Goal: Information Seeking & Learning: Learn about a topic

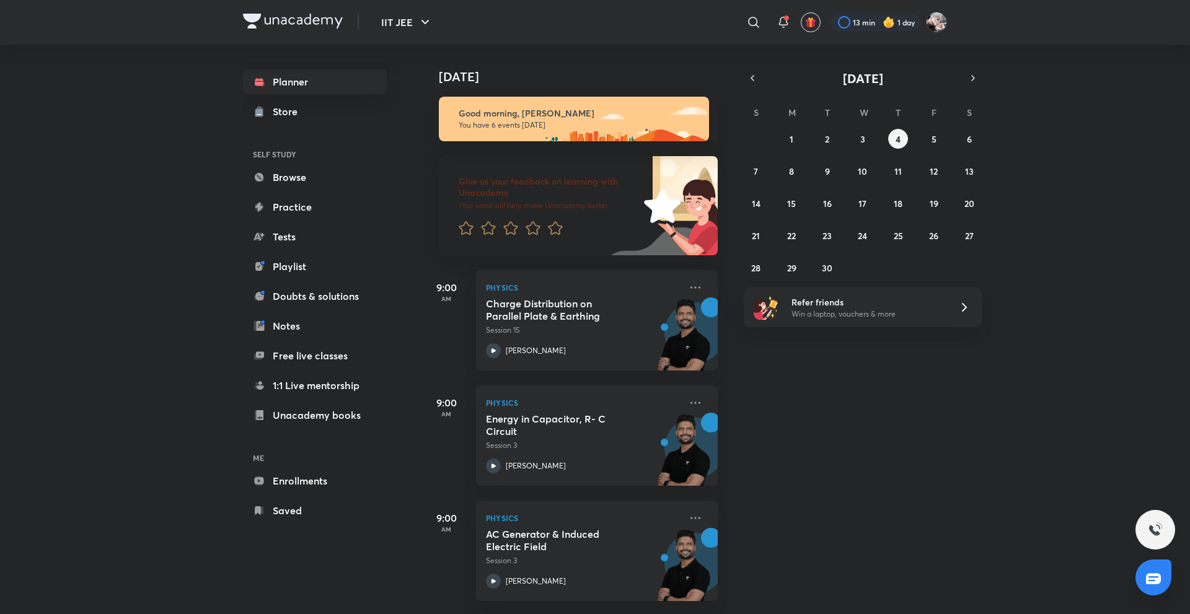
click at [539, 89] on div "Good morning, Navin You have 6 events today" at bounding box center [570, 112] width 296 height 57
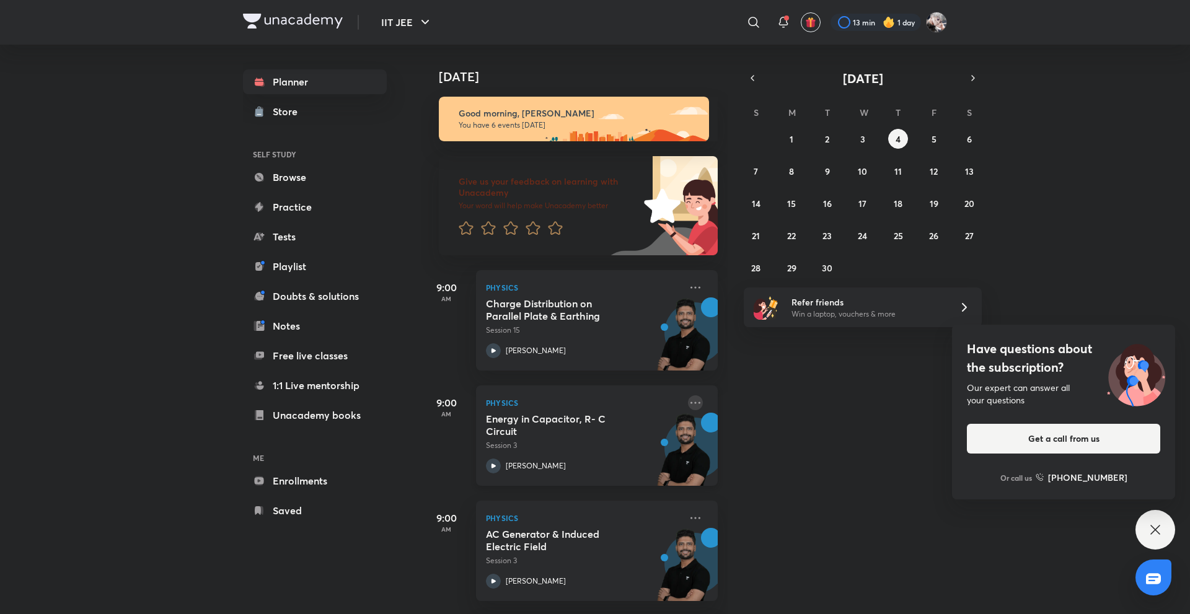
click at [690, 405] on icon at bounding box center [695, 402] width 15 height 15
click at [767, 373] on div "Today Good morning, Navin You have 6 events today Give us your feedback on lear…" at bounding box center [805, 330] width 766 height 570
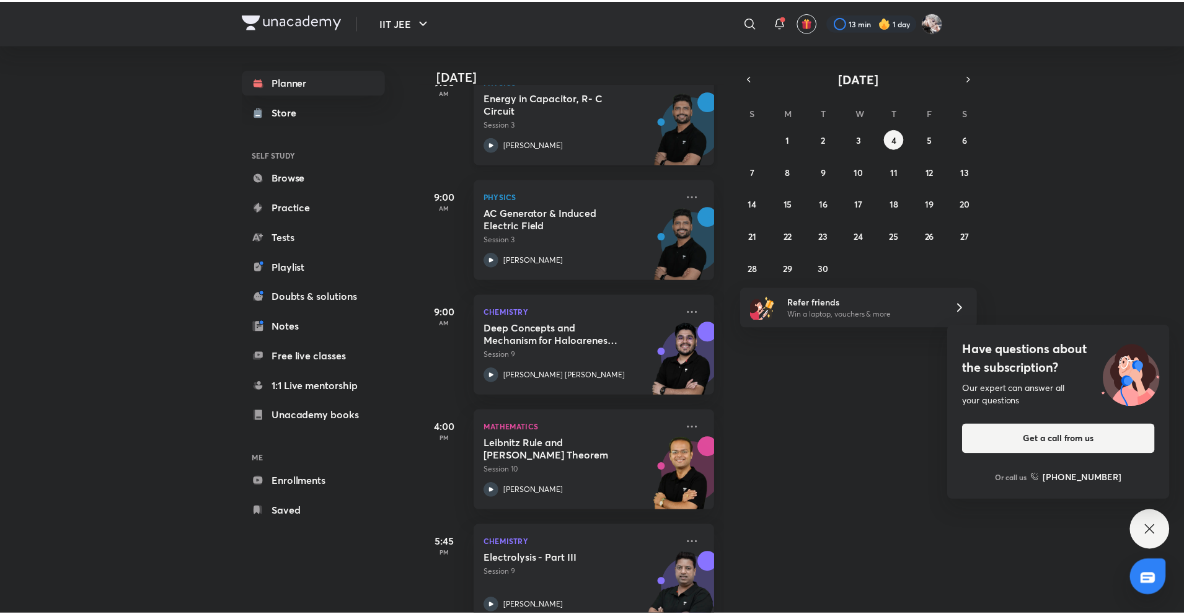
scroll to position [352, 0]
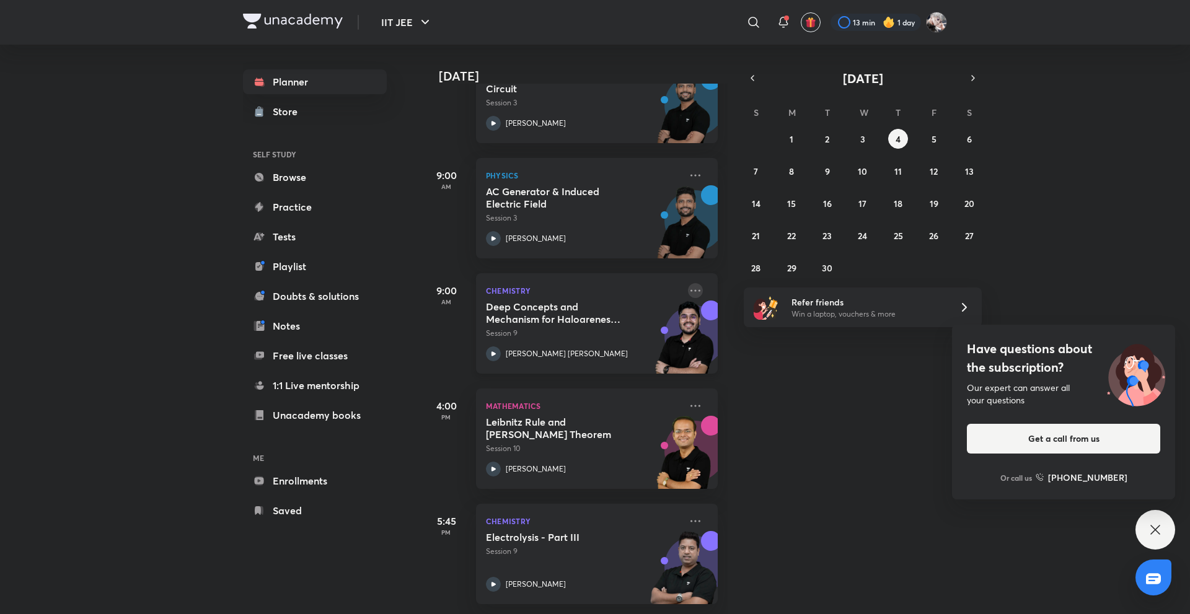
click at [688, 285] on icon at bounding box center [695, 290] width 15 height 15
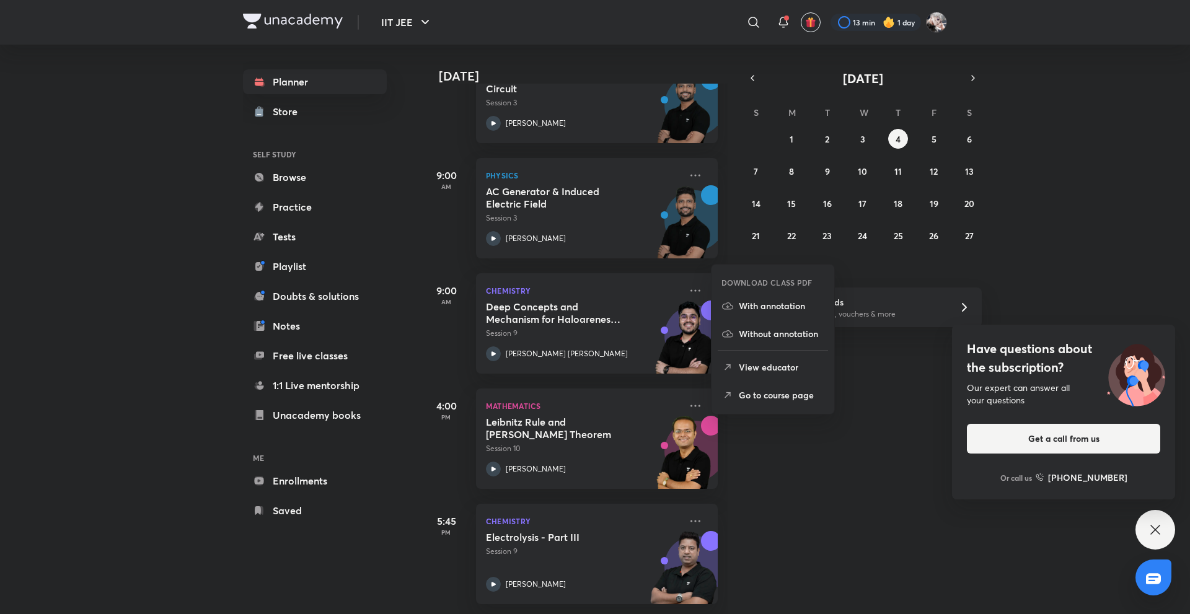
click at [784, 393] on p "Go to course page" at bounding box center [782, 395] width 86 height 13
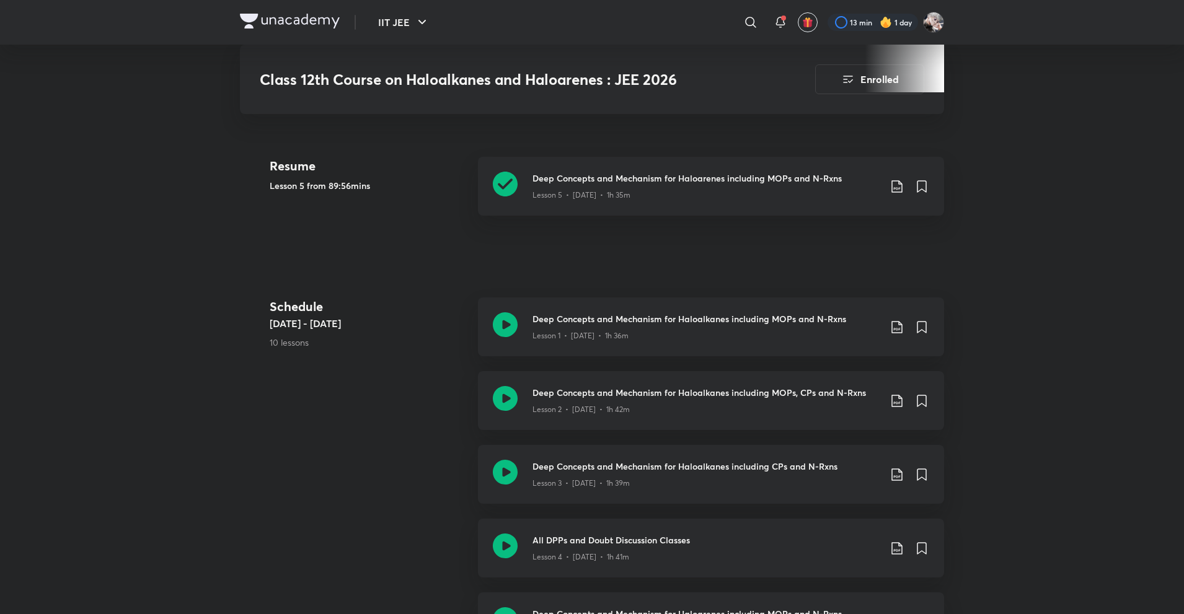
scroll to position [555, 0]
click at [562, 180] on h3 "Deep Concepts and Mechanism for Haloarenes including MOPs and N-Rxns" at bounding box center [705, 176] width 347 height 13
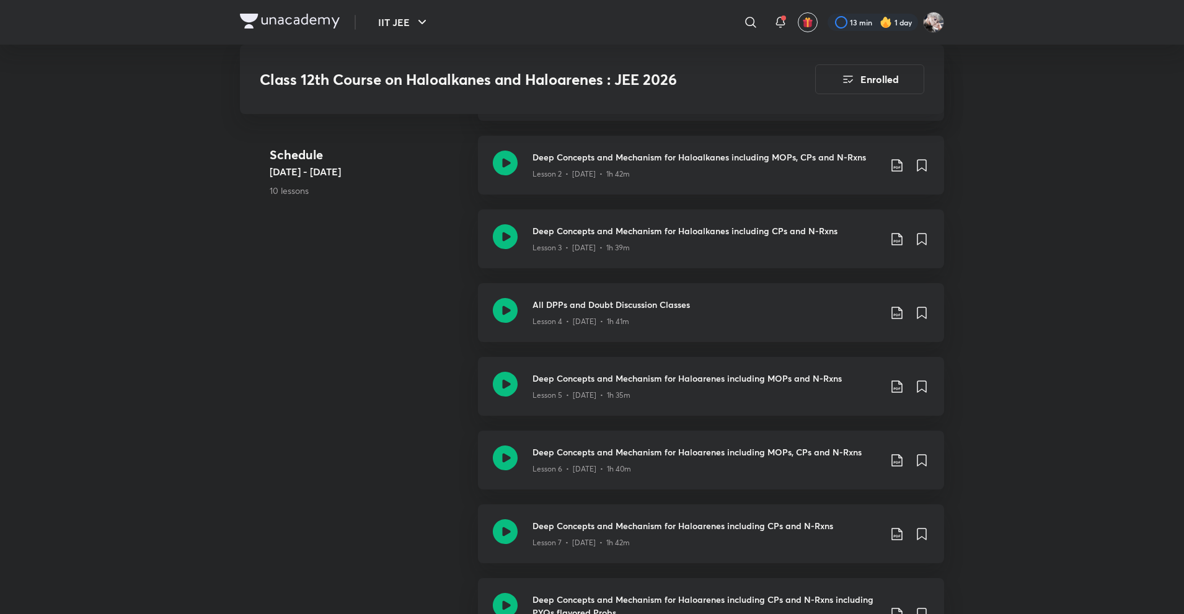
scroll to position [803, 0]
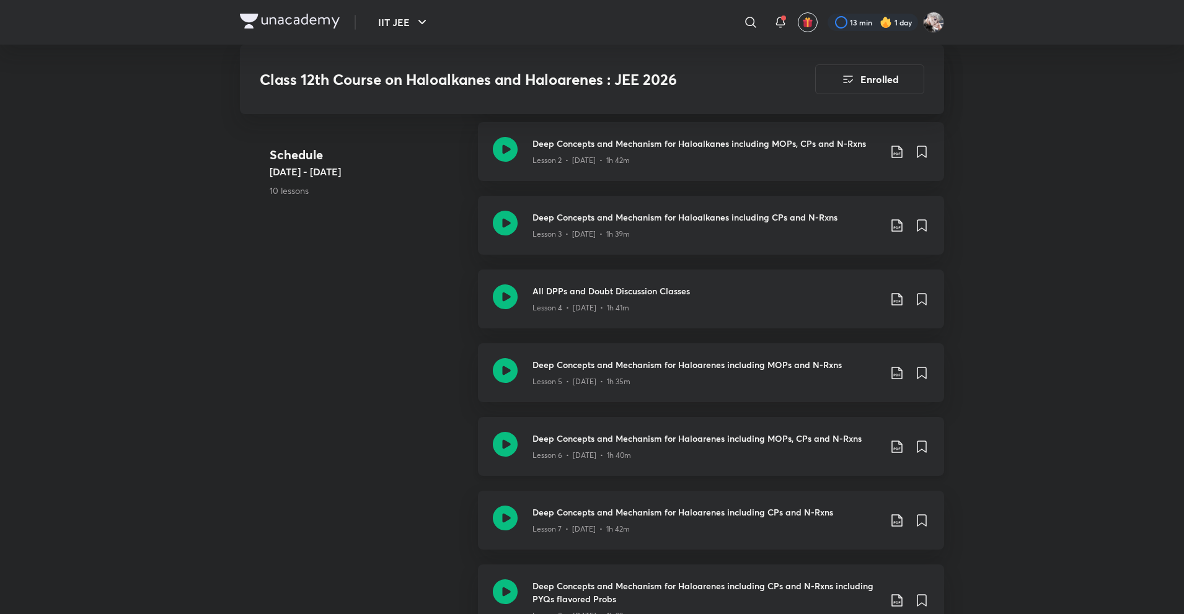
click at [526, 431] on div "Deep Concepts and Mechanism for Haloarenes including MOPs, CPs and N-Rxns Lesso…" at bounding box center [711, 446] width 466 height 59
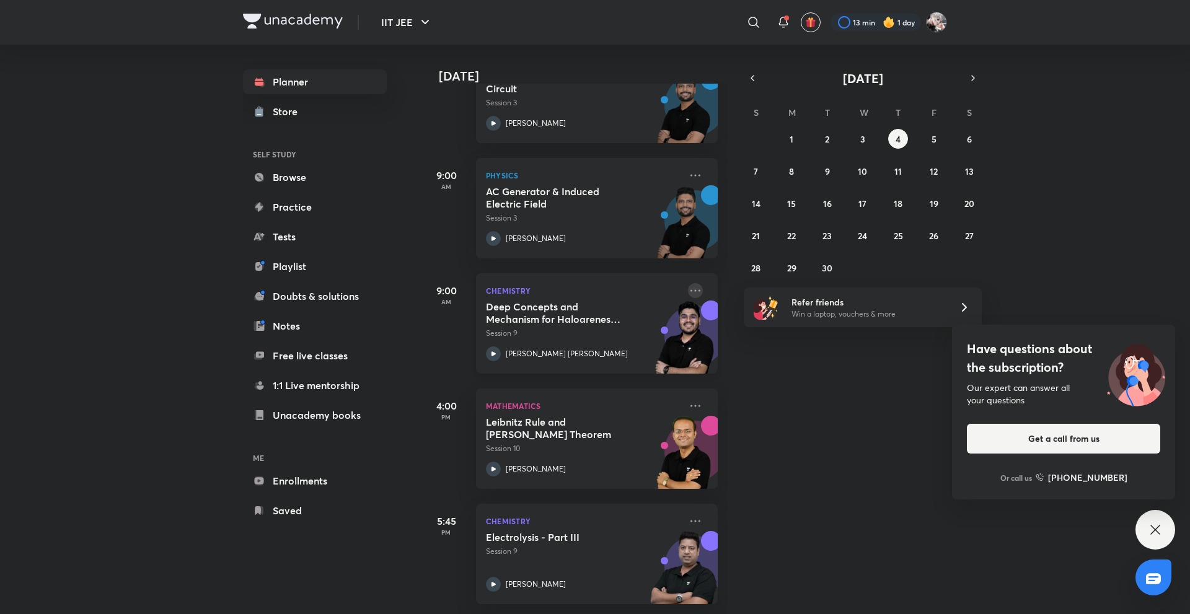
click at [689, 283] on icon at bounding box center [695, 290] width 15 height 15
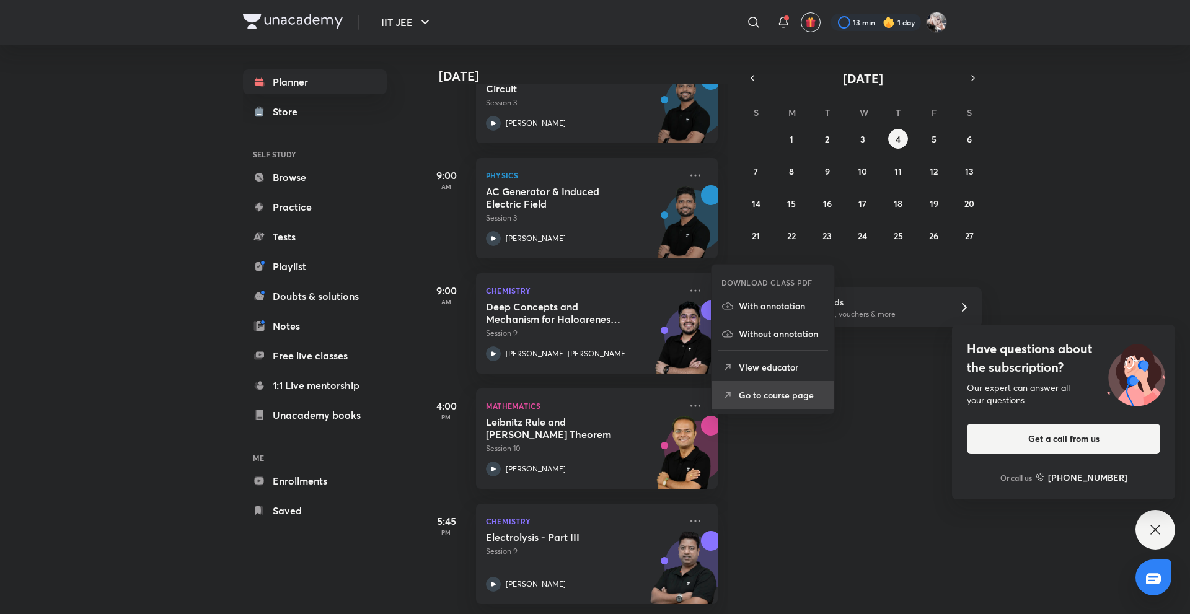
click at [779, 389] on p "Go to course page" at bounding box center [782, 395] width 86 height 13
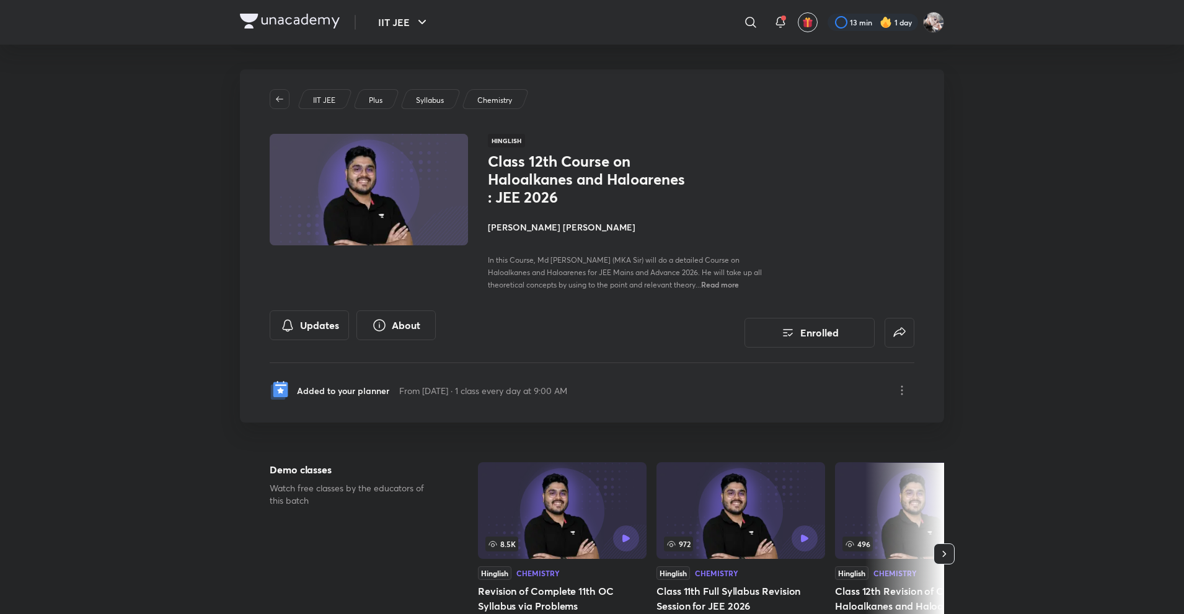
click at [554, 223] on h4 "[PERSON_NAME] [PERSON_NAME]" at bounding box center [627, 227] width 278 height 13
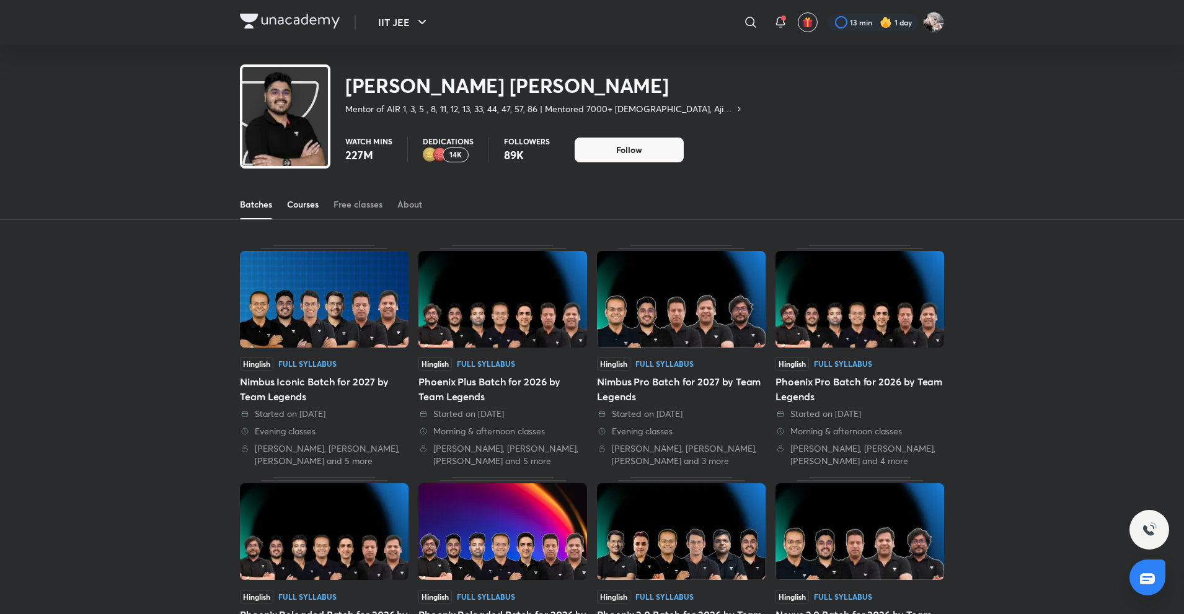
click at [316, 212] on link "Courses" at bounding box center [303, 205] width 32 height 30
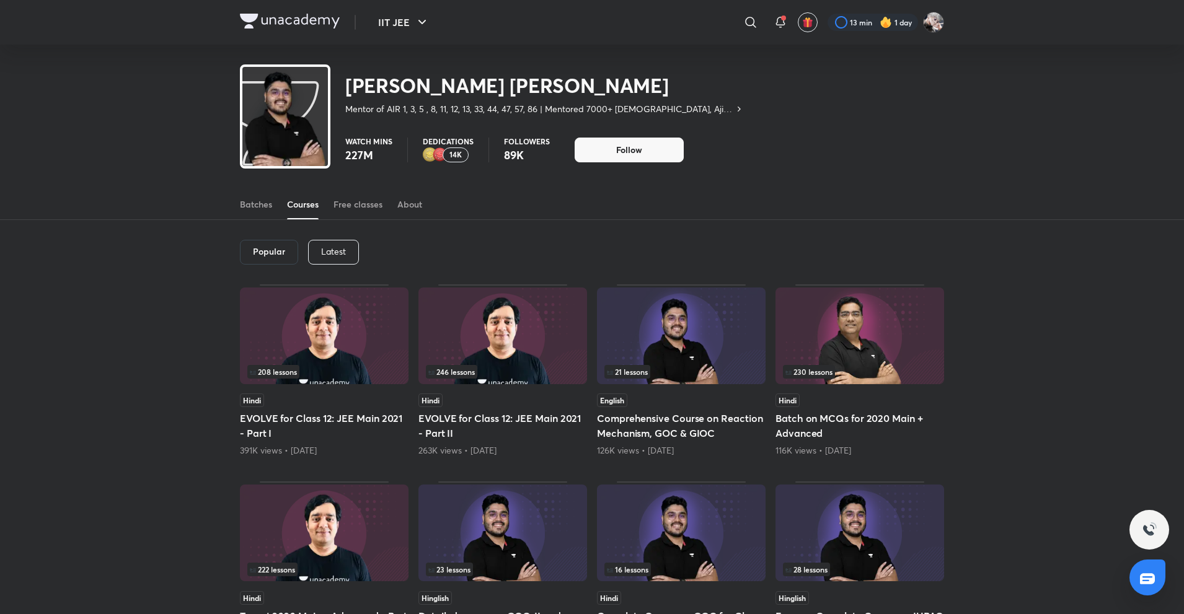
click at [371, 255] on div "Popular Latest" at bounding box center [592, 252] width 704 height 64
click at [348, 255] on div "Latest" at bounding box center [333, 252] width 51 height 25
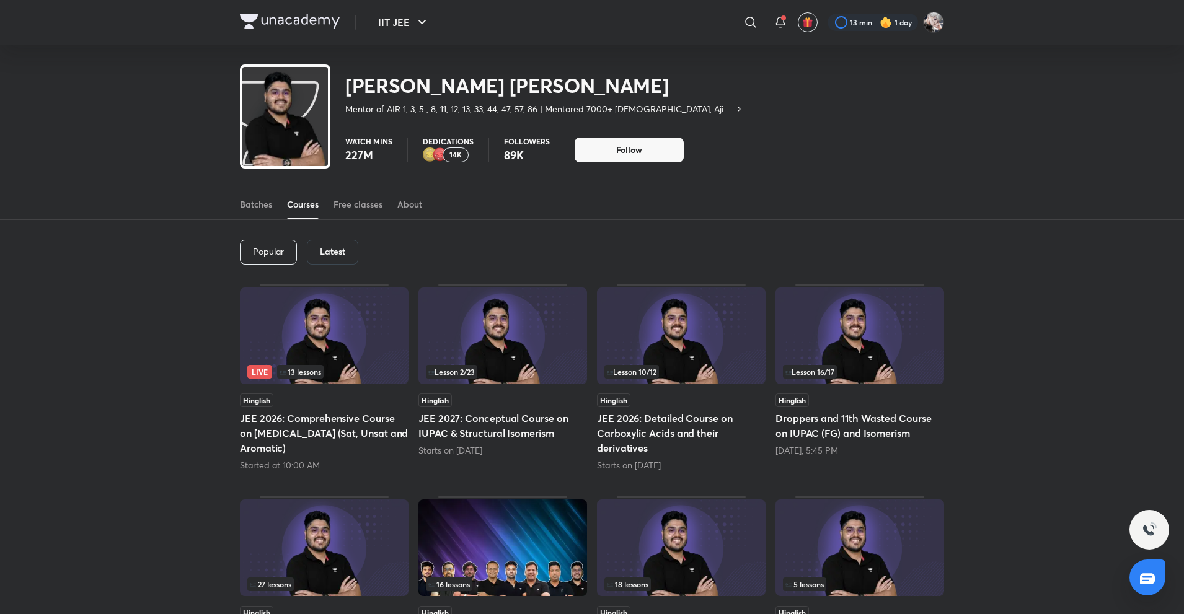
click at [348, 255] on div "Latest" at bounding box center [332, 252] width 51 height 25
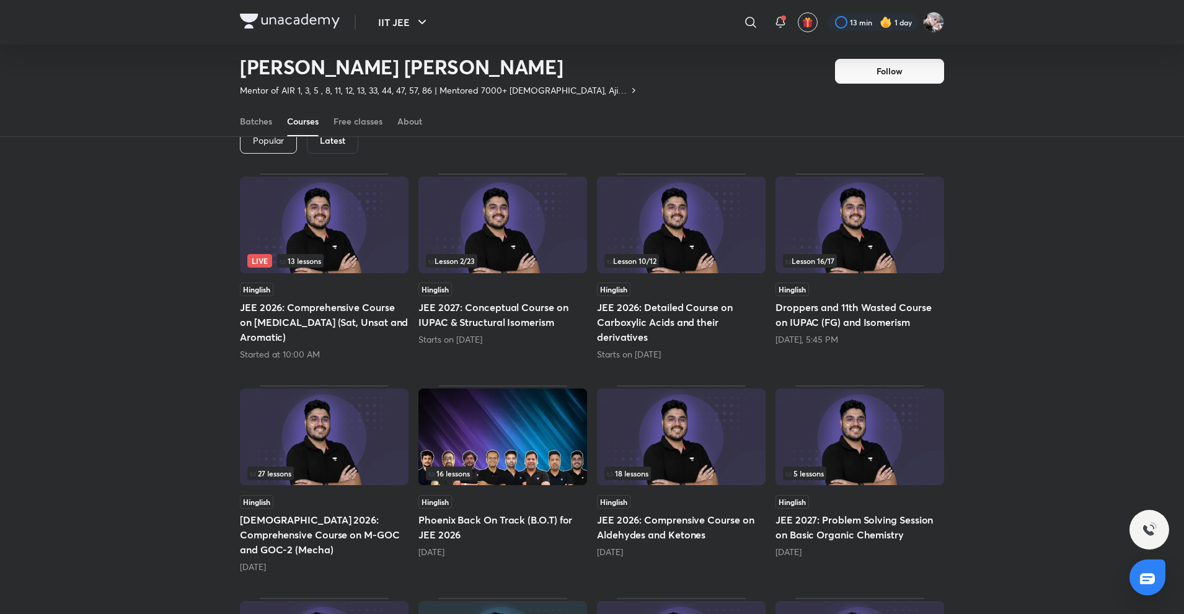
scroll to position [54, 0]
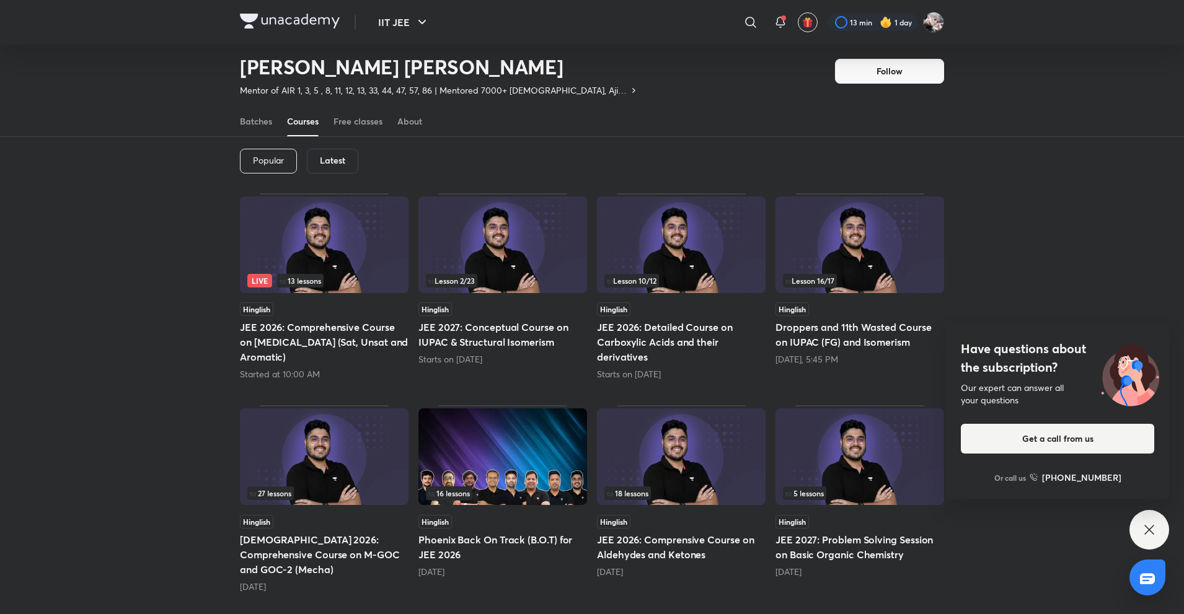
click at [695, 292] on img at bounding box center [681, 245] width 169 height 97
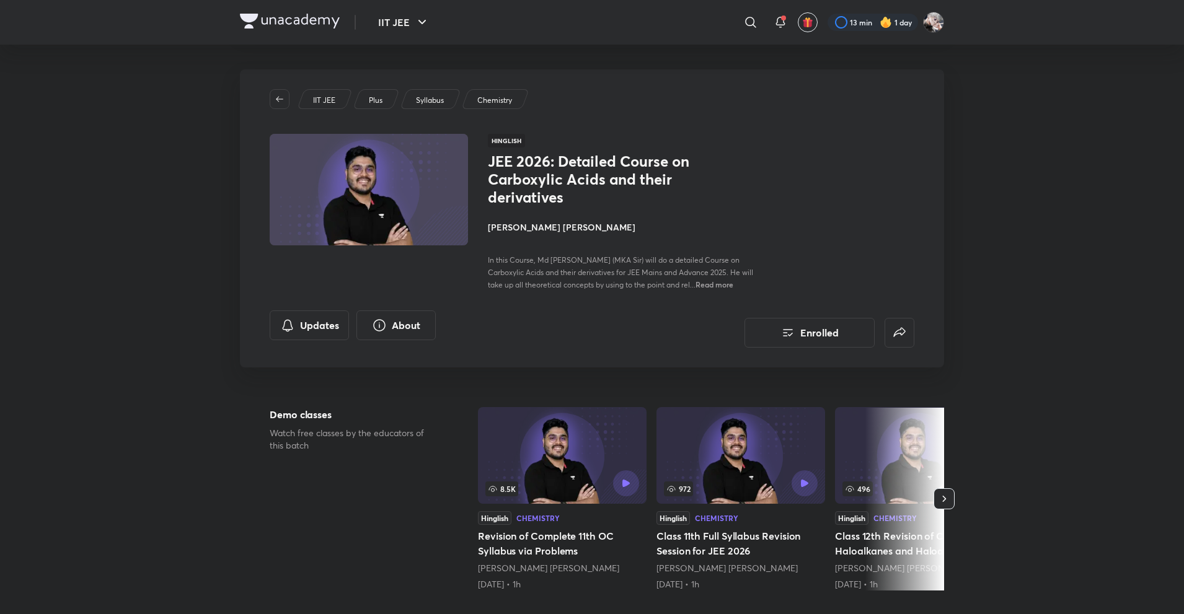
scroll to position [54, 0]
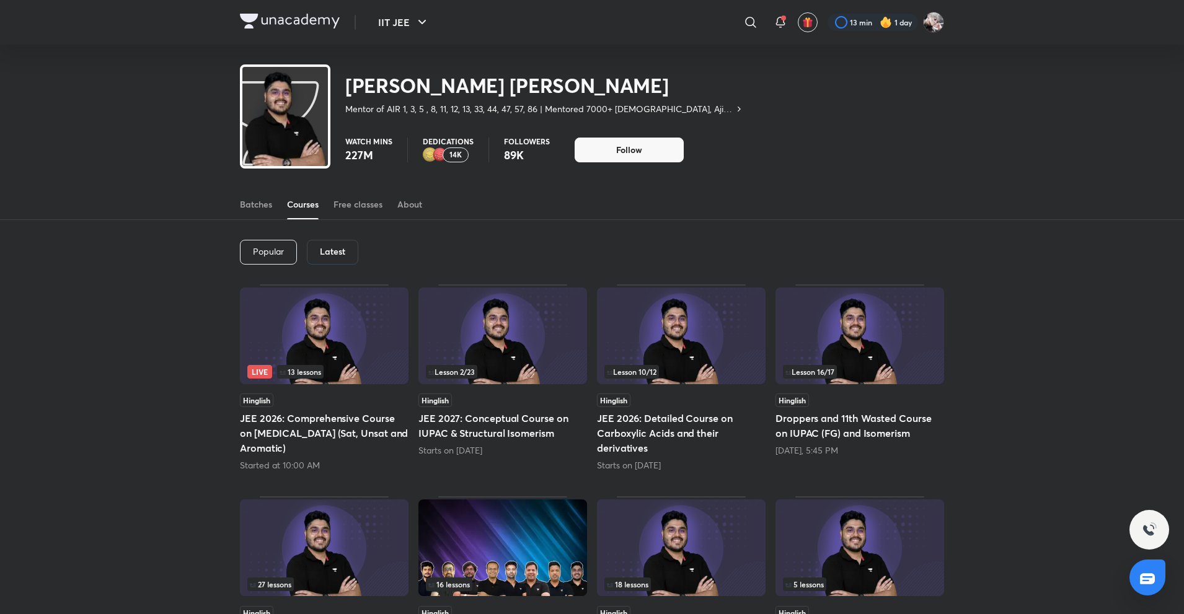
click at [710, 318] on img at bounding box center [681, 336] width 169 height 97
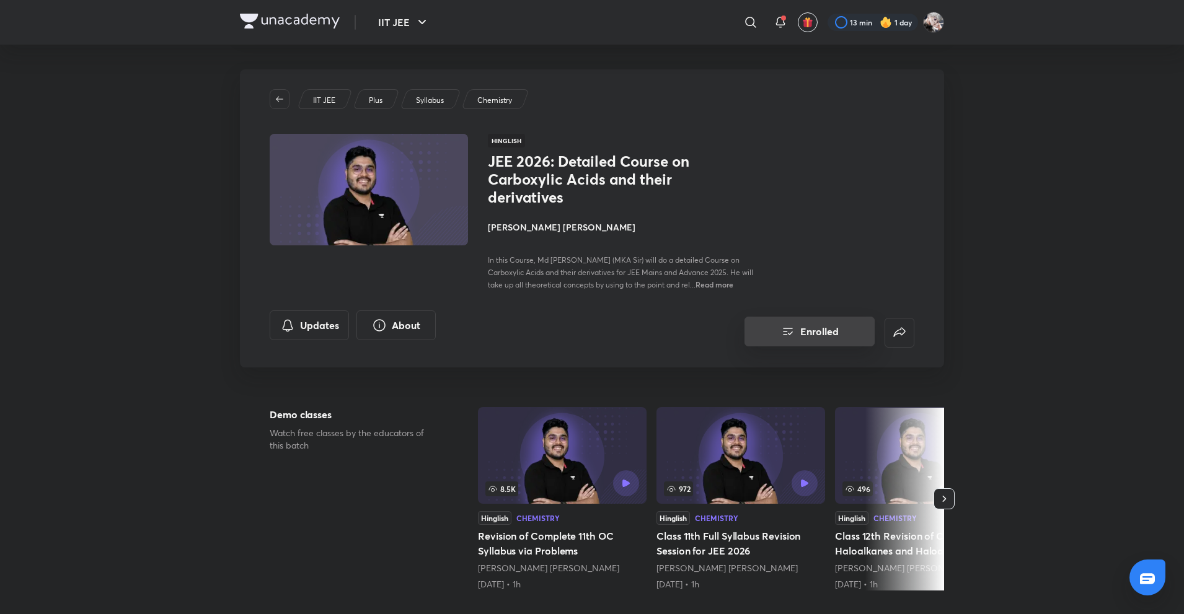
click at [825, 320] on button "Enrolled" at bounding box center [810, 332] width 130 height 30
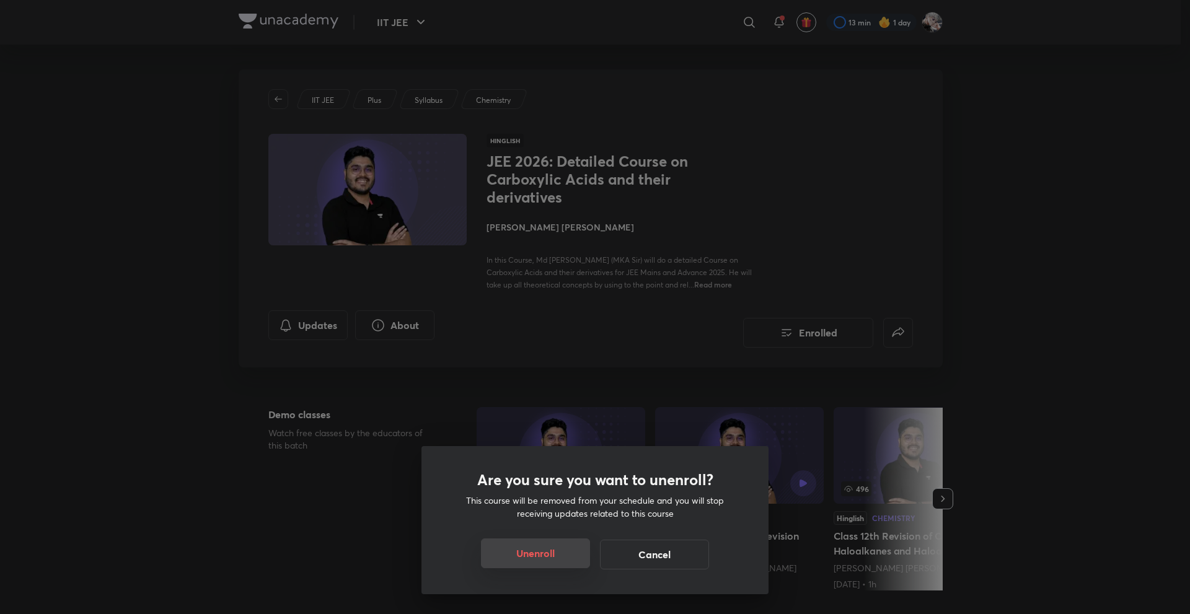
click at [539, 554] on button "Unenroll" at bounding box center [535, 554] width 109 height 30
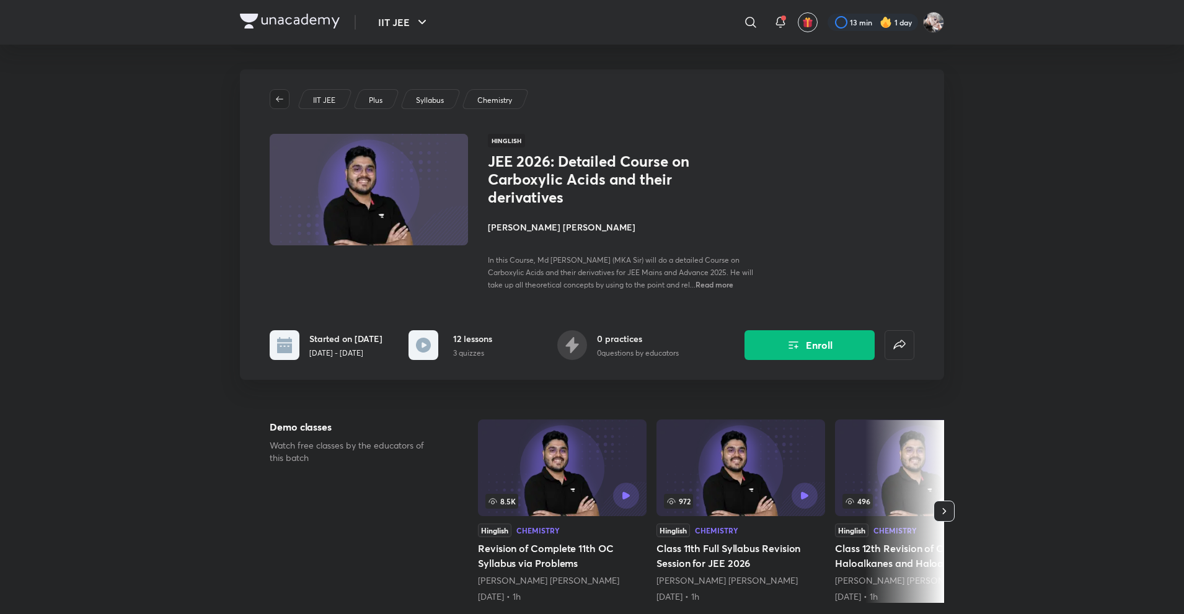
click at [285, 104] on span "button" at bounding box center [279, 99] width 19 height 10
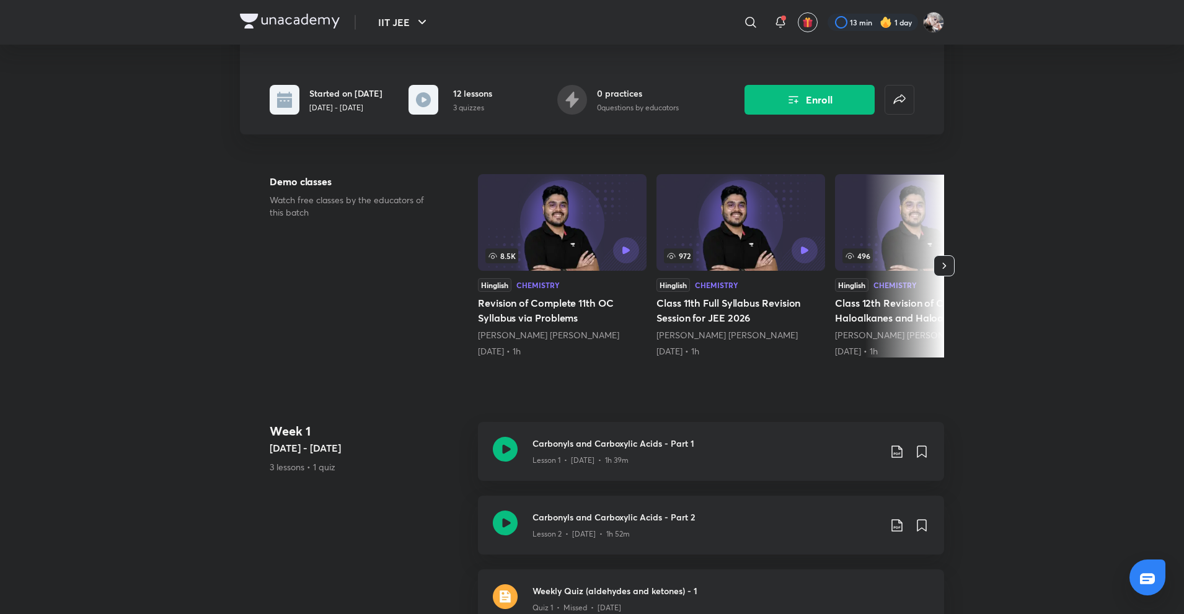
scroll to position [268, 0]
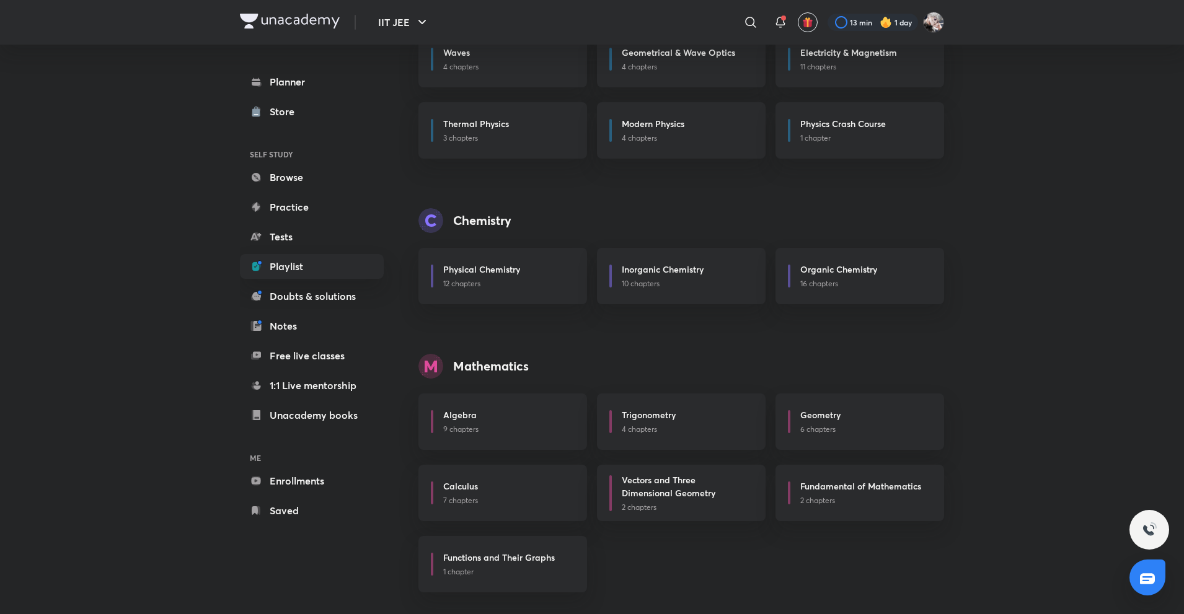
scroll to position [284, 0]
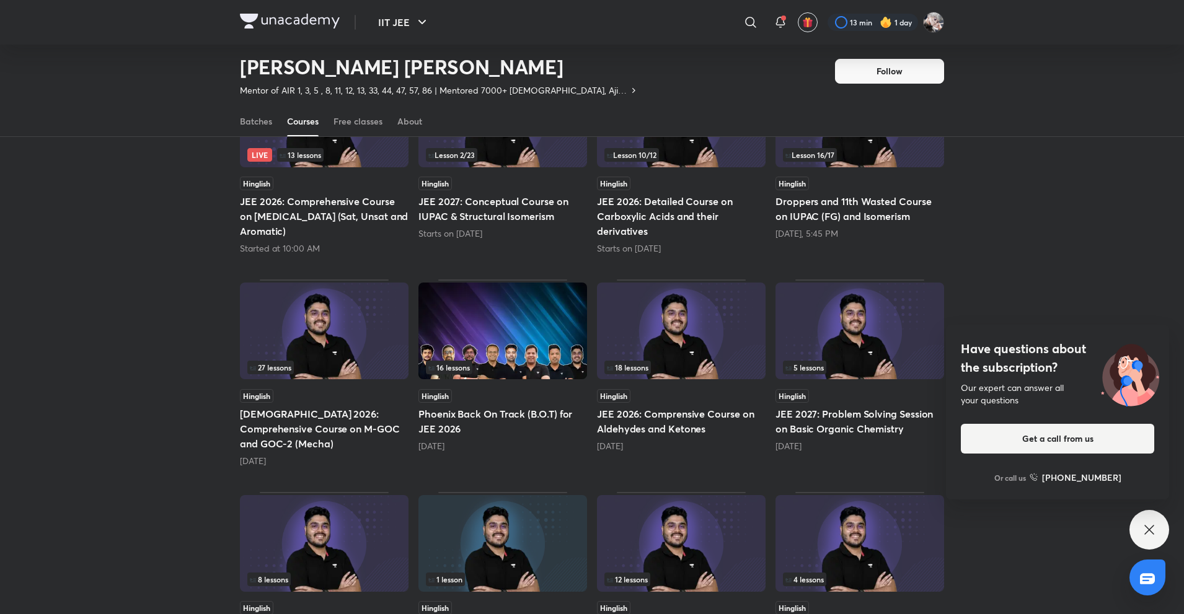
scroll to position [178, 0]
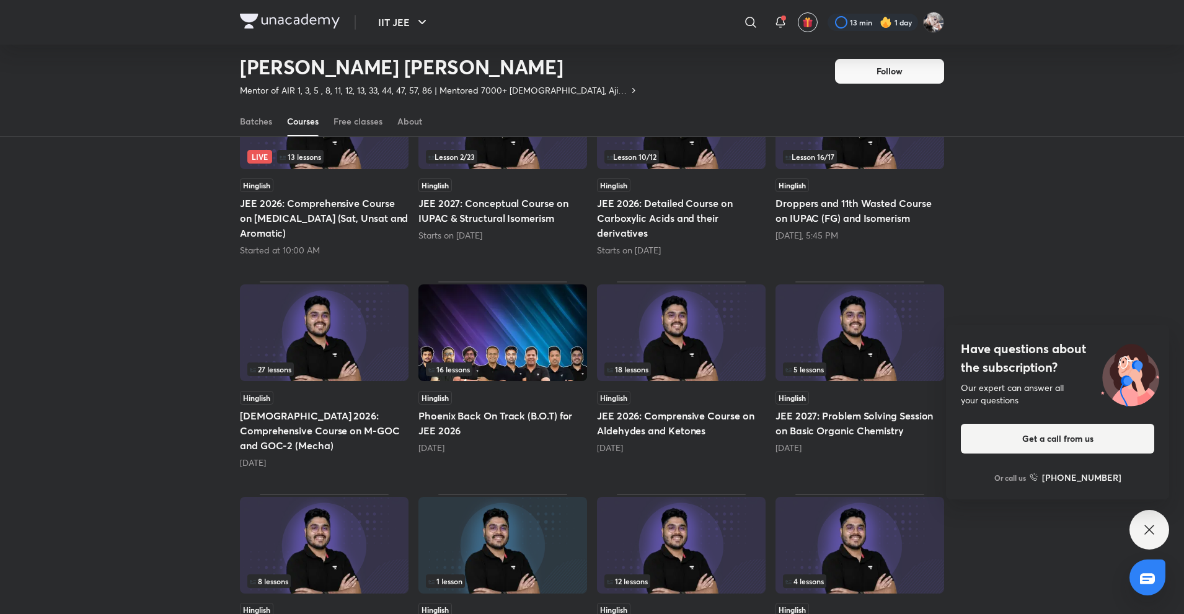
click at [800, 205] on h5 "Droppers and 11th Wasted Course on IUPAC (FG) and Isomerism" at bounding box center [859, 211] width 169 height 30
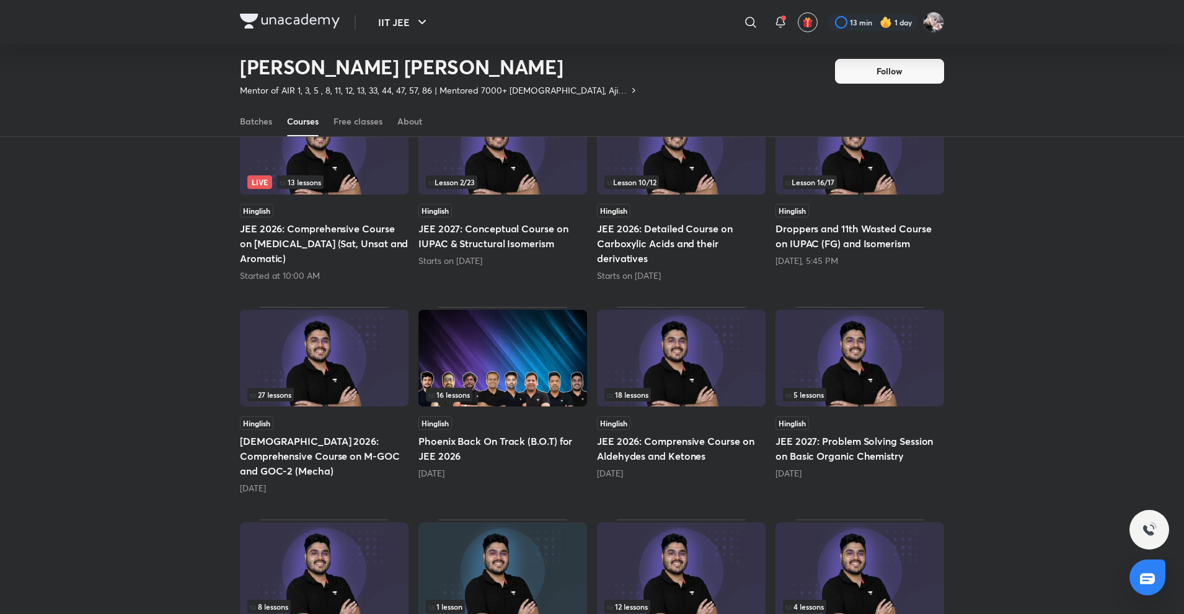
scroll to position [54, 0]
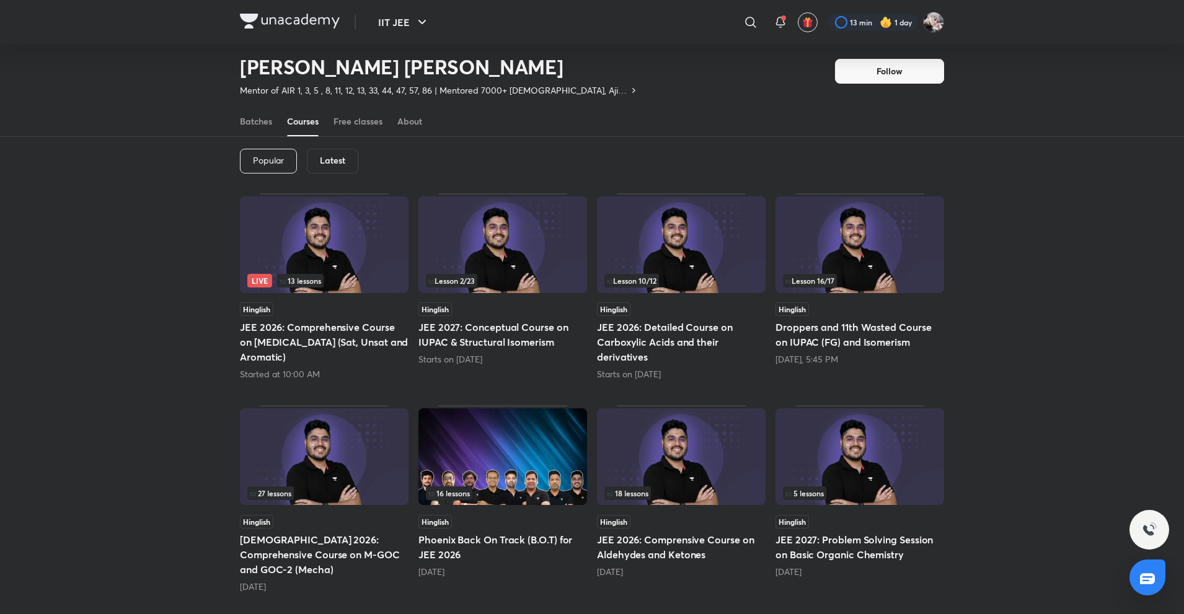
click at [900, 266] on img at bounding box center [859, 245] width 169 height 97
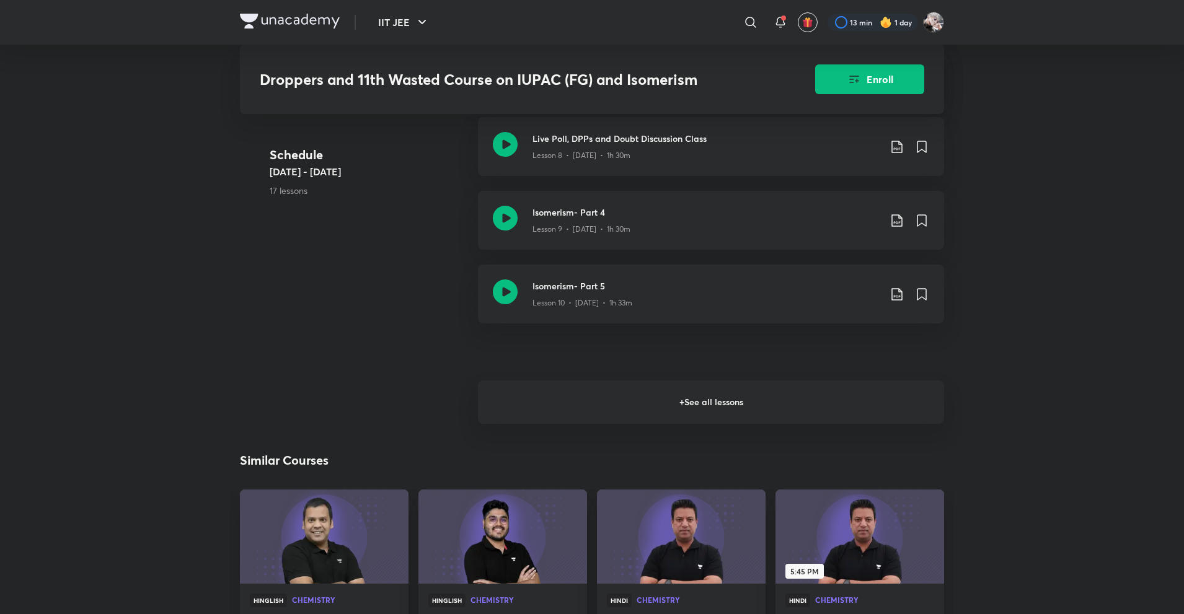
scroll to position [1116, 0]
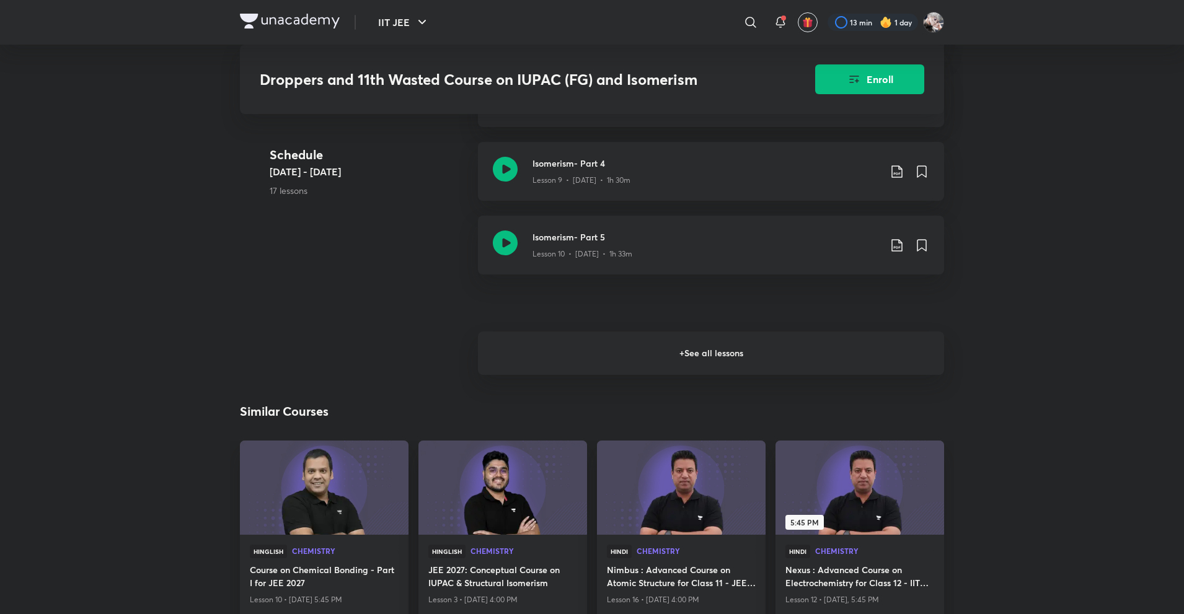
click at [511, 359] on h6 "+ See all lessons" at bounding box center [711, 353] width 466 height 43
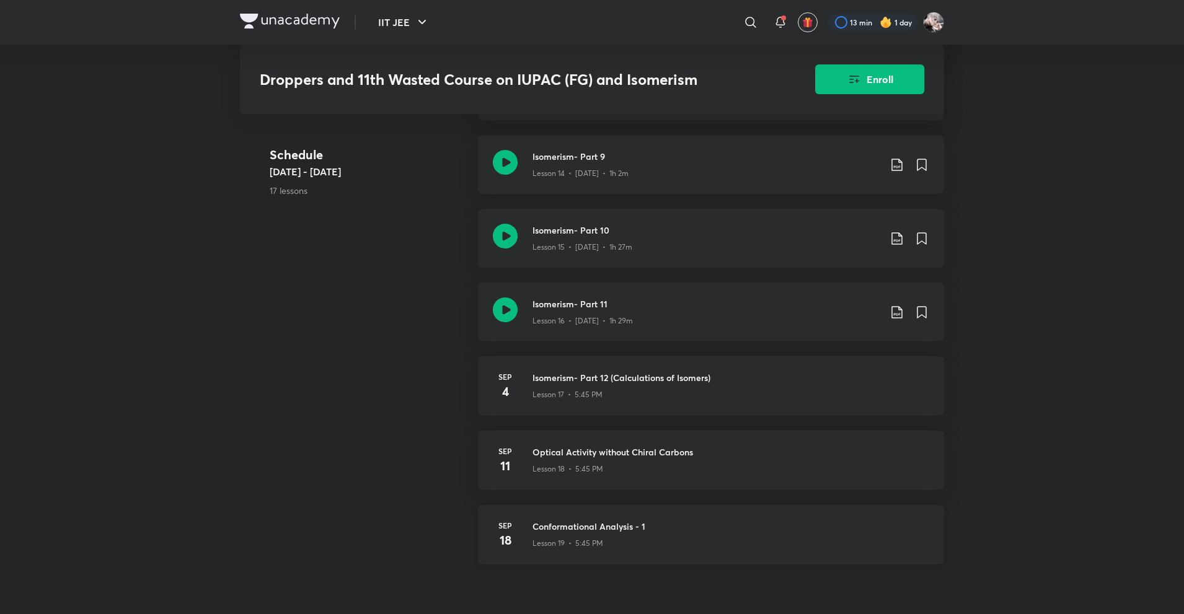
scroll to position [1488, 0]
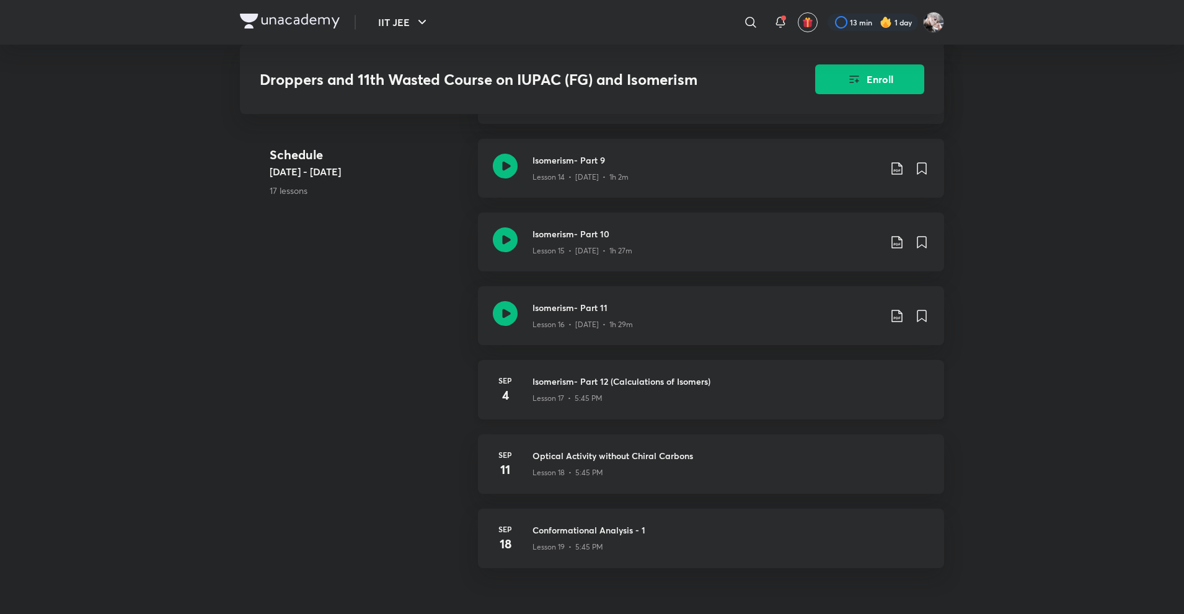
click at [553, 403] on p "Lesson 17 • 5:45 PM" at bounding box center [567, 398] width 70 height 11
click at [557, 459] on h3 "Optical Activity without Chiral Carbons" at bounding box center [730, 455] width 397 height 13
click at [563, 532] on h3 "Conformational Analysis - 1" at bounding box center [730, 530] width 397 height 13
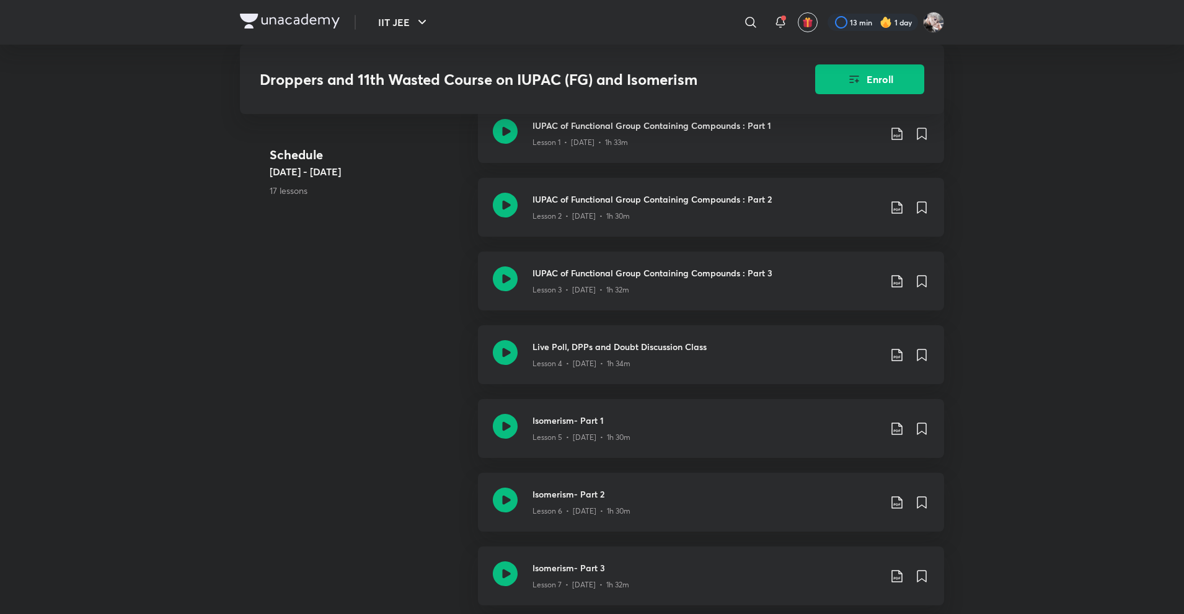
scroll to position [372, 0]
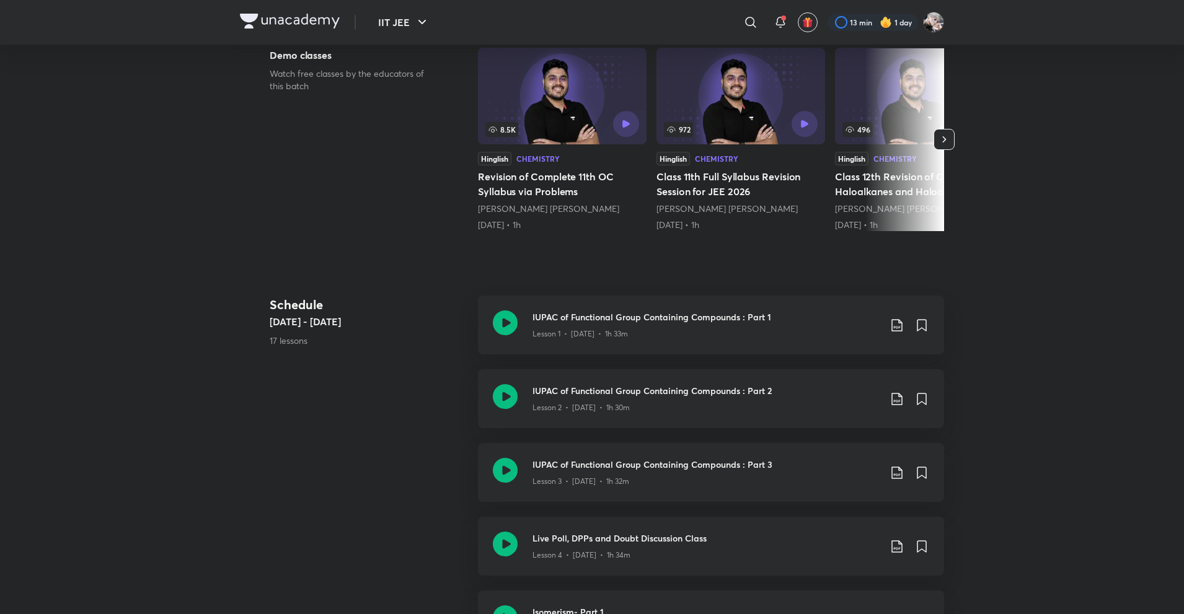
scroll to position [54, 0]
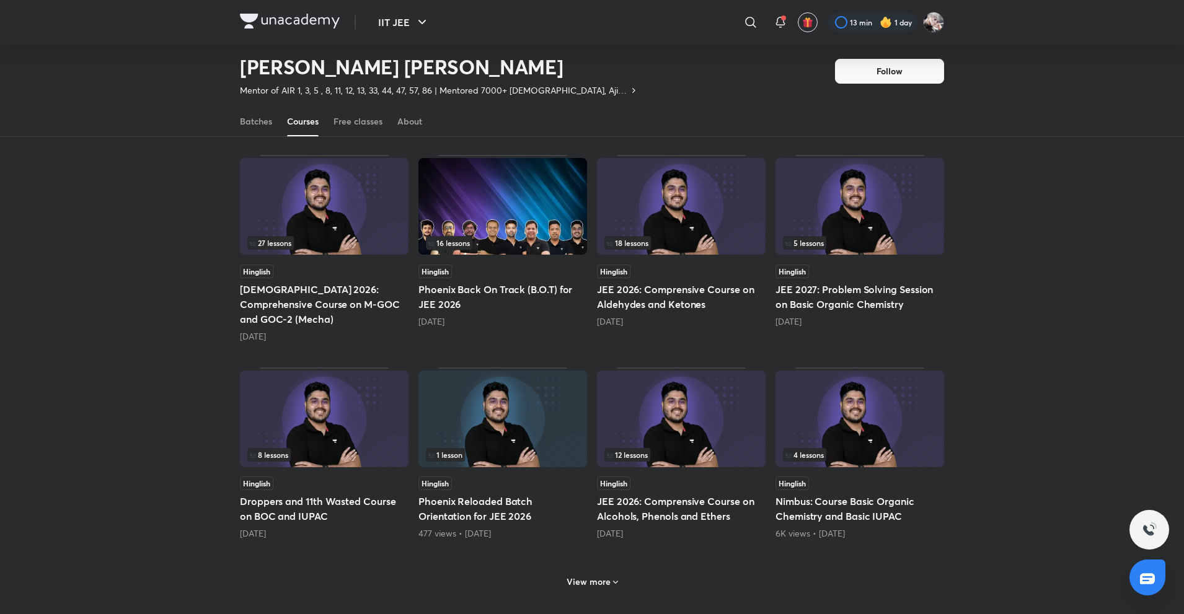
scroll to position [302, 0]
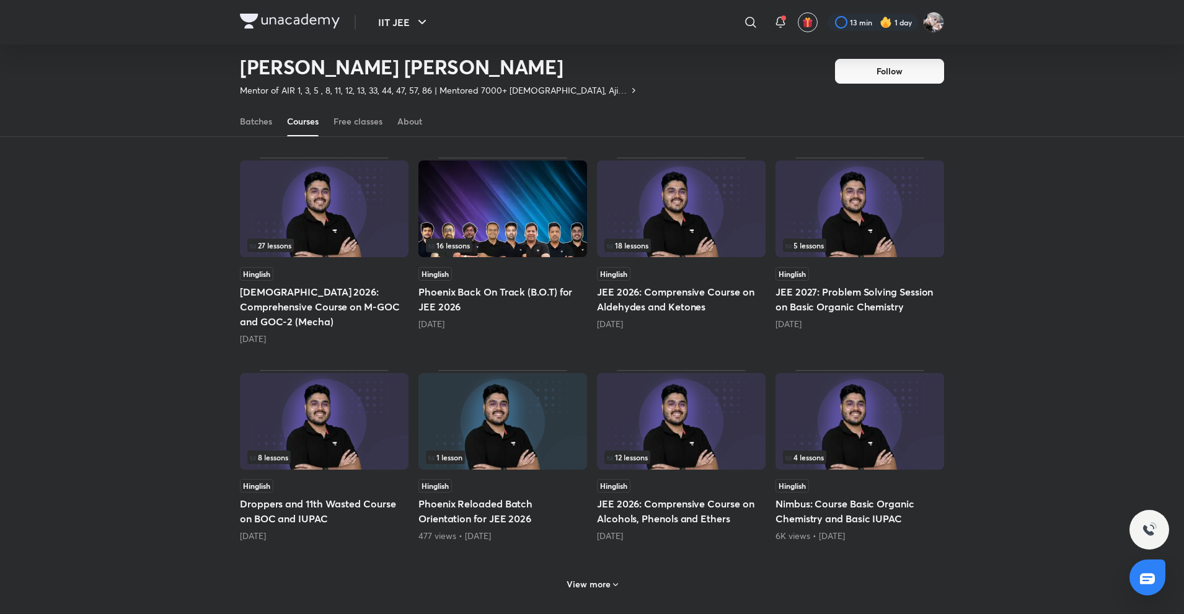
click at [297, 231] on img at bounding box center [324, 209] width 169 height 97
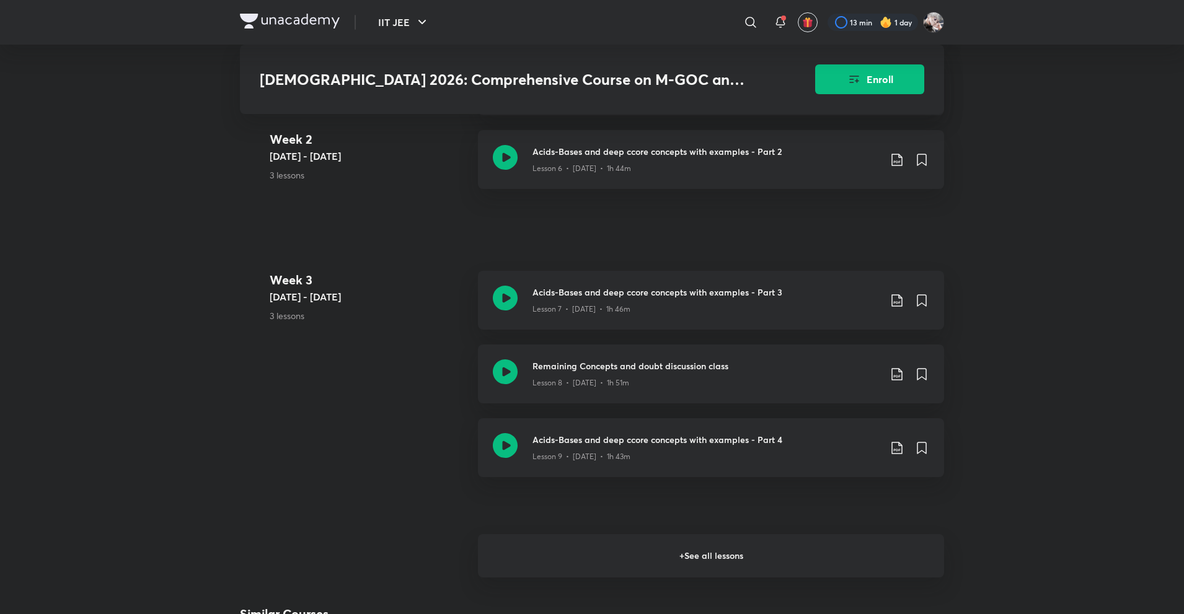
scroll to position [992, 0]
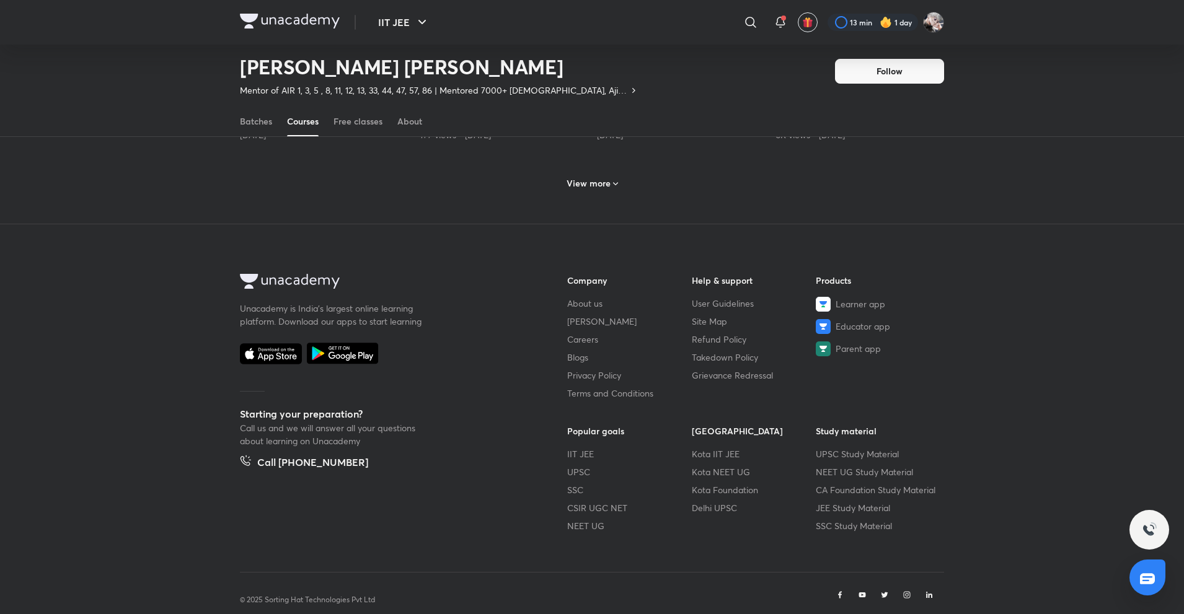
scroll to position [711, 0]
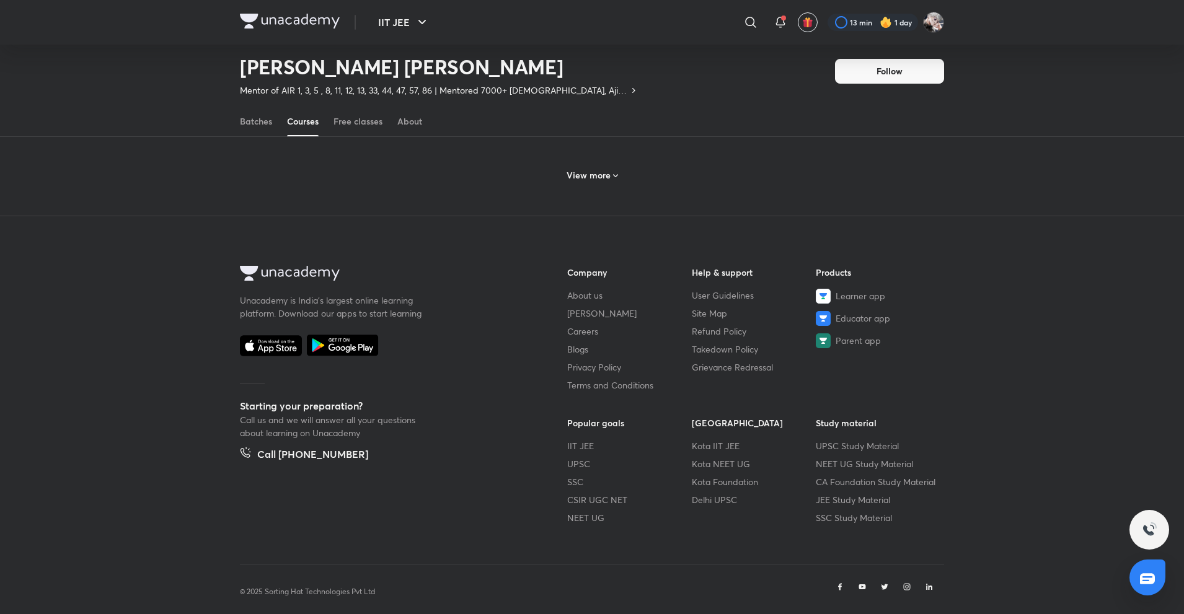
click at [611, 171] on icon at bounding box center [616, 176] width 10 height 10
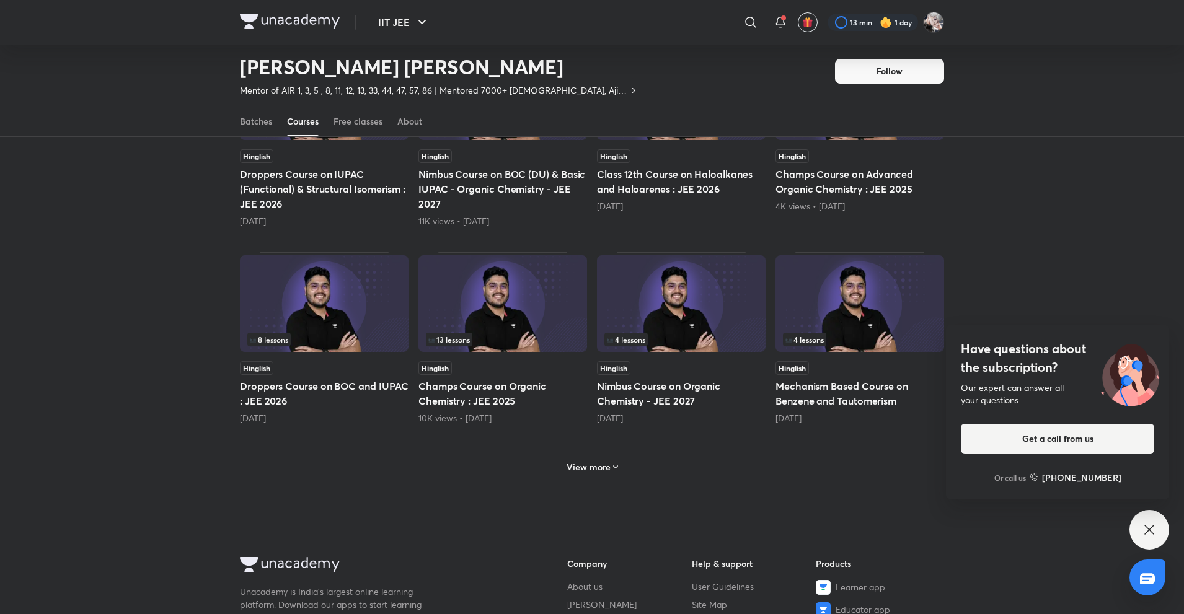
scroll to position [1046, 0]
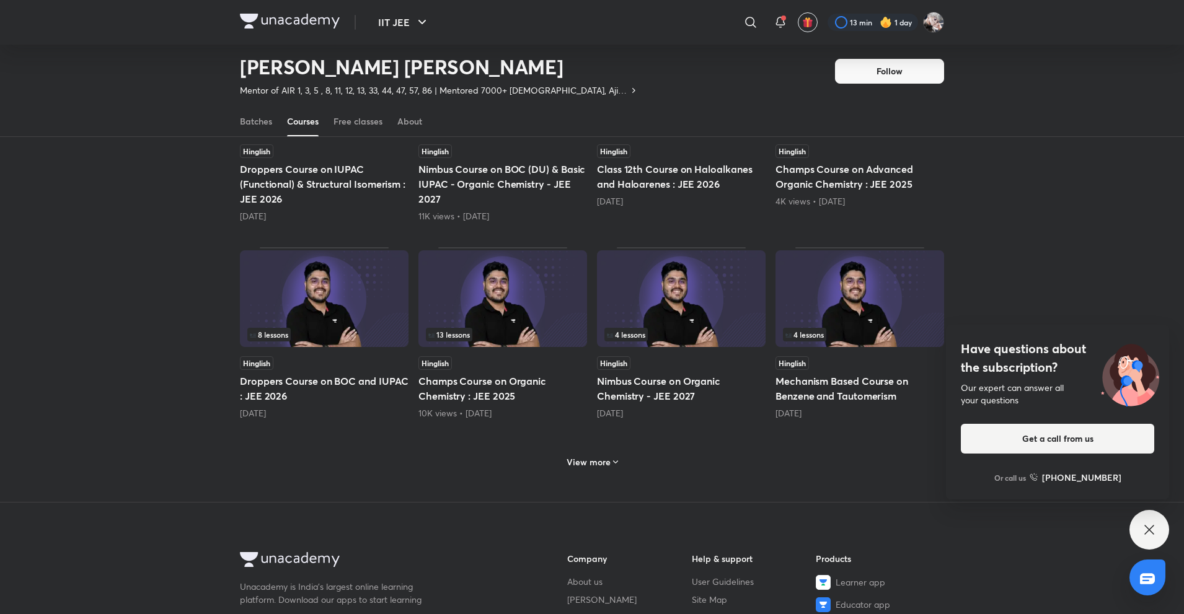
click at [581, 444] on div "View more" at bounding box center [592, 460] width 704 height 32
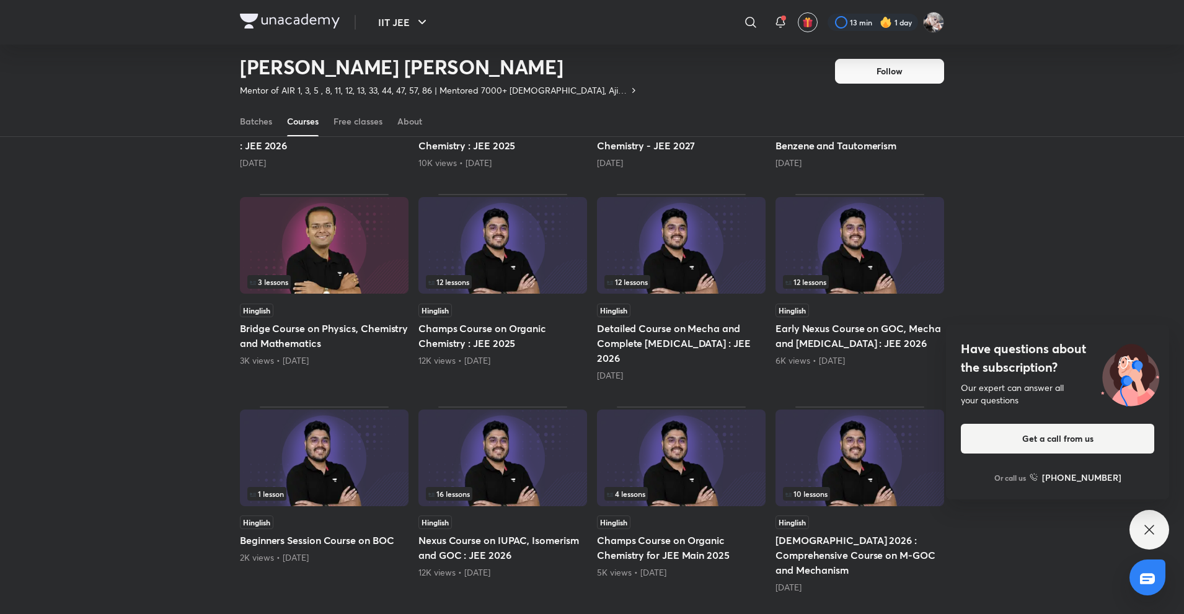
scroll to position [1294, 0]
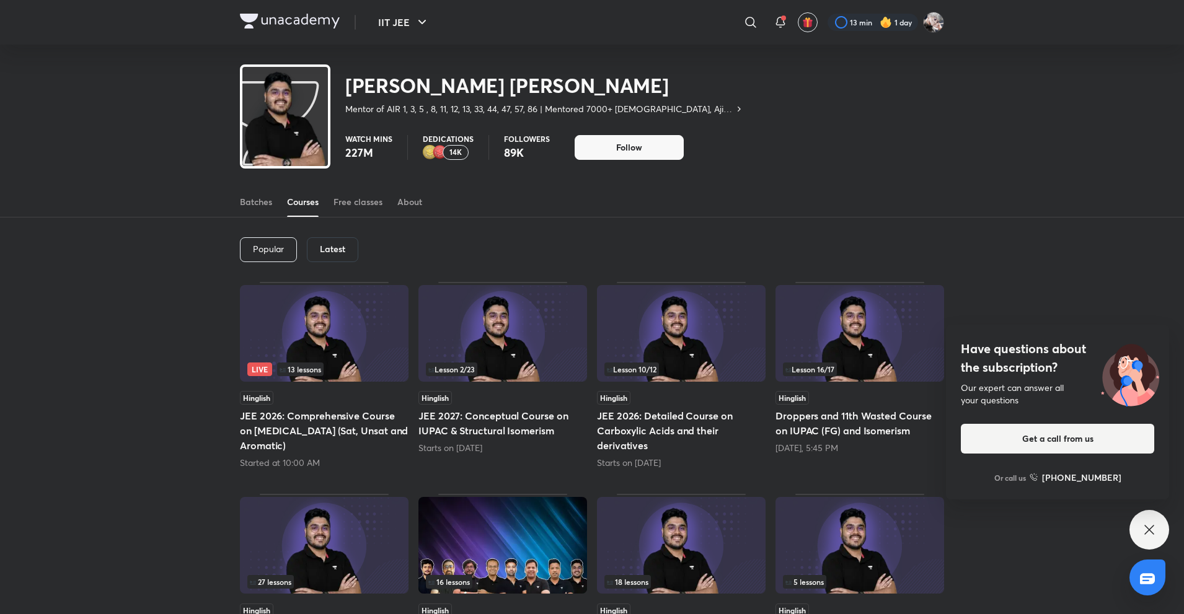
scroll to position [37, 0]
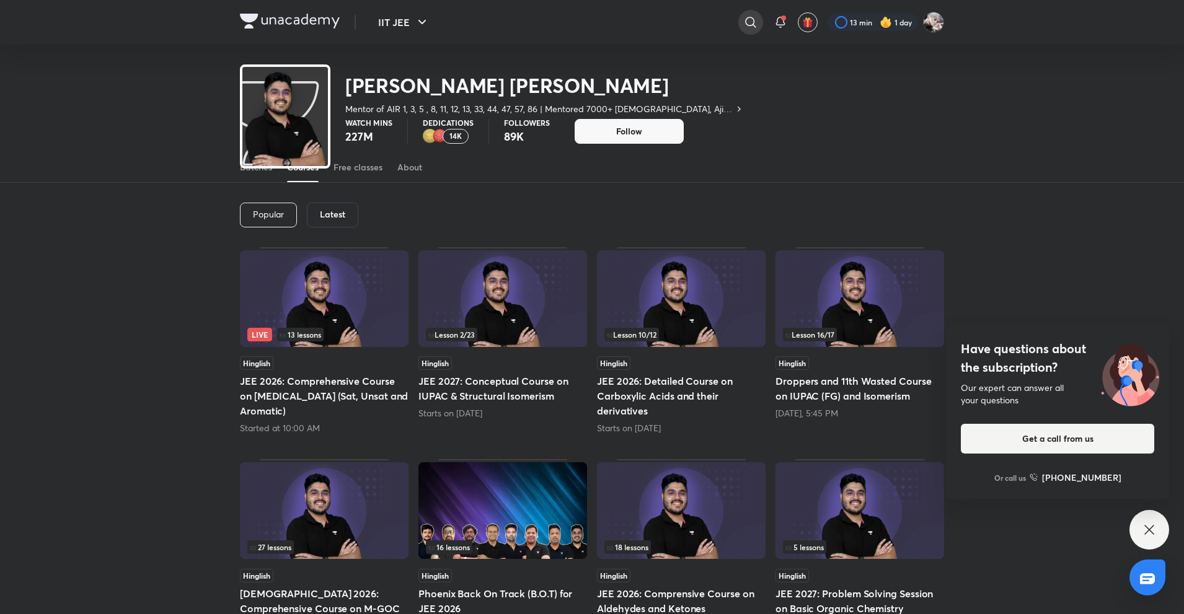
click at [753, 19] on icon at bounding box center [750, 22] width 11 height 11
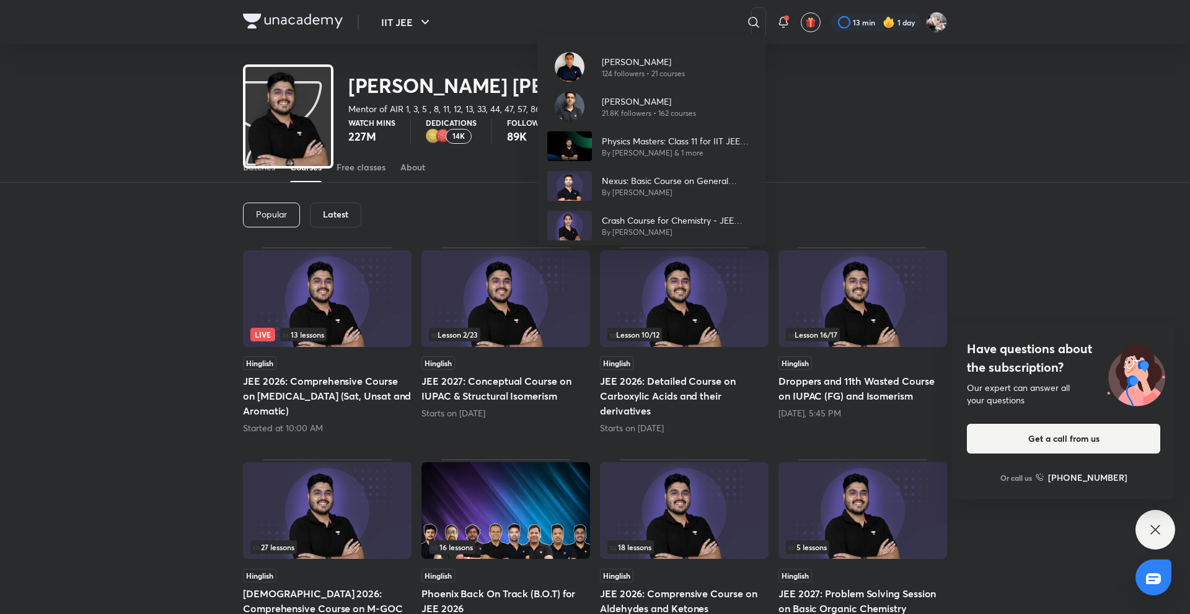
click at [833, 152] on div "Aroon Kumar Mishra 124 followers • 21 courses Arvind Kalia 21.8K followers • 16…" at bounding box center [595, 307] width 1190 height 614
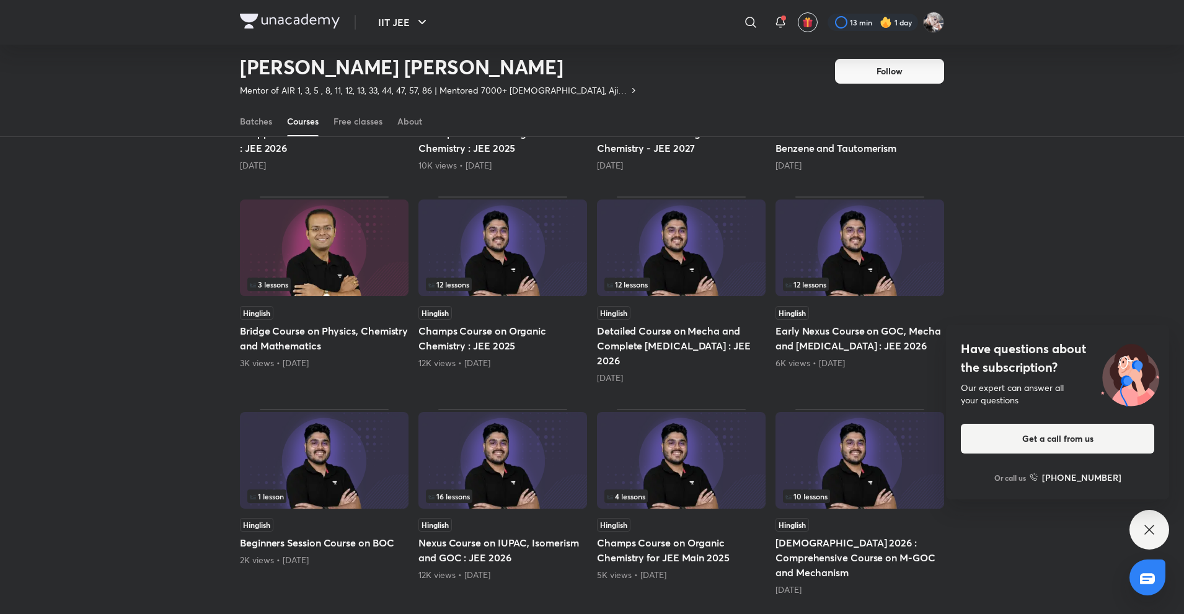
scroll to position [1666, 0]
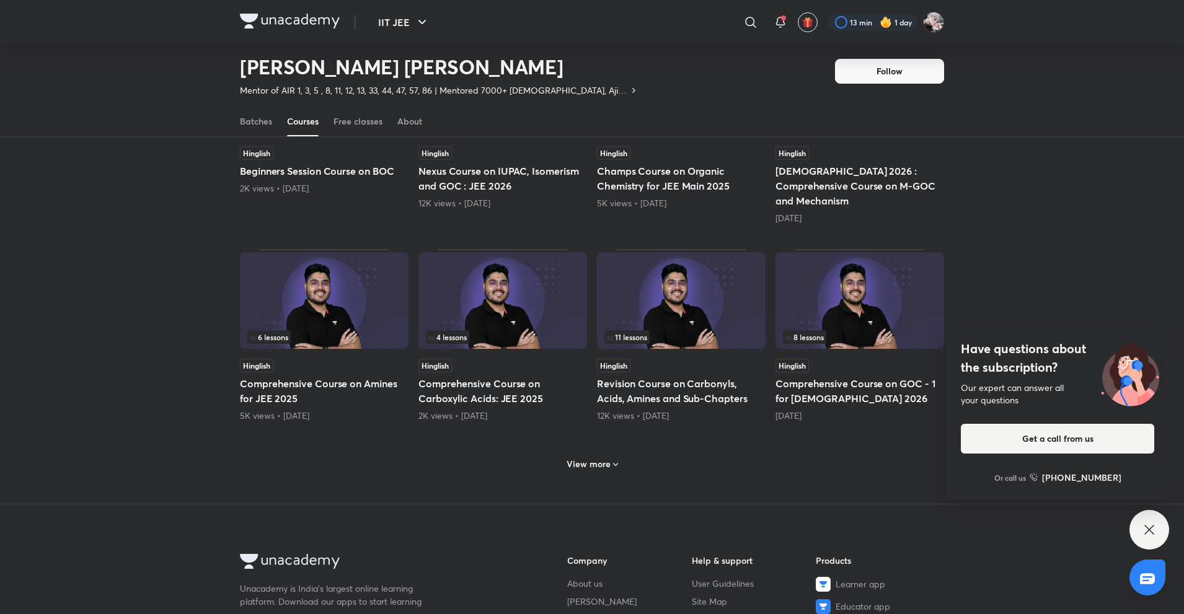
click at [624, 447] on div "View more" at bounding box center [592, 463] width 704 height 32
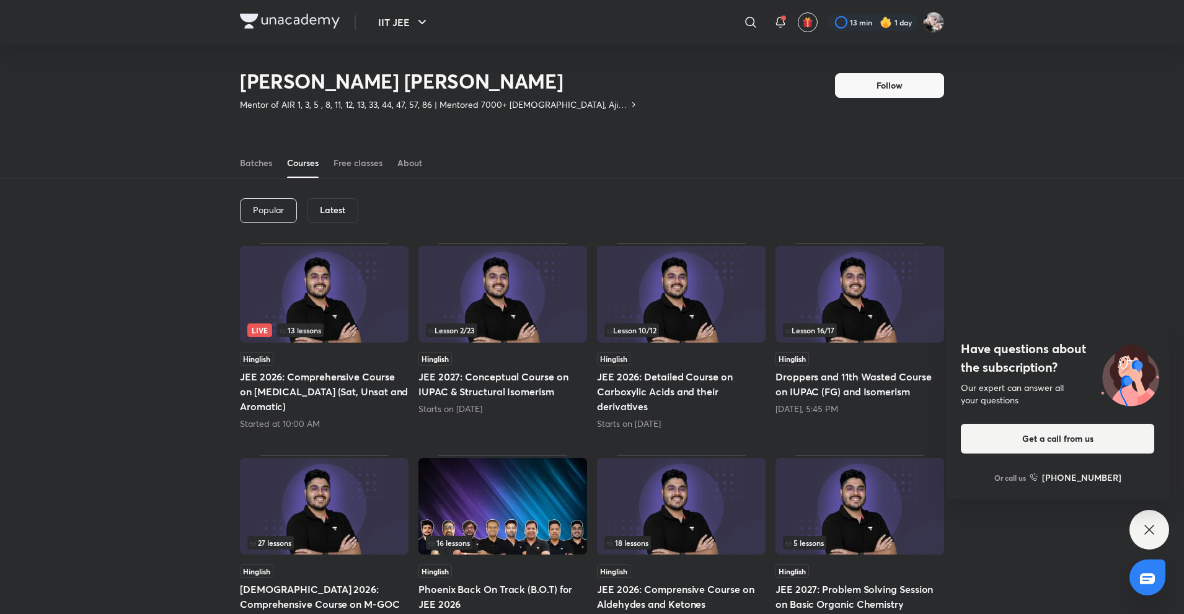
scroll to position [0, 0]
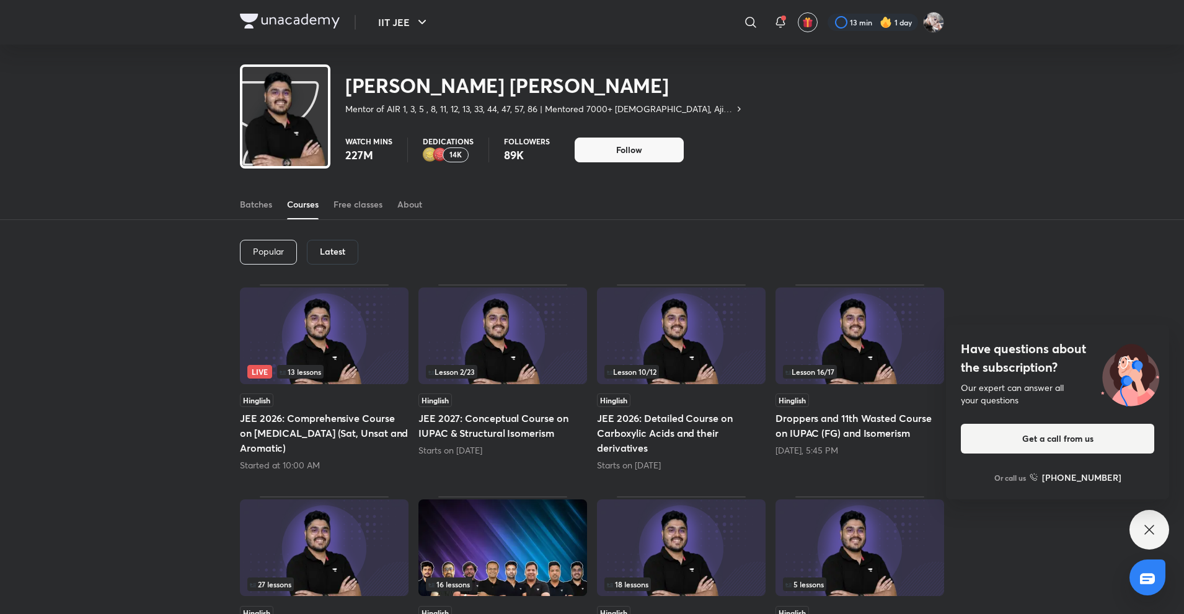
click at [345, 244] on div "Latest" at bounding box center [332, 252] width 51 height 25
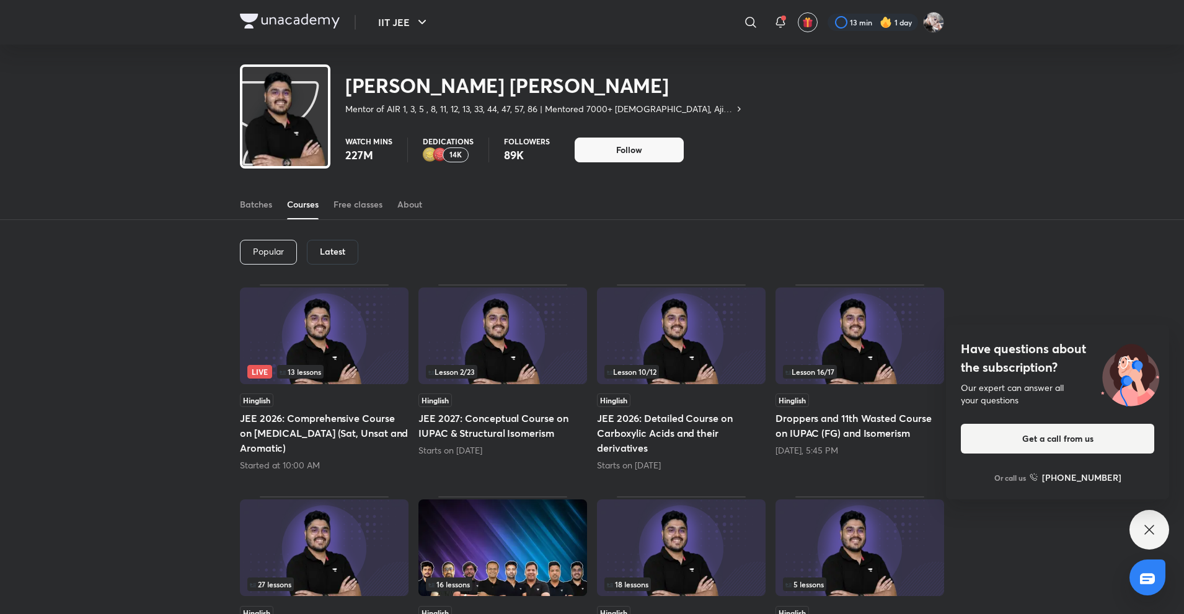
click at [332, 248] on h6 "Latest" at bounding box center [332, 252] width 25 height 10
click at [332, 250] on h6 "Latest" at bounding box center [332, 252] width 25 height 10
drag, startPoint x: 368, startPoint y: 250, endPoint x: 213, endPoint y: 246, distance: 155.7
click at [223, 250] on div "Popular Latest Live 13 lessons Hinglish JEE 2026: Comprehensive Course on Hydro…" at bounding box center [592, 592] width 1184 height 745
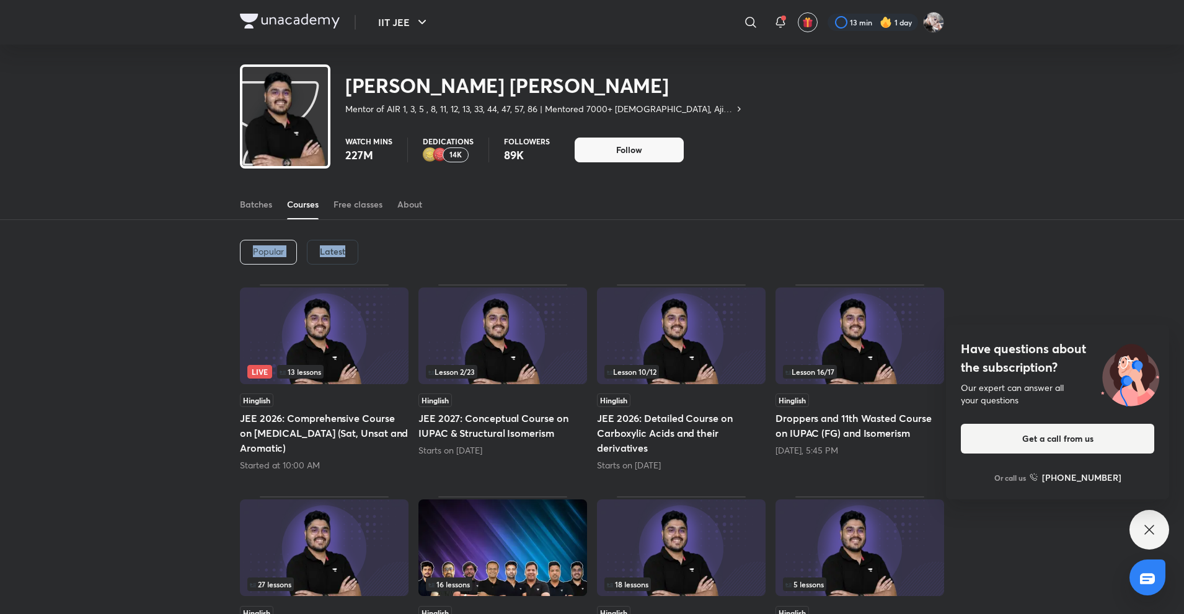
click at [161, 244] on div "Popular Latest Live 13 lessons Hinglish JEE 2026: Comprehensive Course on Hydro…" at bounding box center [592, 592] width 1184 height 745
drag, startPoint x: 161, startPoint y: 244, endPoint x: 420, endPoint y: 252, distance: 259.9
click at [420, 252] on div "Popular Latest Live 13 lessons Hinglish JEE 2026: Comprehensive Course on Hydro…" at bounding box center [592, 592] width 1184 height 745
click at [420, 252] on div "Popular Latest" at bounding box center [592, 252] width 704 height 64
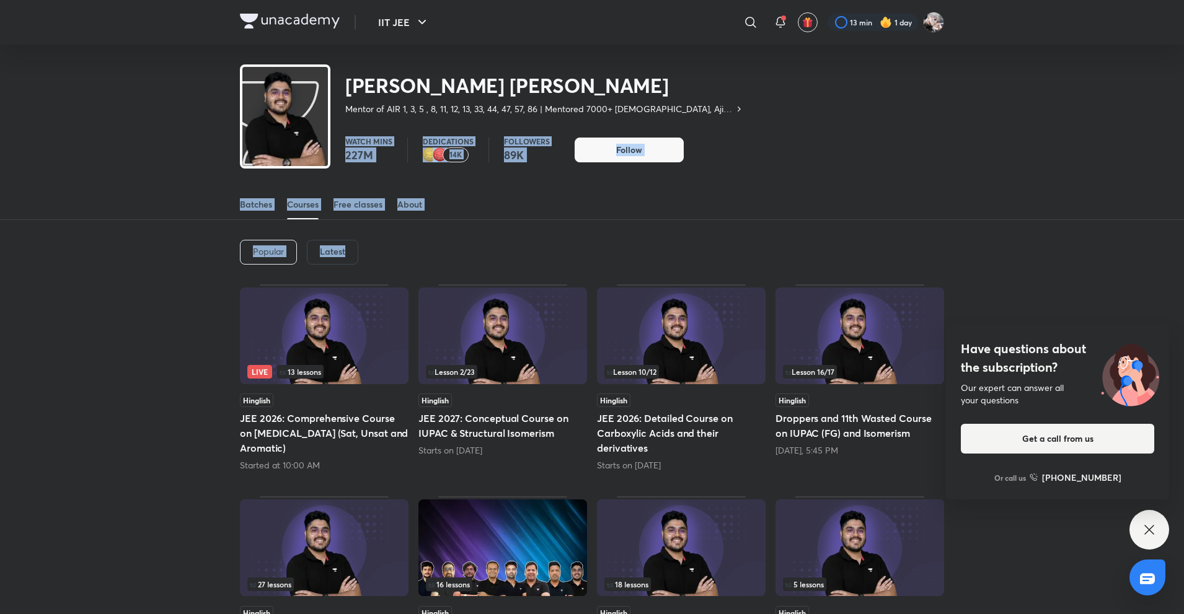
drag, startPoint x: 420, startPoint y: 252, endPoint x: 162, endPoint y: 142, distance: 280.5
click at [162, 142] on div "Mohammad Kashif Alam Mentor of AIR 1, 3, 5 , 8, 11, 12, 13, 33, 44, 47, 57, 86 …" at bounding box center [592, 505] width 1184 height 920
click at [149, 148] on div "Mohammad Kashif Alam Mentor of AIR 1, 3, 5 , 8, 11, 12, 13, 33, 44, 47, 57, 86 …" at bounding box center [592, 104] width 1184 height 118
drag, startPoint x: 418, startPoint y: 257, endPoint x: 175, endPoint y: 138, distance: 270.6
click at [175, 138] on div "Mohammad Kashif Alam Mentor of AIR 1, 3, 5 , 8, 11, 12, 13, 33, 44, 47, 57, 86 …" at bounding box center [592, 505] width 1184 height 920
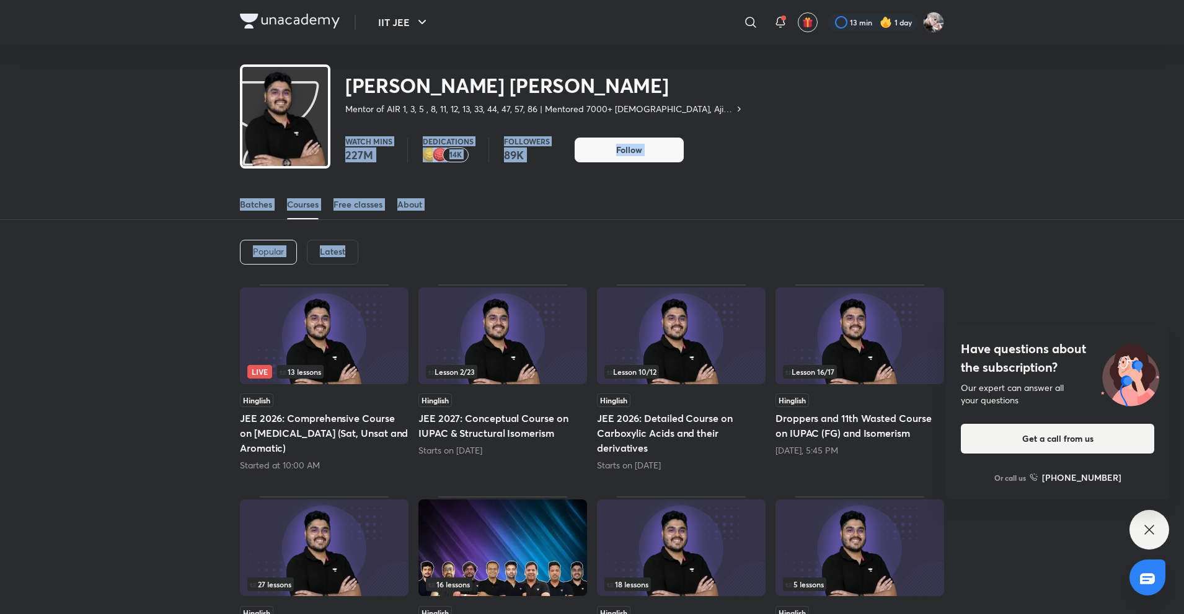
click at [167, 148] on div "Mohammad Kashif Alam Mentor of AIR 1, 3, 5 , 8, 11, 12, 13, 33, 44, 47, 57, 86 …" at bounding box center [592, 104] width 1184 height 118
click at [429, 257] on div "Popular Latest" at bounding box center [592, 252] width 704 height 64
drag, startPoint x: 429, startPoint y: 257, endPoint x: 117, endPoint y: 120, distance: 340.3
click at [117, 120] on div "Mohammad Kashif Alam Mentor of AIR 1, 3, 5 , 8, 11, 12, 13, 33, 44, 47, 57, 86 …" at bounding box center [592, 505] width 1184 height 920
click at [117, 120] on div "Mohammad Kashif Alam Mentor of AIR 1, 3, 5 , 8, 11, 12, 13, 33, 44, 47, 57, 86 …" at bounding box center [592, 85] width 1184 height 81
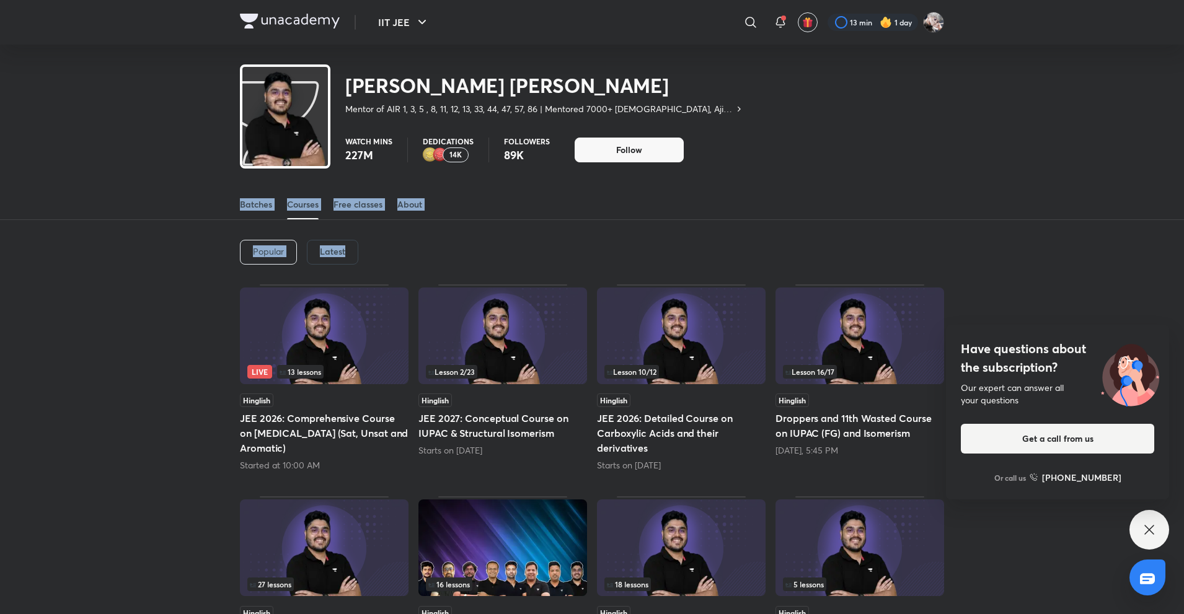
drag, startPoint x: 443, startPoint y: 248, endPoint x: 148, endPoint y: 205, distance: 298.2
click at [148, 205] on div "Mohammad Kashif Alam Mentor of AIR 1, 3, 5 , 8, 11, 12, 13, 33, 44, 47, 57, 86 …" at bounding box center [592, 505] width 1184 height 920
click at [148, 205] on div "Batches Courses Free classes About" at bounding box center [592, 191] width 1184 height 58
drag, startPoint x: 184, startPoint y: 194, endPoint x: 410, endPoint y: 274, distance: 239.4
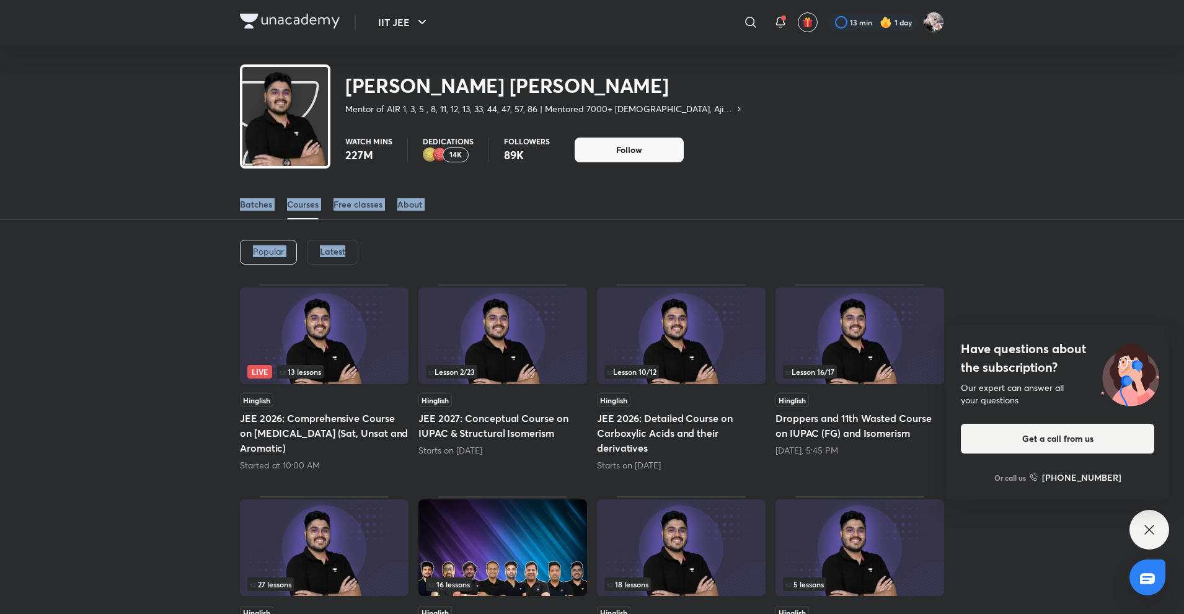
click at [410, 274] on div "Mohammad Kashif Alam Mentor of AIR 1, 3, 5 , 8, 11, 12, 13, 33, 44, 47, 57, 86 …" at bounding box center [592, 505] width 1184 height 920
click at [405, 274] on div "Popular Latest" at bounding box center [592, 252] width 704 height 64
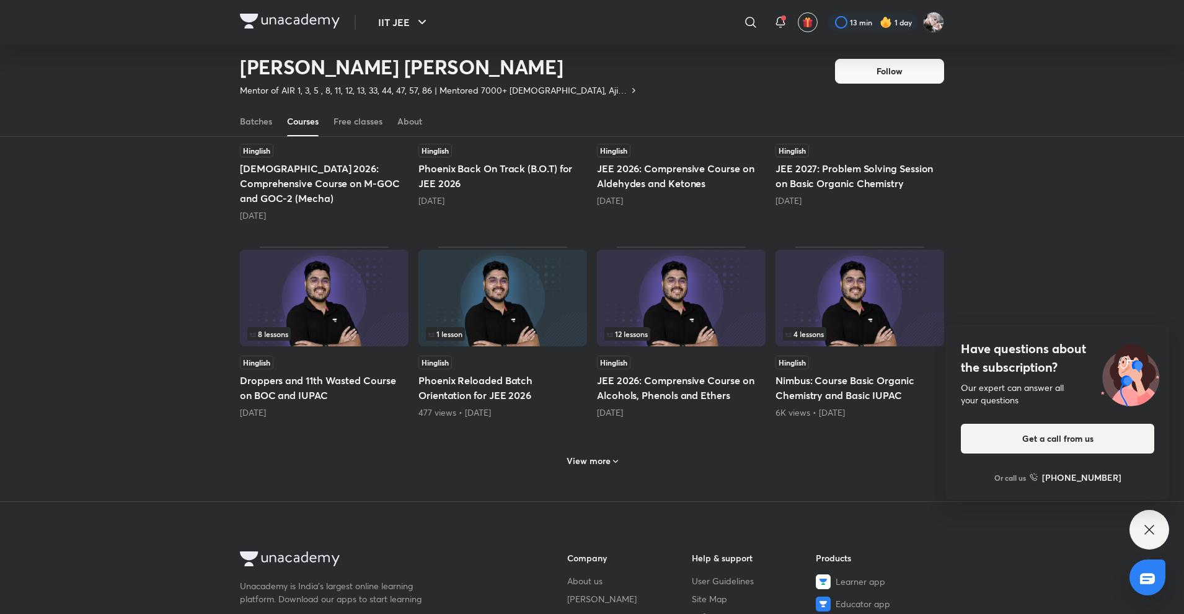
scroll to position [426, 0]
click at [184, 359] on div "Popular Latest Live 13 lessons Hinglish JEE 2026: Comprehensive Course on Hydro…" at bounding box center [592, 129] width 1184 height 745
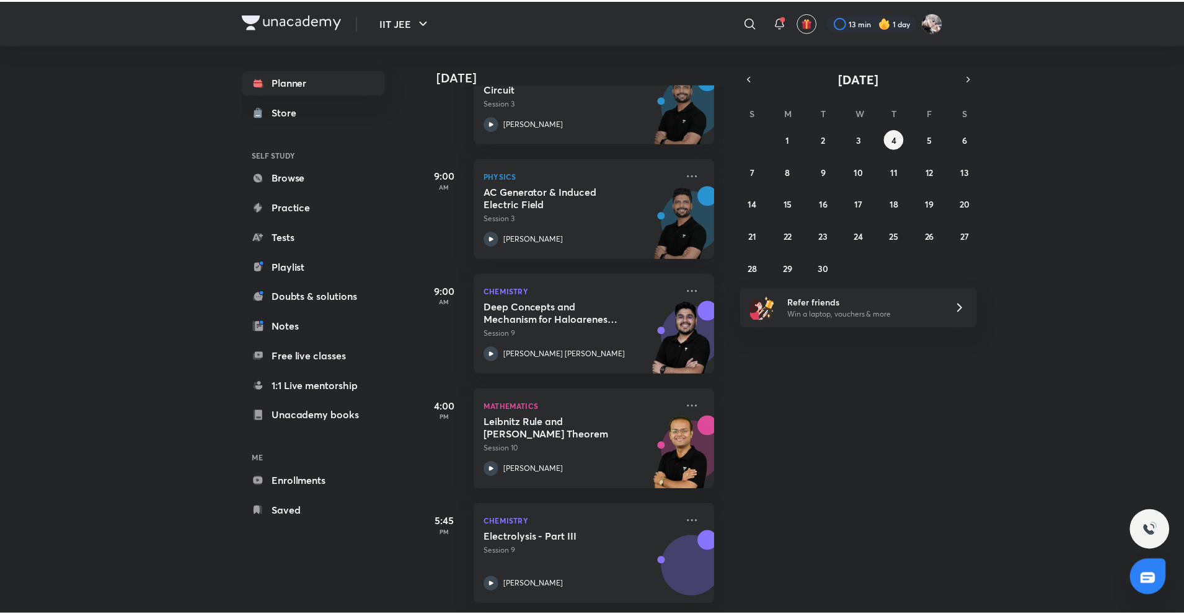
scroll to position [352, 0]
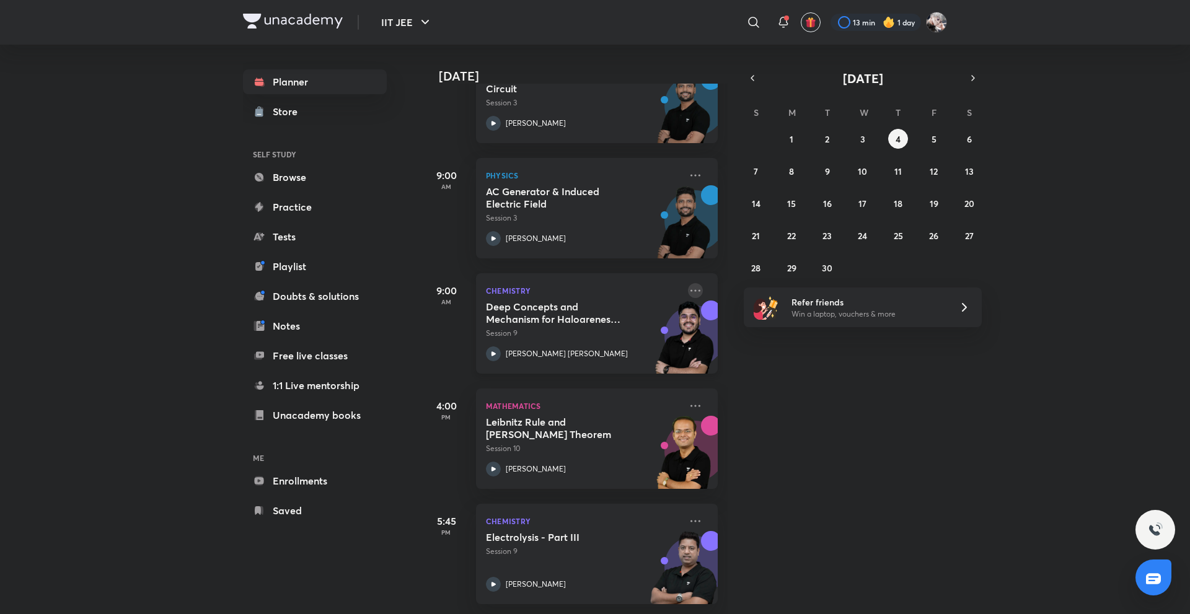
click at [688, 283] on icon at bounding box center [695, 290] width 15 height 15
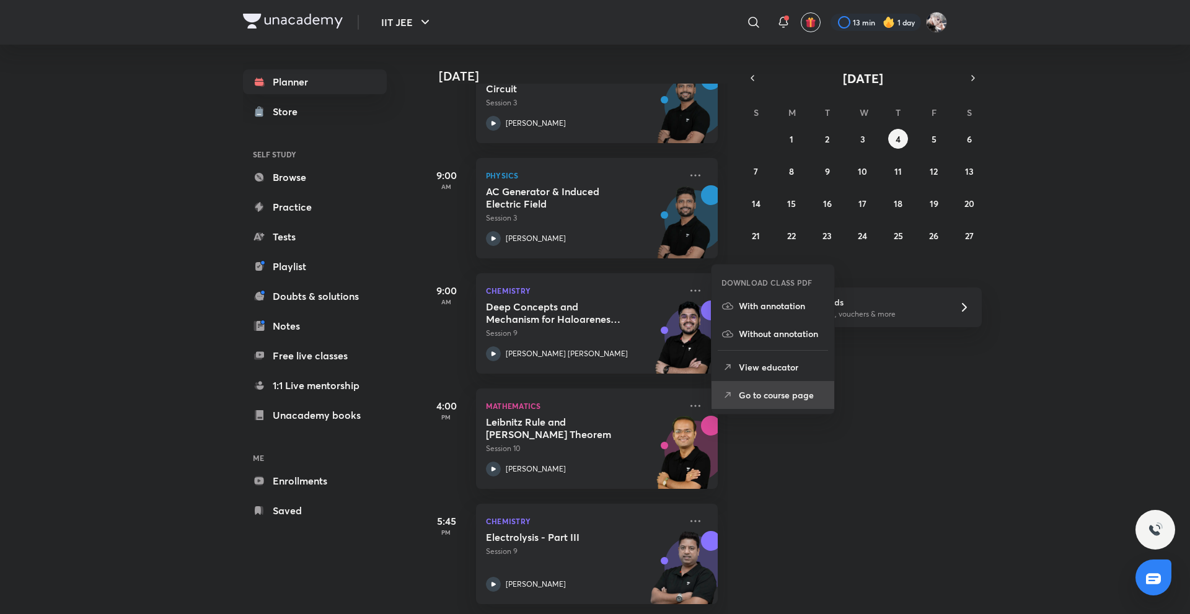
click at [770, 402] on li "Go to course page" at bounding box center [773, 395] width 123 height 28
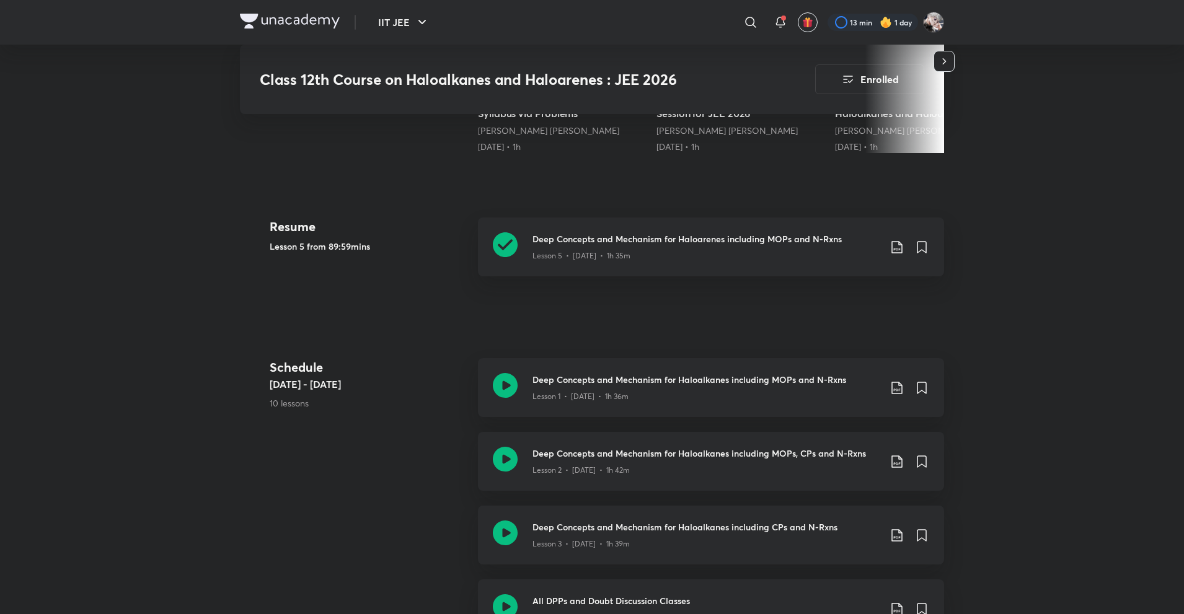
scroll to position [496, 0]
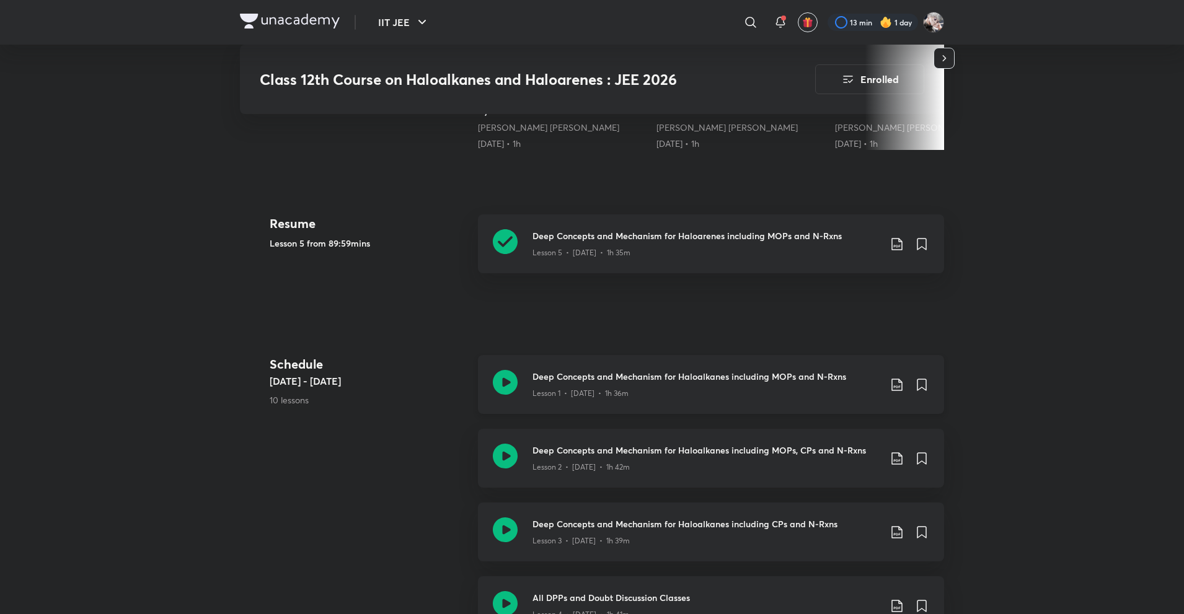
click at [898, 384] on icon at bounding box center [897, 385] width 15 height 15
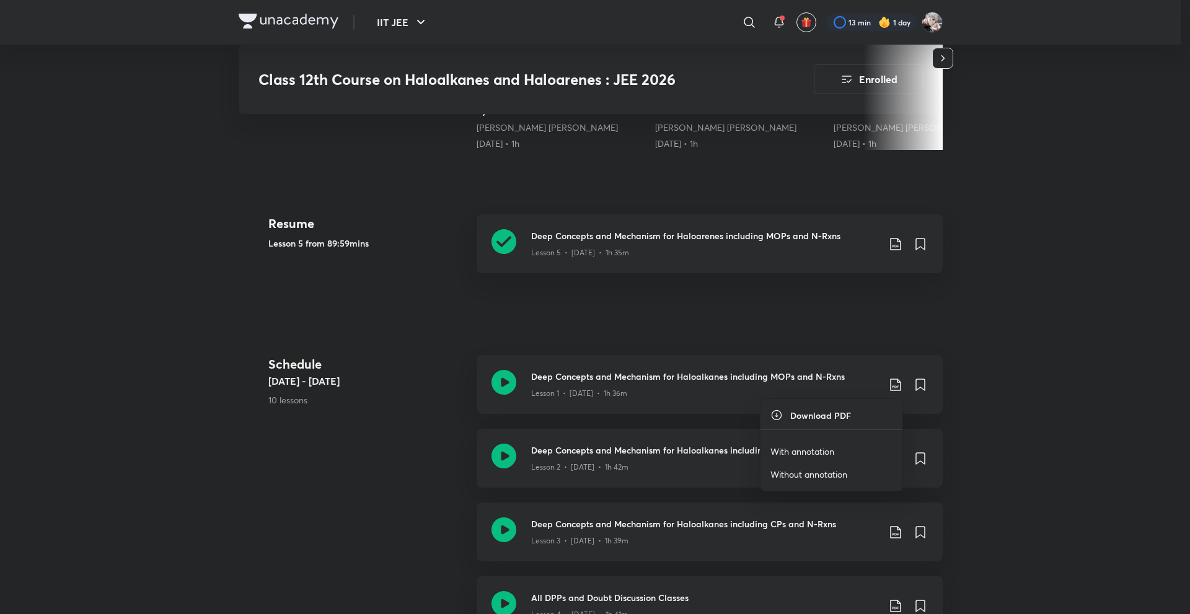
click at [822, 445] on p "With annotation" at bounding box center [803, 451] width 64 height 13
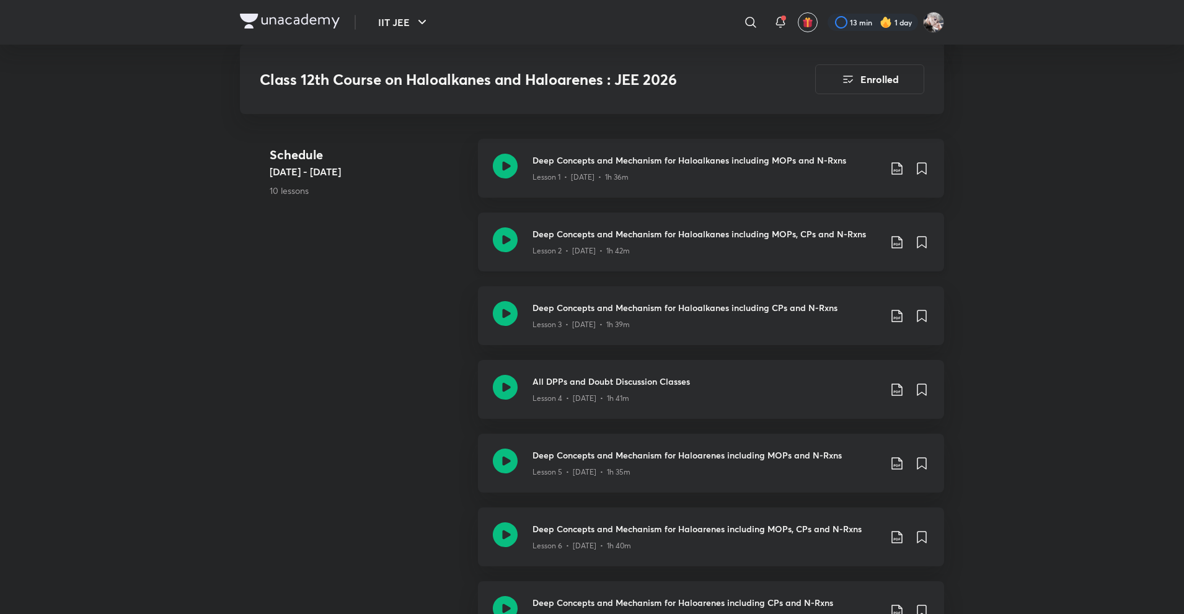
scroll to position [744, 0]
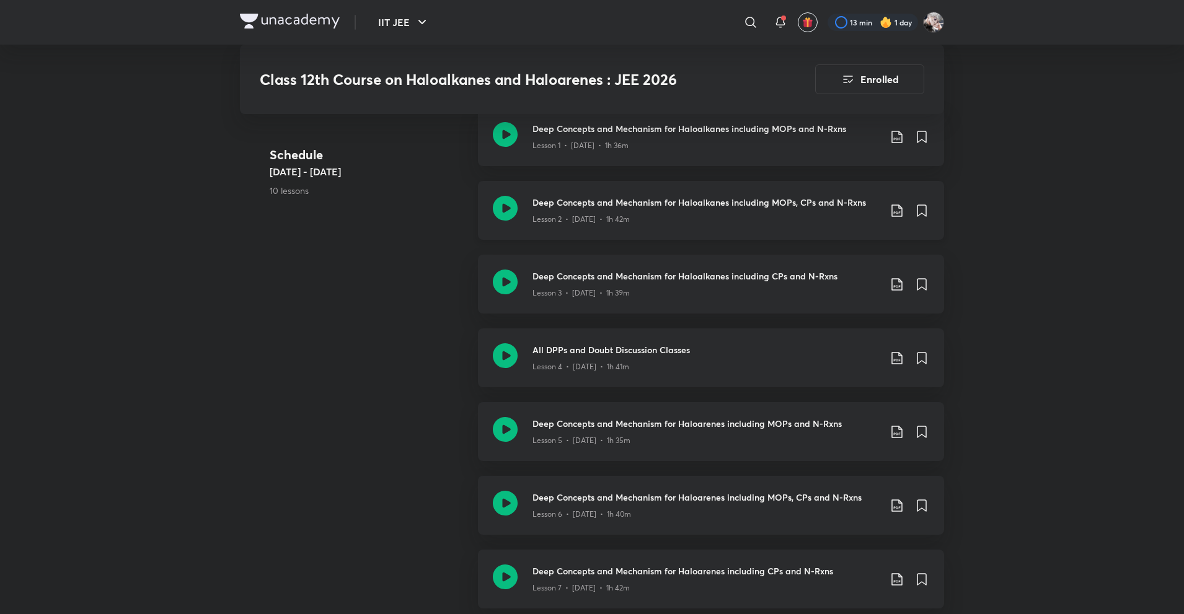
click at [896, 211] on icon at bounding box center [897, 210] width 15 height 15
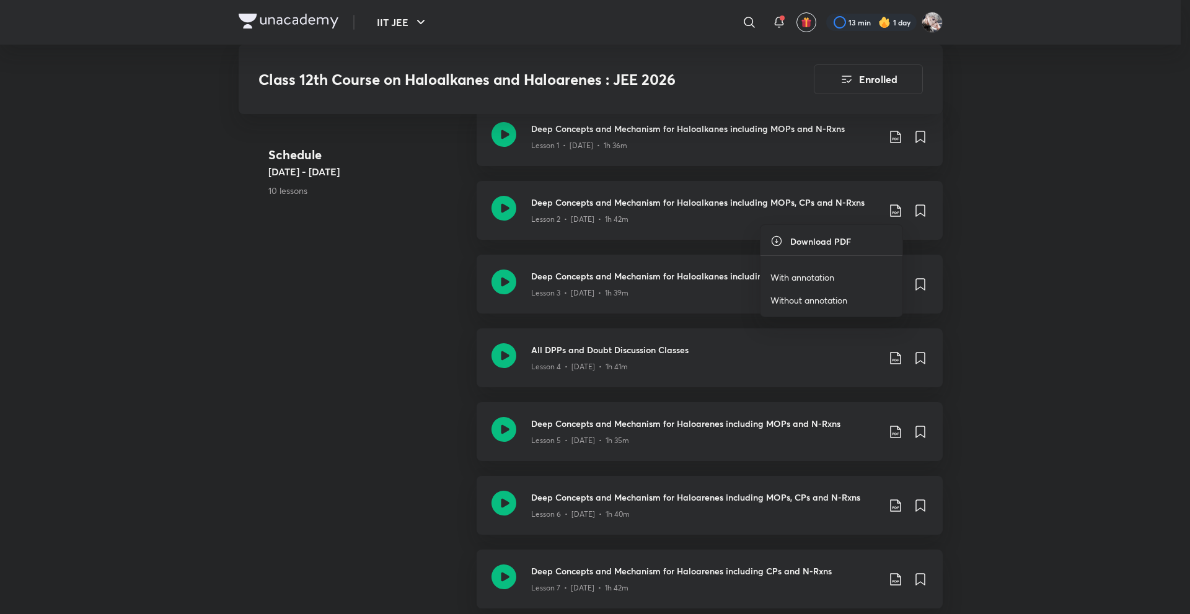
click at [852, 272] on li "With annotation" at bounding box center [832, 277] width 142 height 23
click at [829, 272] on p "With annotation" at bounding box center [803, 277] width 64 height 13
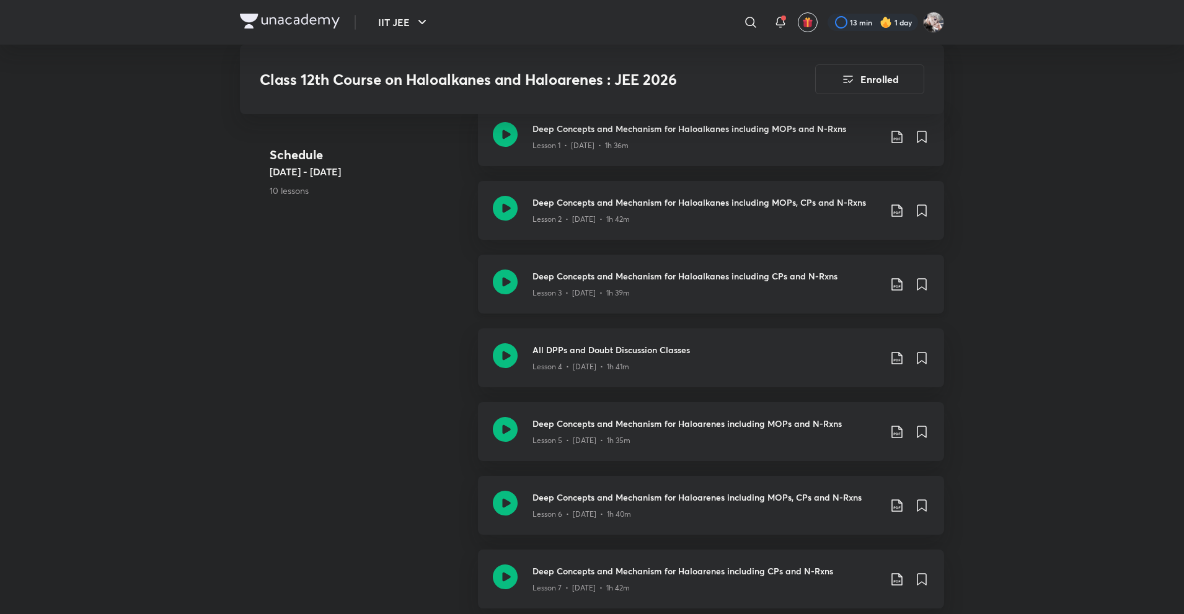
click at [898, 280] on icon at bounding box center [897, 284] width 15 height 15
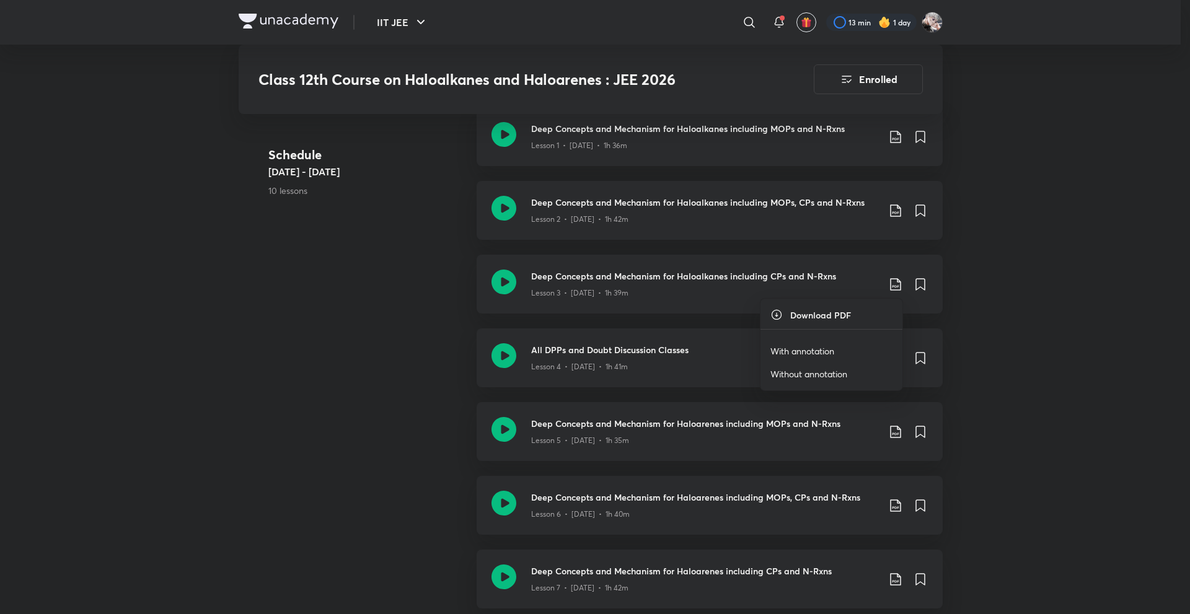
click at [820, 349] on p "With annotation" at bounding box center [803, 351] width 64 height 13
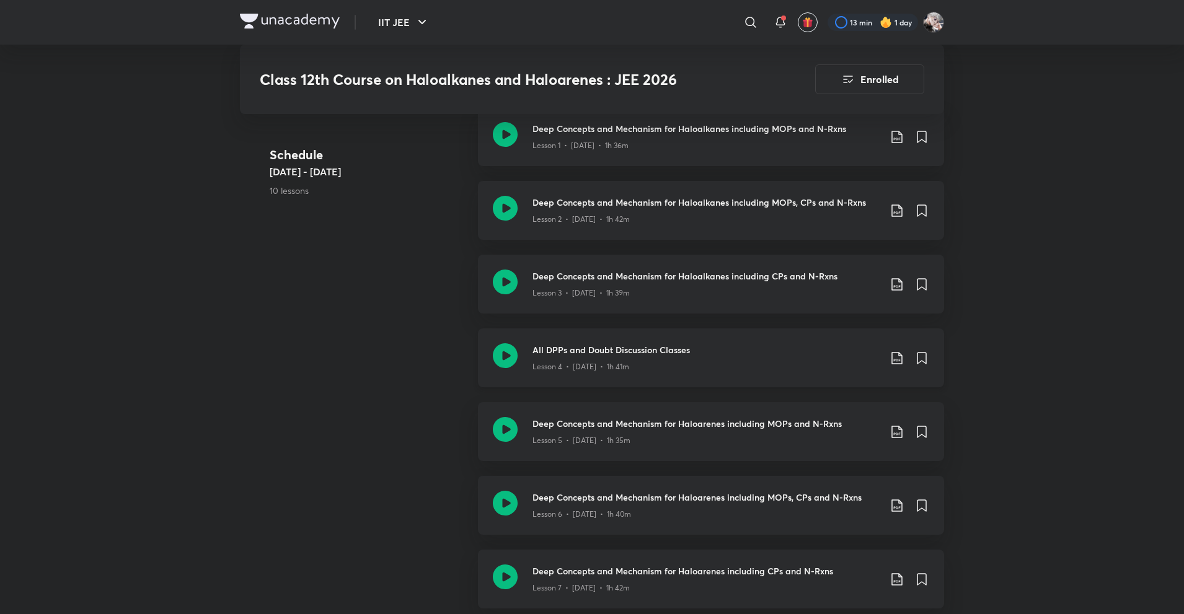
click at [898, 360] on icon at bounding box center [896, 358] width 11 height 12
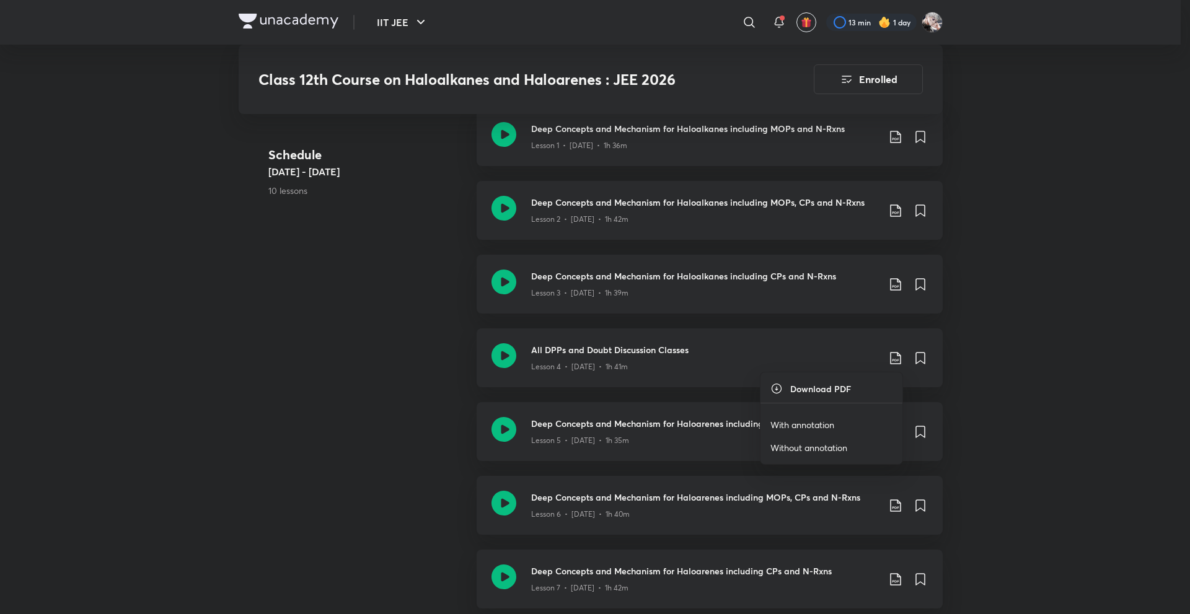
click at [813, 421] on p "With annotation" at bounding box center [803, 424] width 64 height 13
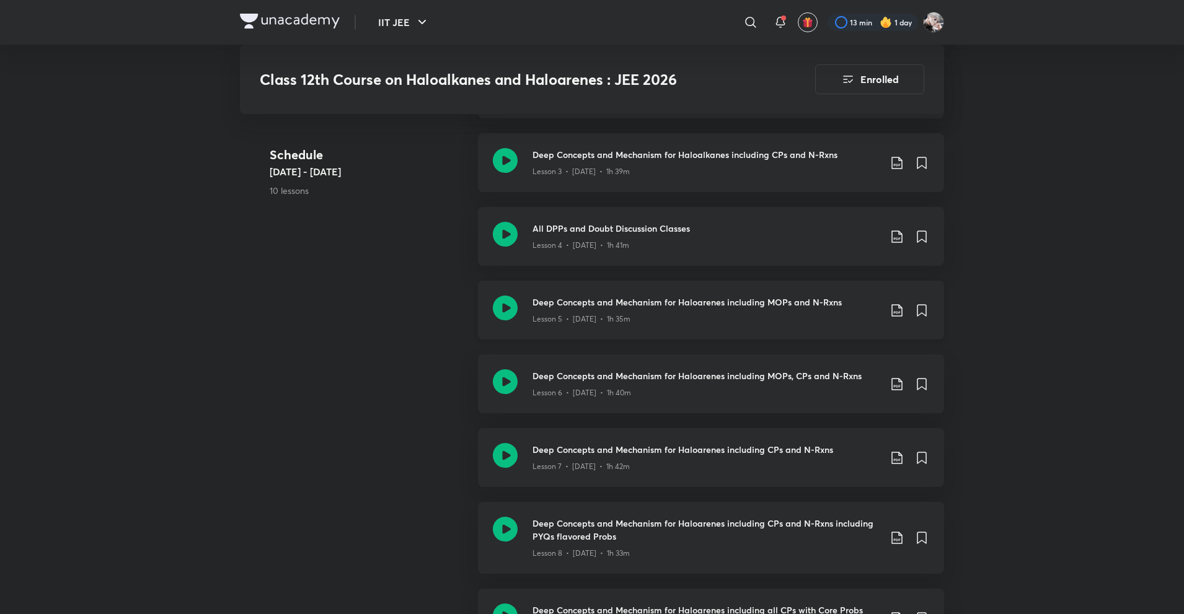
scroll to position [868, 0]
click at [894, 306] on icon at bounding box center [897, 308] width 15 height 15
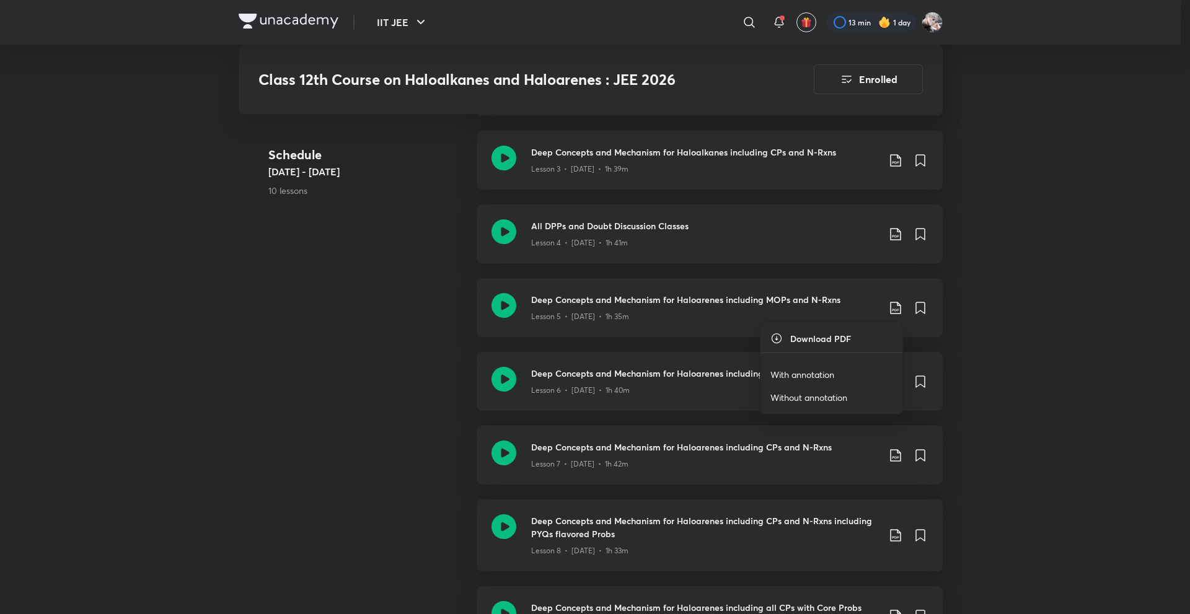
click at [822, 373] on p "With annotation" at bounding box center [803, 374] width 64 height 13
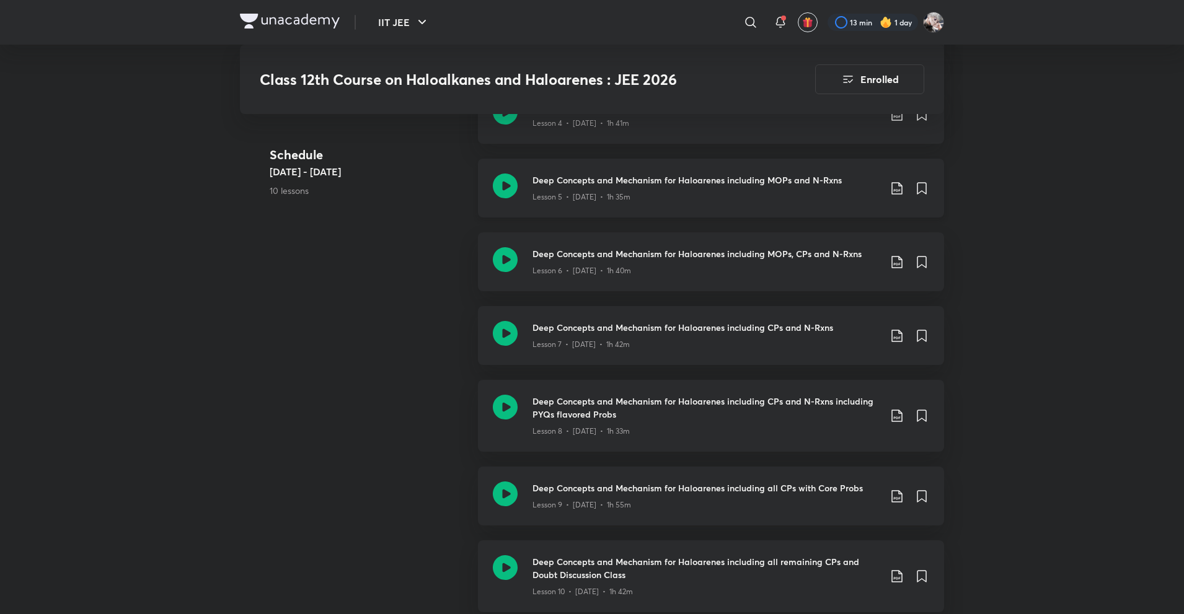
scroll to position [992, 0]
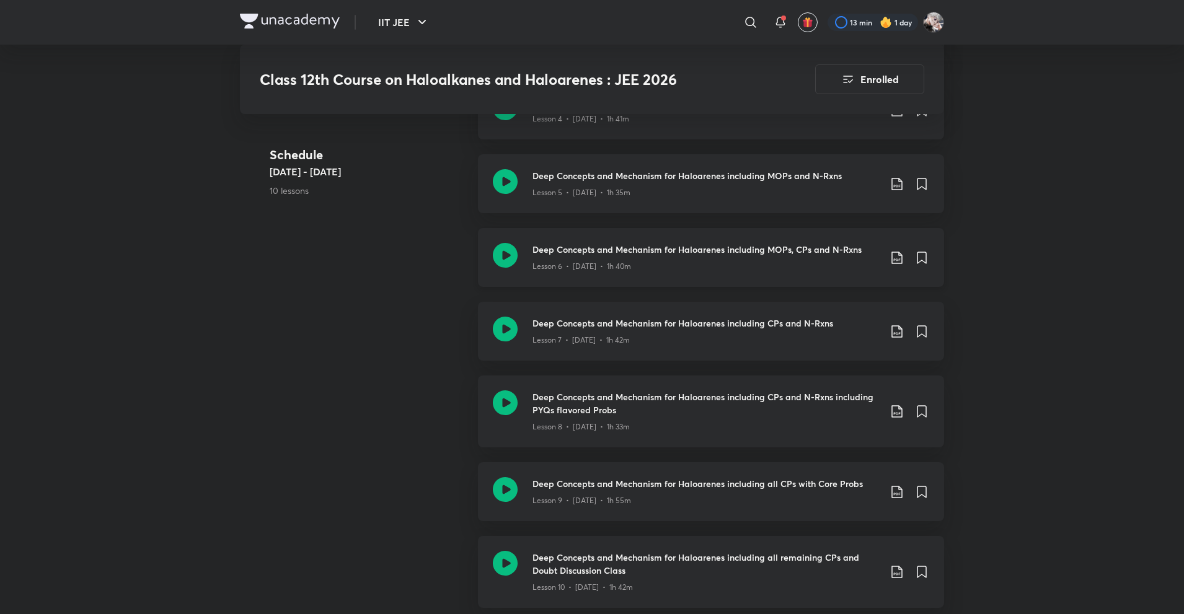
click at [898, 256] on icon at bounding box center [897, 257] width 15 height 15
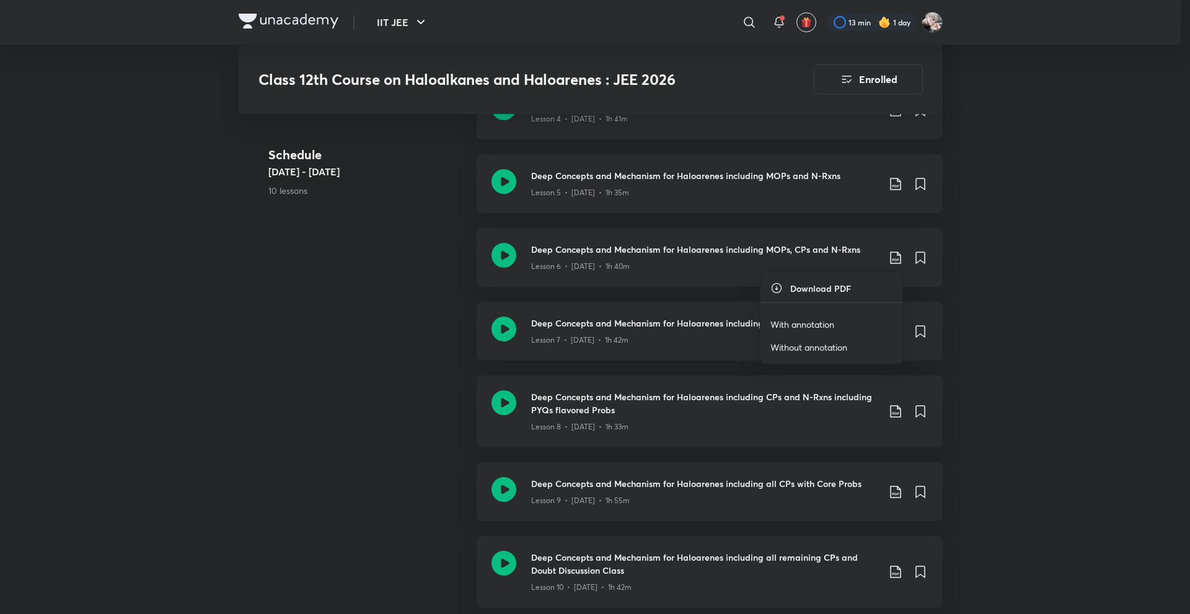
click at [820, 317] on li "With annotation" at bounding box center [832, 324] width 142 height 23
click at [831, 317] on li "With annotation" at bounding box center [832, 324] width 142 height 23
click at [798, 319] on p "With annotation" at bounding box center [803, 324] width 64 height 13
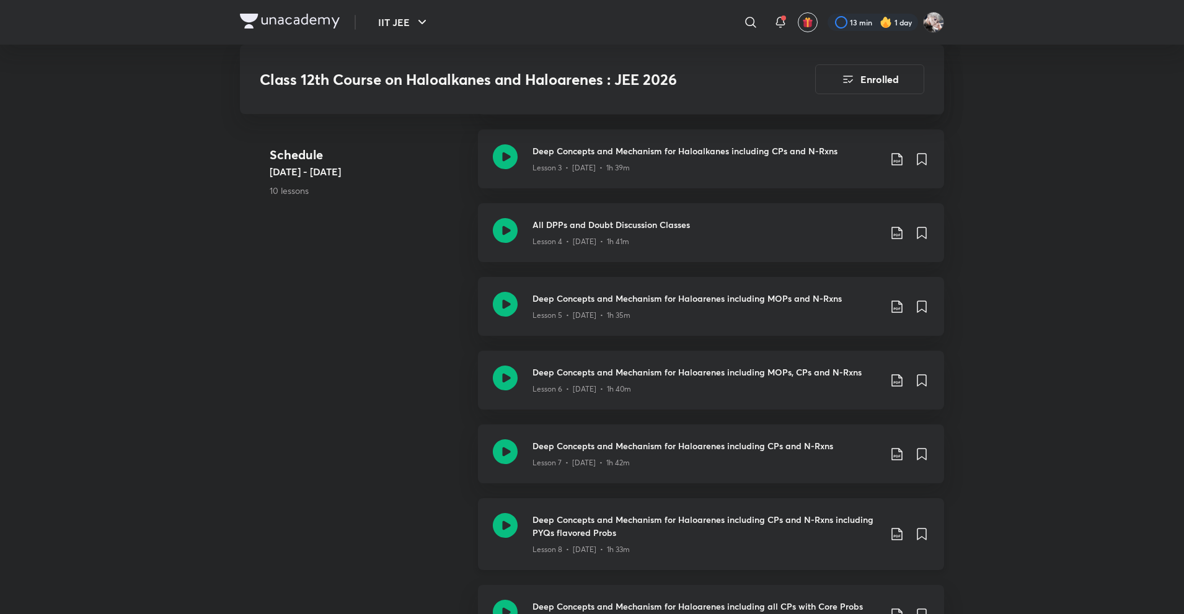
scroll to position [868, 0]
click at [900, 458] on icon at bounding box center [897, 455] width 15 height 15
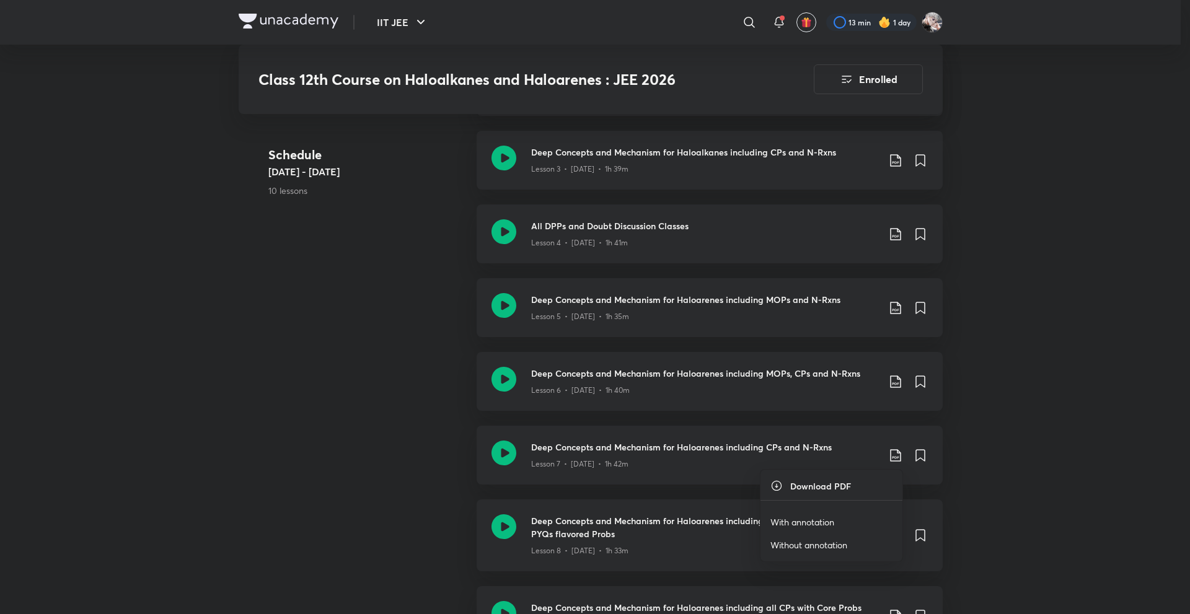
click at [839, 518] on li "With annotation" at bounding box center [832, 522] width 142 height 23
click at [809, 521] on p "With annotation" at bounding box center [803, 522] width 64 height 13
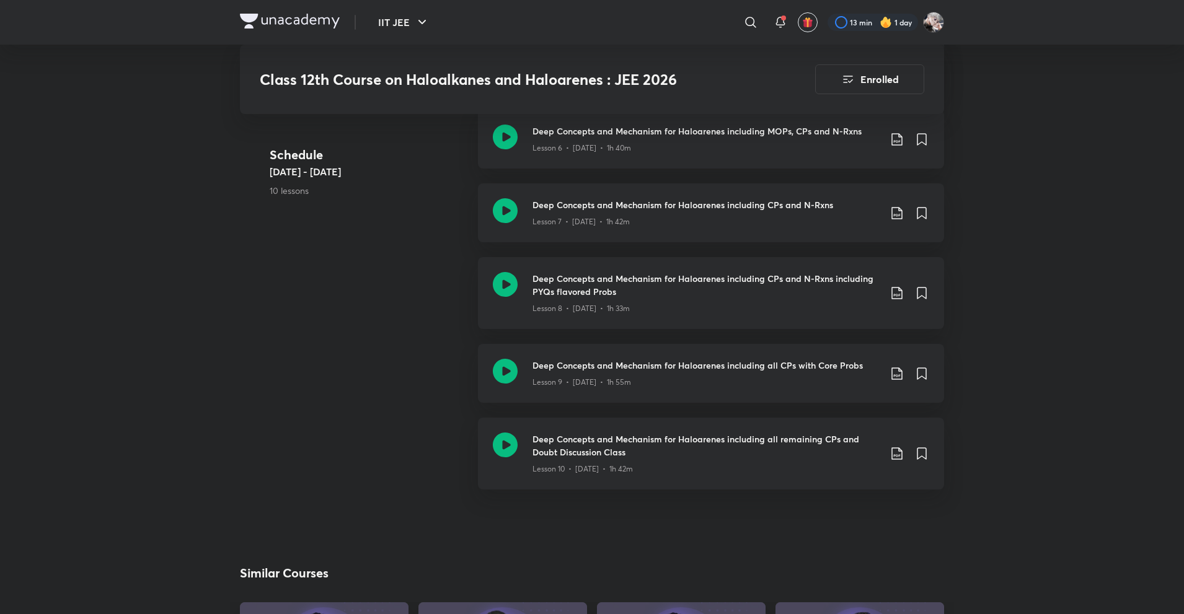
scroll to position [1116, 0]
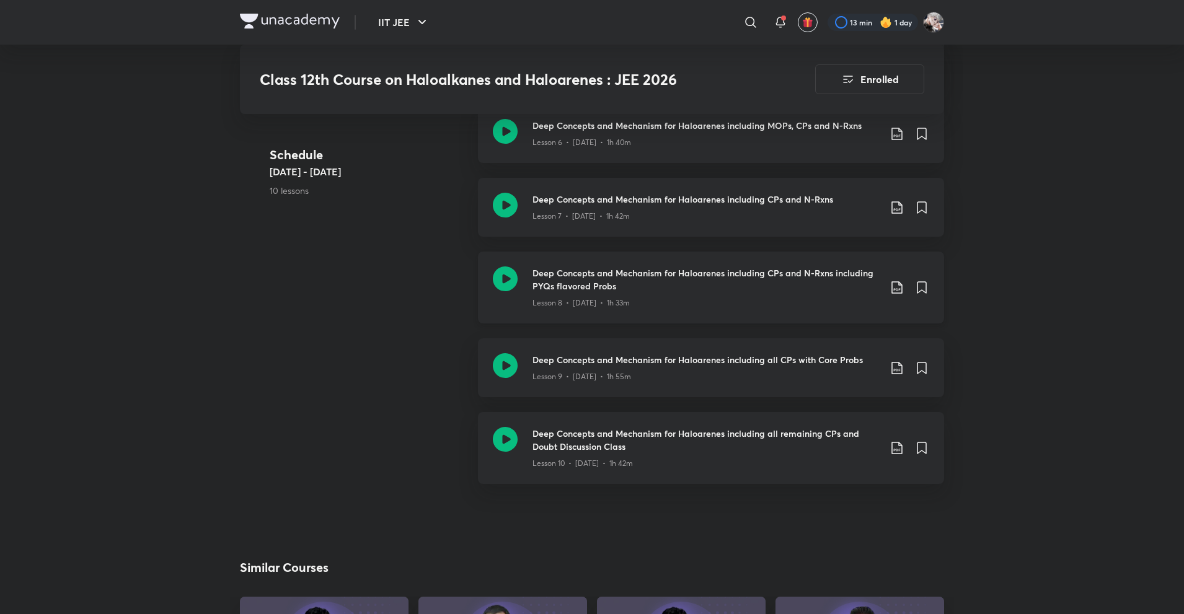
click at [896, 291] on icon at bounding box center [897, 287] width 15 height 15
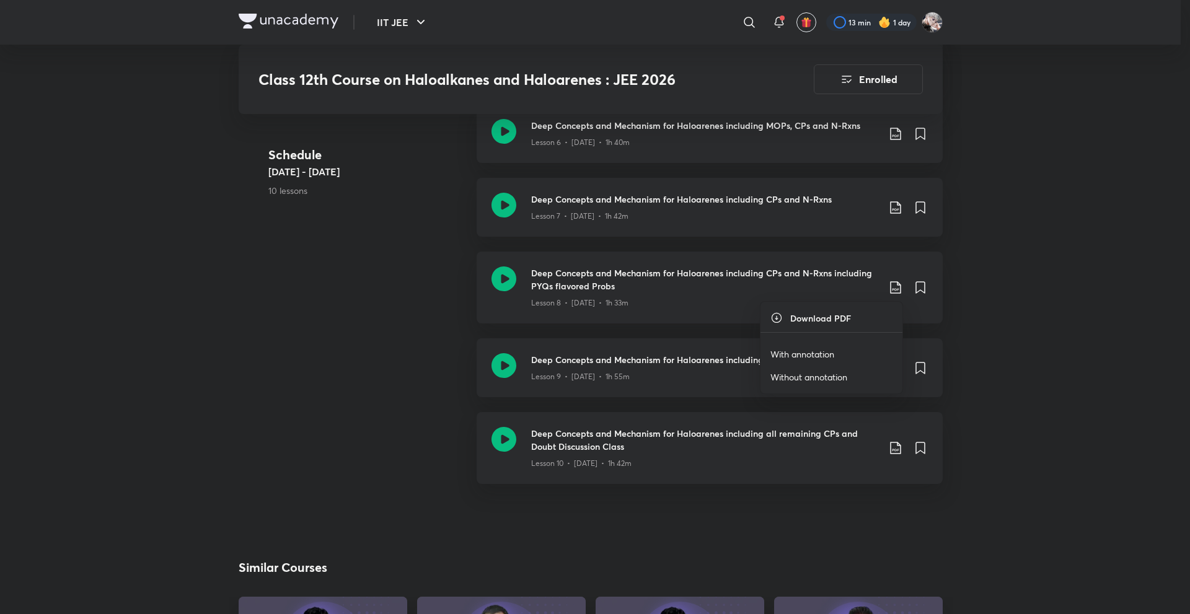
click at [824, 351] on p "With annotation" at bounding box center [803, 354] width 64 height 13
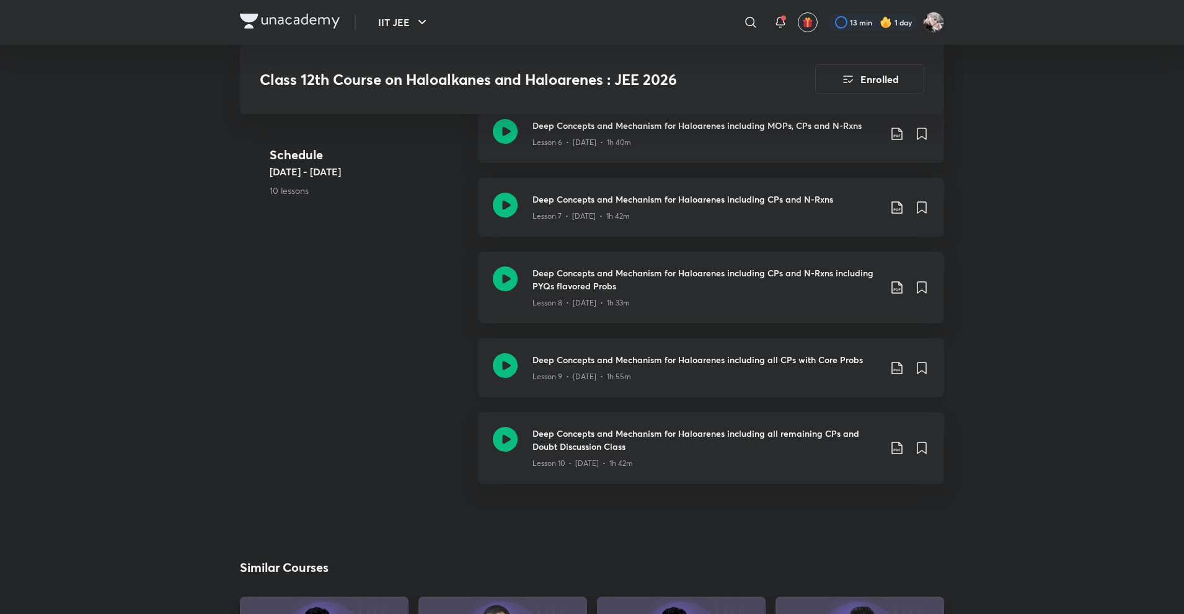
click at [902, 367] on icon at bounding box center [896, 368] width 11 height 12
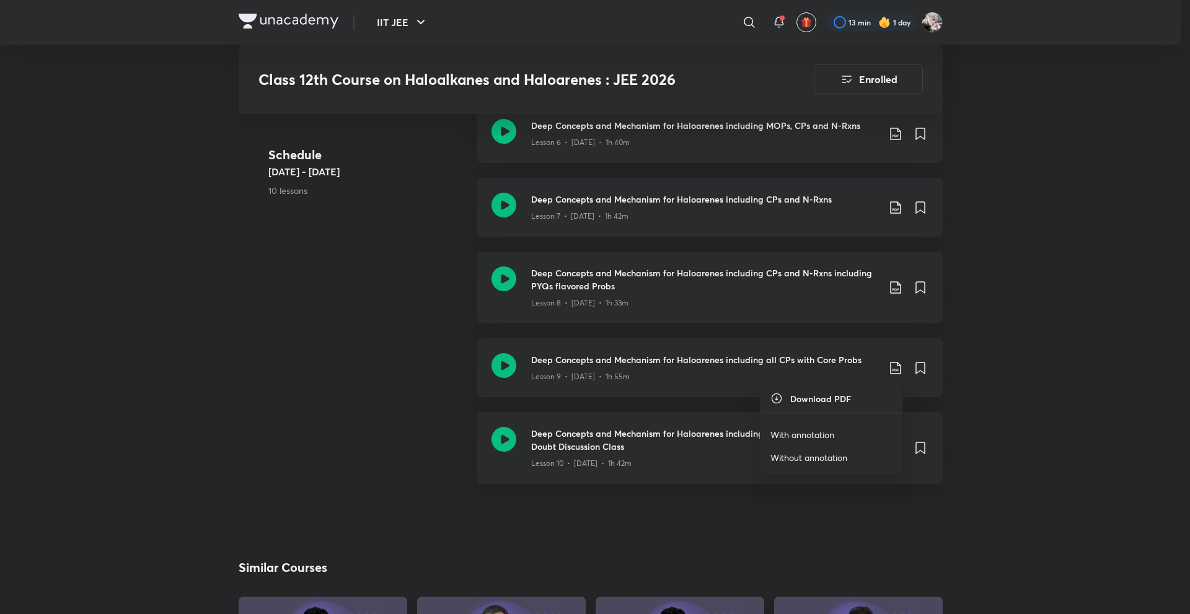
click at [811, 430] on p "With annotation" at bounding box center [803, 434] width 64 height 13
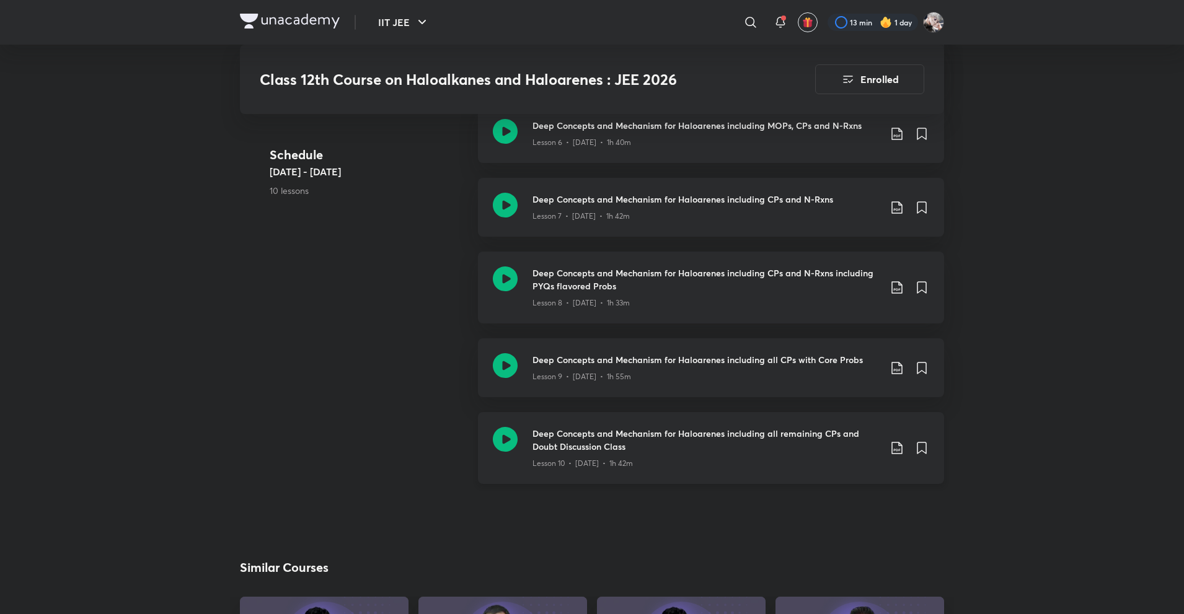
click at [894, 451] on icon at bounding box center [896, 449] width 11 height 12
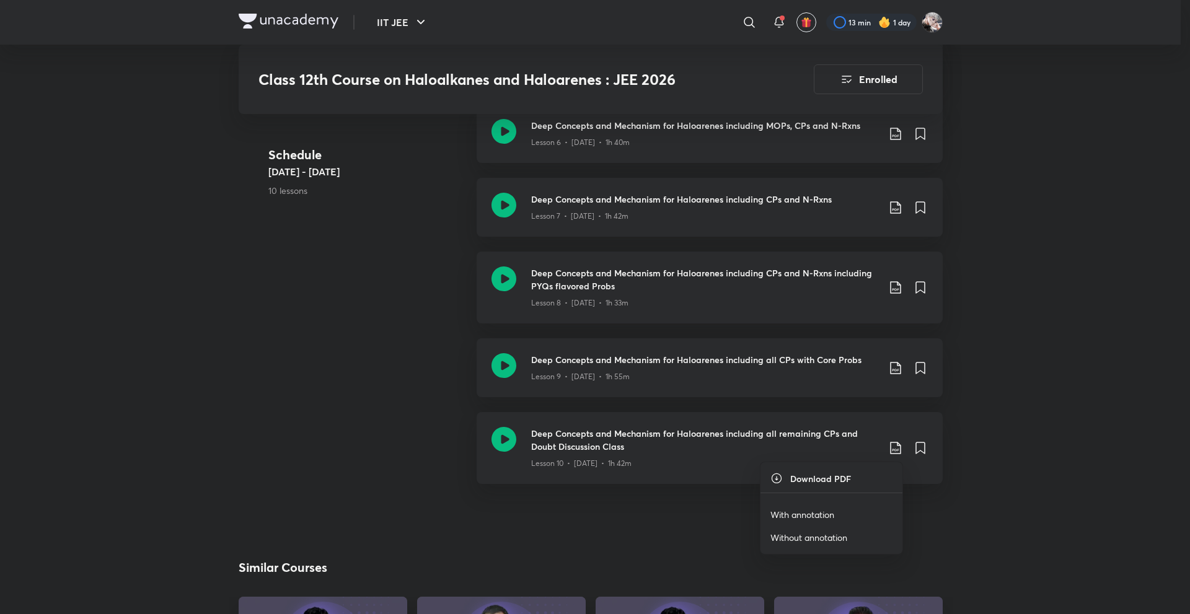
click at [826, 512] on p "With annotation" at bounding box center [803, 514] width 64 height 13
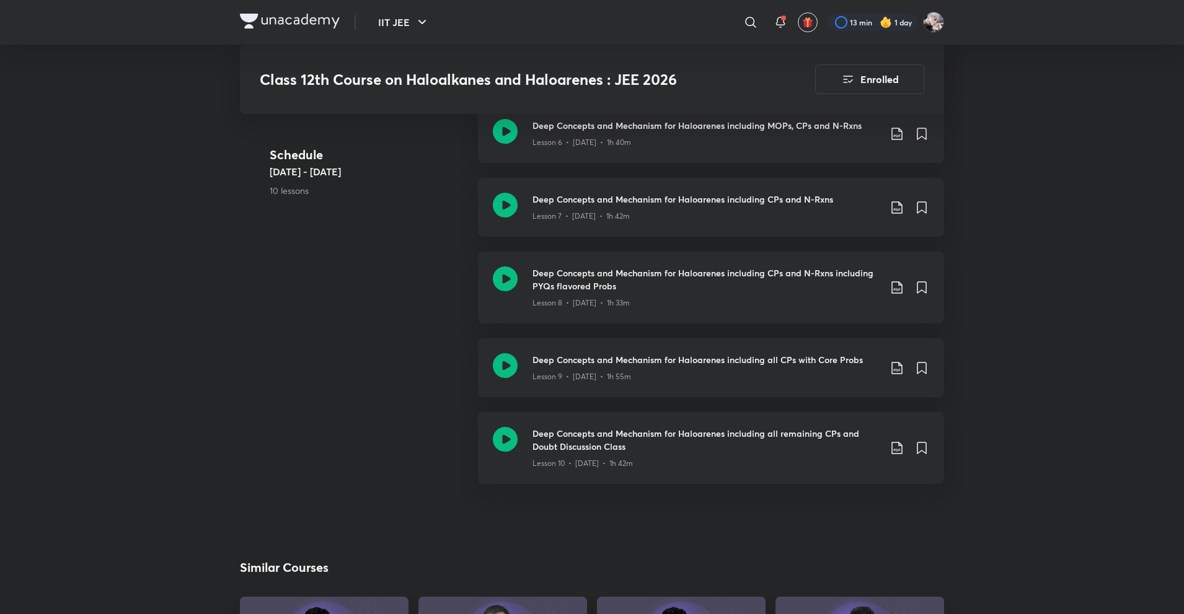
click at [298, 26] on img at bounding box center [290, 21] width 100 height 15
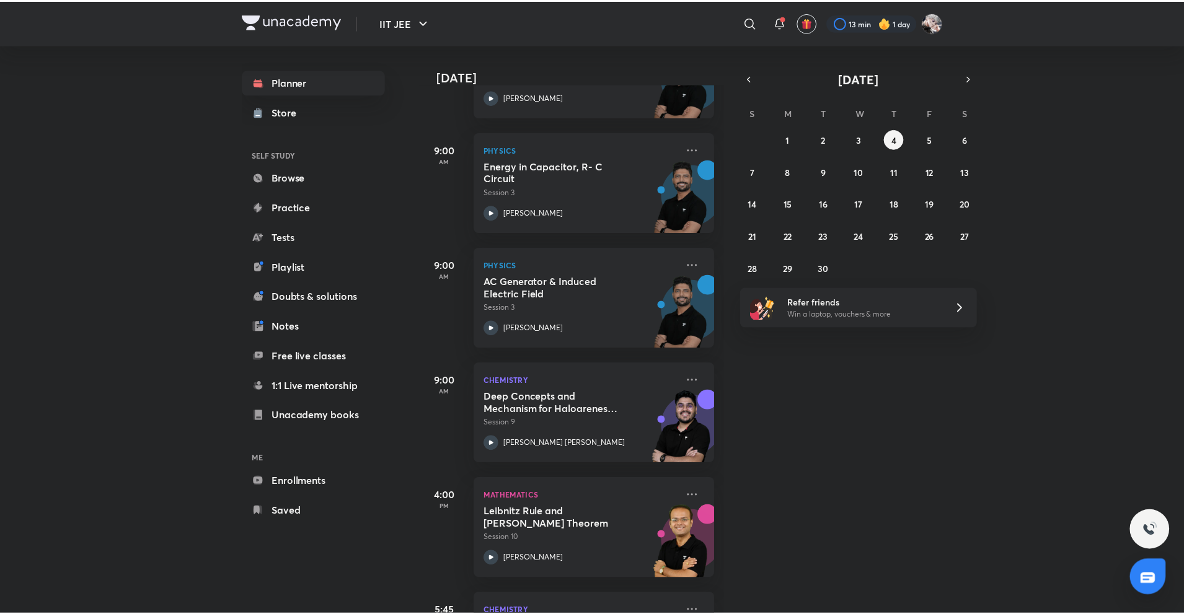
scroll to position [352, 0]
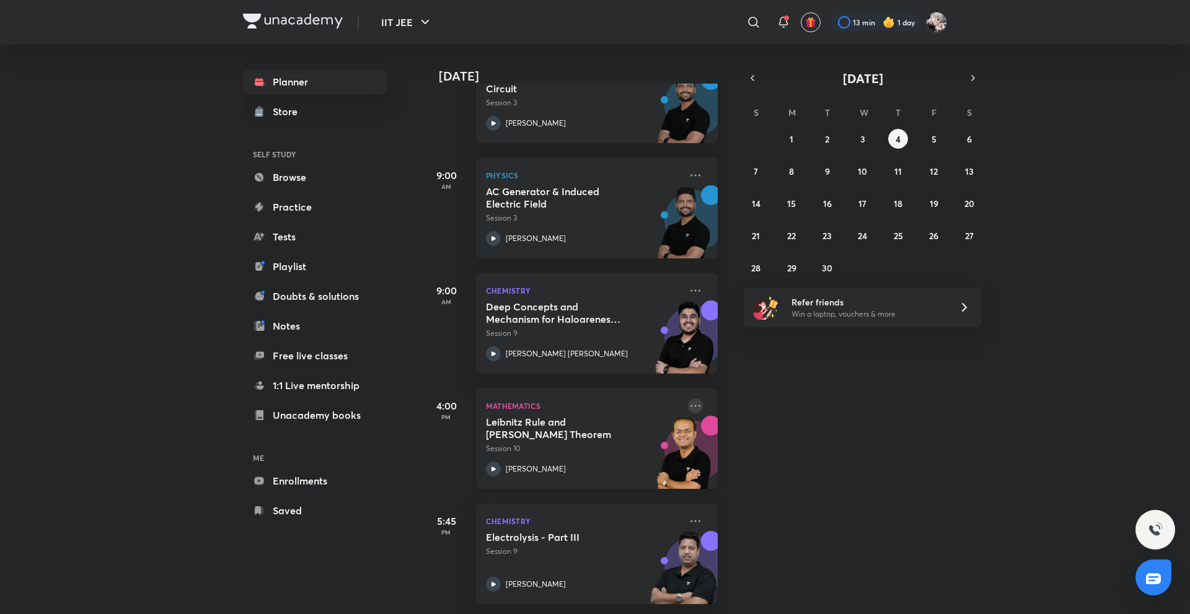
click at [688, 399] on icon at bounding box center [695, 406] width 15 height 15
click at [748, 444] on li "Go to course page" at bounding box center [773, 452] width 123 height 28
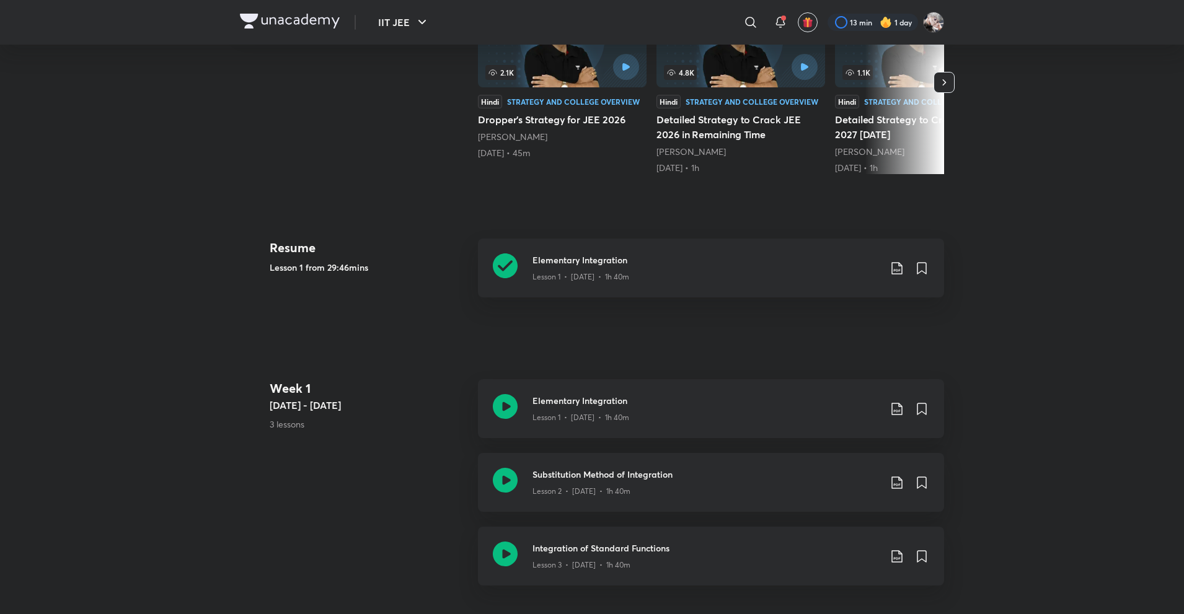
scroll to position [496, 0]
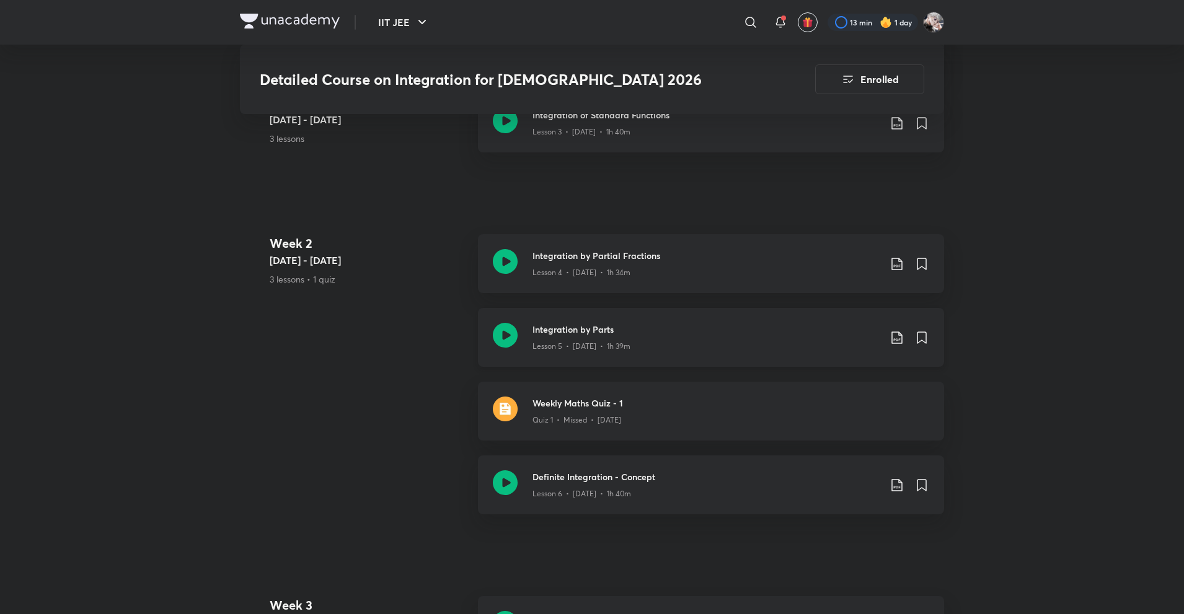
click at [526, 308] on div "Integration by Parts Lesson 5 • Aug 21 • 1h 39m" at bounding box center [711, 337] width 466 height 59
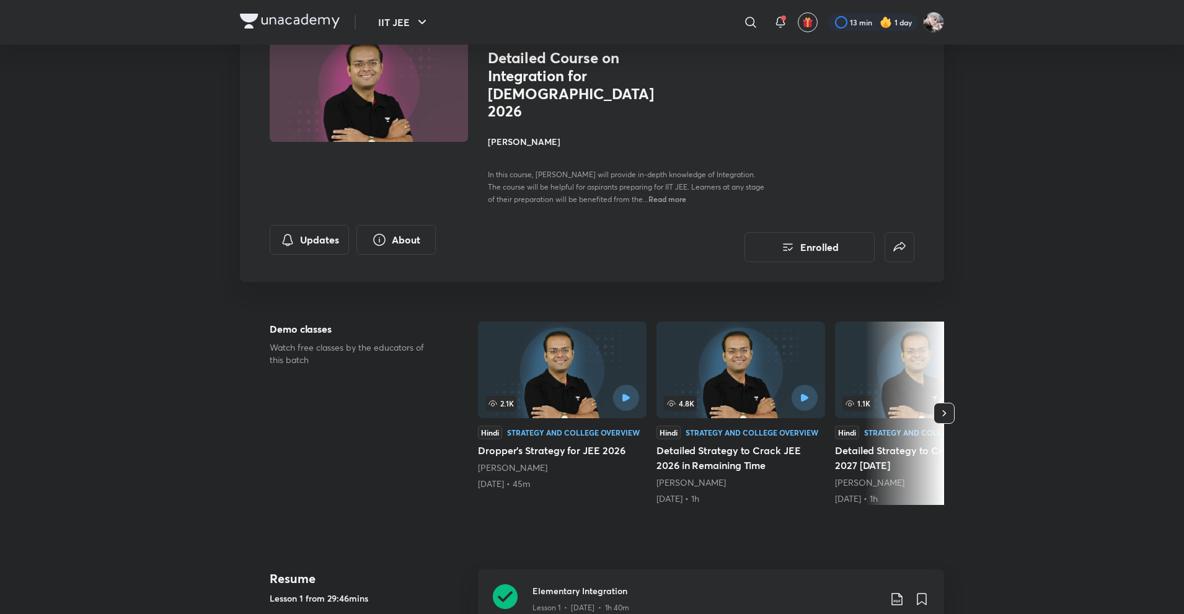
scroll to position [372, 0]
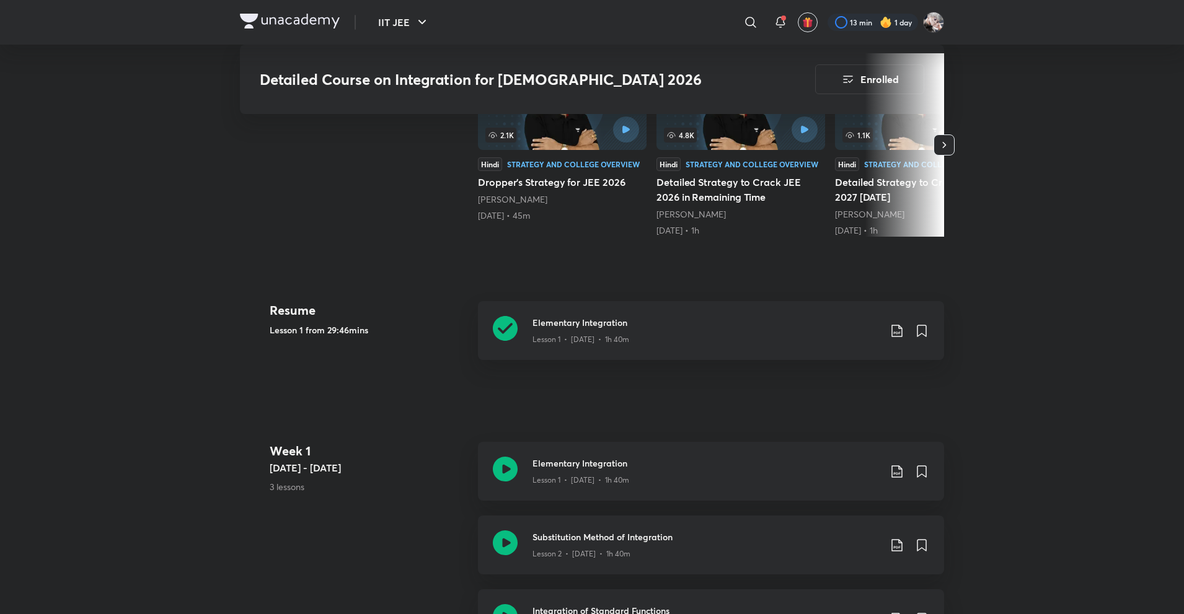
click at [663, 325] on link "Elementary Integration Lesson 1 • Aug 12 • 1h 40m" at bounding box center [711, 338] width 466 height 74
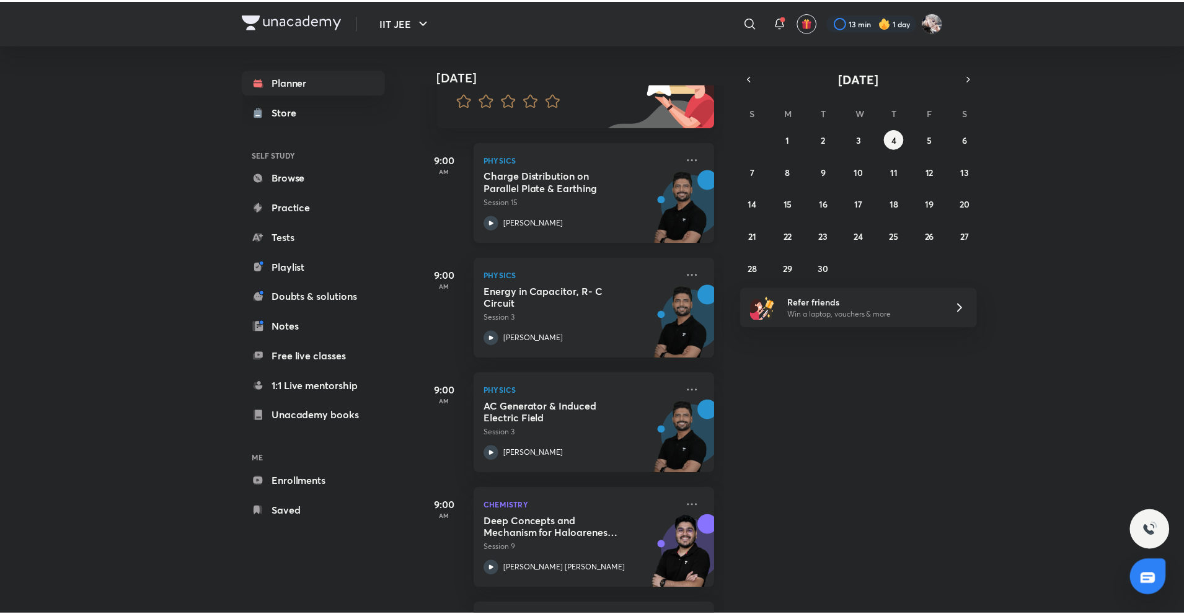
scroll to position [352, 0]
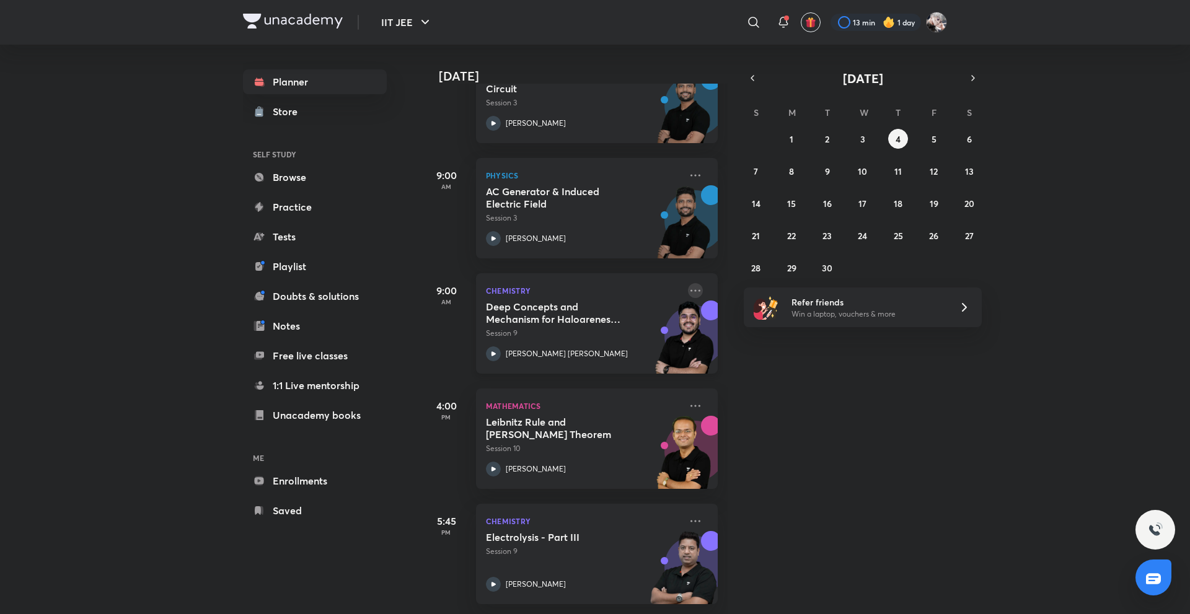
click at [688, 284] on icon at bounding box center [695, 290] width 15 height 15
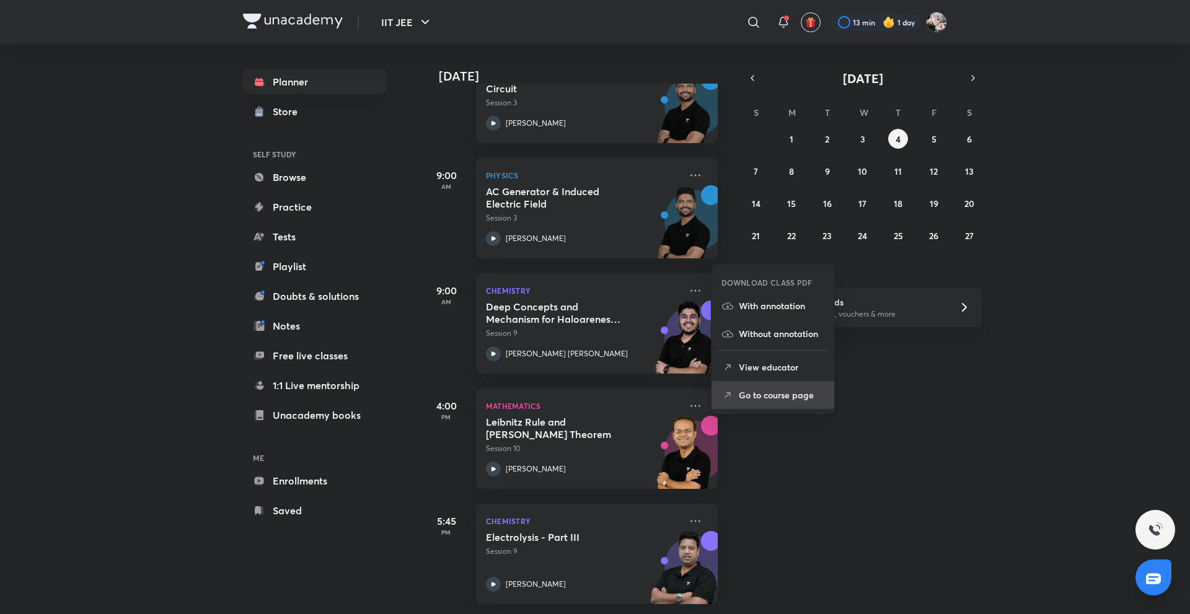
click at [775, 392] on p "Go to course page" at bounding box center [782, 395] width 86 height 13
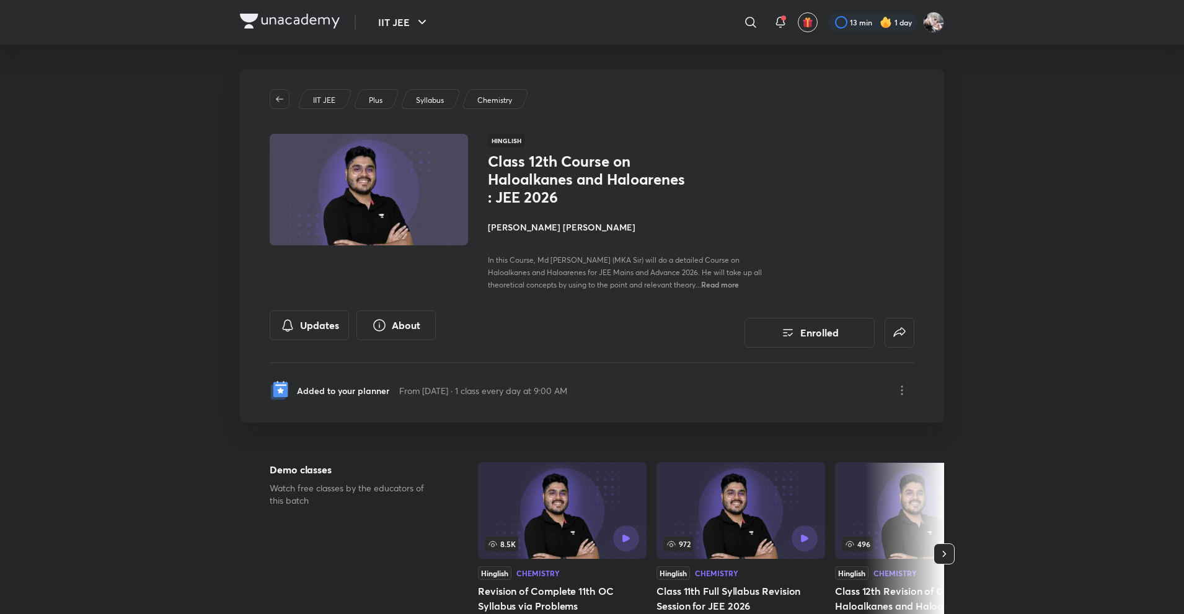
click at [528, 232] on h4 "[PERSON_NAME] [PERSON_NAME]" at bounding box center [627, 227] width 278 height 13
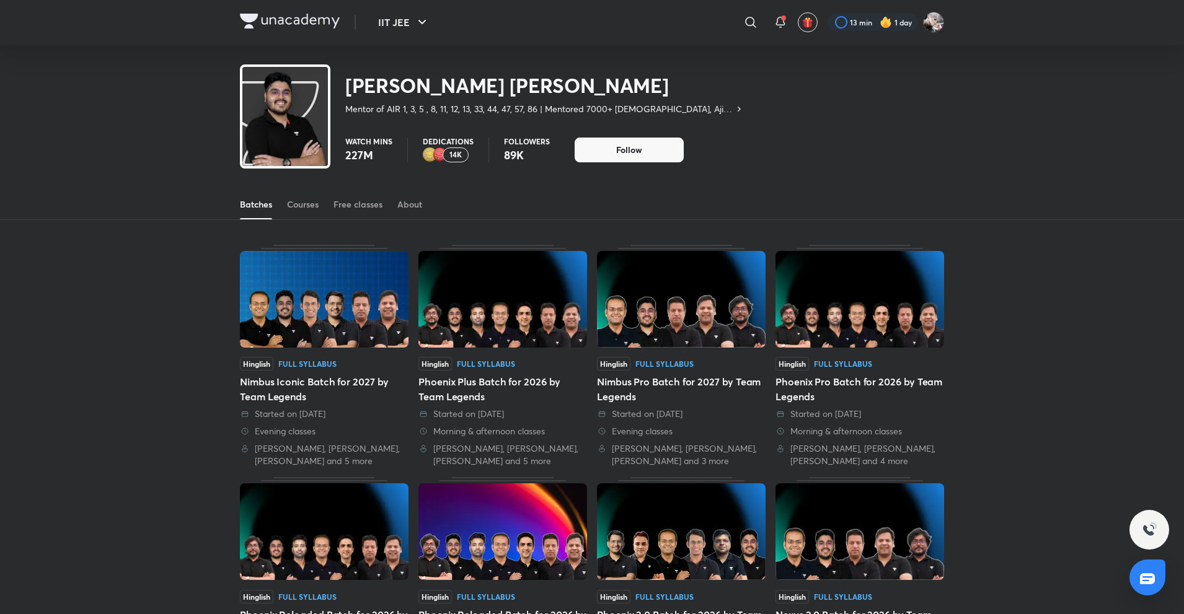
click at [281, 206] on div "Batches Courses Free classes About" at bounding box center [592, 205] width 704 height 30
click at [298, 213] on link "Courses" at bounding box center [303, 205] width 32 height 30
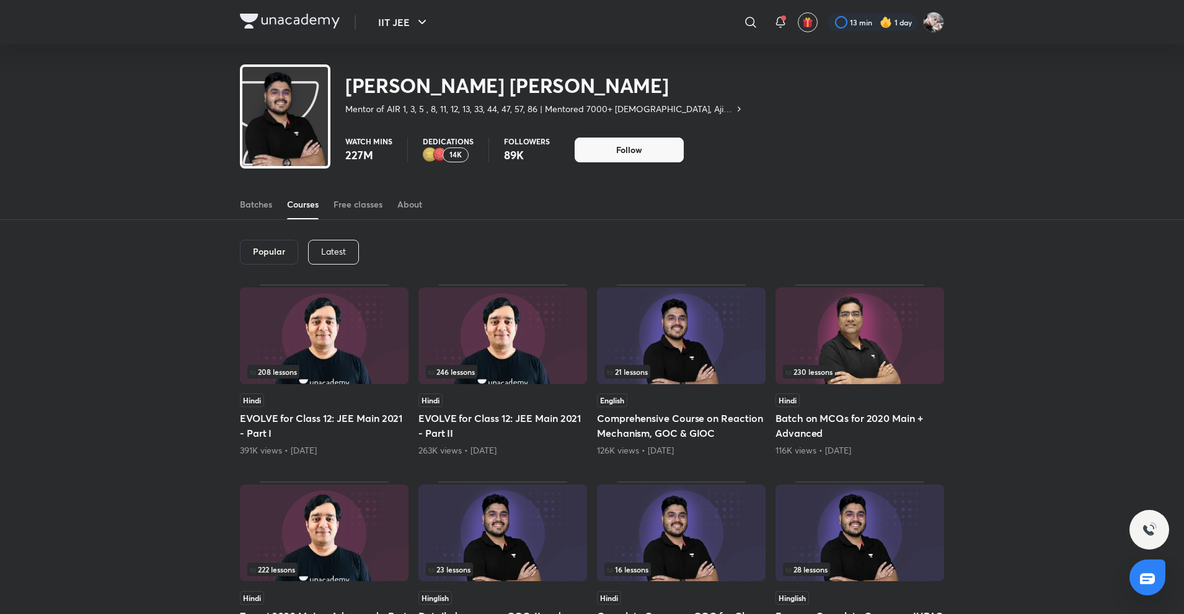
click at [332, 245] on div "Latest" at bounding box center [333, 252] width 51 height 25
click at [332, 245] on div "Latest" at bounding box center [332, 252] width 51 height 25
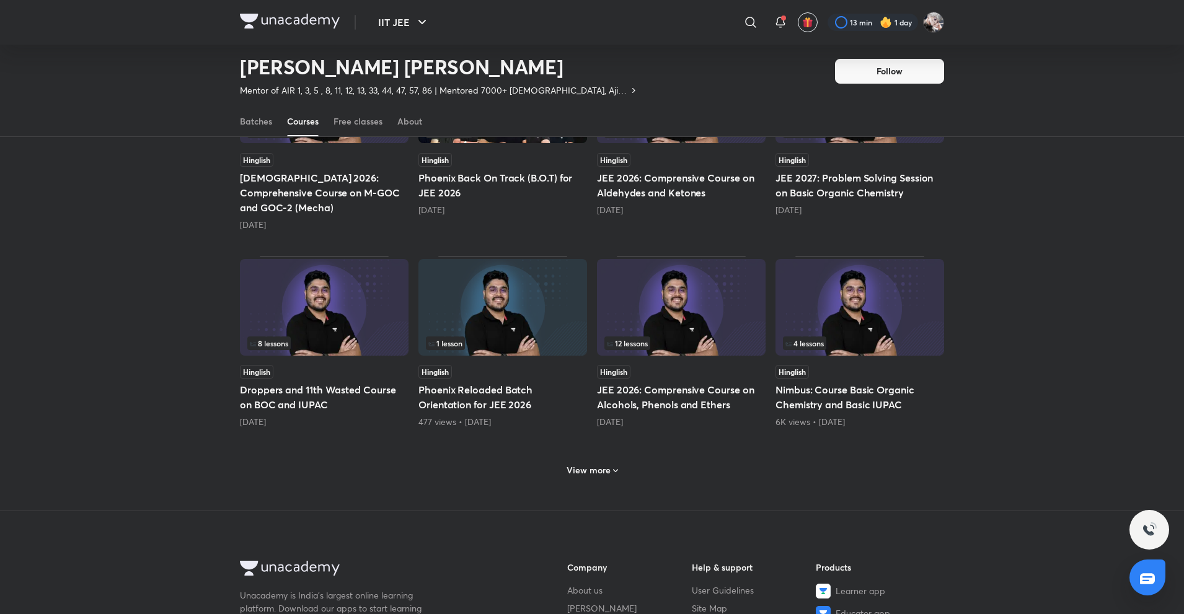
scroll to position [426, 0]
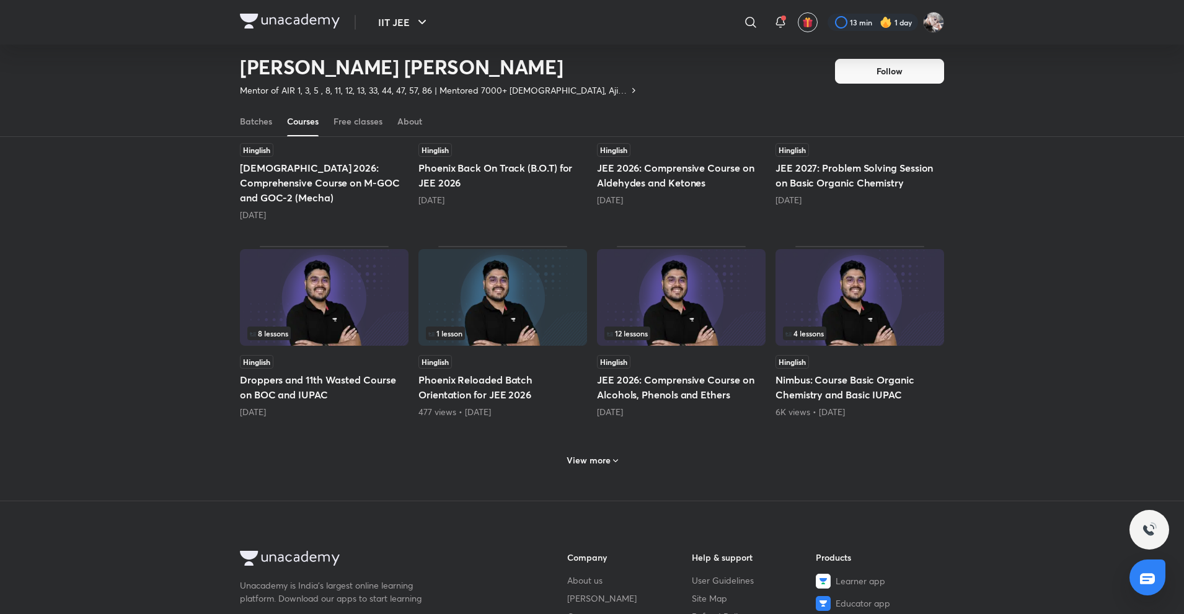
click at [608, 456] on div "View more" at bounding box center [592, 461] width 61 height 20
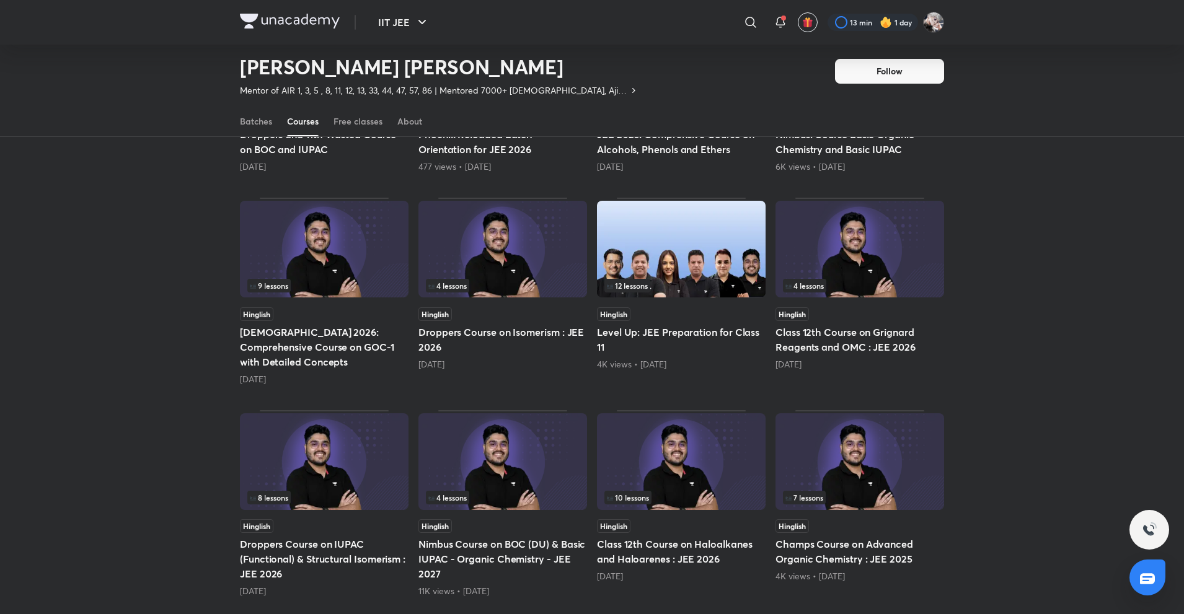
scroll to position [674, 0]
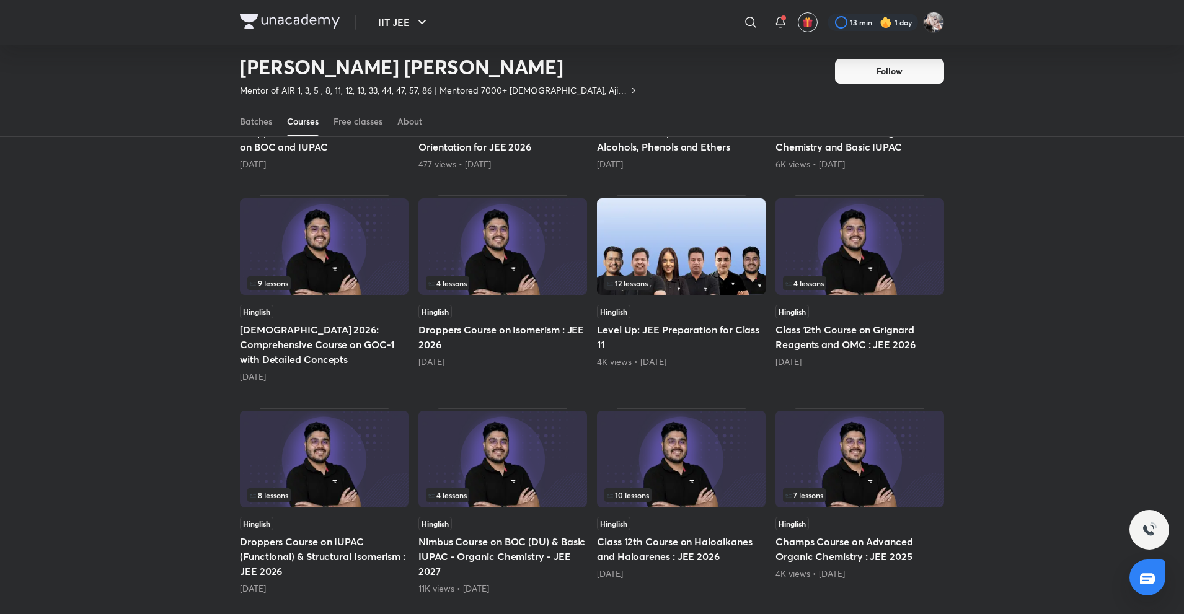
click at [836, 322] on h5 "Class 12th Course on Grignard Reagents and OMC : JEE 2026" at bounding box center [859, 337] width 169 height 30
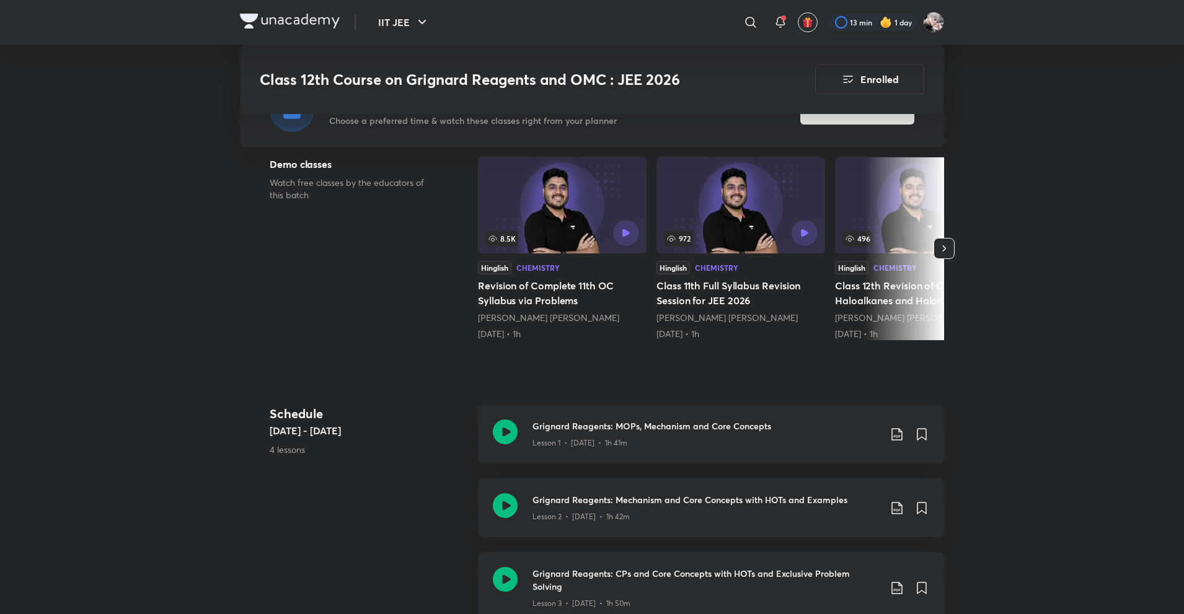
scroll to position [496, 0]
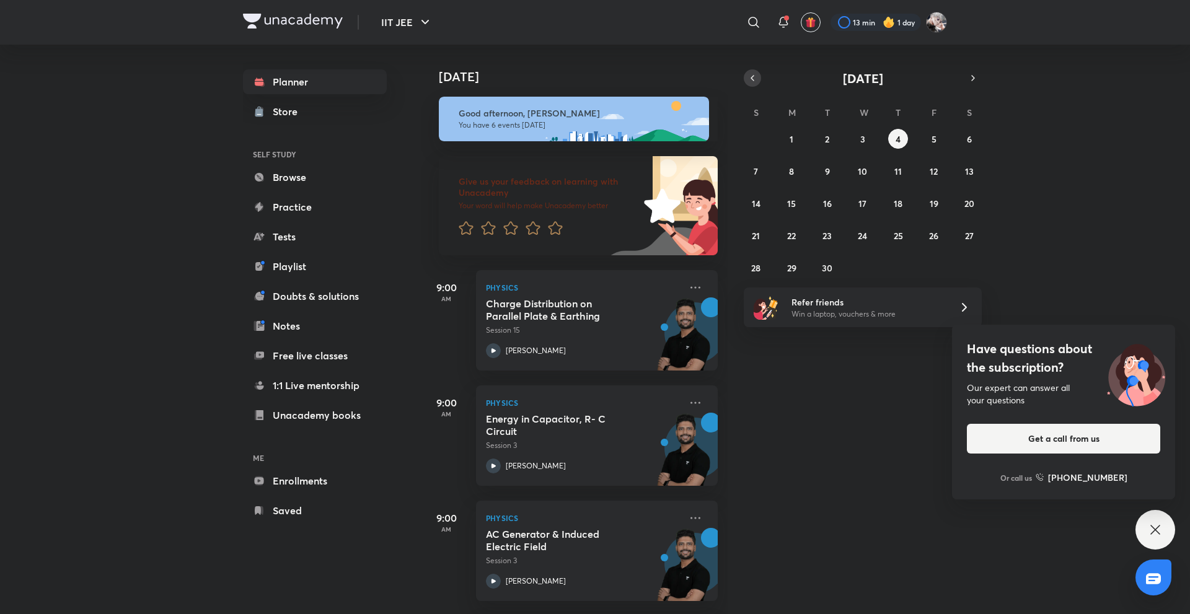
click at [755, 76] on div "[DATE]" at bounding box center [863, 77] width 238 height 17
click at [755, 76] on icon "button" at bounding box center [753, 78] width 10 height 11
click at [753, 140] on button "1" at bounding box center [756, 139] width 20 height 20
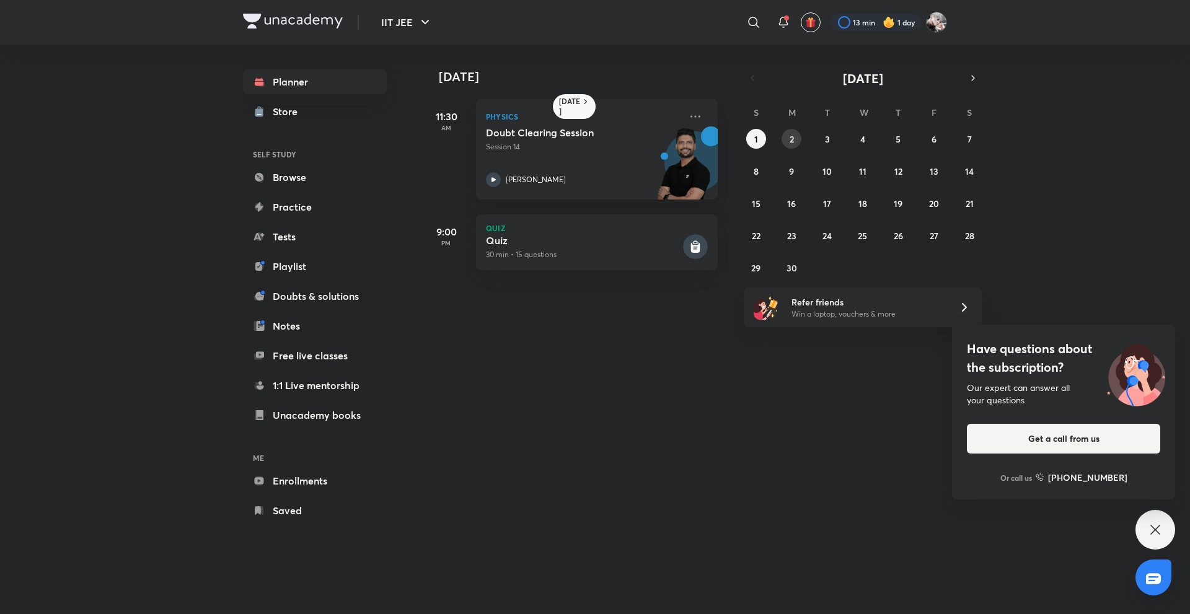
click at [784, 147] on div "1 2 3 4 5 6 7 8 9 10 11 12 13 14 15 16 17 18 19 20 21 22 23 24 25 26 27 28 29 3…" at bounding box center [863, 203] width 238 height 149
click at [787, 143] on button "2" at bounding box center [792, 139] width 20 height 20
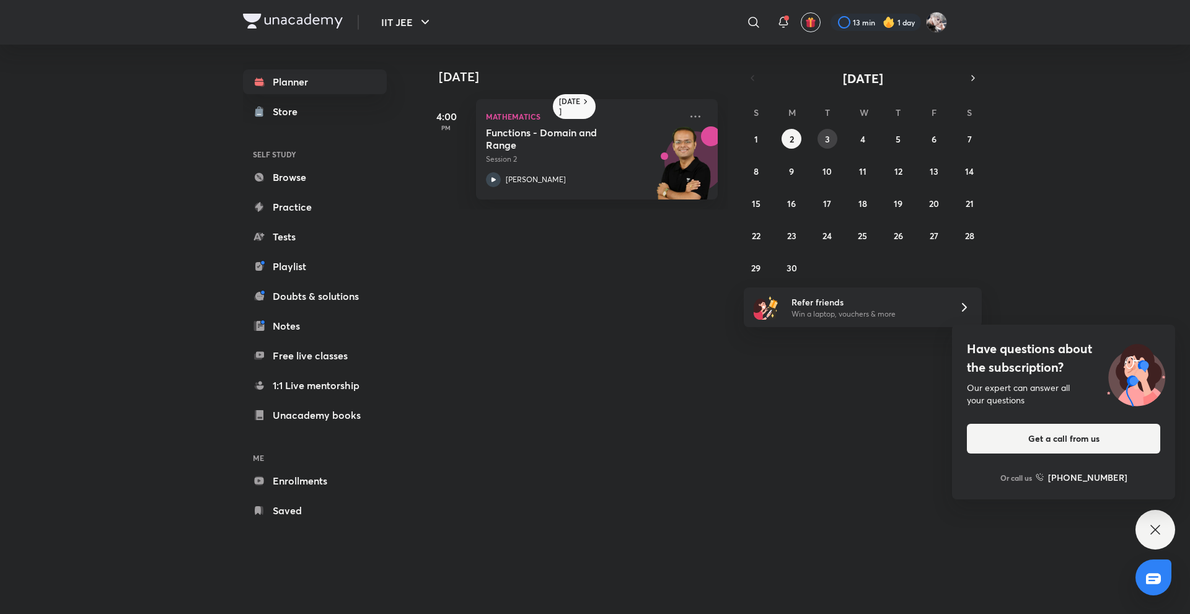
click at [822, 143] on button "3" at bounding box center [828, 139] width 20 height 20
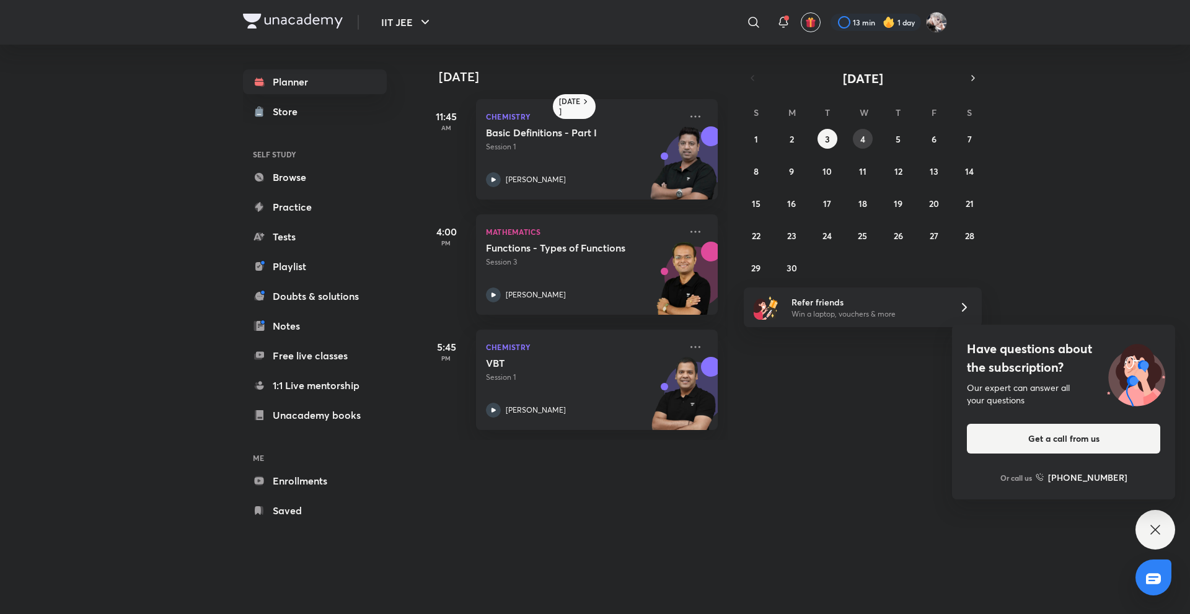
click at [862, 136] on abbr "4" at bounding box center [862, 139] width 5 height 12
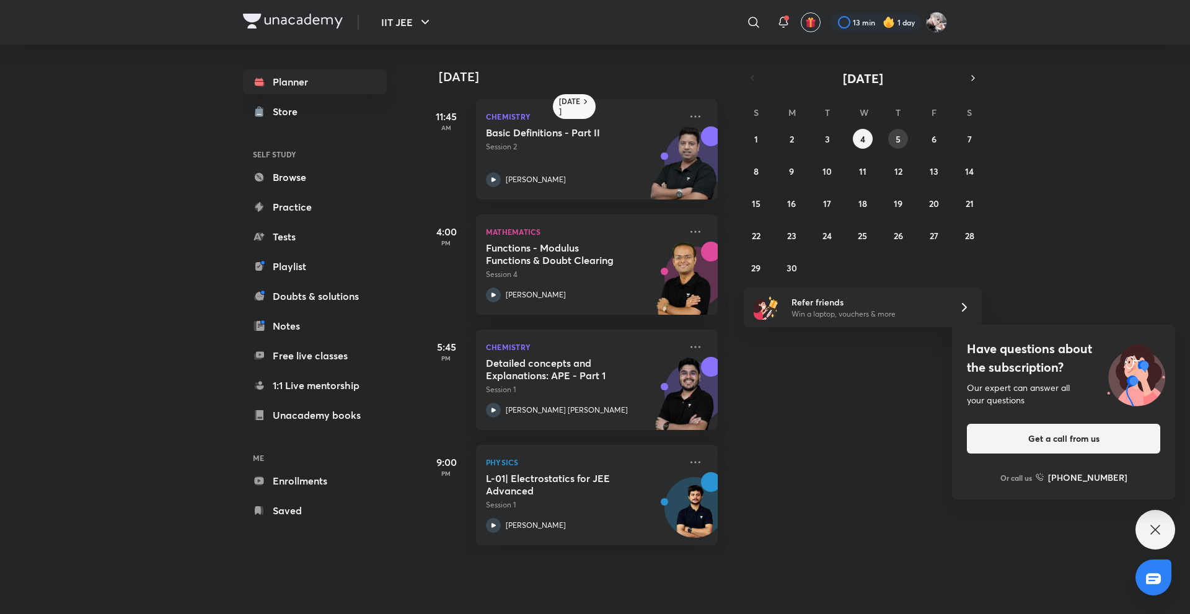
click at [905, 141] on button "5" at bounding box center [898, 139] width 20 height 20
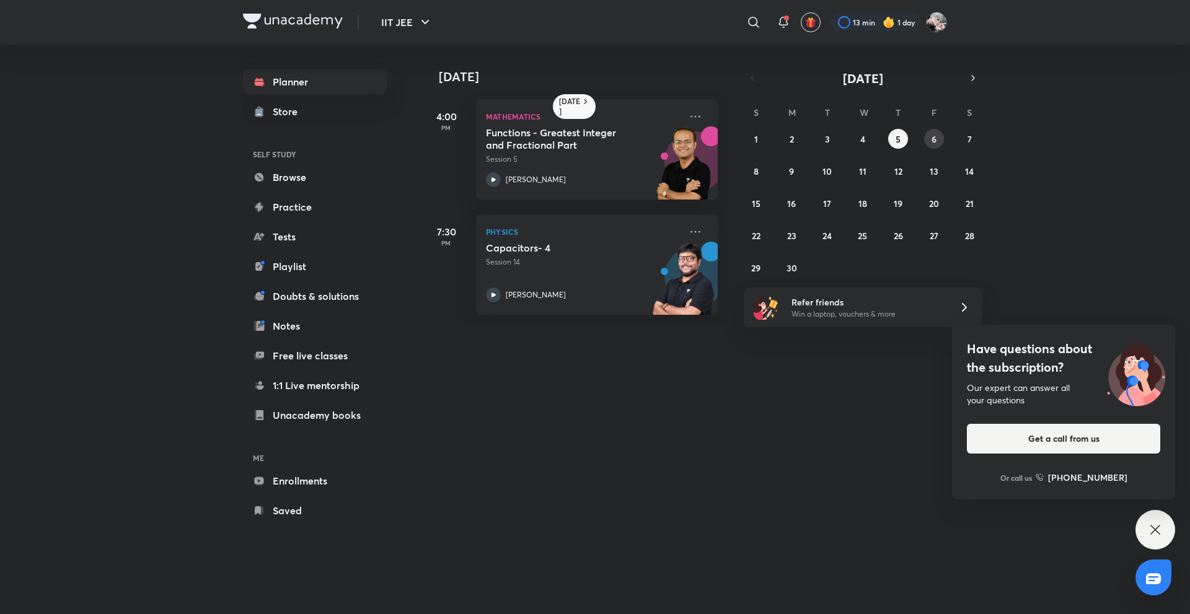
click at [928, 143] on button "6" at bounding box center [934, 139] width 20 height 20
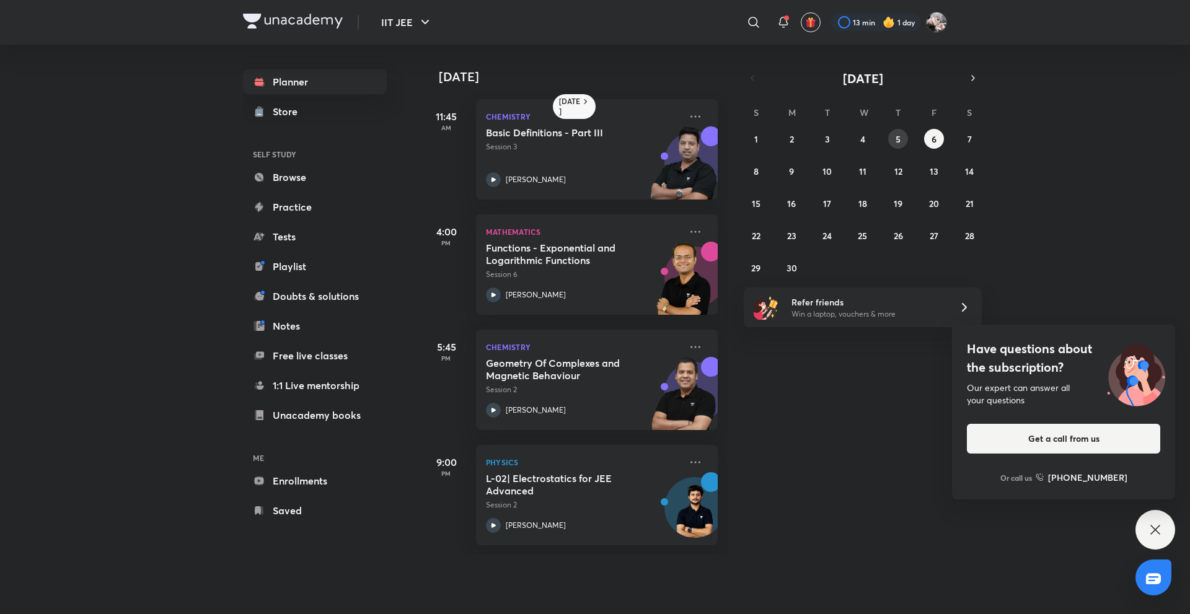
click at [901, 138] on abbr "5" at bounding box center [898, 139] width 5 height 12
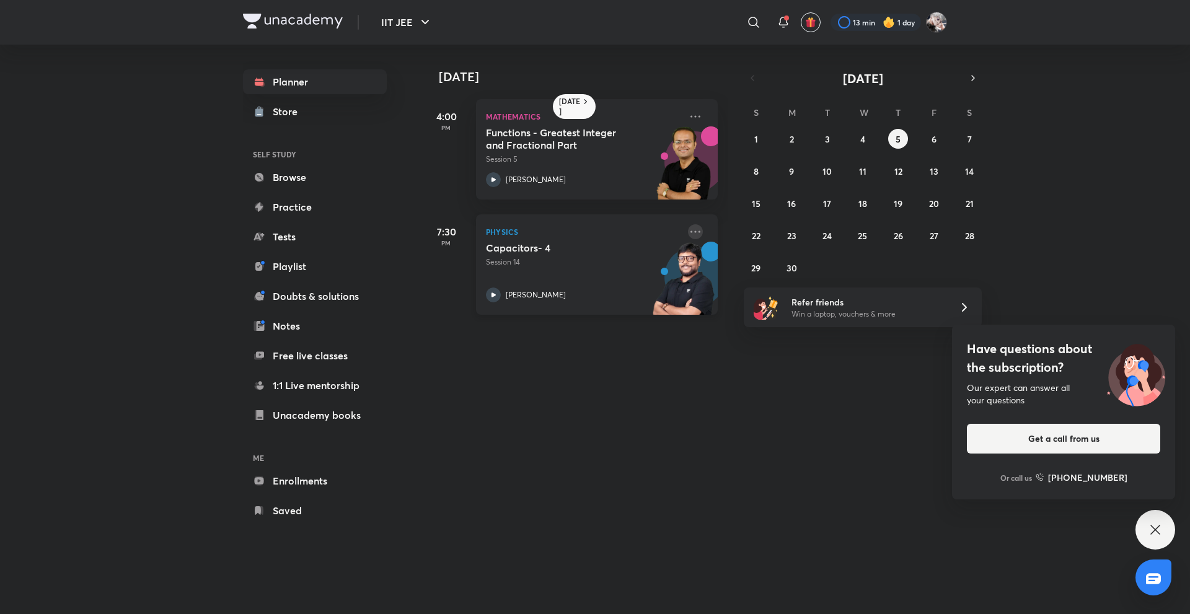
click at [691, 231] on icon at bounding box center [696, 232] width 10 height 2
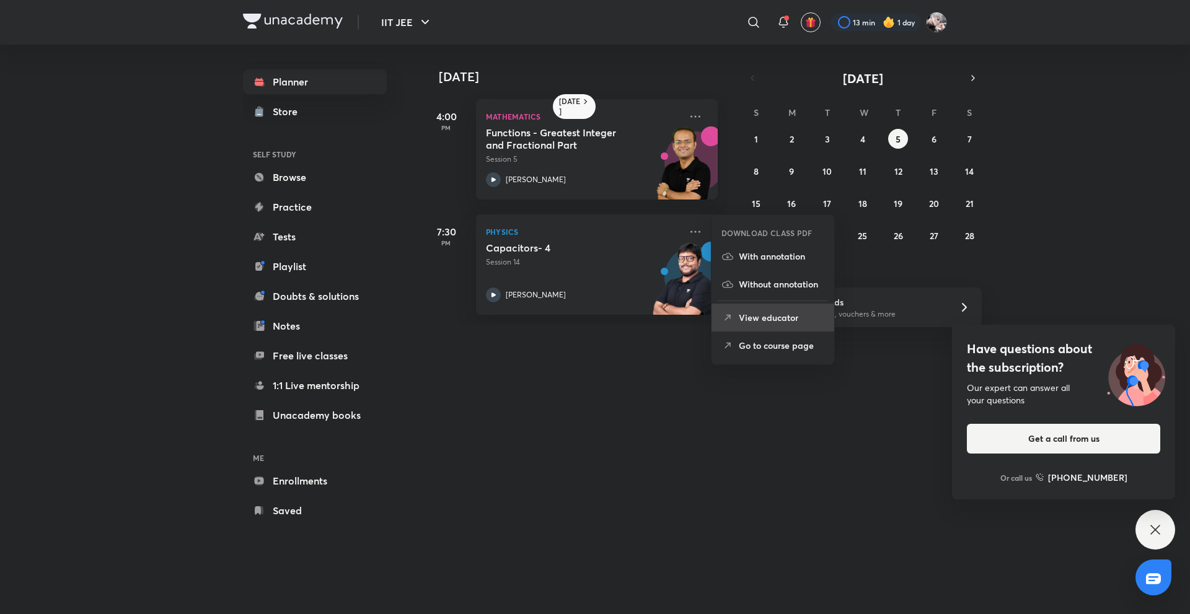
click at [753, 307] on li "View educator" at bounding box center [773, 318] width 123 height 28
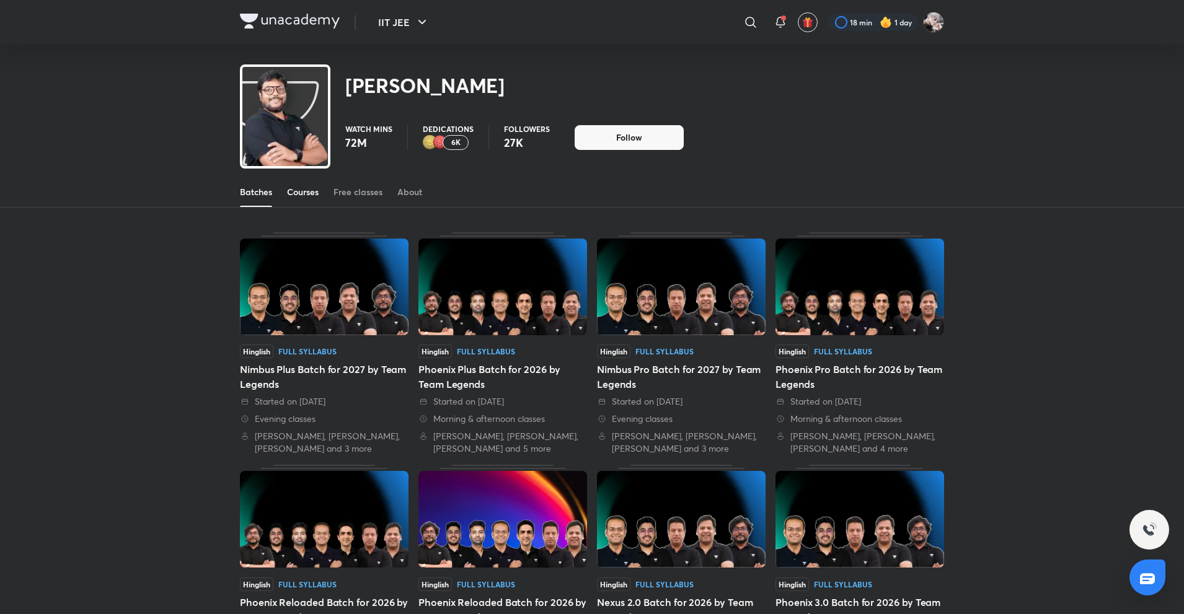
click at [301, 198] on div "Courses" at bounding box center [303, 192] width 32 height 12
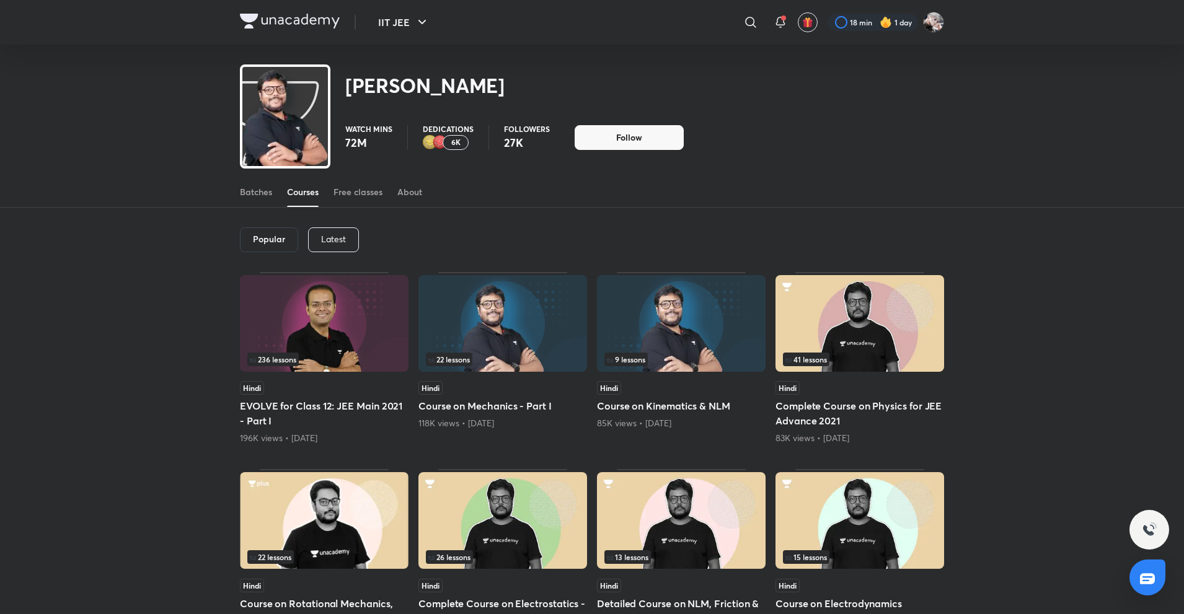
click at [327, 242] on p "Latest" at bounding box center [333, 239] width 25 height 10
click at [327, 242] on h6 "Latest" at bounding box center [332, 239] width 25 height 10
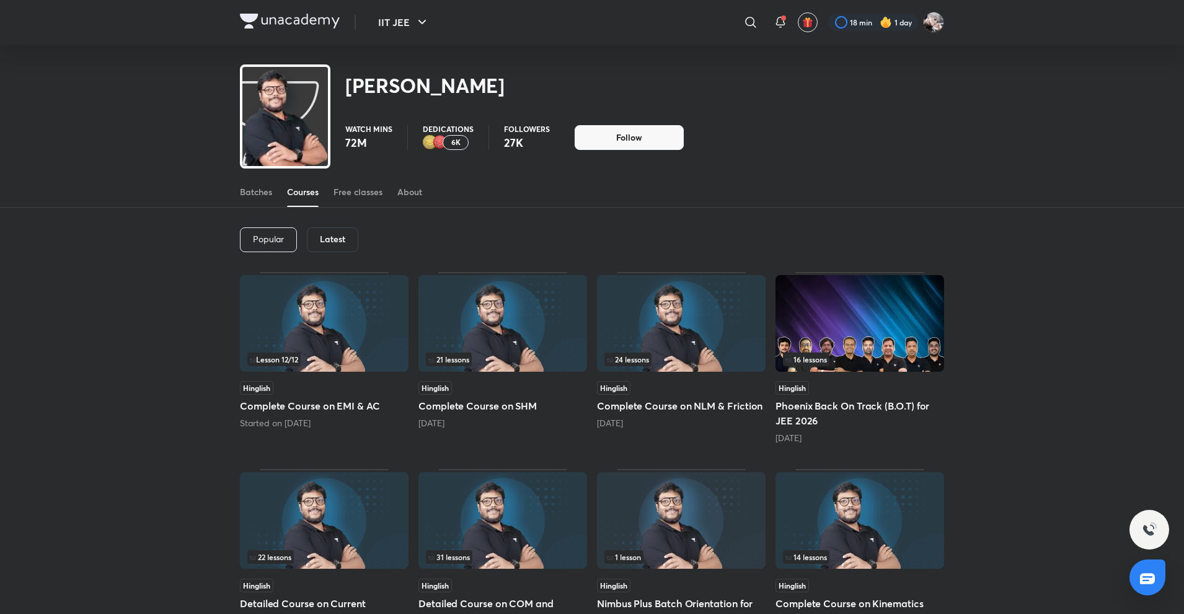
click at [143, 335] on div "Popular Latest Lesson 12 / 12 Hinglish Complete Course on EMI & AC Started on S…" at bounding box center [592, 565] width 1184 height 715
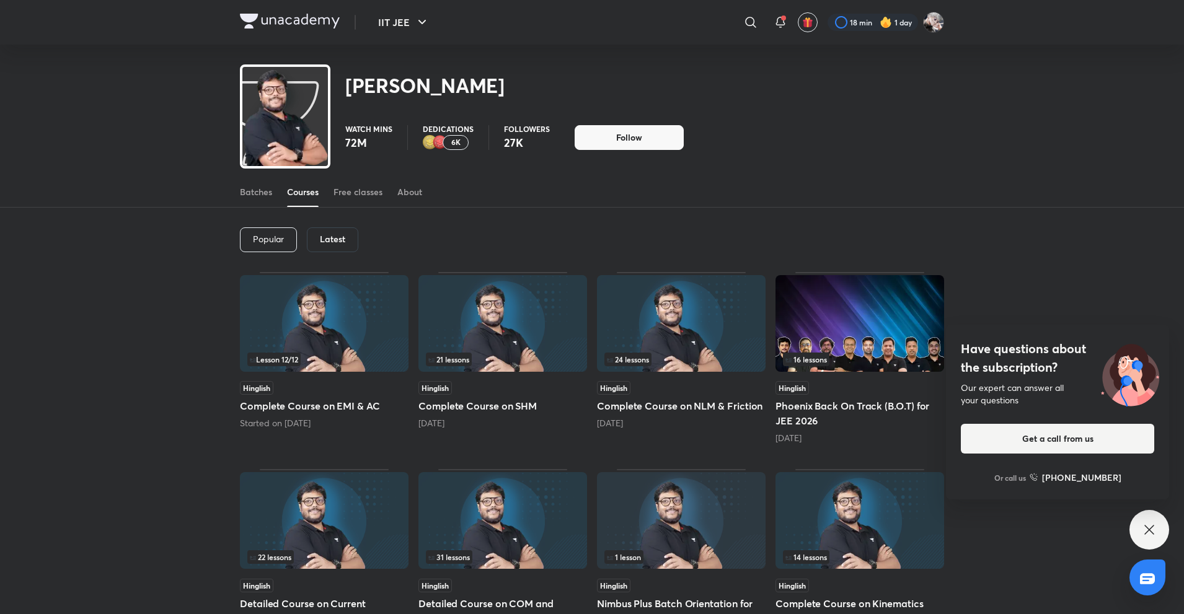
click at [328, 228] on div "Latest" at bounding box center [332, 240] width 51 height 25
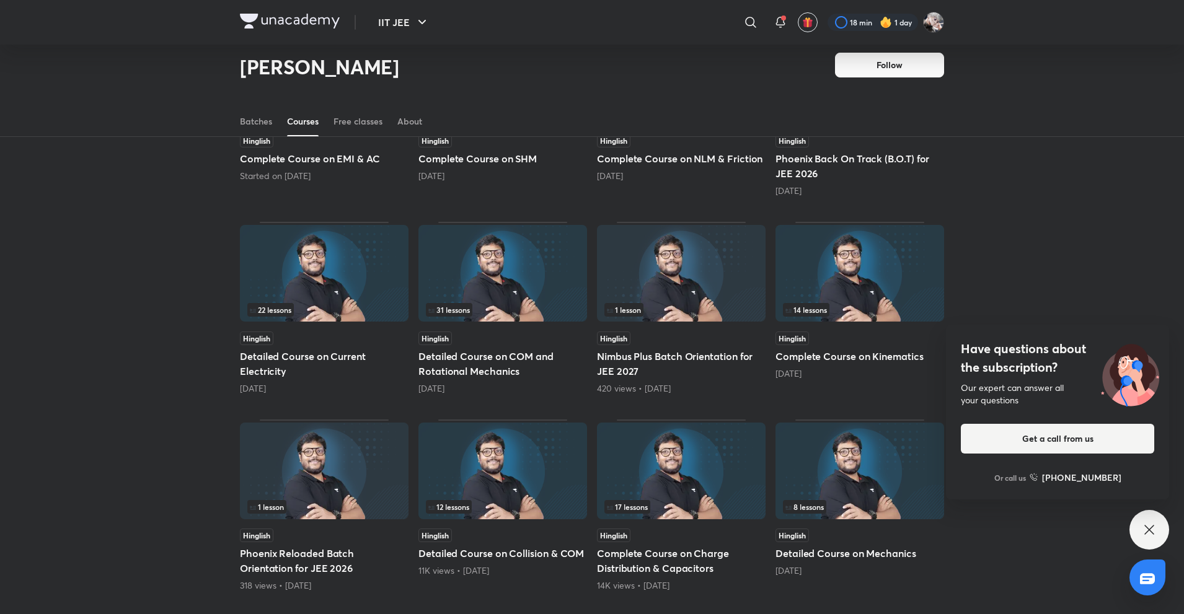
scroll to position [216, 0]
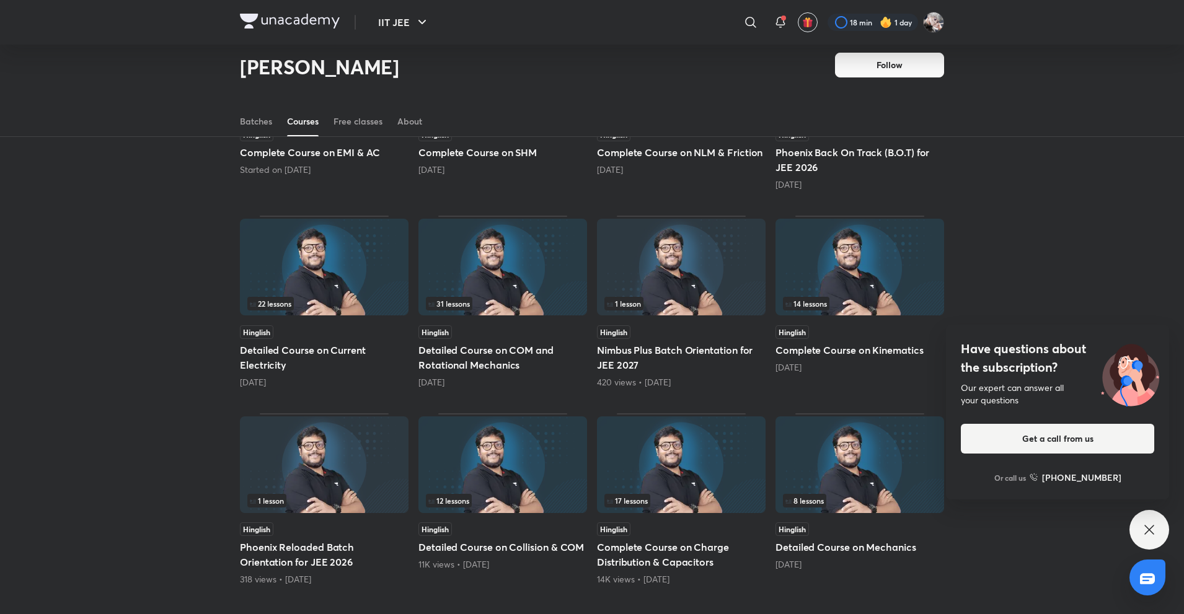
click at [325, 338] on div "Hinglish" at bounding box center [324, 332] width 169 height 14
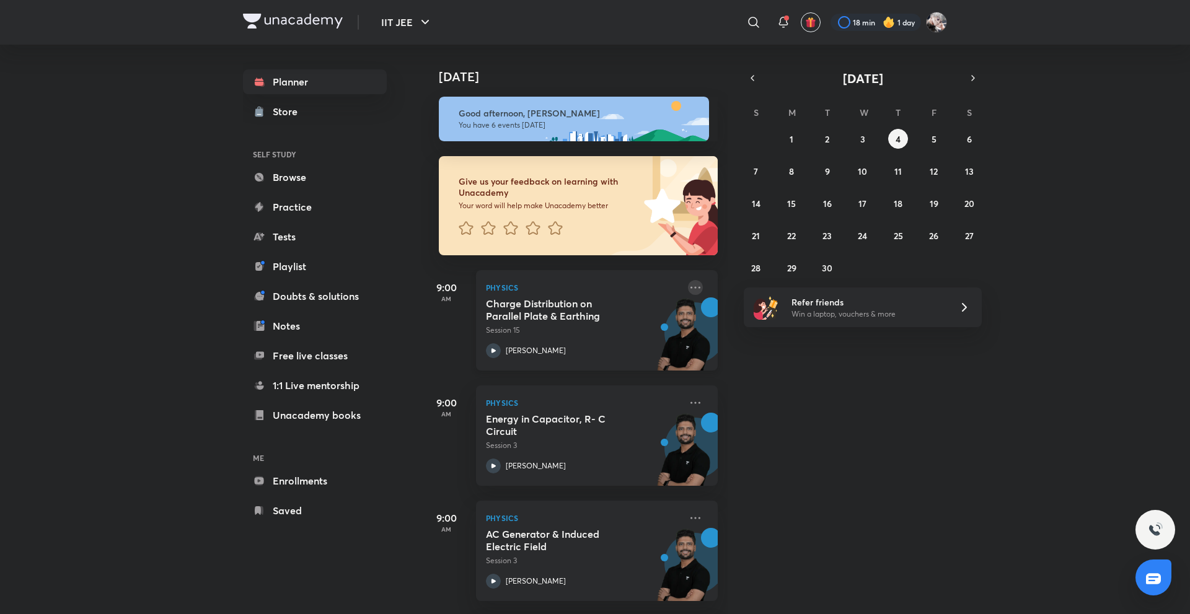
click at [689, 288] on icon at bounding box center [695, 287] width 15 height 15
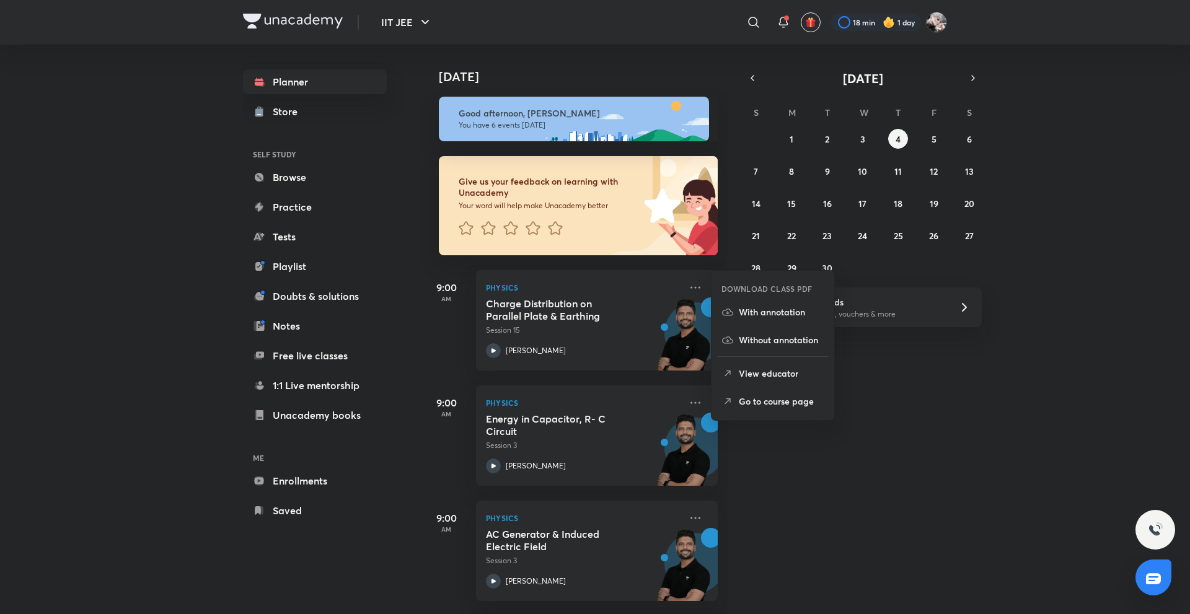
click at [756, 404] on p "Go to course page" at bounding box center [782, 401] width 86 height 13
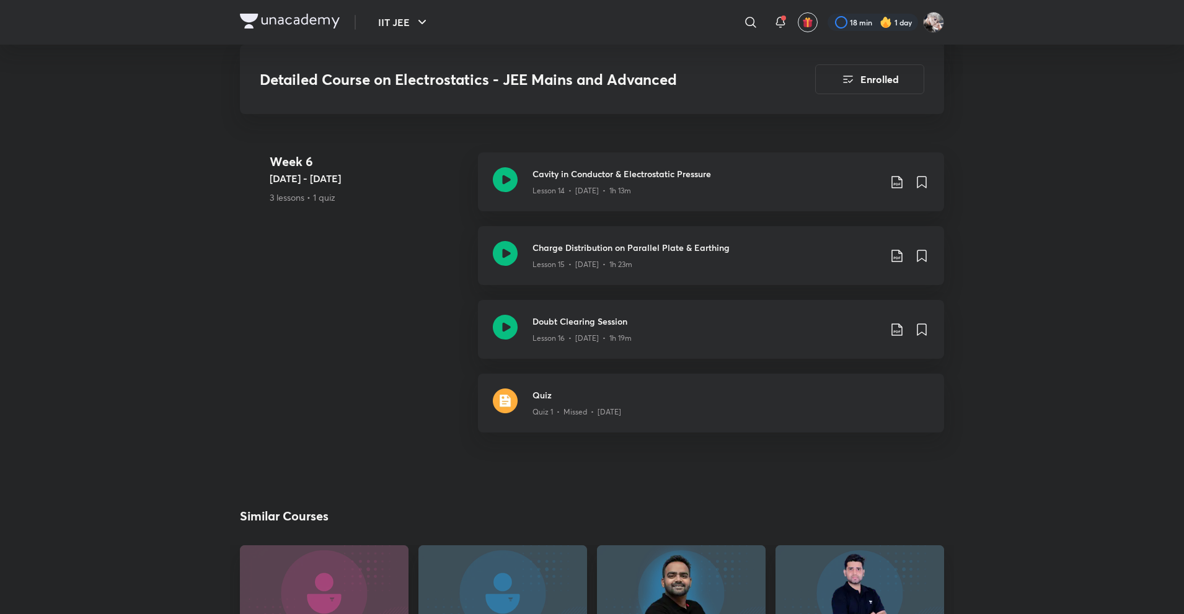
scroll to position [2005, 0]
click at [545, 329] on div "Lesson 16 • [DATE] • 1h 19m" at bounding box center [705, 337] width 347 height 16
click at [572, 242] on h3 "Charge Distribution on Parallel Plate & Earthing" at bounding box center [705, 248] width 347 height 13
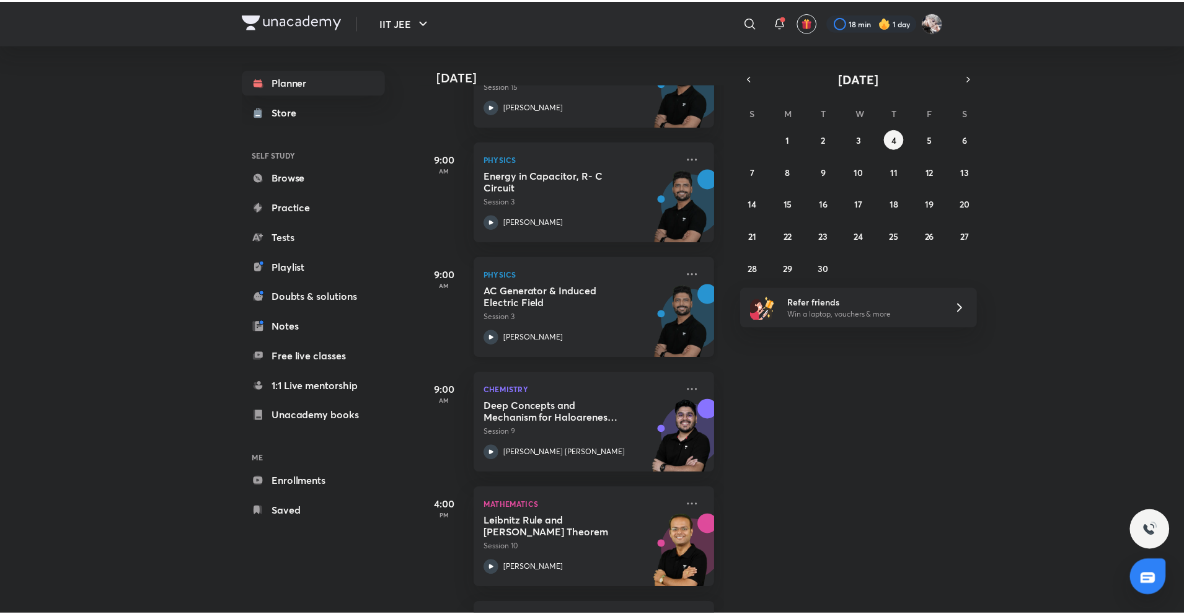
scroll to position [243, 0]
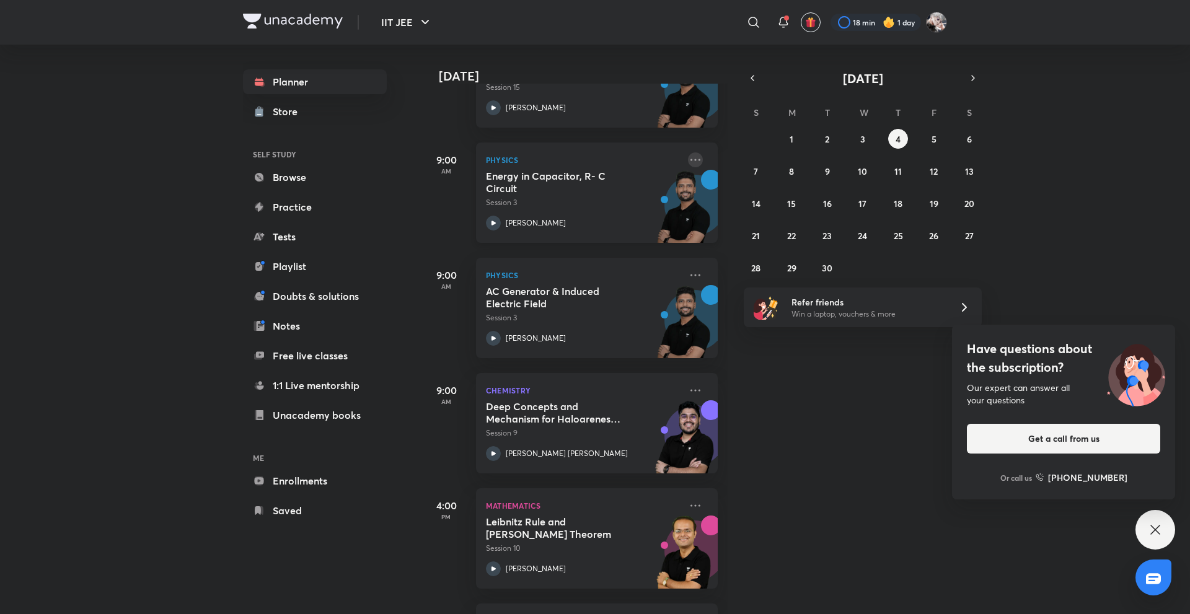
click at [689, 163] on icon at bounding box center [695, 159] width 15 height 15
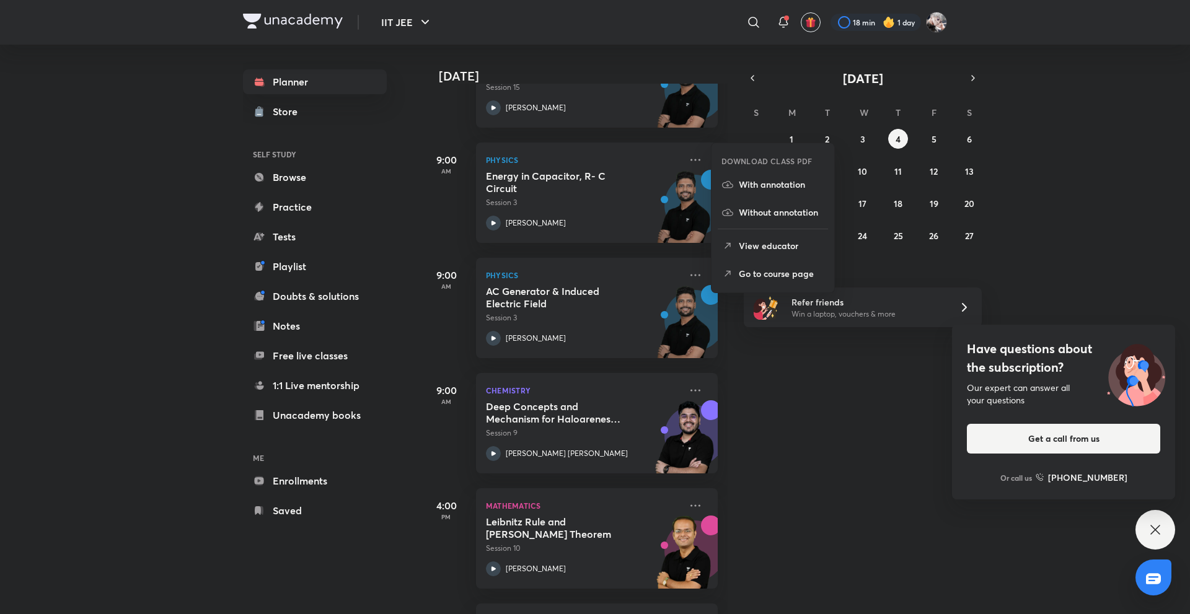
click at [747, 276] on p "Go to course page" at bounding box center [782, 273] width 86 height 13
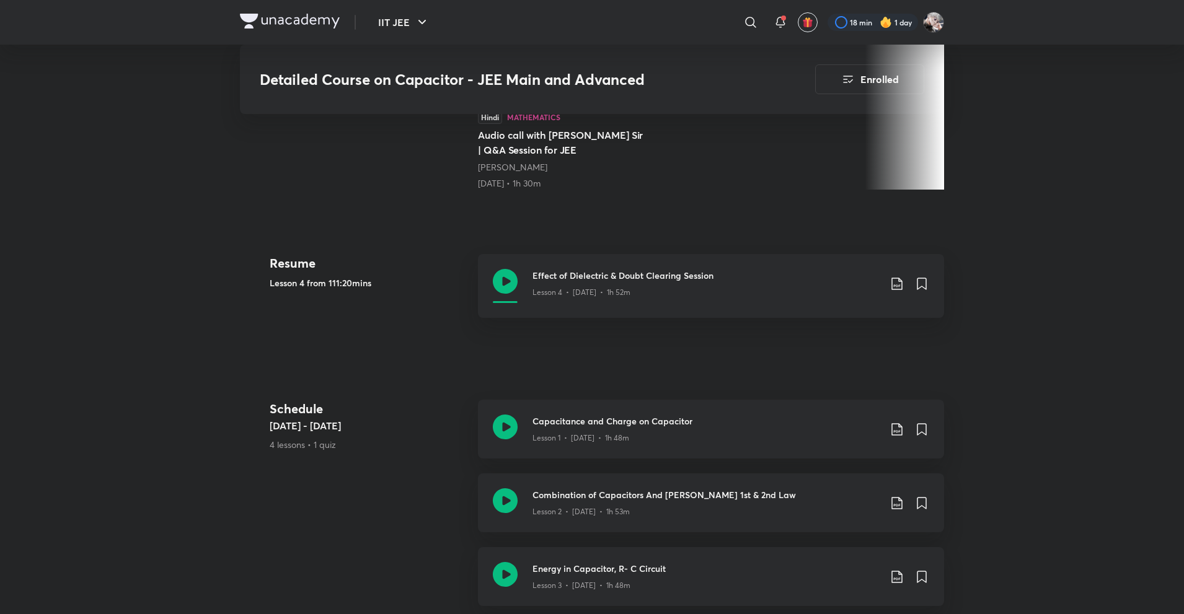
scroll to position [496, 0]
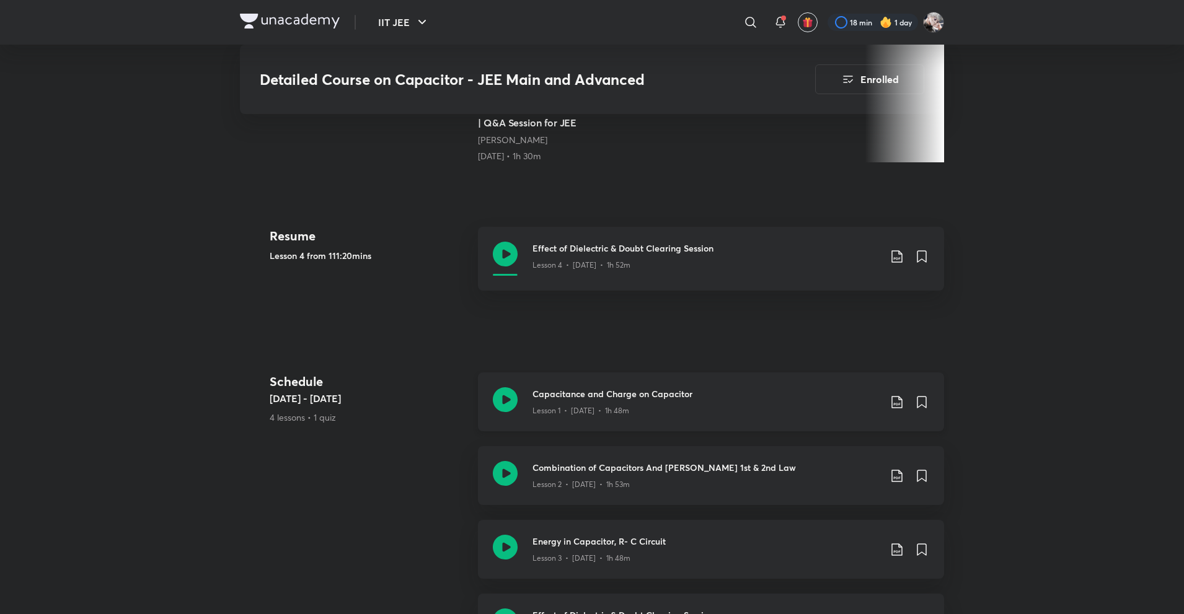
click at [648, 400] on div "Lesson 1 • [DATE] • 1h 48m" at bounding box center [705, 408] width 347 height 16
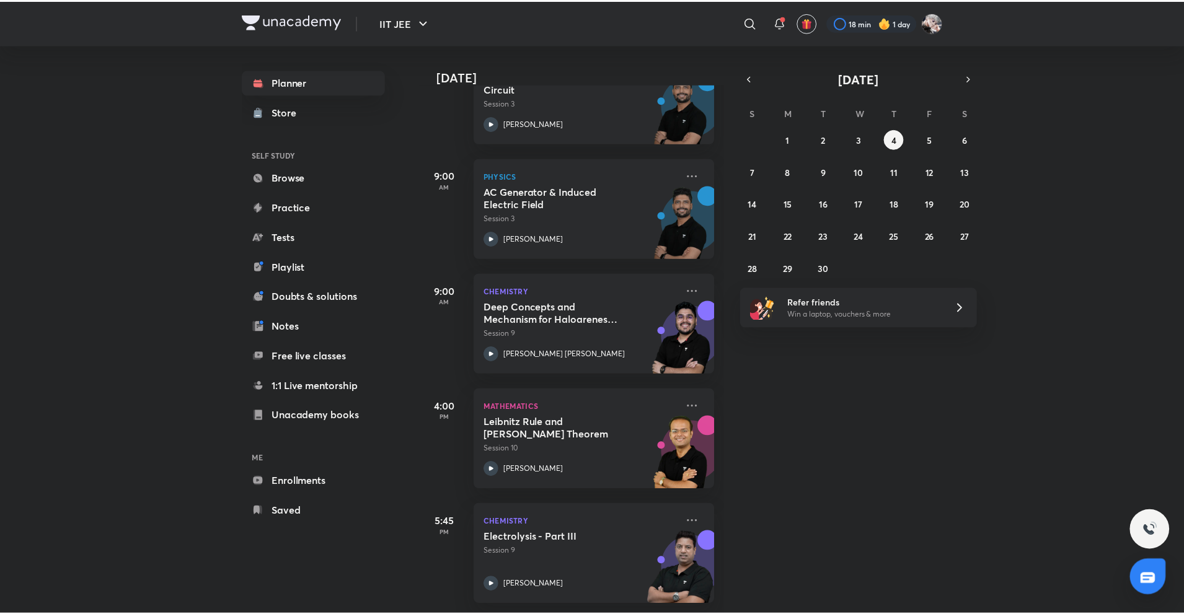
scroll to position [352, 0]
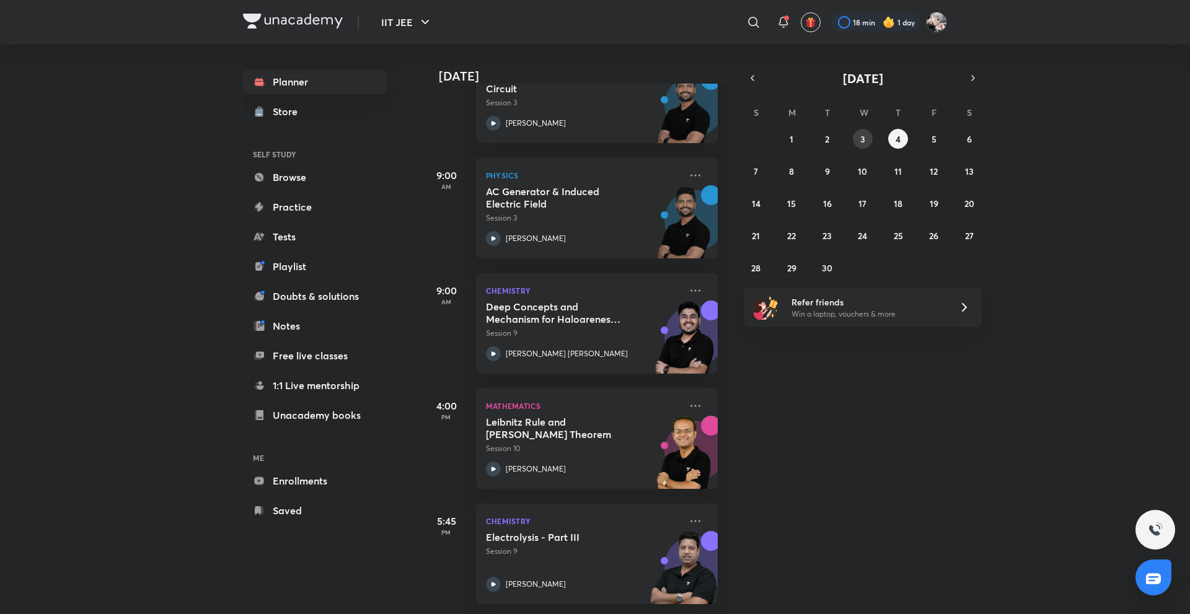
click at [864, 135] on abbr "3" at bounding box center [862, 139] width 5 height 12
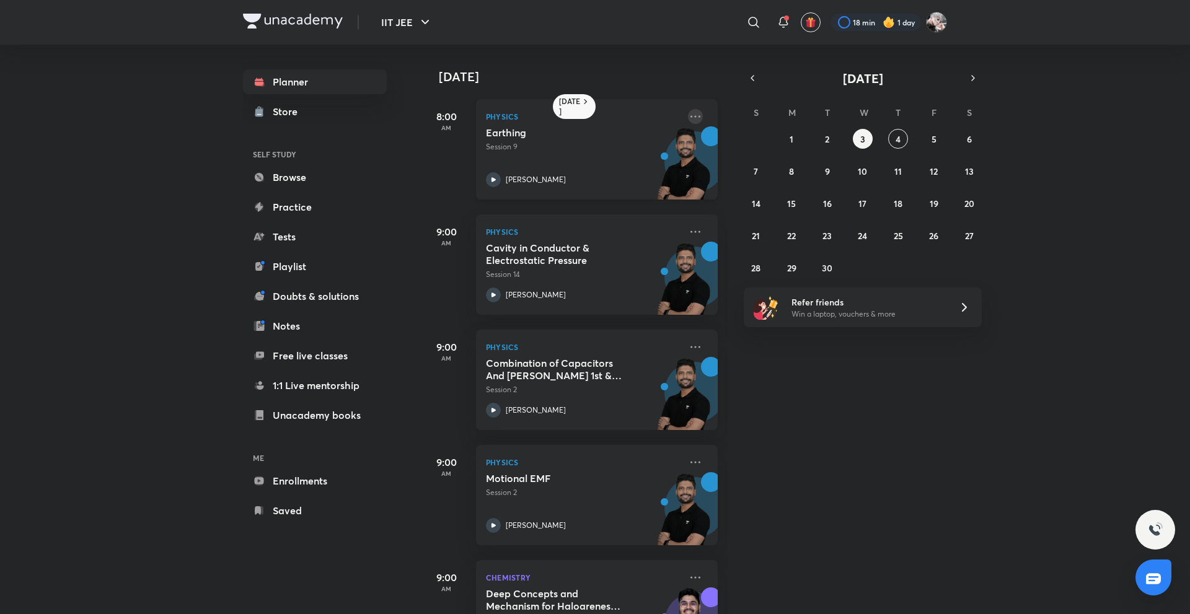
click at [690, 115] on icon at bounding box center [695, 116] width 15 height 15
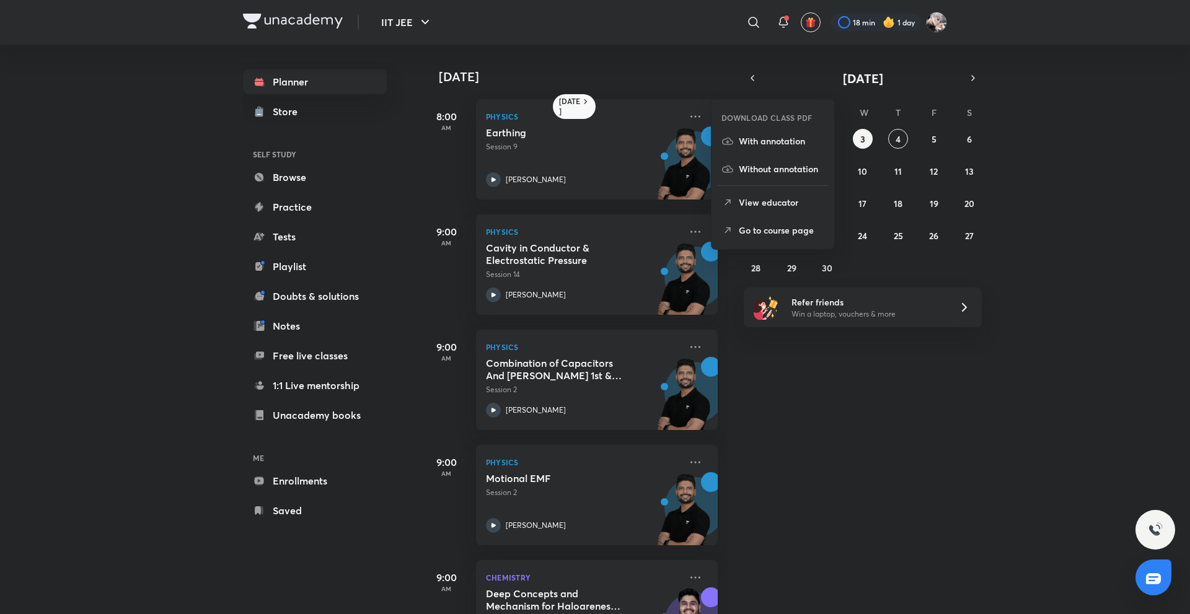
click at [752, 231] on p "Go to course page" at bounding box center [782, 230] width 86 height 13
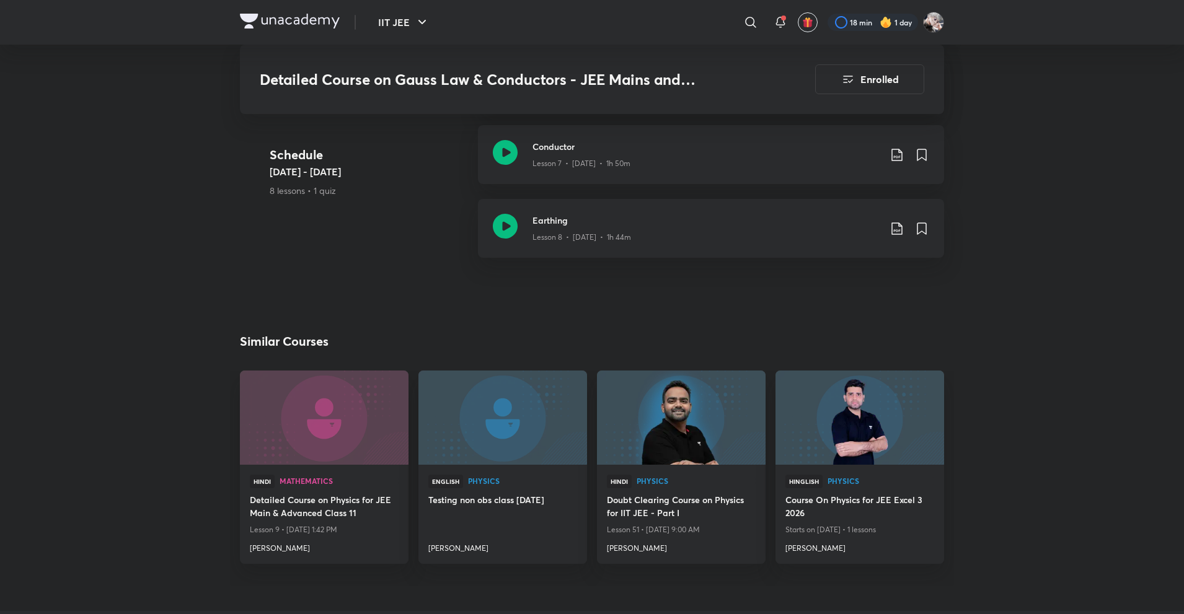
scroll to position [1250, 0]
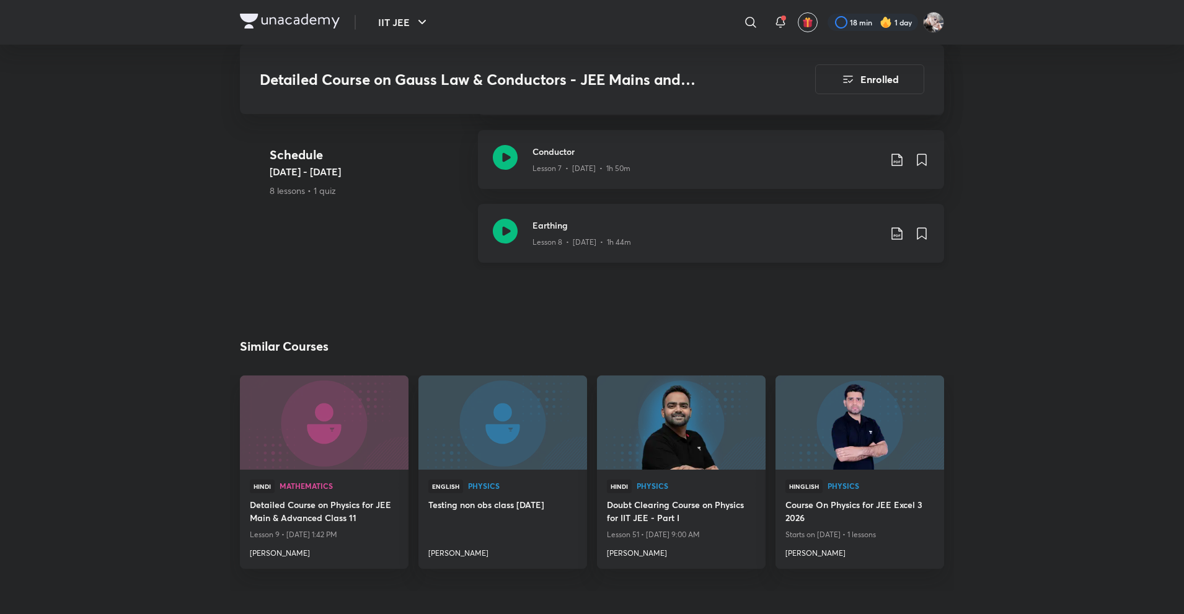
click at [569, 219] on h3 "Earthing" at bounding box center [705, 225] width 347 height 13
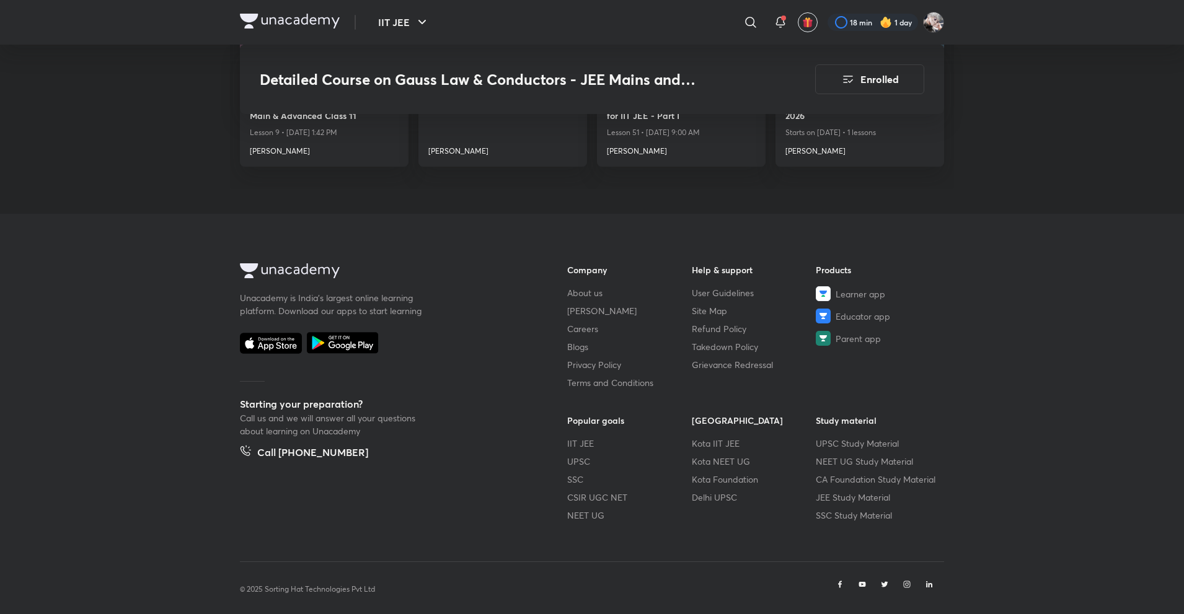
scroll to position [1597, 0]
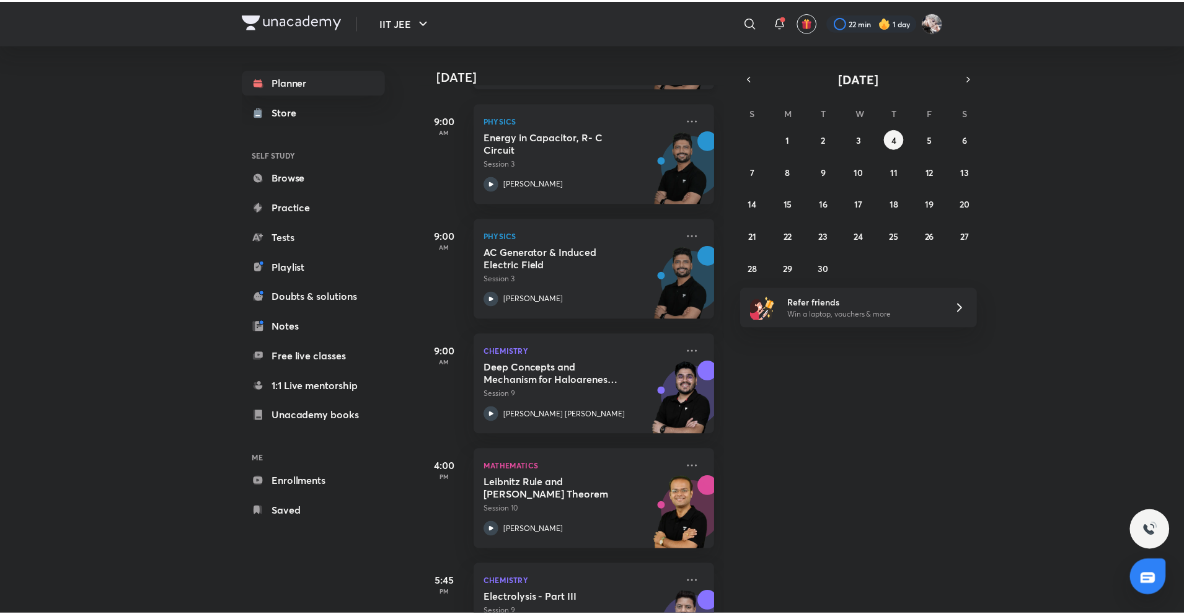
scroll to position [352, 0]
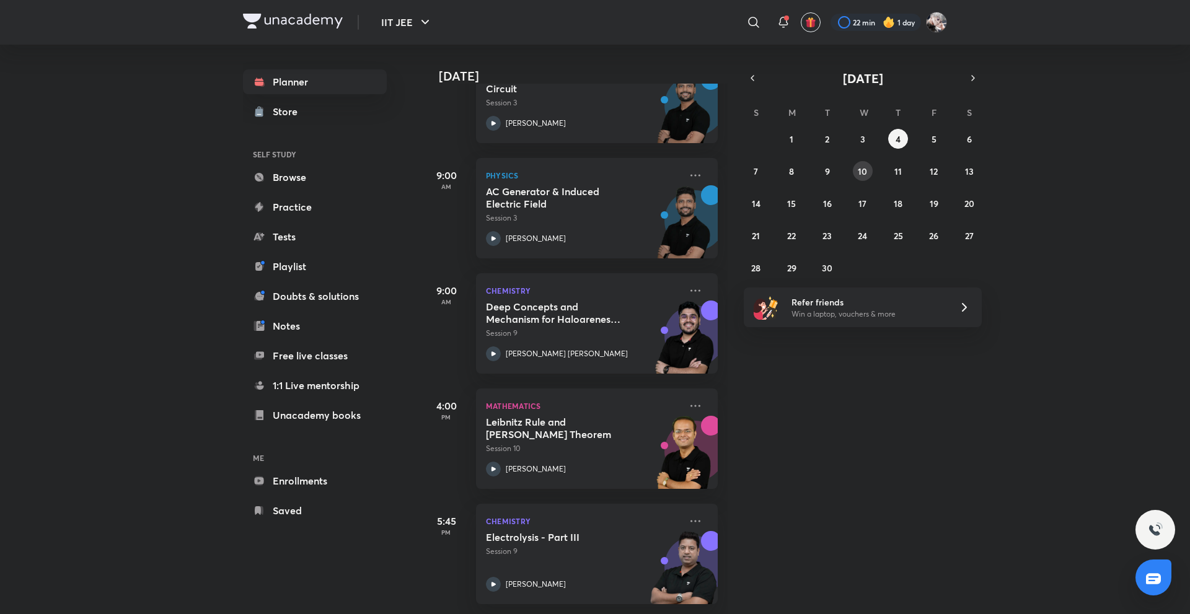
click at [859, 175] on abbr "10" at bounding box center [862, 172] width 9 height 12
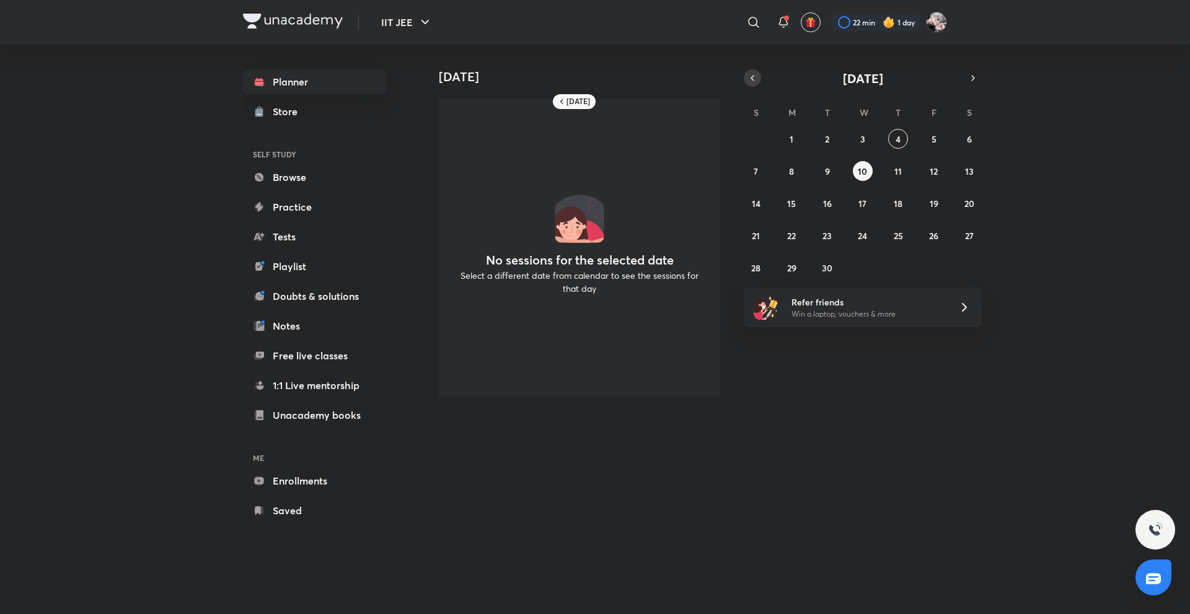
click at [751, 74] on icon "button" at bounding box center [753, 78] width 10 height 11
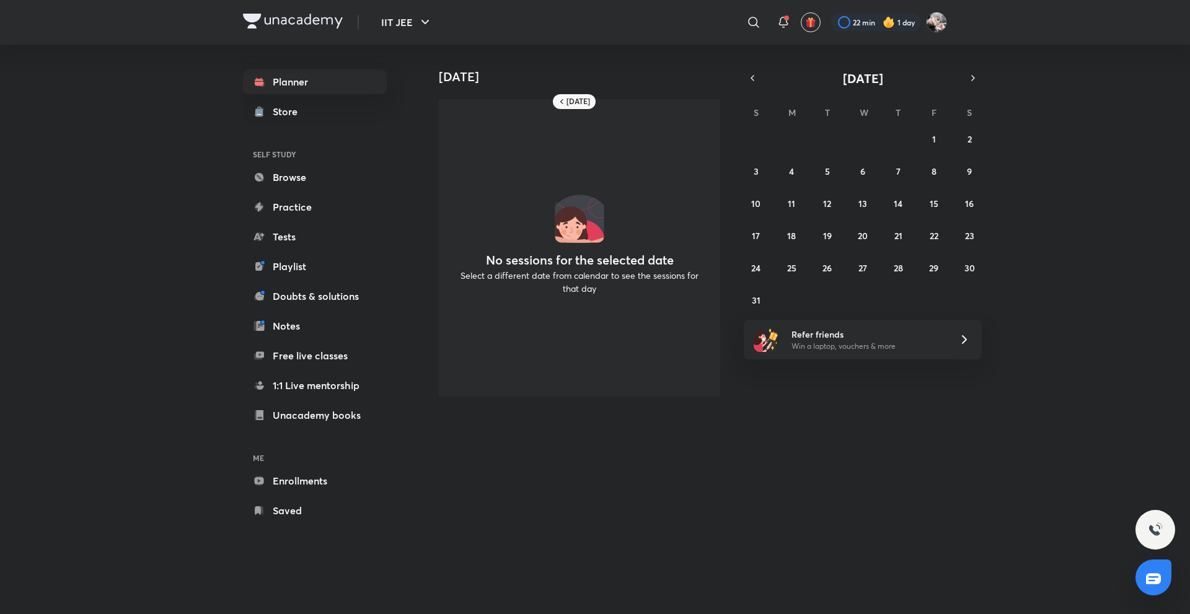
click at [868, 181] on div "27 28 29 30 31 1 2 3 4 5 6 7 8 9 10 11 12 13 14 15 16 17 18 19 20 21 22 23 24 2…" at bounding box center [863, 219] width 238 height 181
click at [868, 180] on div "27 28 29 30 31 1 2 3 4 5 6 7 8 9 10 11 12 13 14 15 16 17 18 19 20 21 22 23 24 2…" at bounding box center [863, 219] width 238 height 181
click at [826, 176] on abbr "5" at bounding box center [827, 172] width 5 height 12
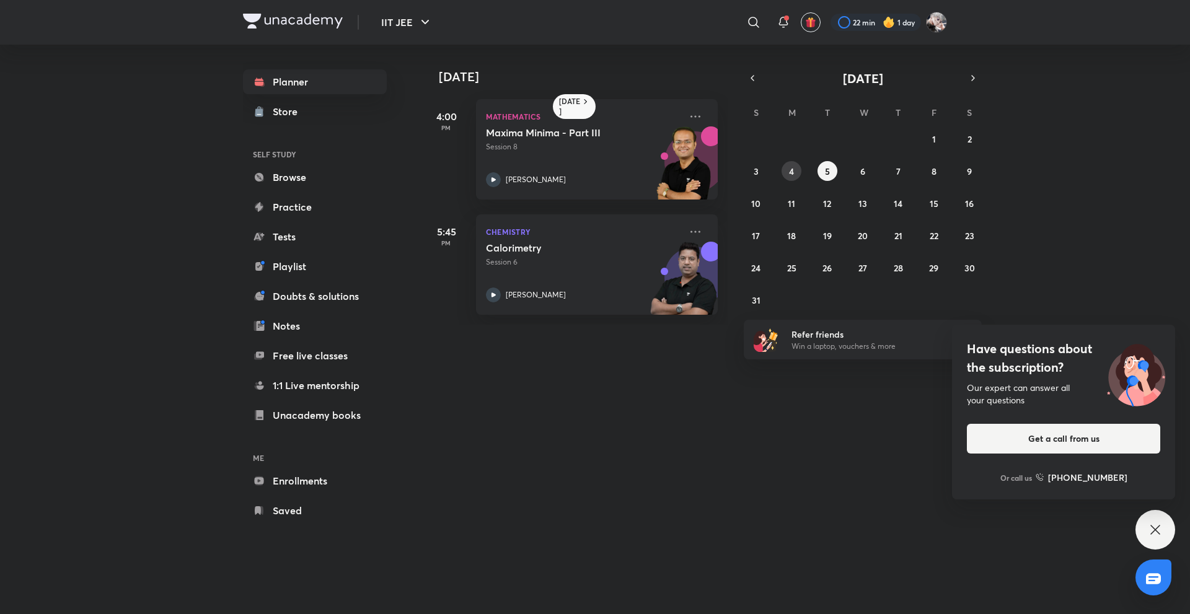
click at [792, 173] on abbr "4" at bounding box center [791, 172] width 5 height 12
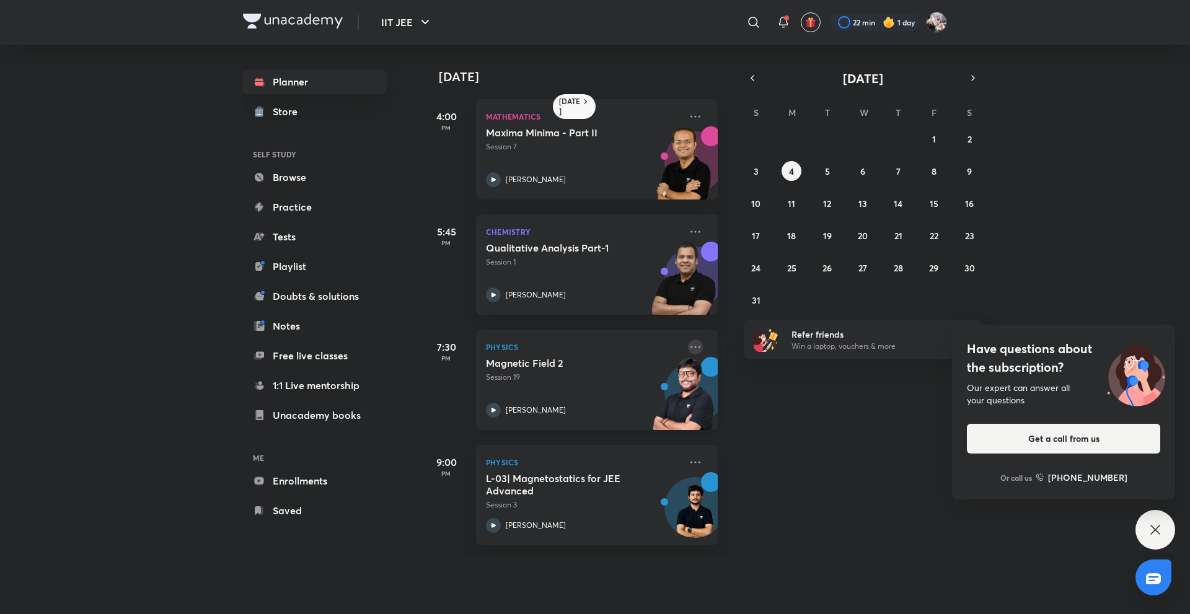
click at [692, 343] on icon at bounding box center [695, 347] width 15 height 15
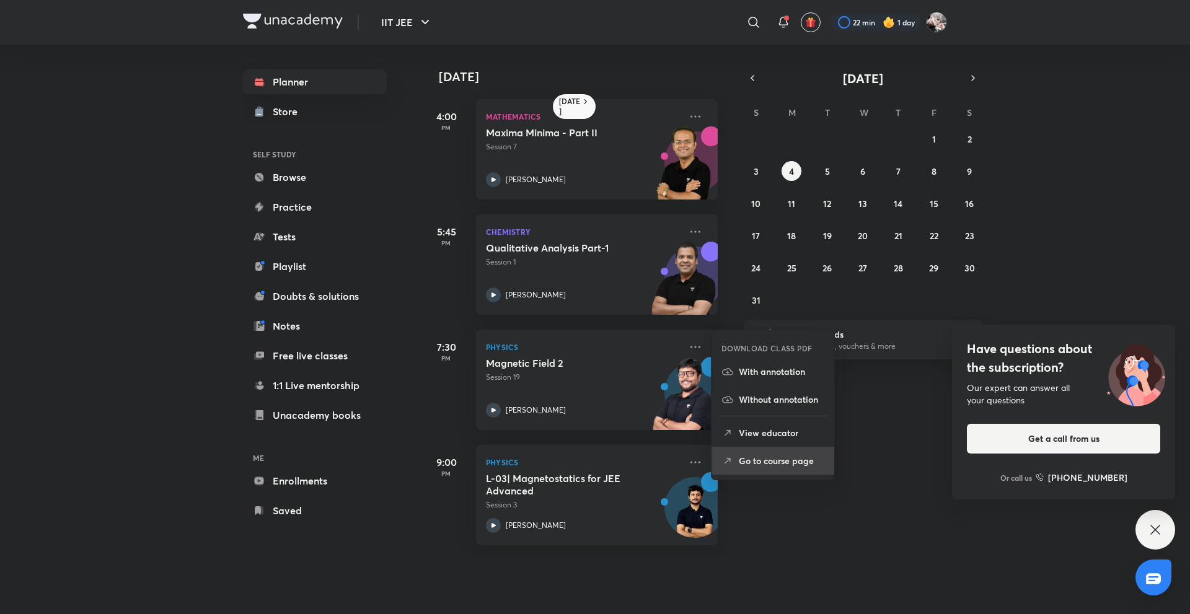
click at [754, 456] on p "Go to course page" at bounding box center [782, 460] width 86 height 13
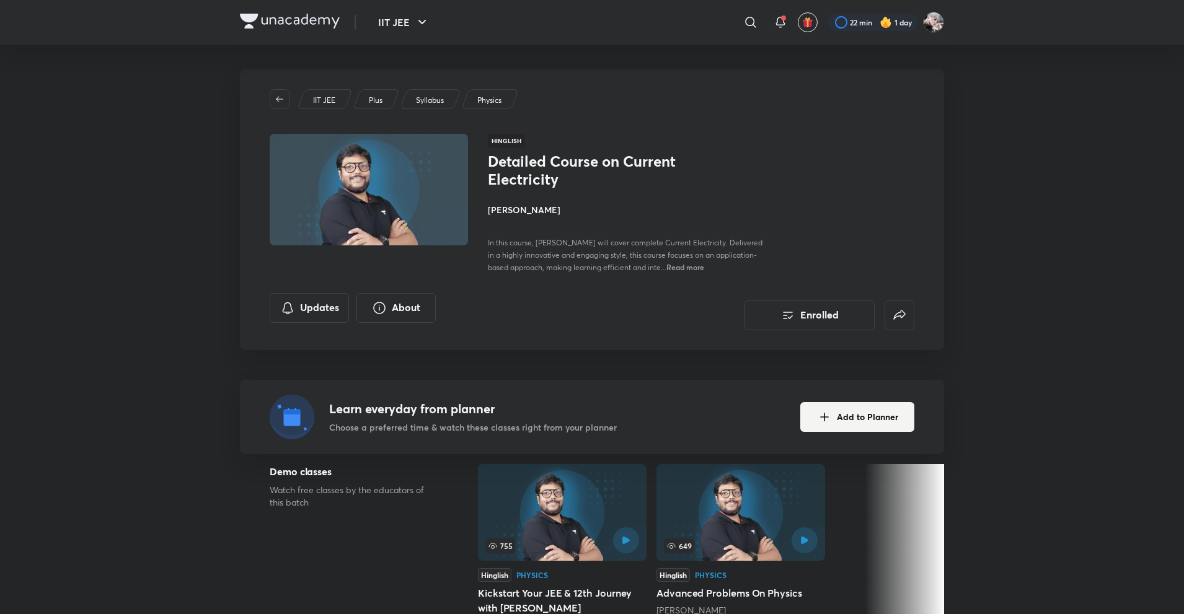
click at [512, 209] on h4 "[PERSON_NAME]" at bounding box center [627, 209] width 278 height 13
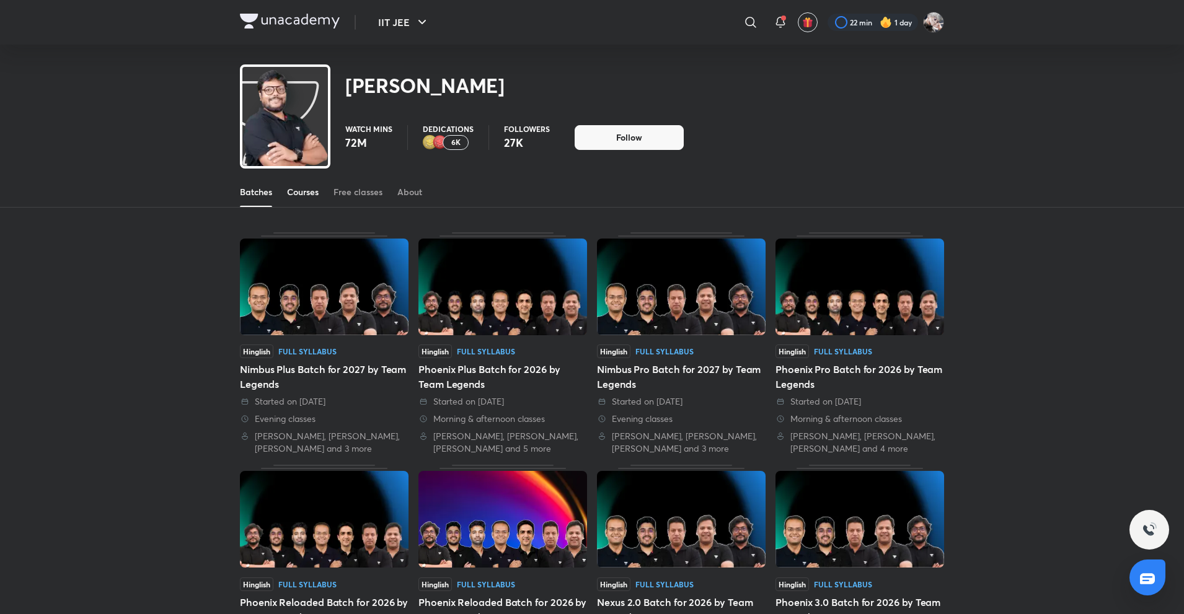
click at [310, 187] on div "Courses" at bounding box center [303, 192] width 32 height 12
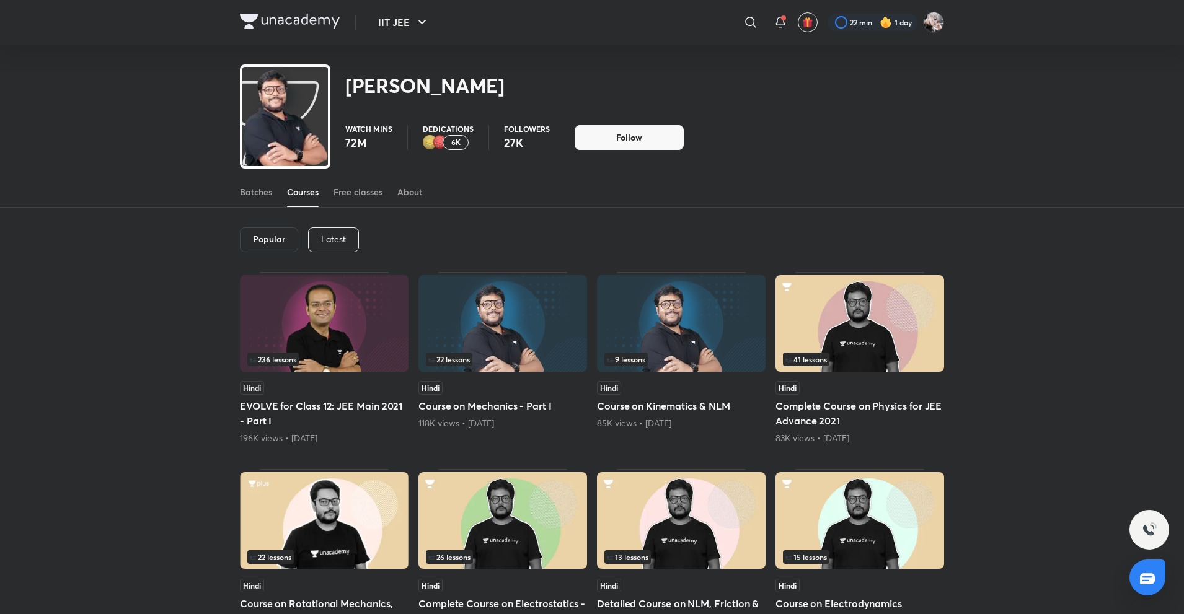
click at [337, 237] on p "Latest" at bounding box center [333, 239] width 25 height 10
click at [337, 237] on h6 "Latest" at bounding box center [332, 239] width 25 height 10
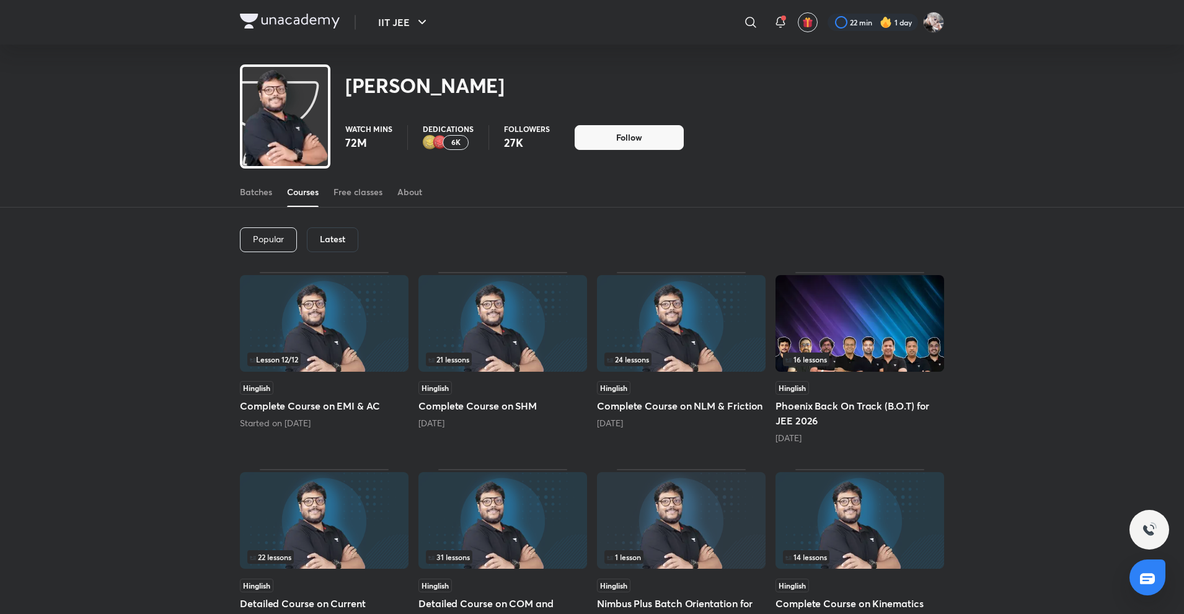
drag, startPoint x: 337, startPoint y: 237, endPoint x: 226, endPoint y: 259, distance: 113.8
click at [226, 259] on div "Popular Latest Lesson 12 / 12 Hinglish Complete Course on EMI & AC Started on S…" at bounding box center [592, 565] width 1184 height 715
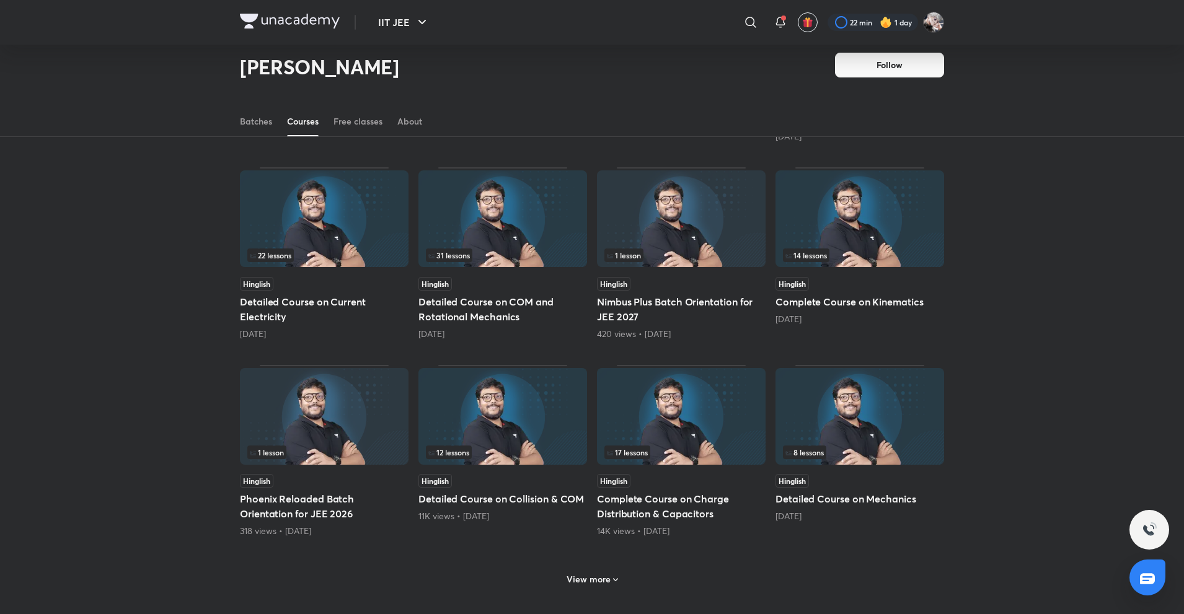
scroll to position [270, 0]
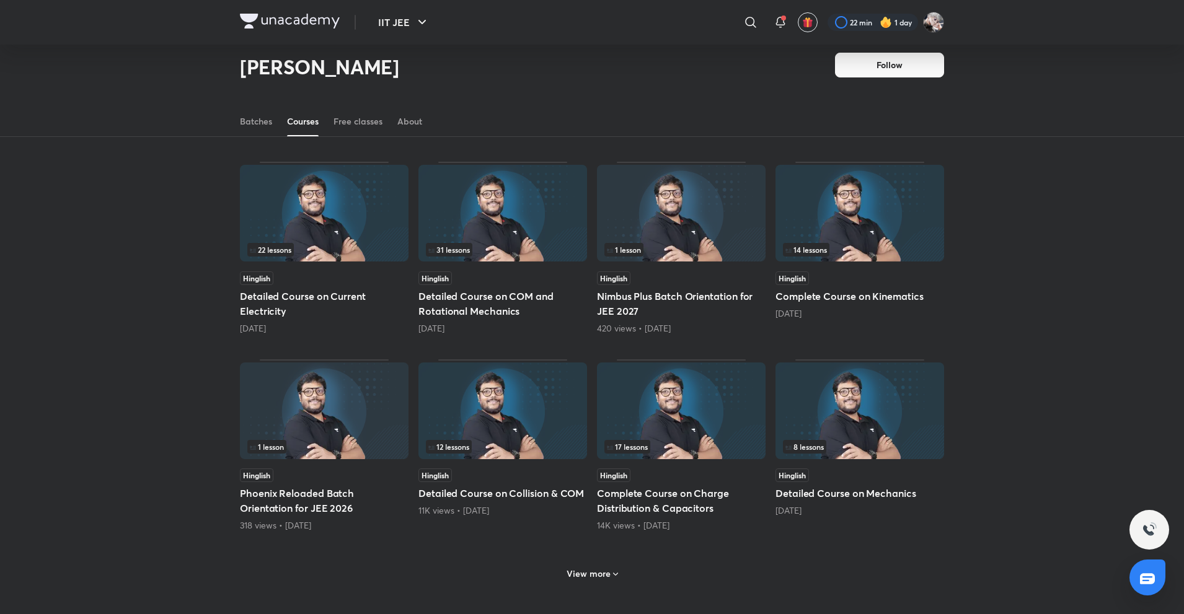
click at [591, 571] on h6 "View more" at bounding box center [589, 574] width 44 height 12
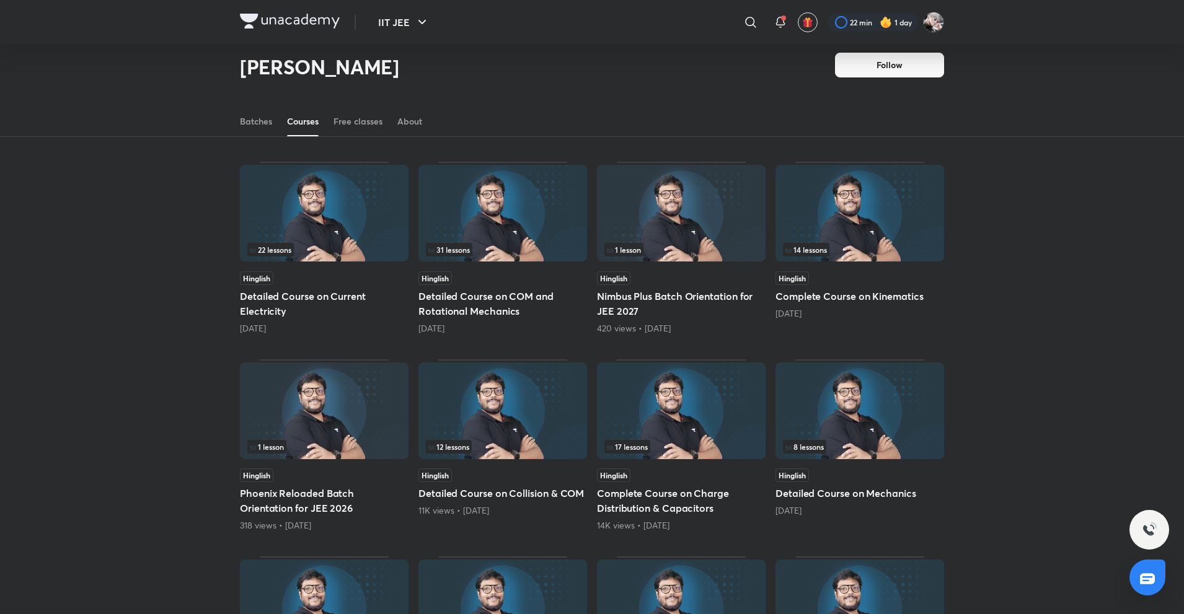
click at [148, 453] on div "Popular Latest Lesson 12 / 12 Hinglish Complete Course on EMI & AC Started on S…" at bounding box center [592, 553] width 1184 height 1307
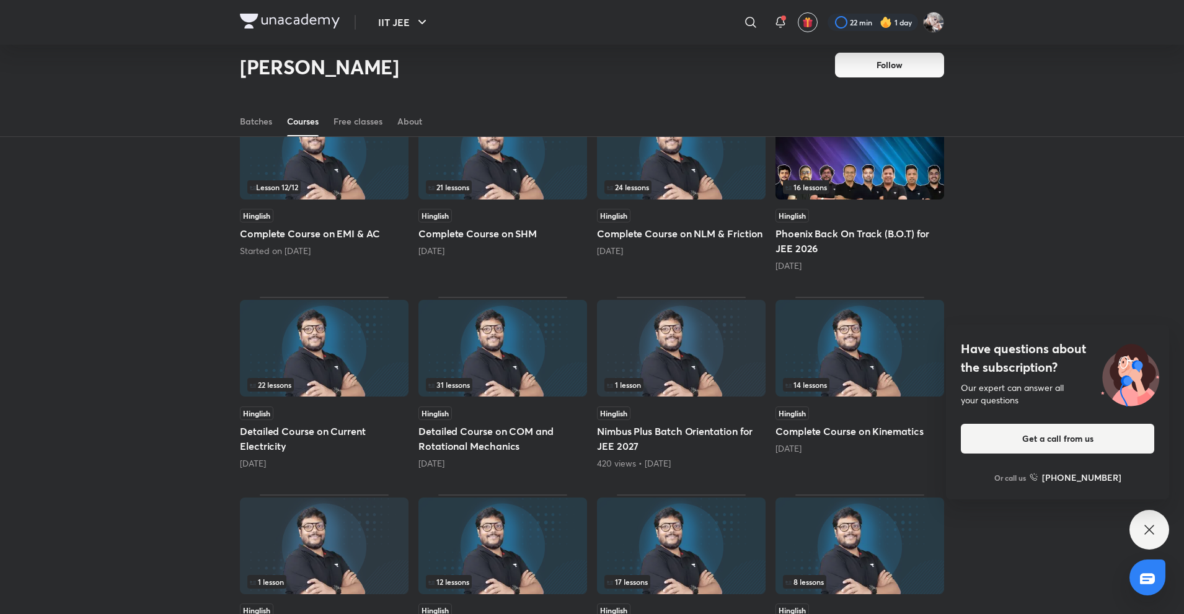
scroll to position [136, 0]
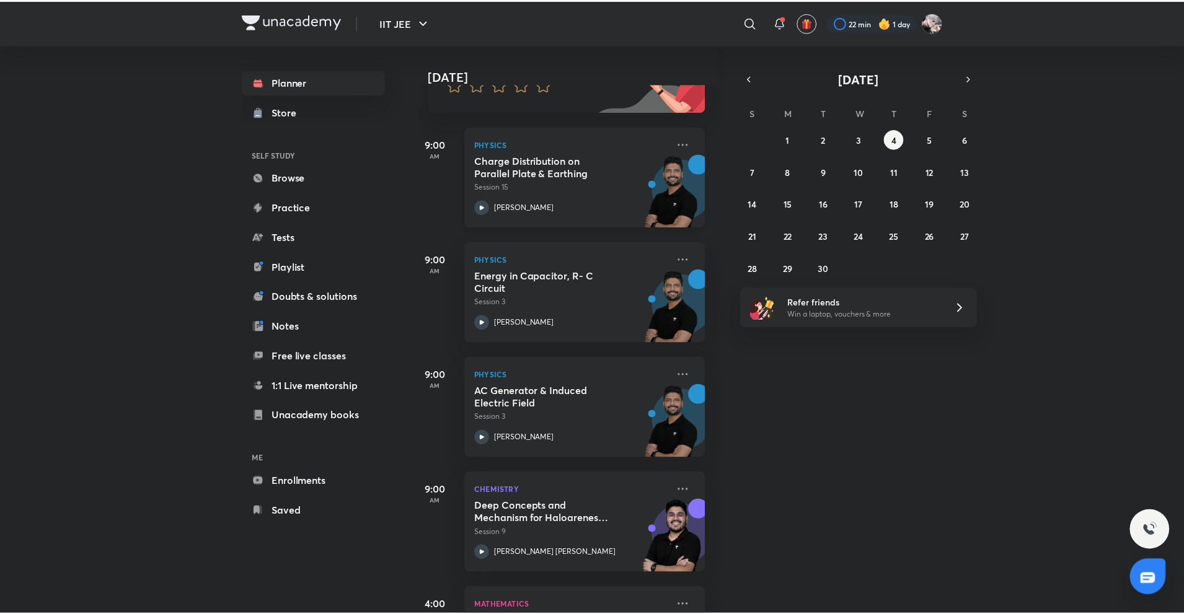
scroll to position [143, 9]
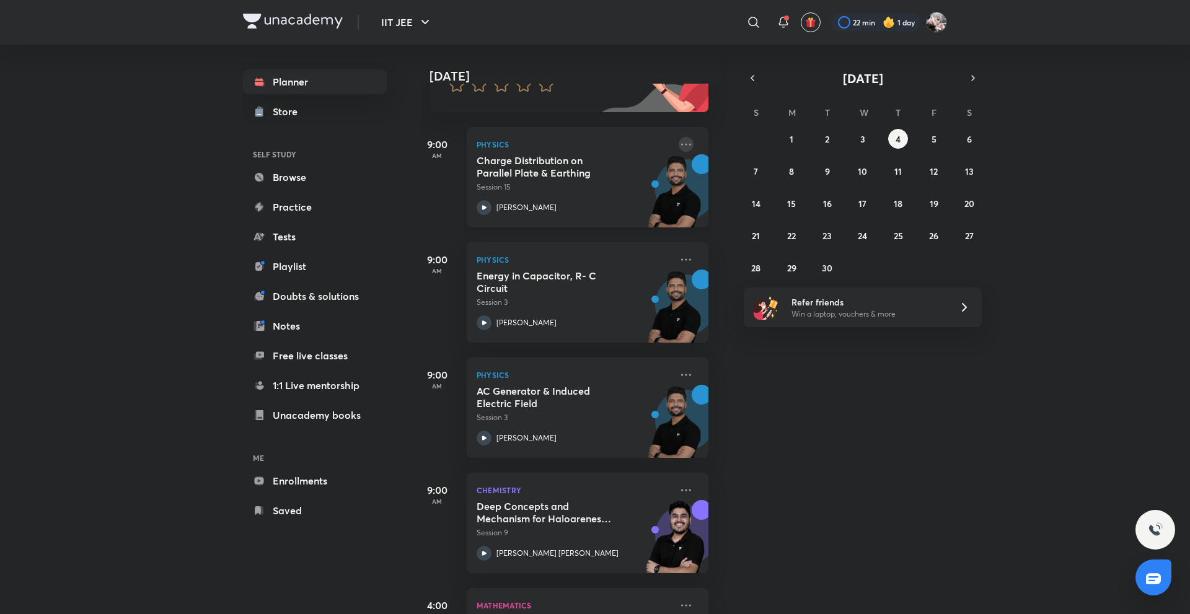
click at [679, 139] on icon at bounding box center [686, 144] width 15 height 15
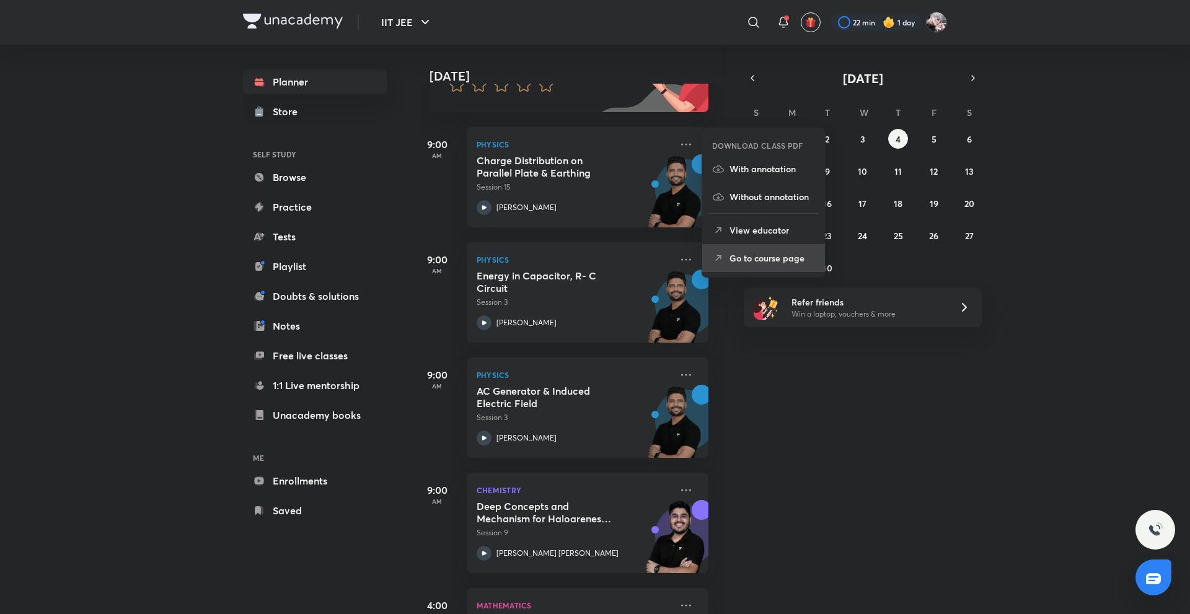
click at [748, 257] on p "Go to course page" at bounding box center [773, 258] width 86 height 13
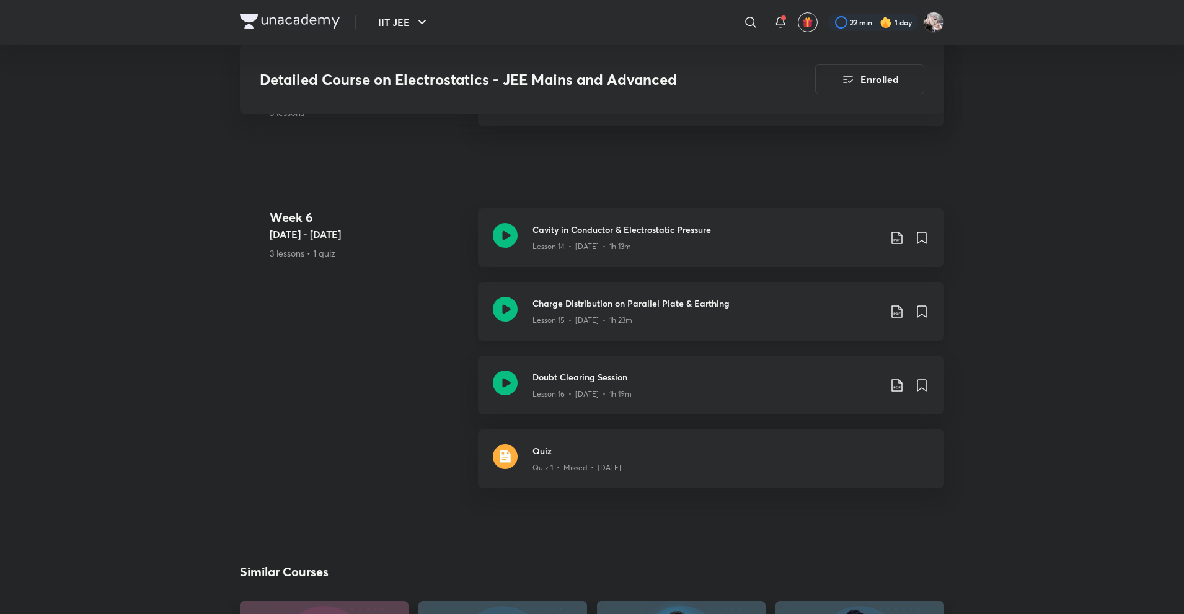
scroll to position [1951, 0]
click at [564, 247] on div "Cavity in Conductor & Electrostatic Pressure Lesson 14 • Aug 7 • 1h 13m" at bounding box center [711, 236] width 466 height 59
click at [572, 320] on div "Charge Distribution on Parallel Plate & Earthing Lesson 15 • Aug 9 • 1h 23m" at bounding box center [711, 310] width 466 height 59
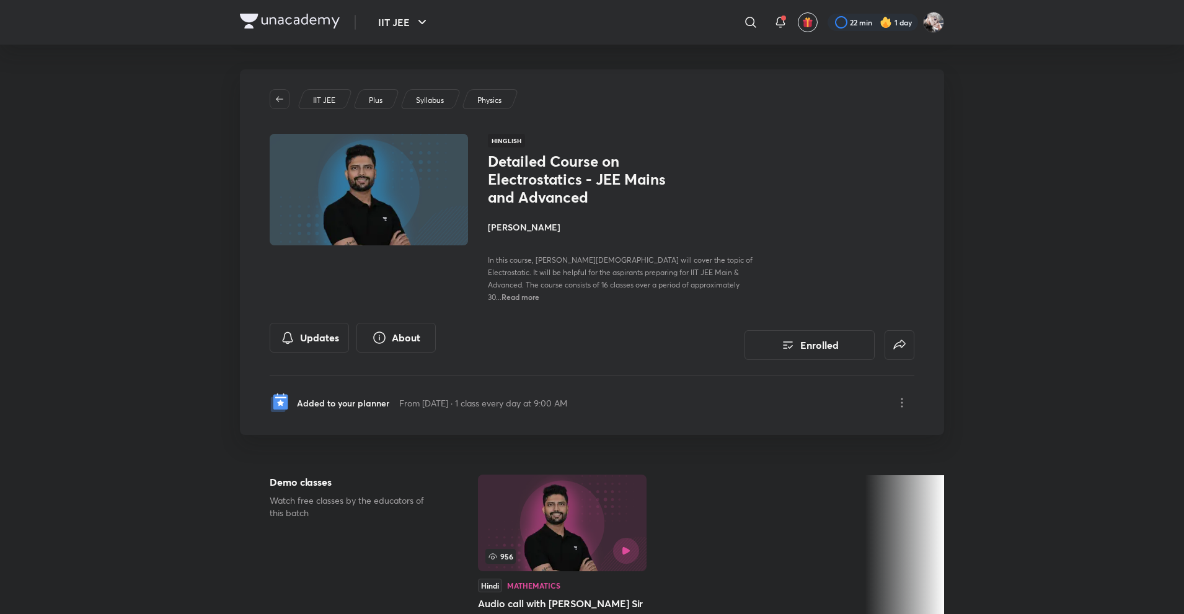
click at [305, 21] on img at bounding box center [290, 21] width 100 height 15
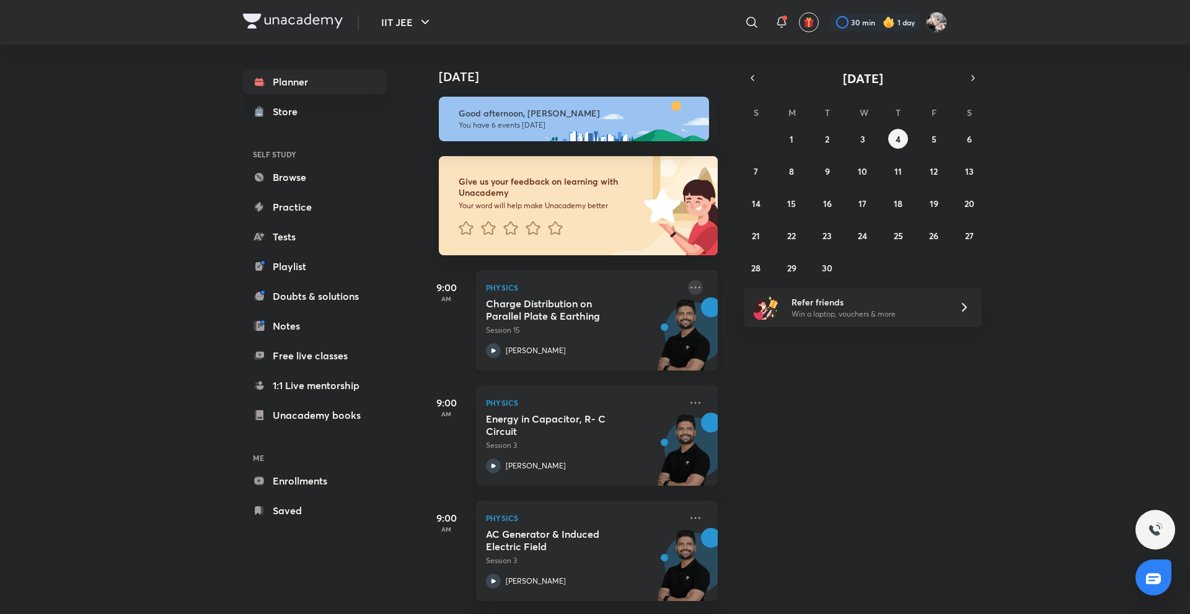
click at [692, 288] on icon at bounding box center [695, 287] width 15 height 15
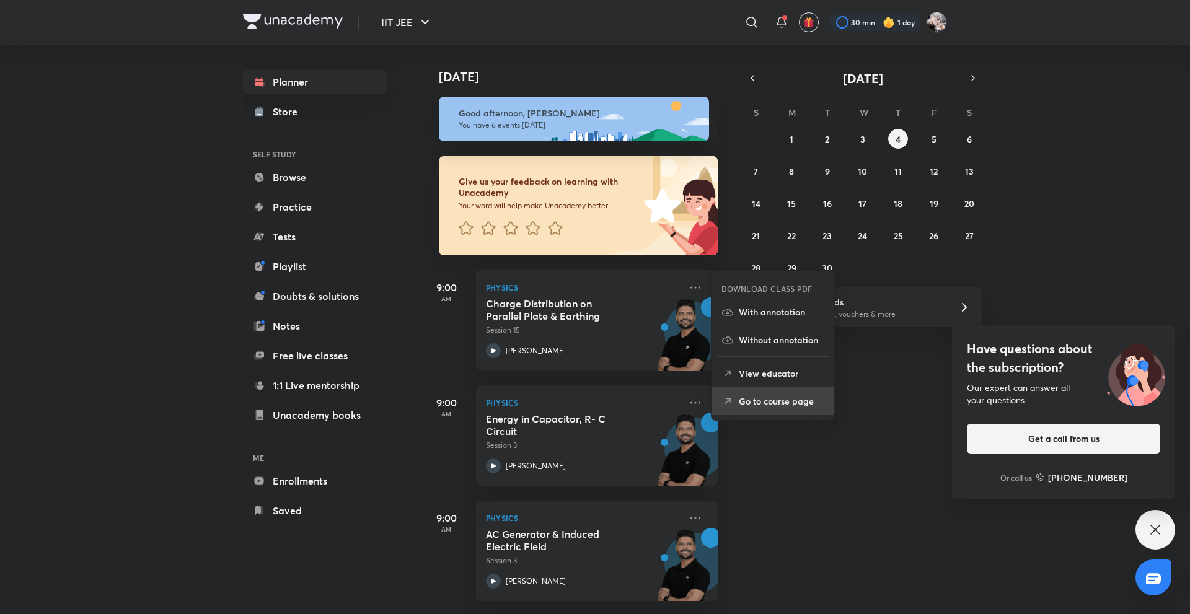
click at [754, 399] on p "Go to course page" at bounding box center [782, 401] width 86 height 13
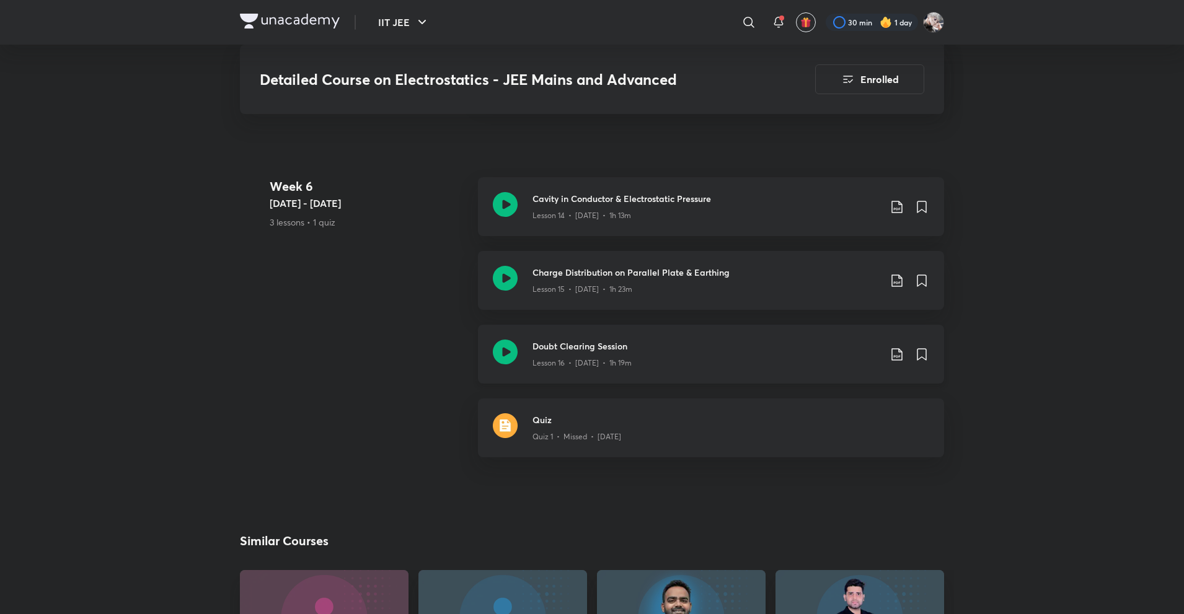
scroll to position [1926, 0]
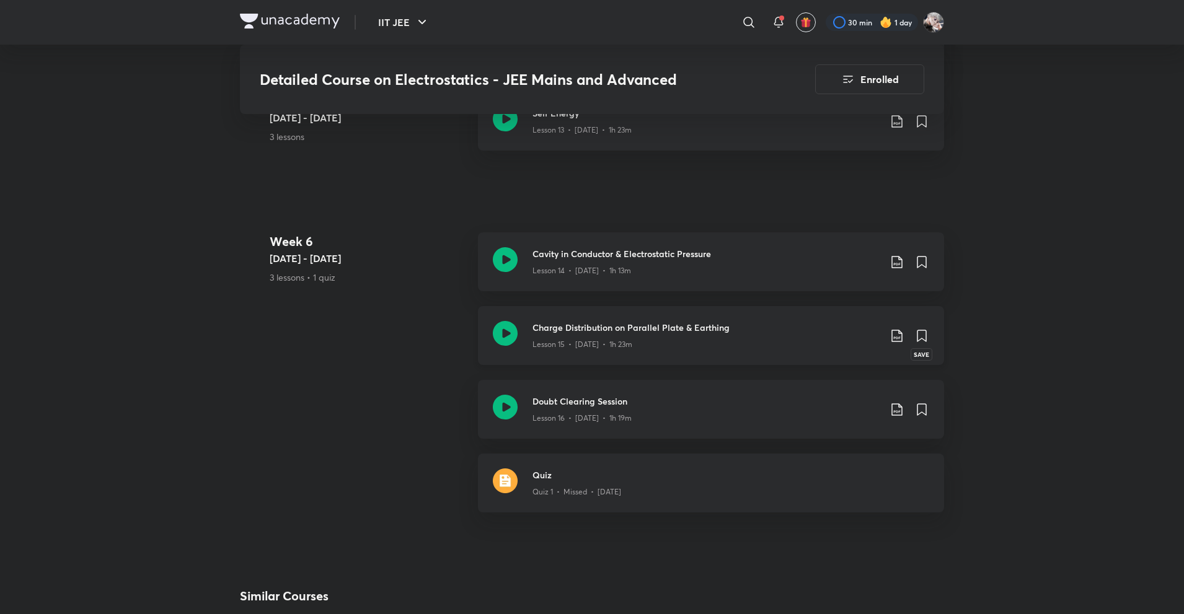
click at [925, 330] on icon at bounding box center [921, 335] width 9 height 11
click at [924, 404] on icon at bounding box center [921, 409] width 9 height 11
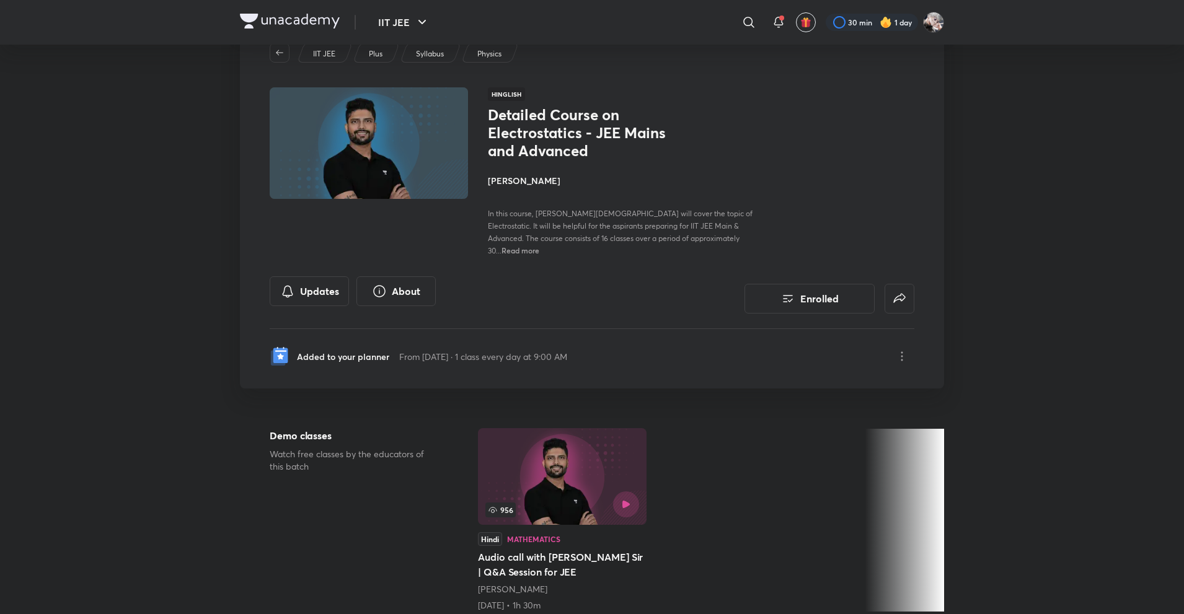
scroll to position [0, 0]
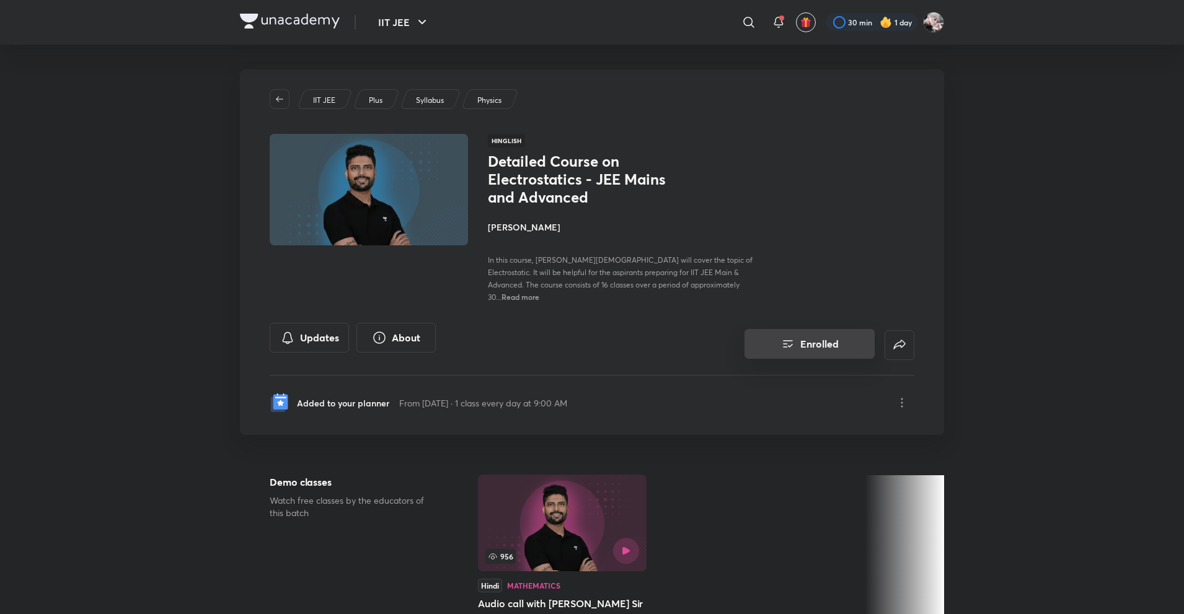
click at [796, 329] on button "Enrolled" at bounding box center [810, 344] width 130 height 30
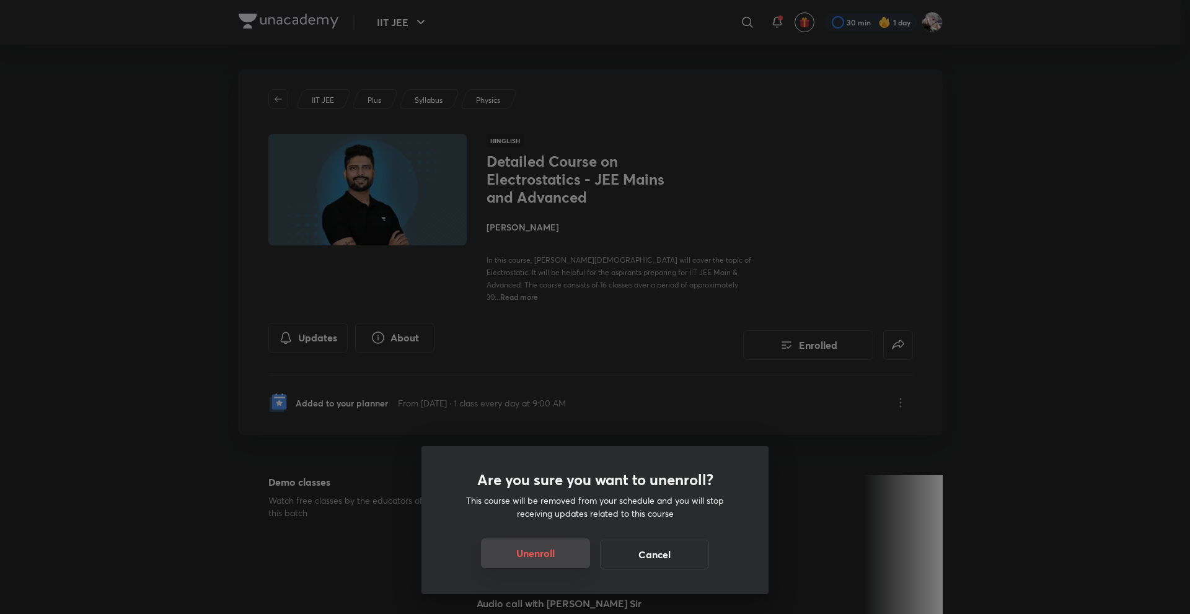
click at [524, 560] on button "Unenroll" at bounding box center [535, 554] width 109 height 30
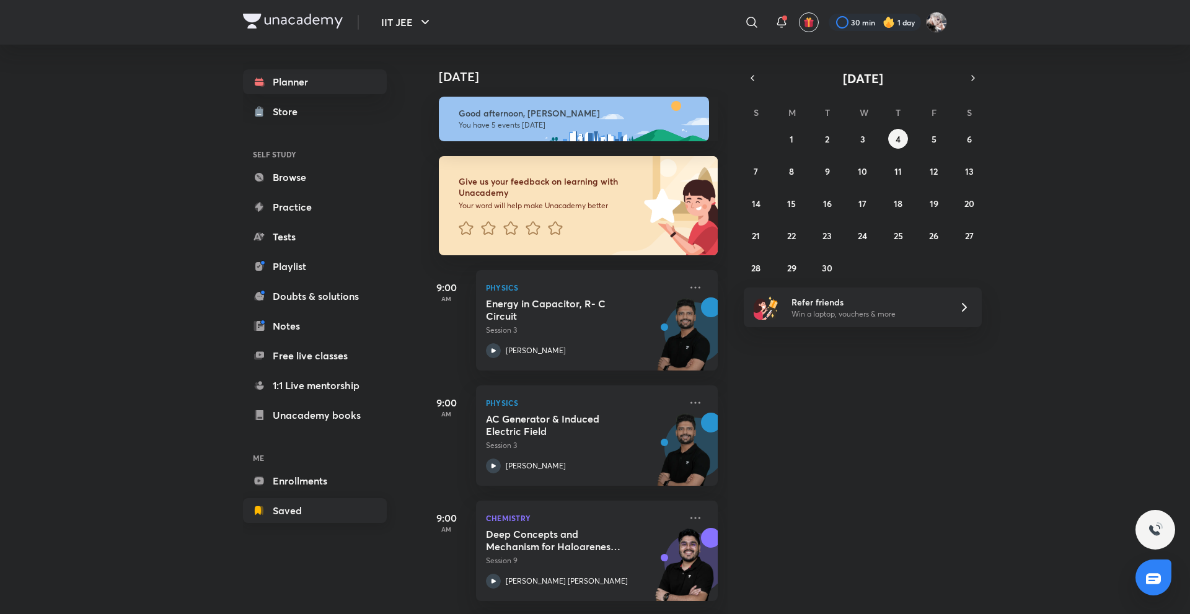
click at [308, 511] on link "Saved" at bounding box center [315, 510] width 144 height 25
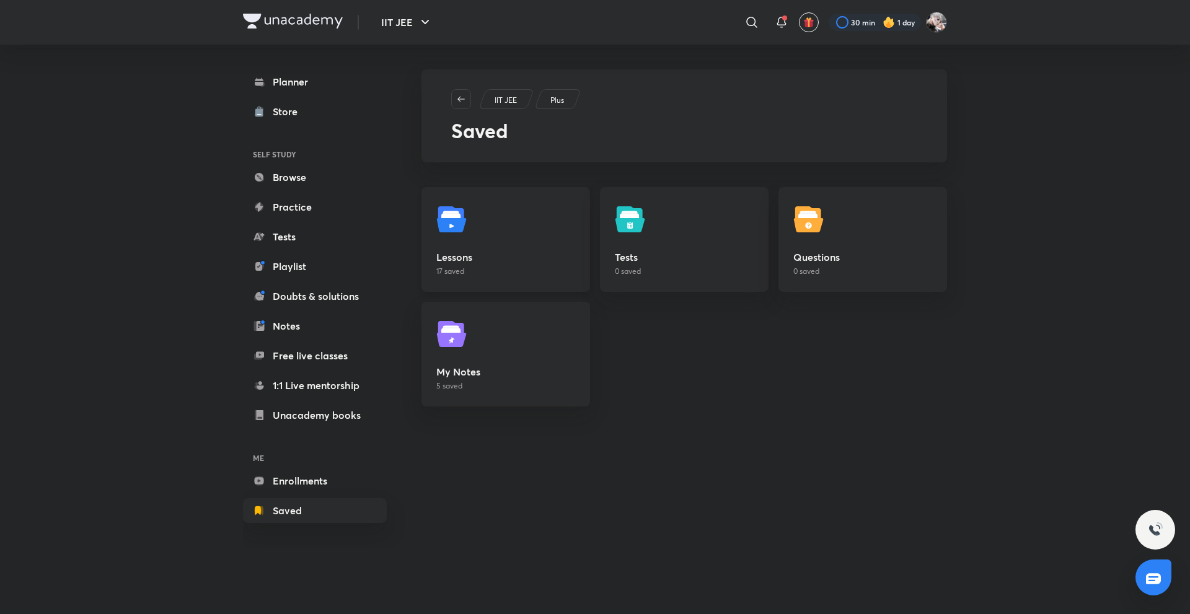
click at [481, 223] on link "Lessons 17 saved" at bounding box center [506, 239] width 169 height 105
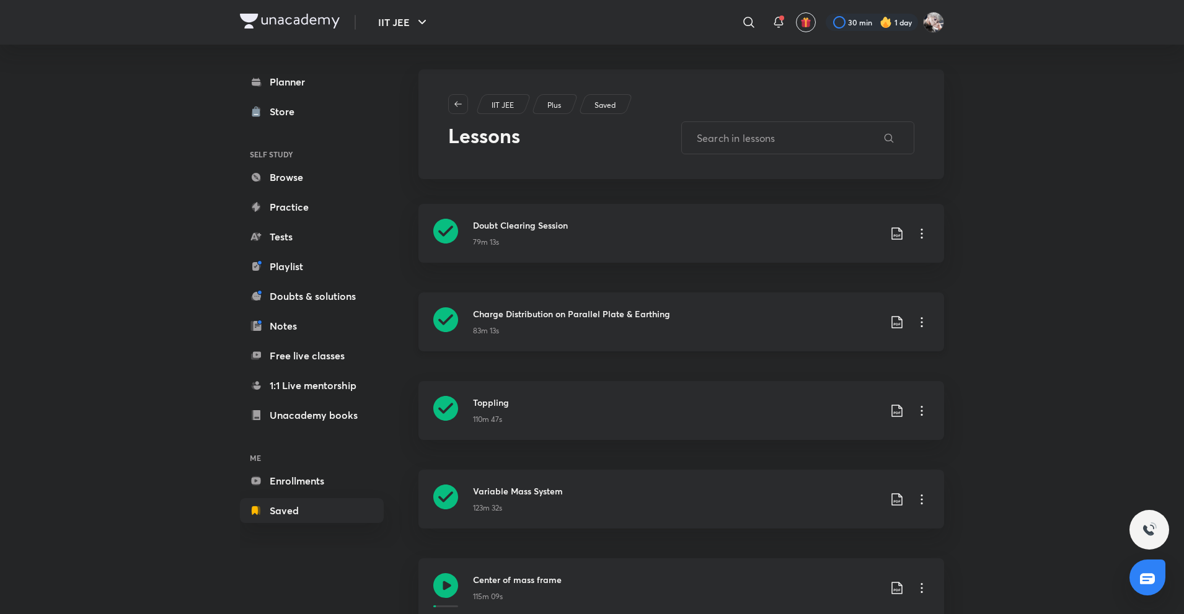
scroll to position [71, 0]
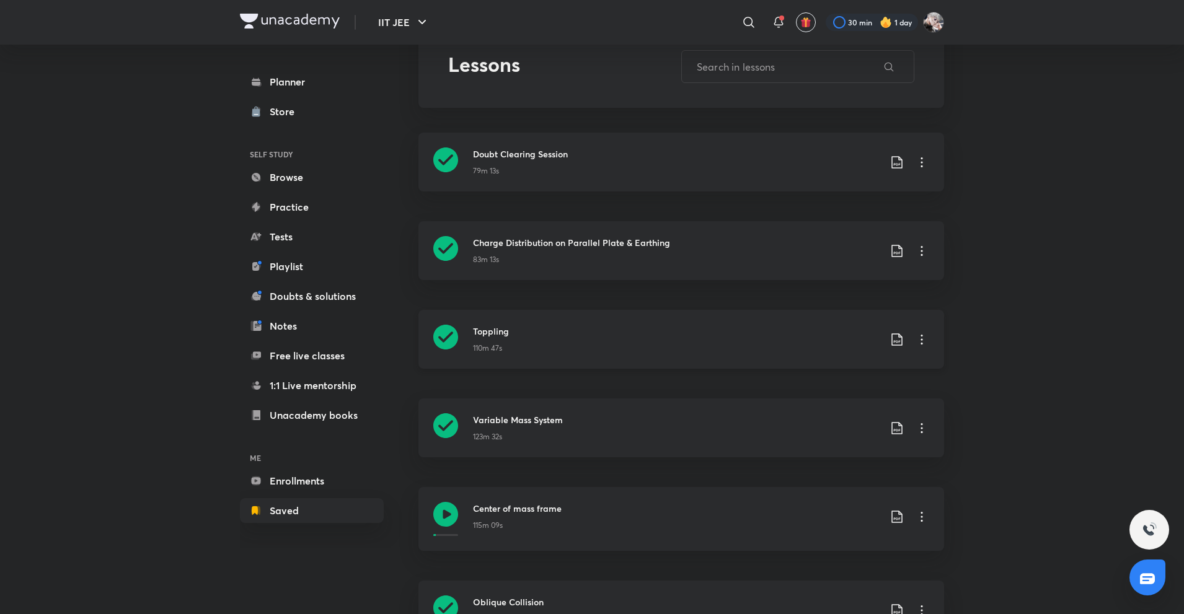
click at [925, 342] on icon at bounding box center [921, 339] width 15 height 15
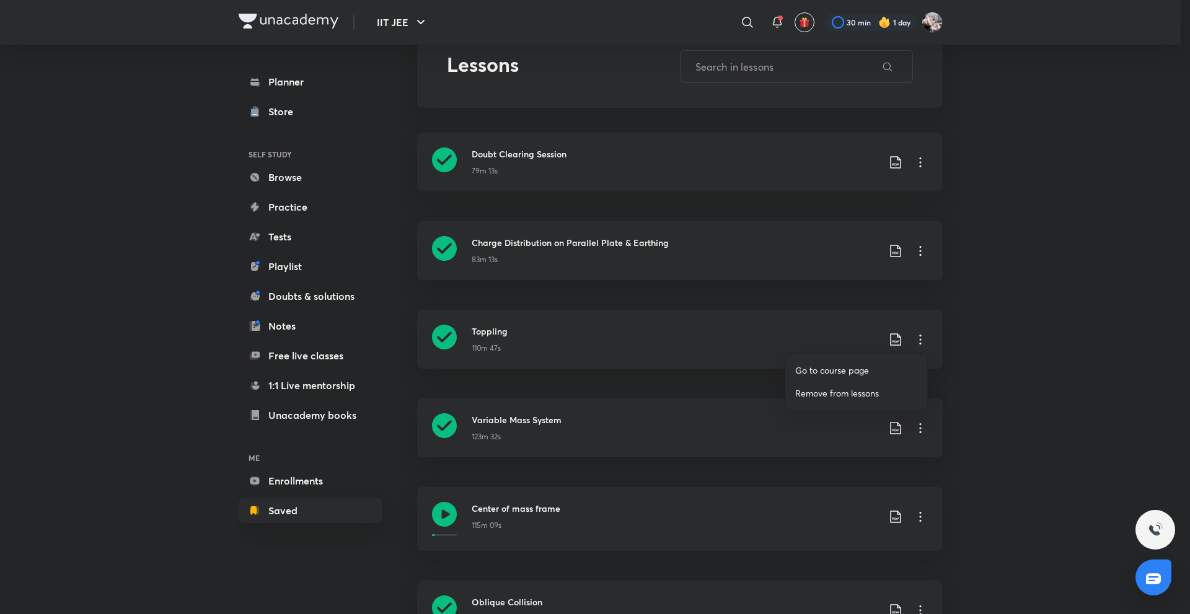
click at [855, 394] on p "Remove from lessons" at bounding box center [837, 393] width 84 height 13
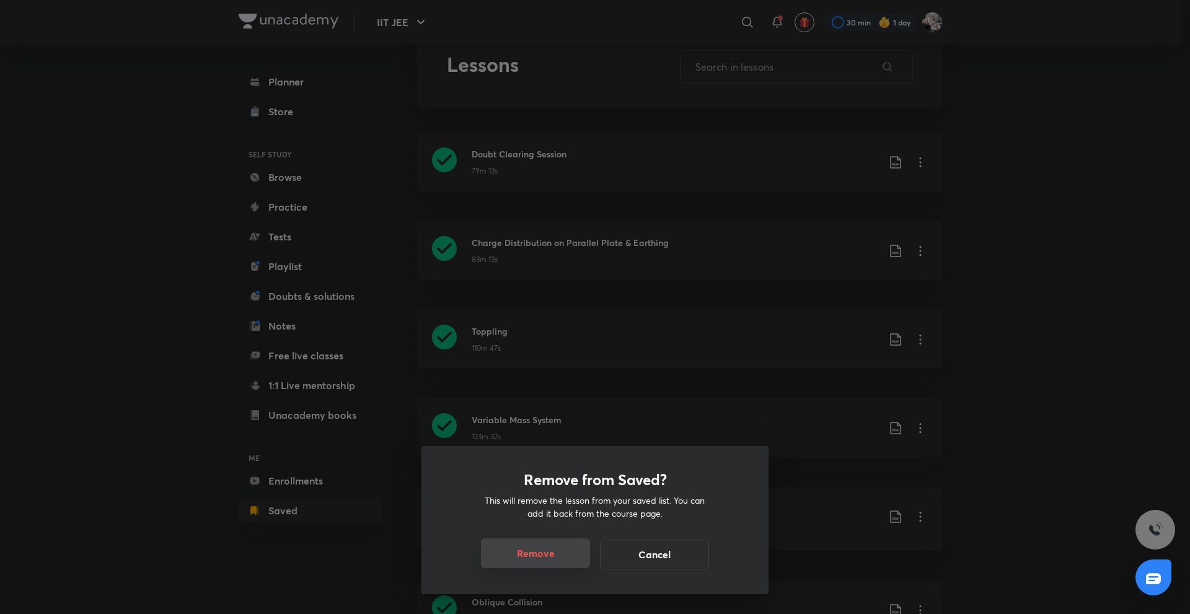
click at [572, 542] on button "Remove" at bounding box center [535, 554] width 109 height 30
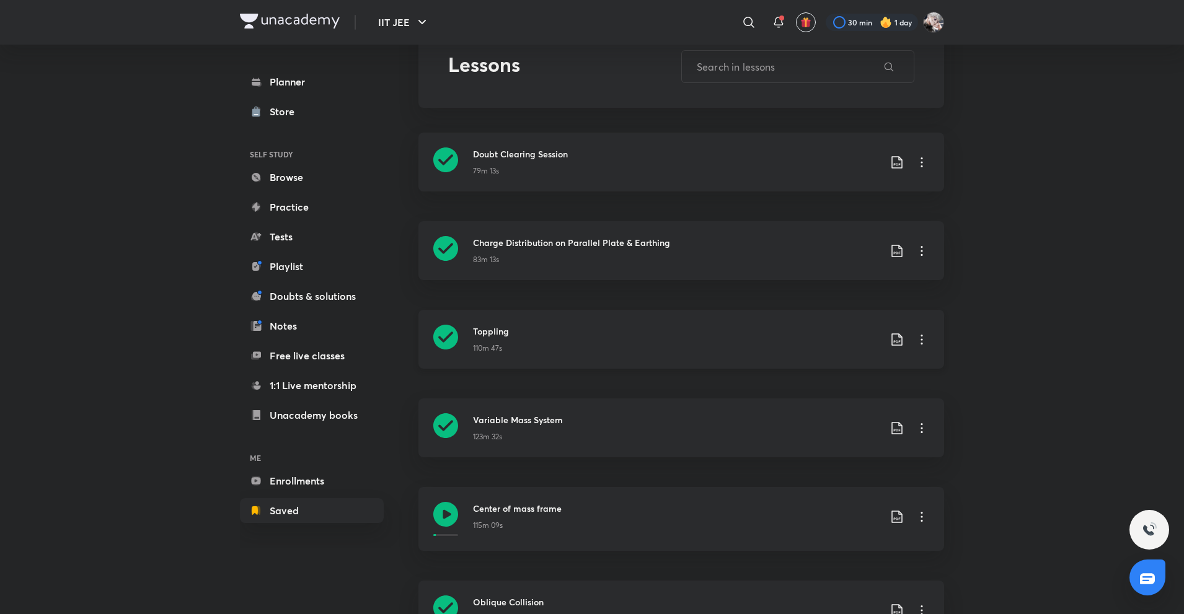
click at [925, 339] on icon at bounding box center [921, 339] width 15 height 15
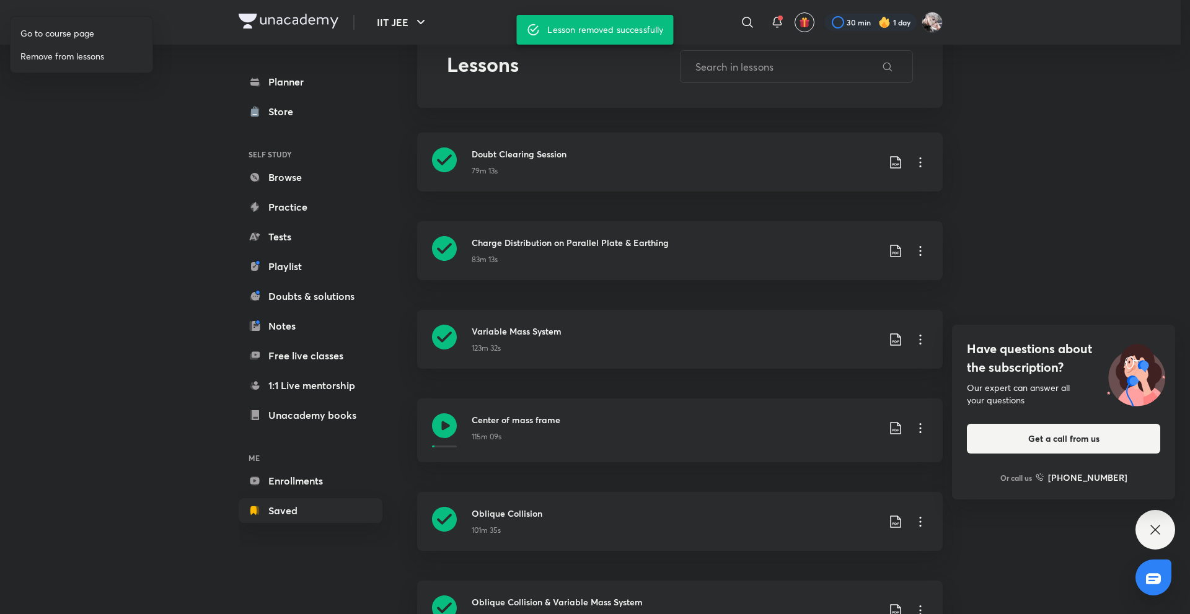
click at [988, 275] on div at bounding box center [595, 307] width 1190 height 614
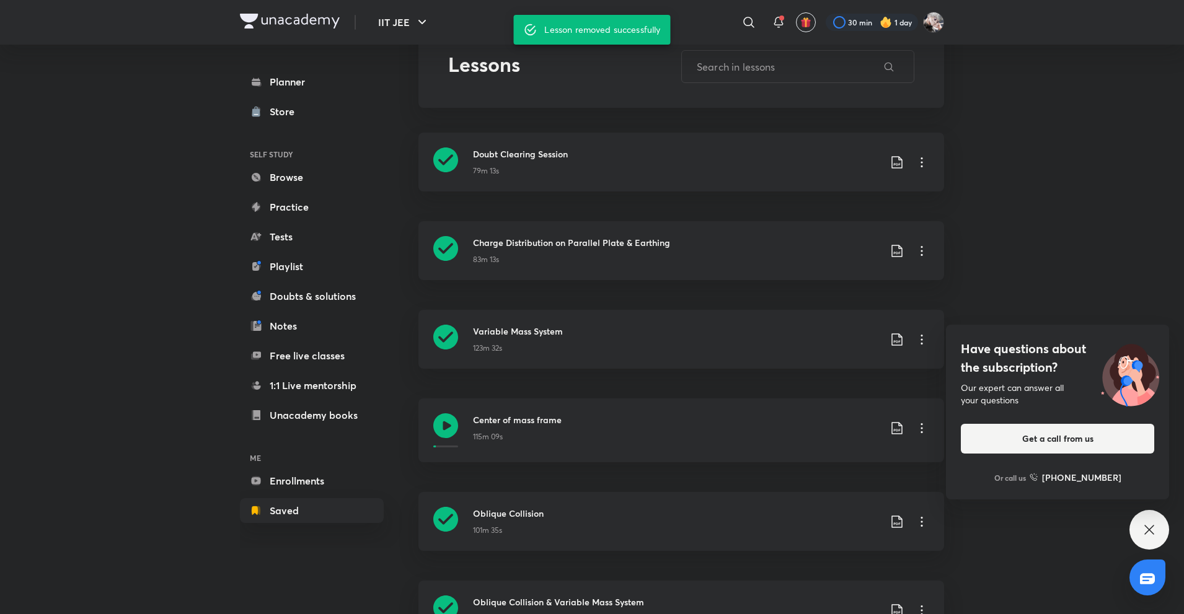
click at [988, 275] on div "IIT JEE ​ 30 min 1 day Planner Store SELF STUDY Browse Practice Tests Playlist …" at bounding box center [592, 441] width 1184 height 1024
click at [921, 340] on icon at bounding box center [921, 339] width 15 height 15
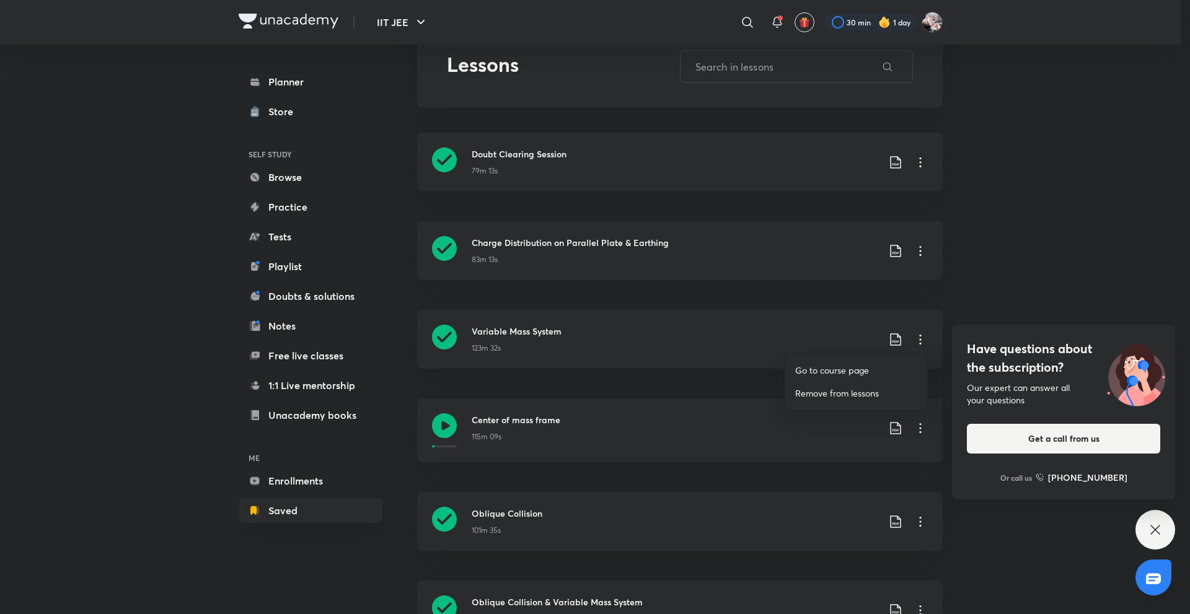
click at [834, 395] on p "Remove from lessons" at bounding box center [837, 393] width 84 height 13
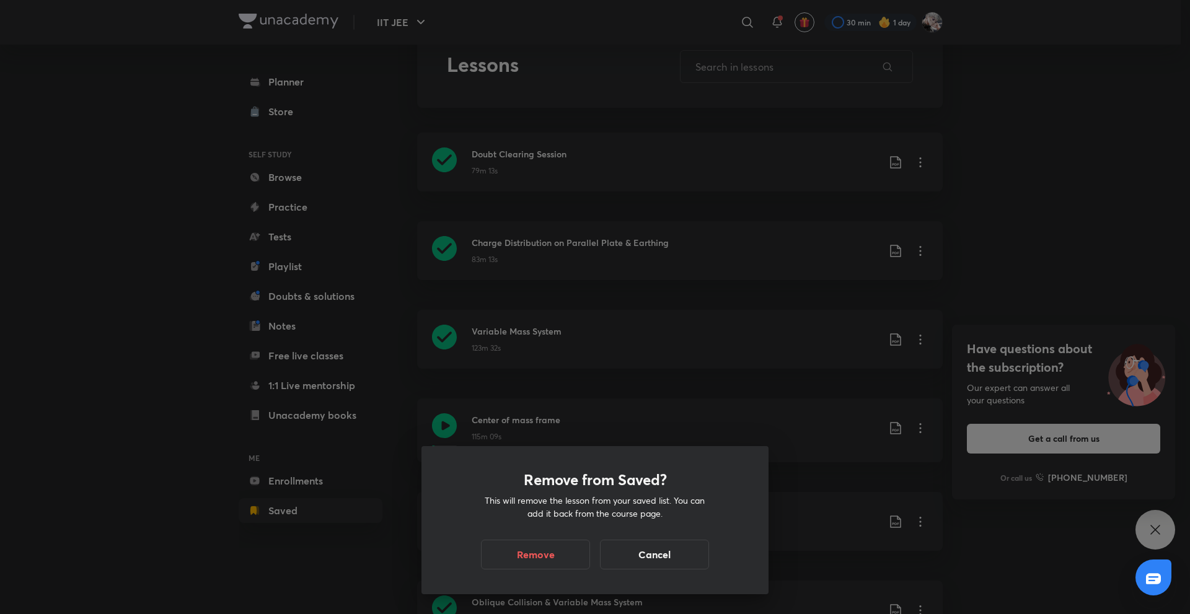
click at [553, 576] on div "Remove from Saved? This will remove the lesson from your saved list. You can ad…" at bounding box center [595, 520] width 347 height 148
click at [537, 557] on button "Remove" at bounding box center [535, 554] width 109 height 30
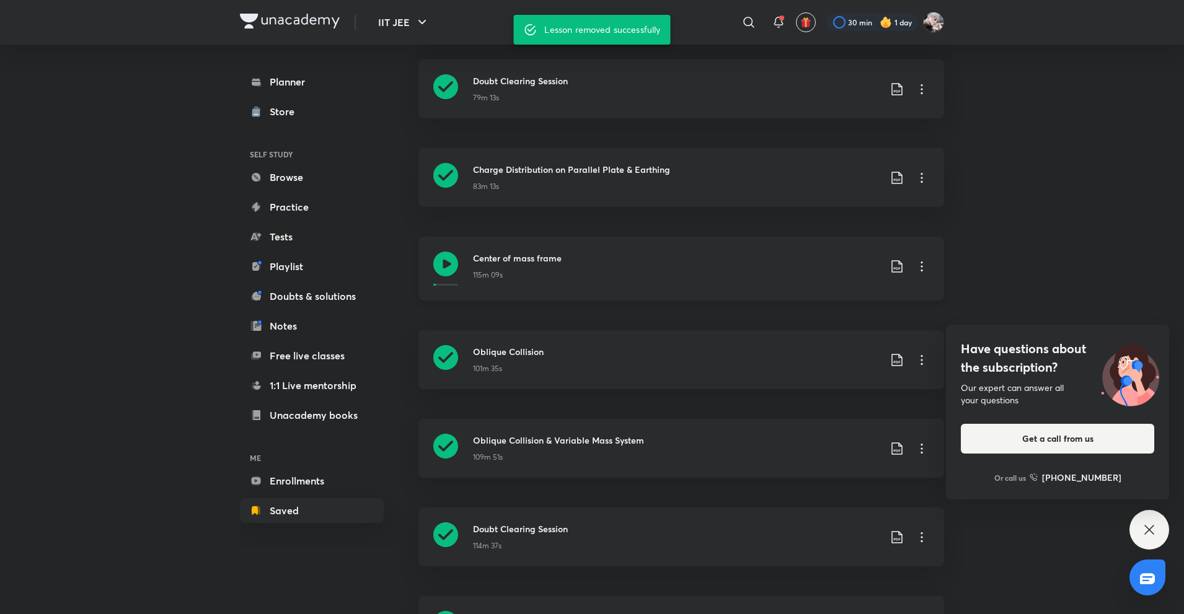
scroll to position [0, 0]
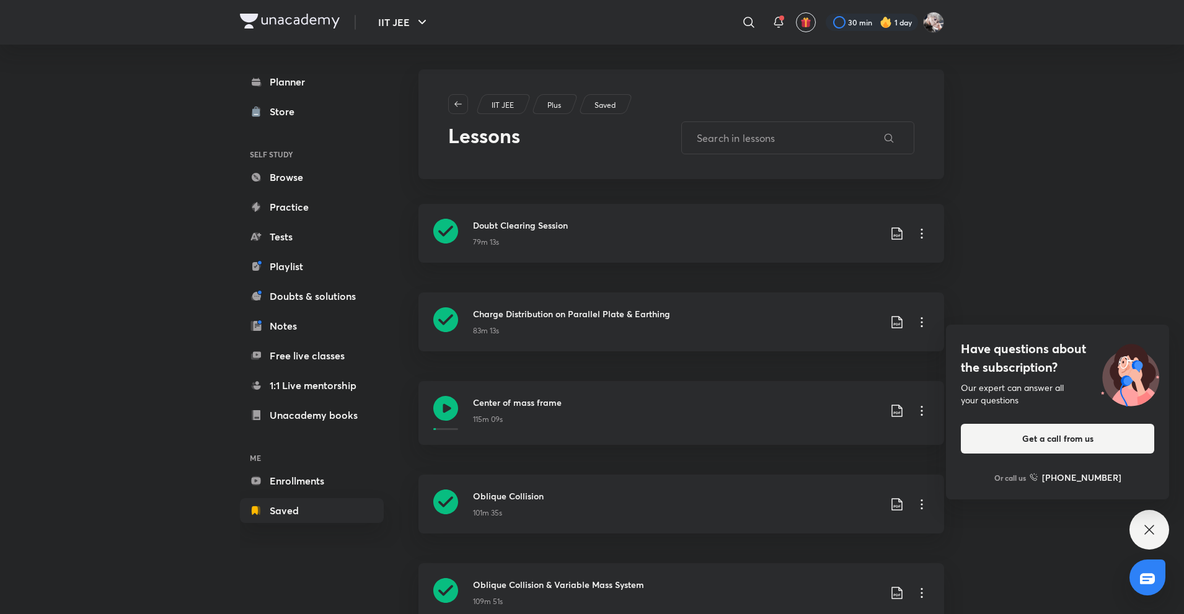
click at [611, 100] on p "Saved" at bounding box center [604, 105] width 21 height 11
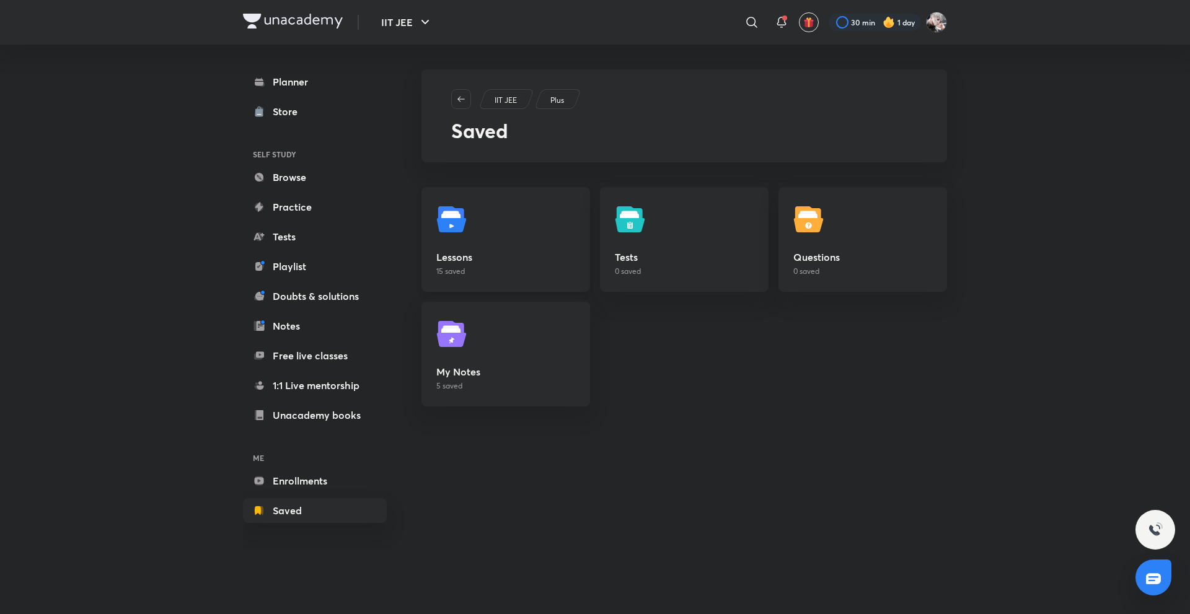
click at [496, 213] on link "Lessons 15 saved" at bounding box center [506, 239] width 169 height 105
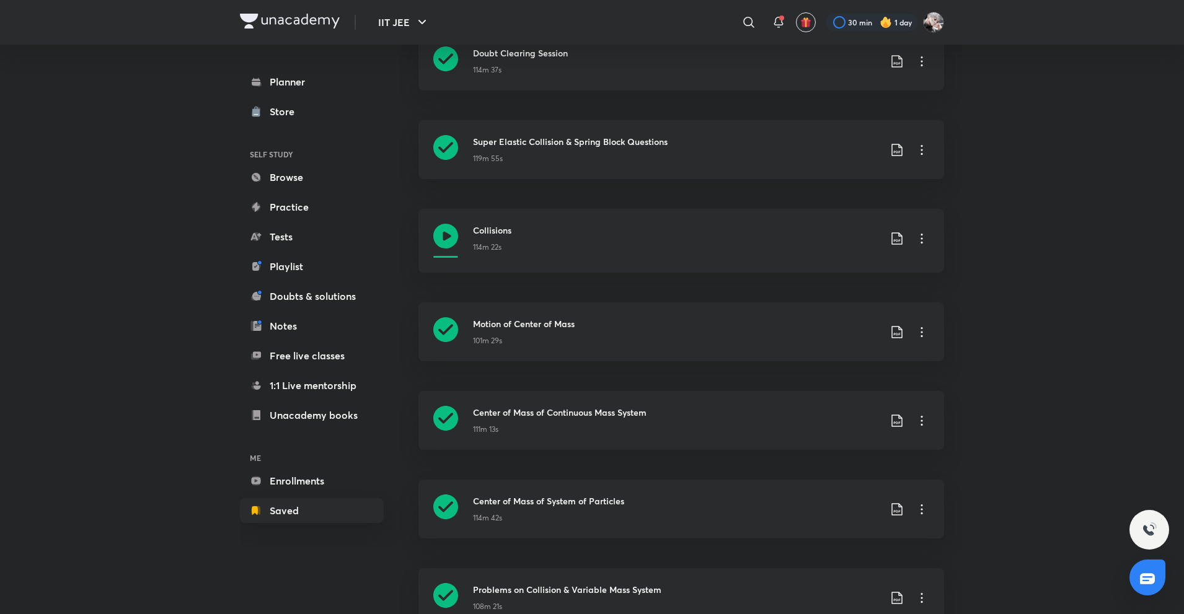
scroll to position [764, 0]
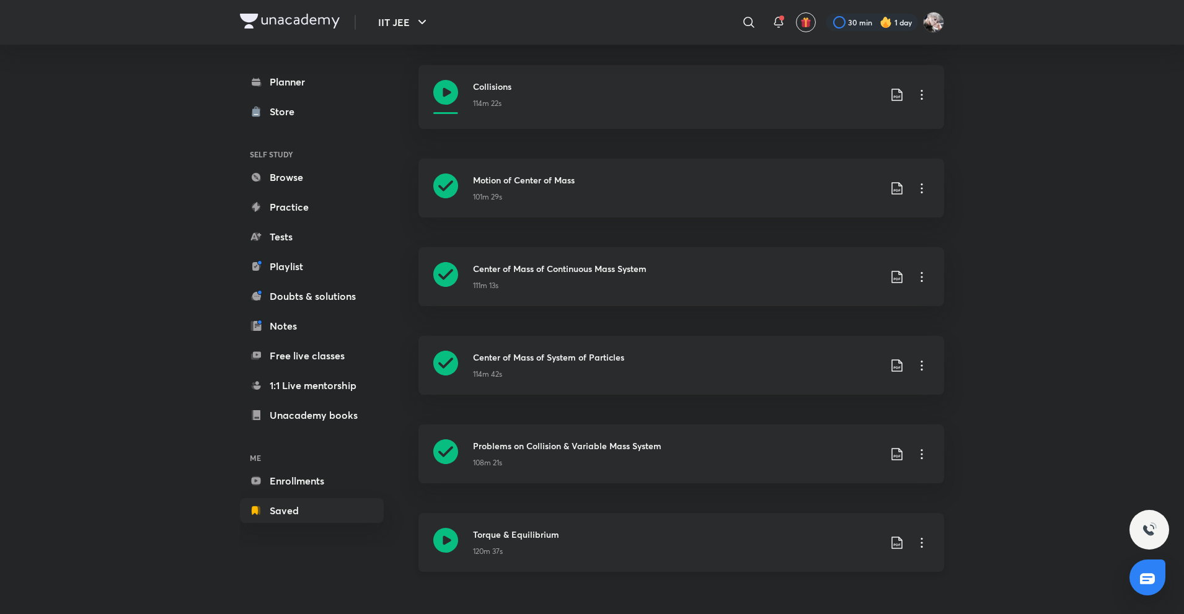
click at [921, 546] on icon at bounding box center [921, 543] width 15 height 15
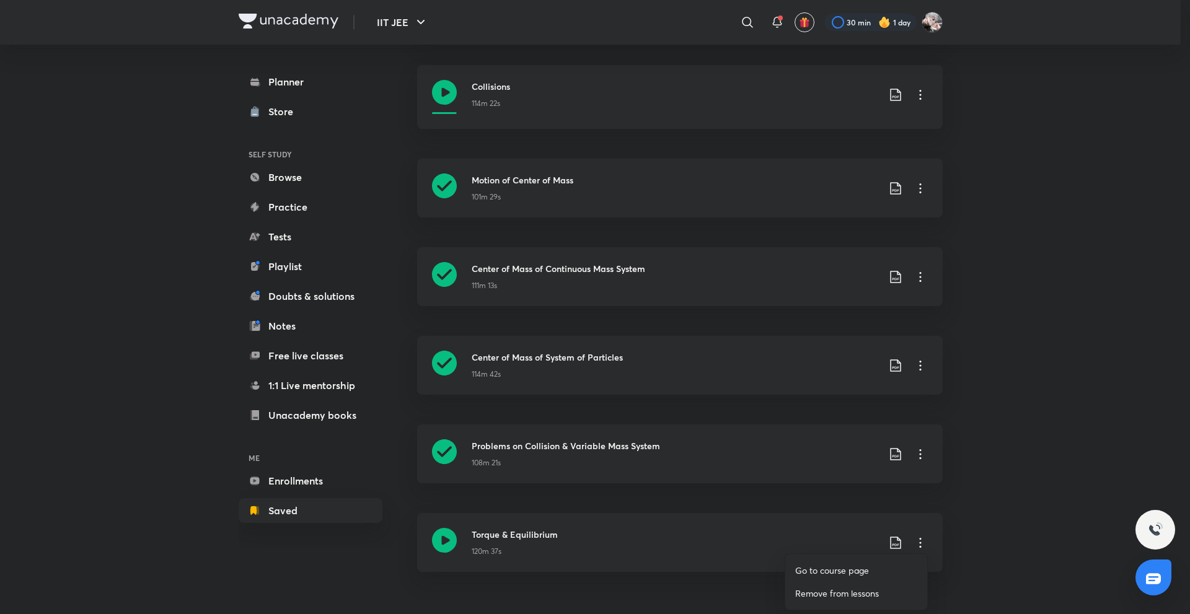
click at [850, 594] on p "Remove from lessons" at bounding box center [837, 593] width 84 height 13
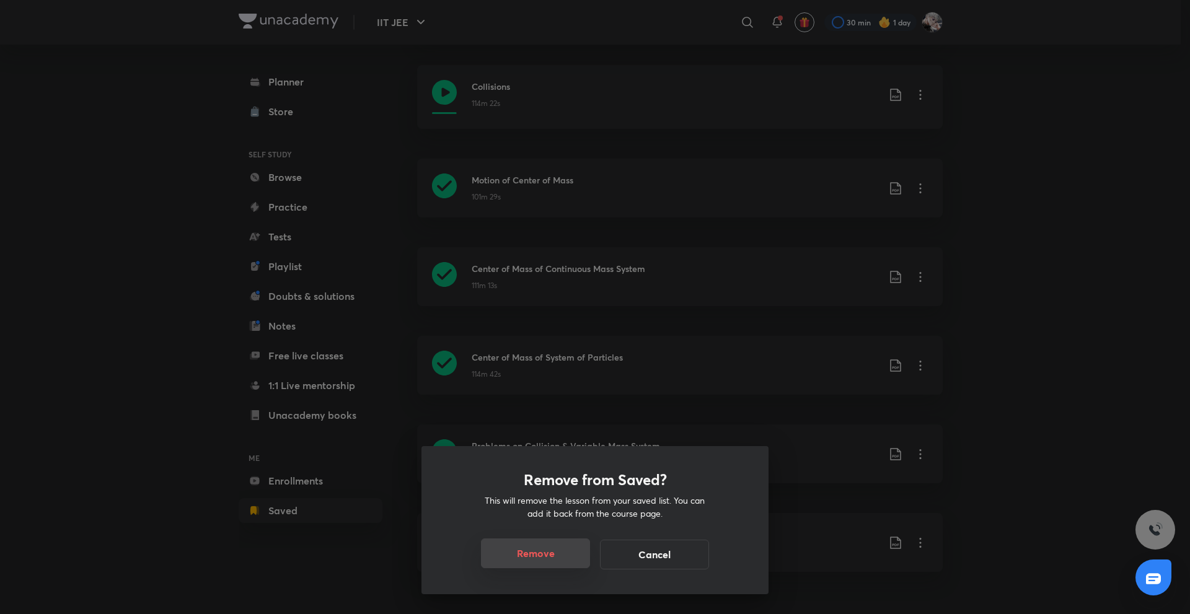
click at [513, 558] on button "Remove" at bounding box center [535, 554] width 109 height 30
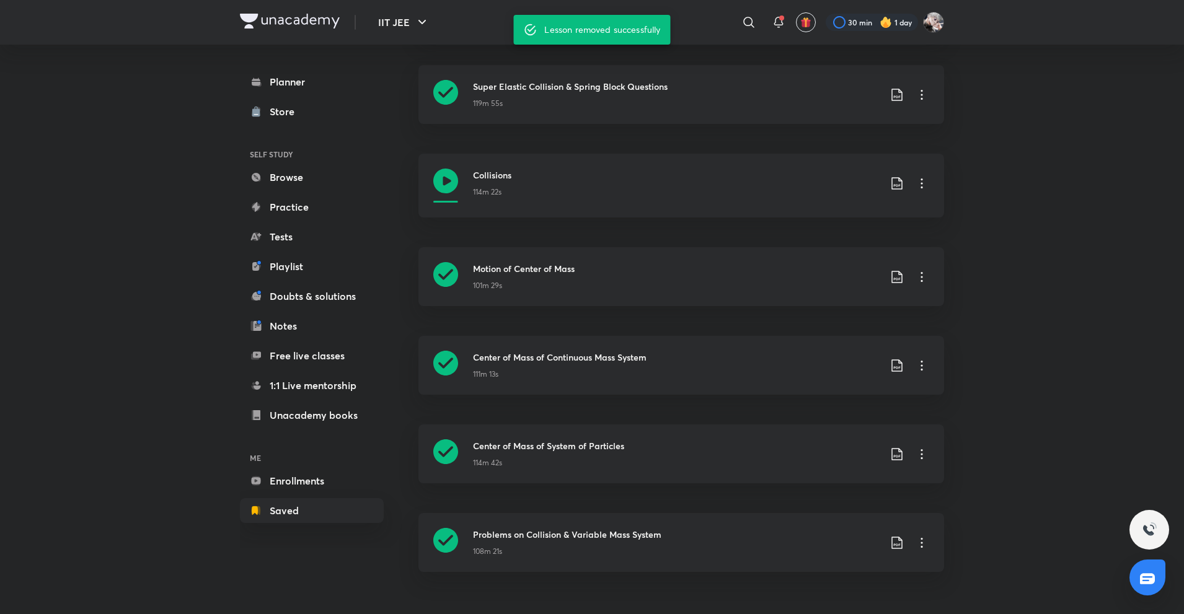
scroll to position [676, 0]
click at [919, 543] on icon at bounding box center [921, 543] width 15 height 15
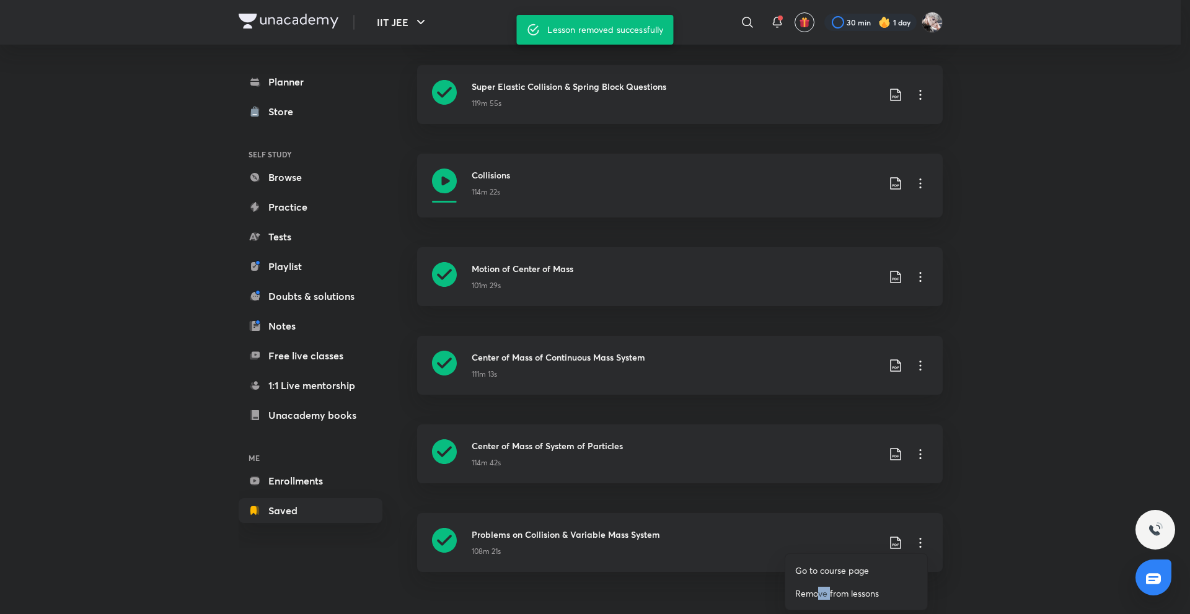
drag, startPoint x: 829, startPoint y: 601, endPoint x: 816, endPoint y: 598, distance: 14.0
click at [816, 598] on li "Remove from lessons" at bounding box center [856, 593] width 142 height 23
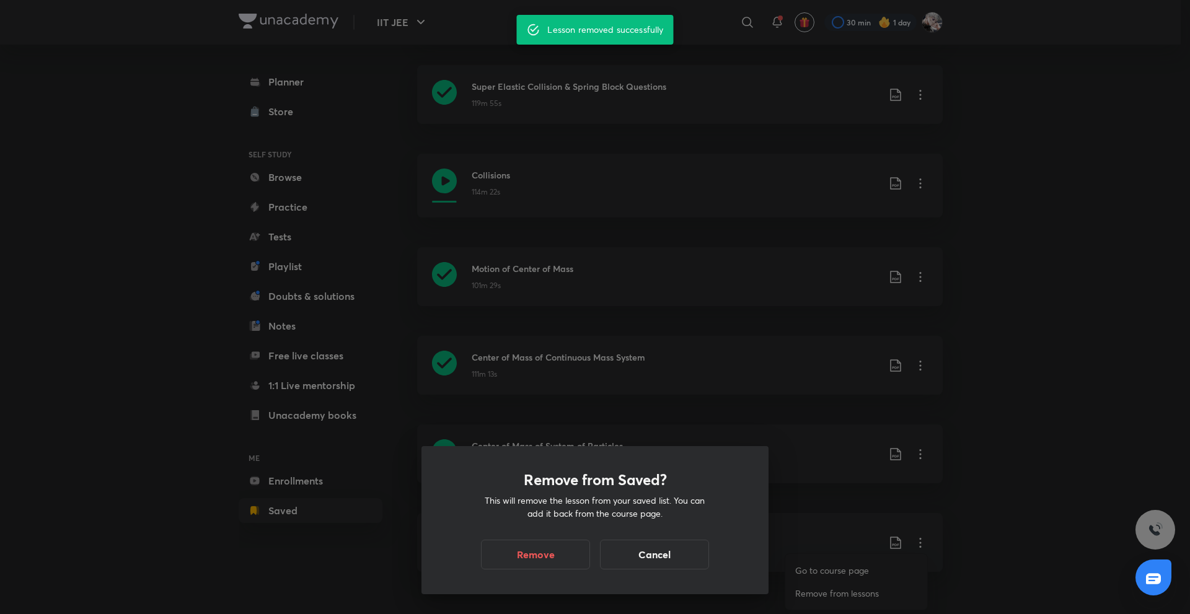
click at [816, 598] on div "Remove from Saved? This will remove the lesson from your saved list. You can ad…" at bounding box center [595, 307] width 1190 height 614
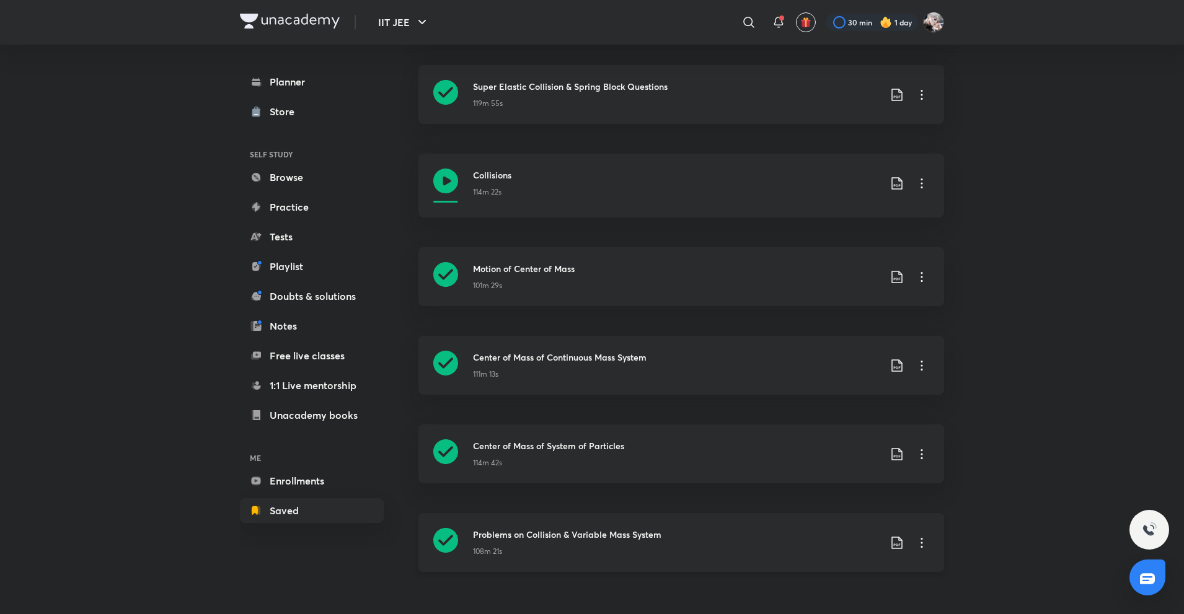
click at [919, 541] on icon at bounding box center [921, 543] width 15 height 15
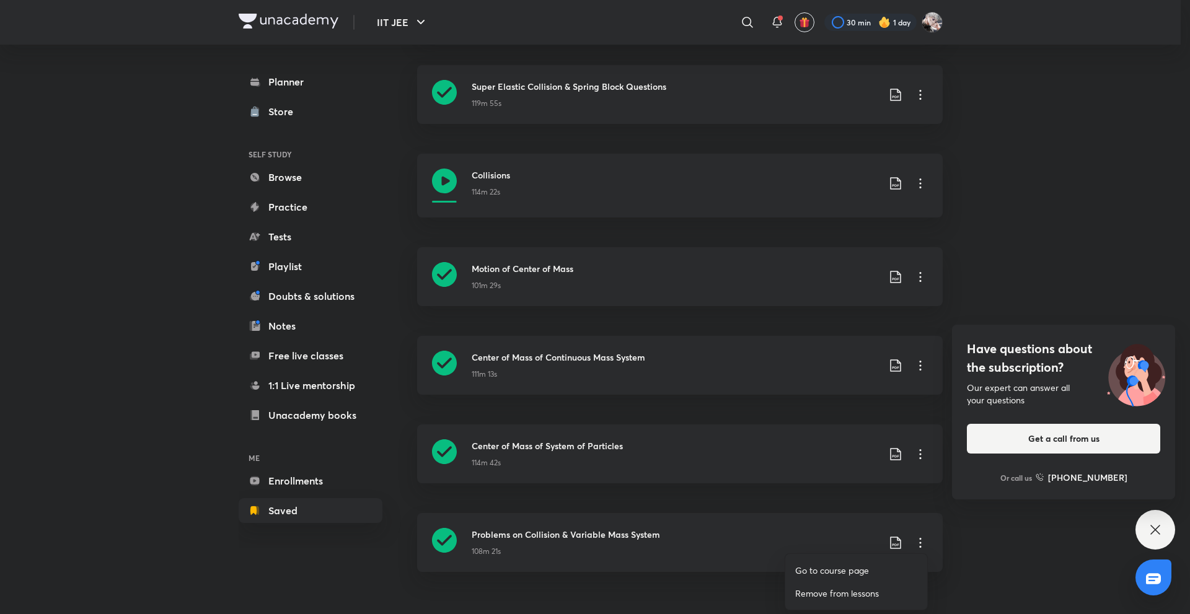
click at [809, 600] on li "Remove from lessons" at bounding box center [856, 593] width 142 height 23
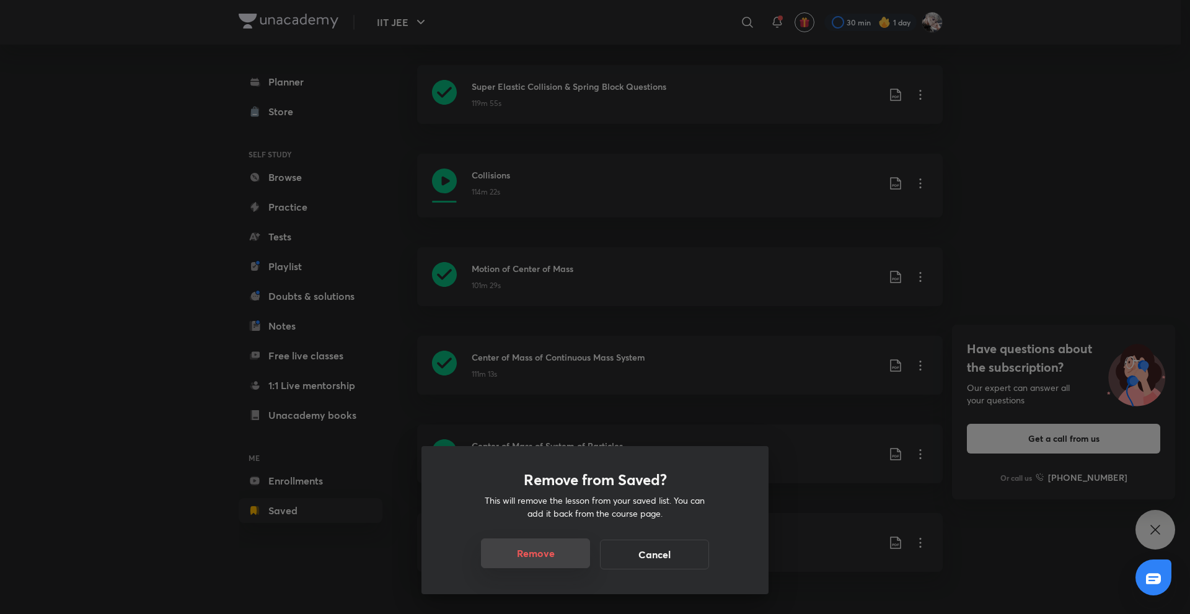
click at [564, 554] on button "Remove" at bounding box center [535, 554] width 109 height 30
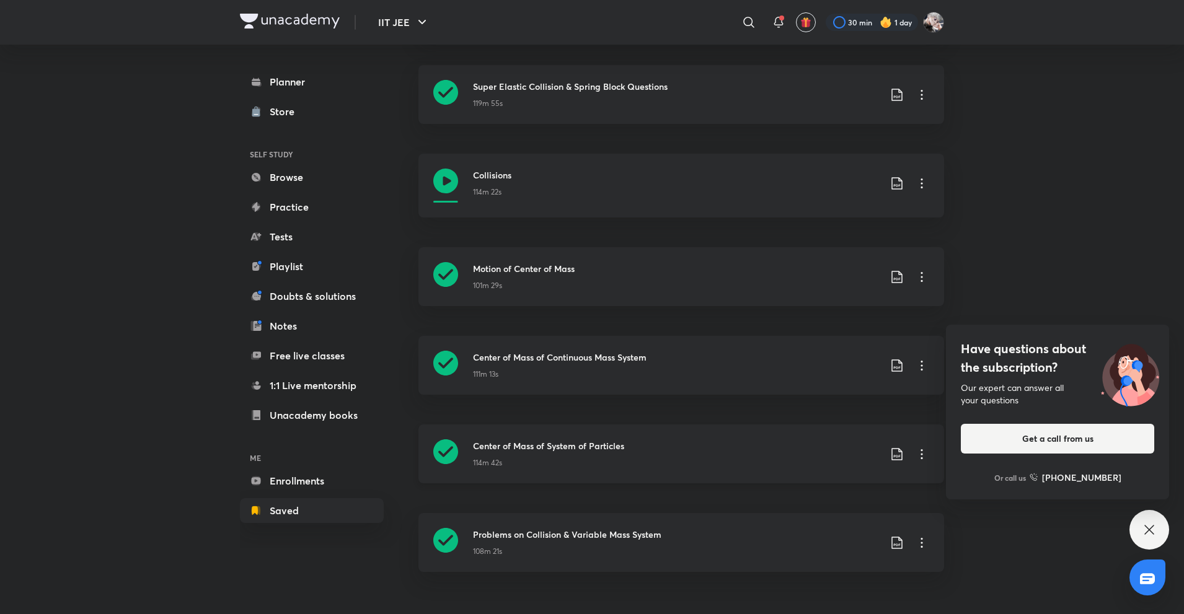
scroll to position [587, 0]
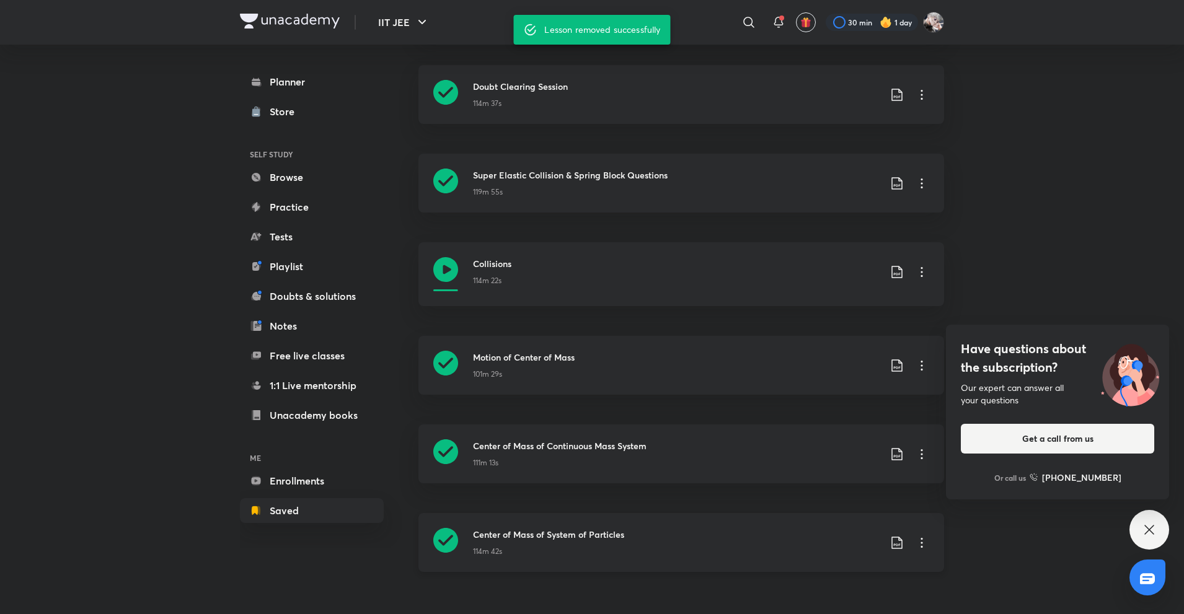
click at [926, 547] on icon at bounding box center [921, 543] width 15 height 15
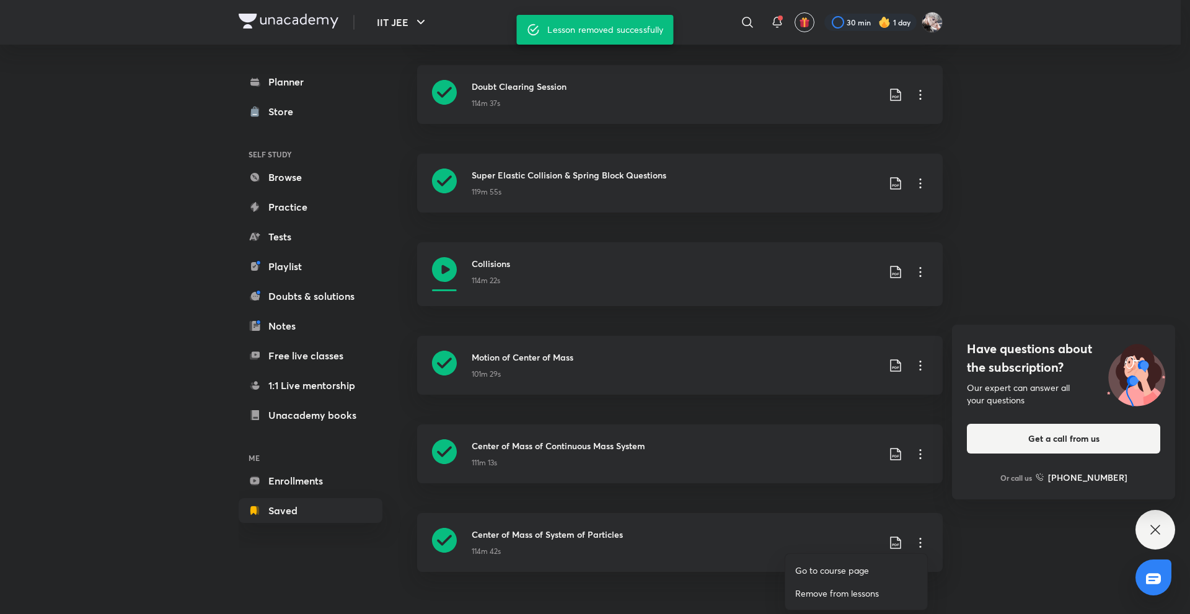
click at [856, 592] on p "Remove from lessons" at bounding box center [837, 593] width 84 height 13
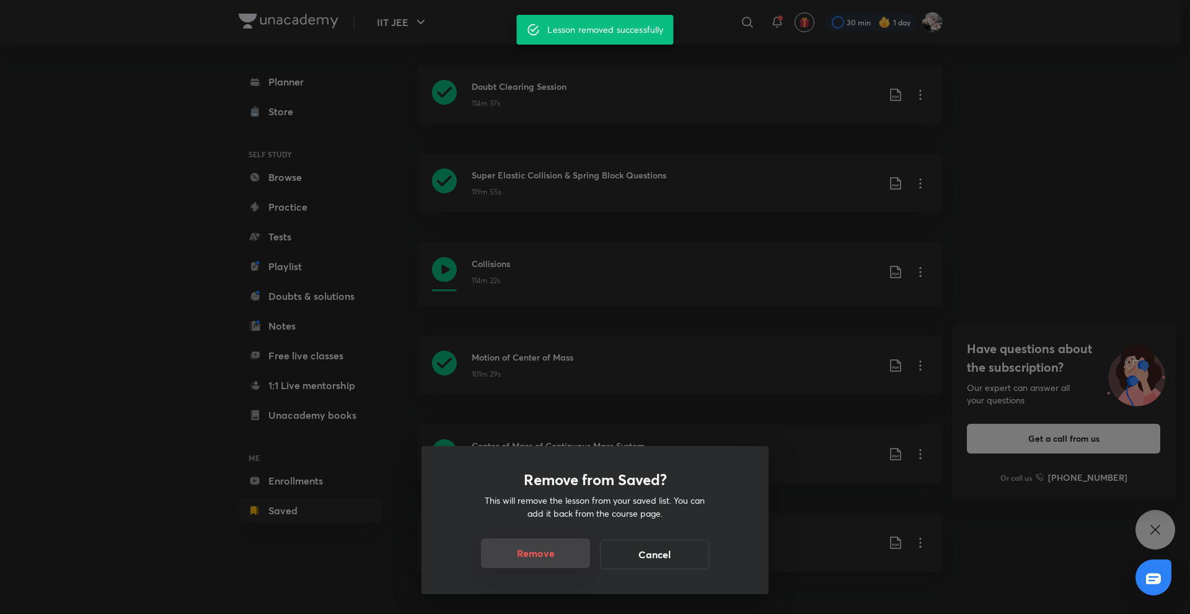
click at [555, 555] on button "Remove" at bounding box center [535, 554] width 109 height 30
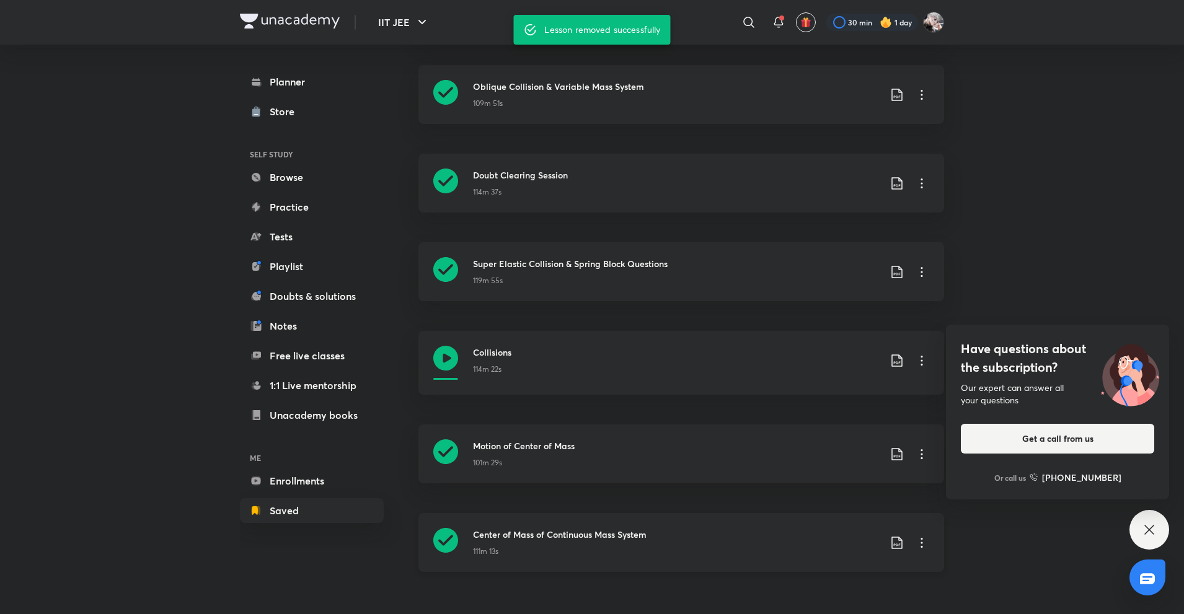
scroll to position [498, 0]
click at [921, 540] on icon at bounding box center [921, 543] width 15 height 15
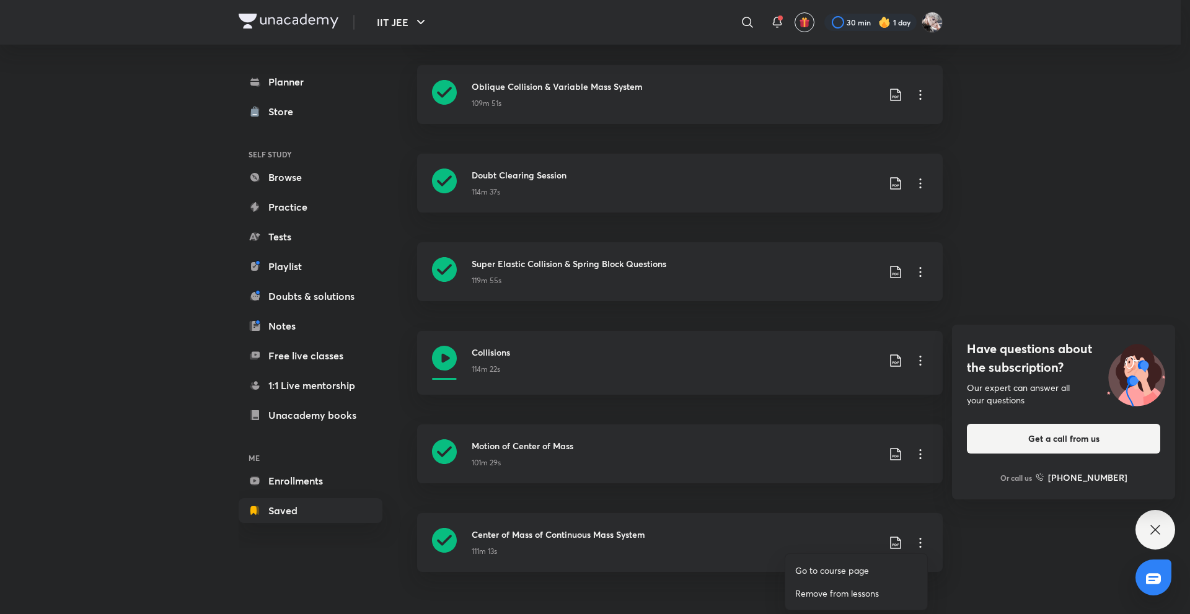
click at [828, 592] on p "Remove from lessons" at bounding box center [837, 593] width 84 height 13
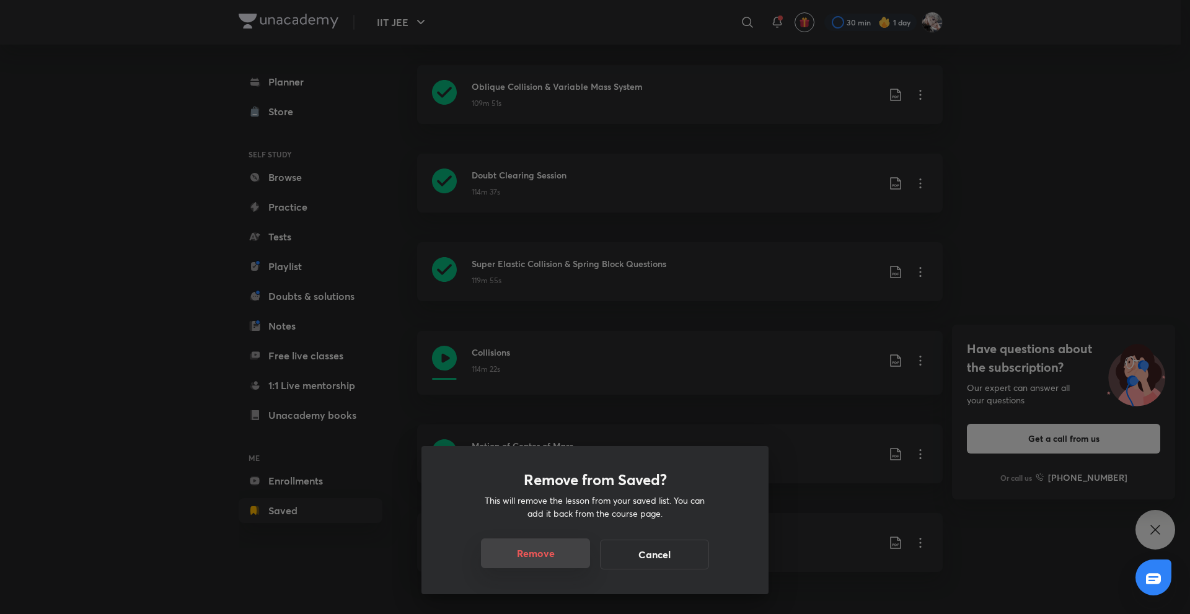
click at [552, 555] on button "Remove" at bounding box center [535, 554] width 109 height 30
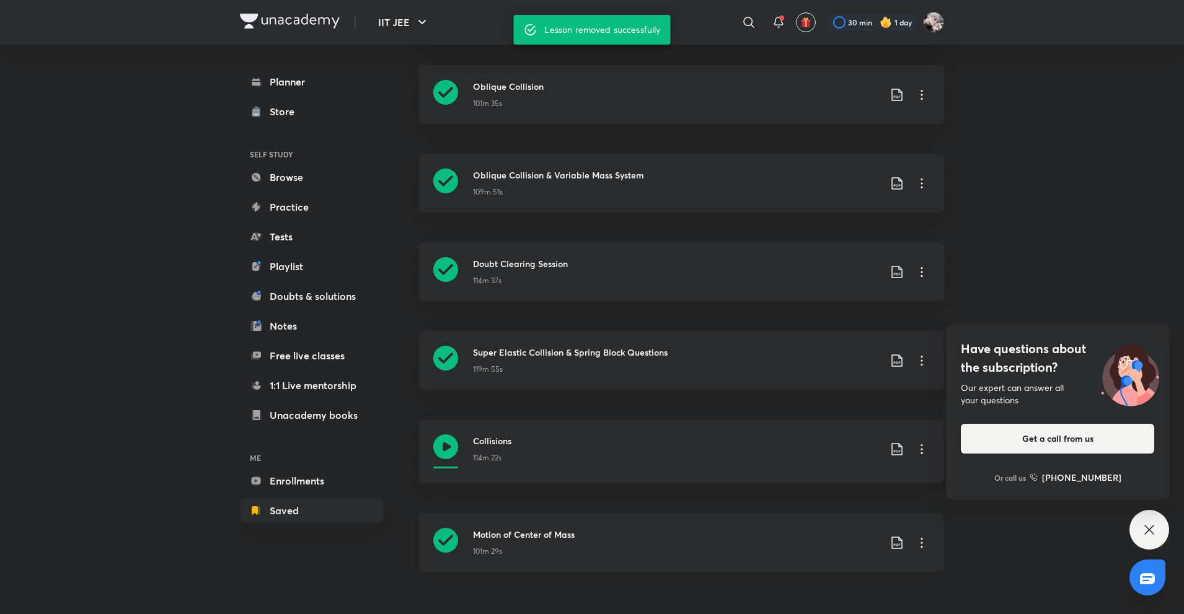
scroll to position [410, 0]
click at [925, 539] on icon at bounding box center [921, 543] width 15 height 15
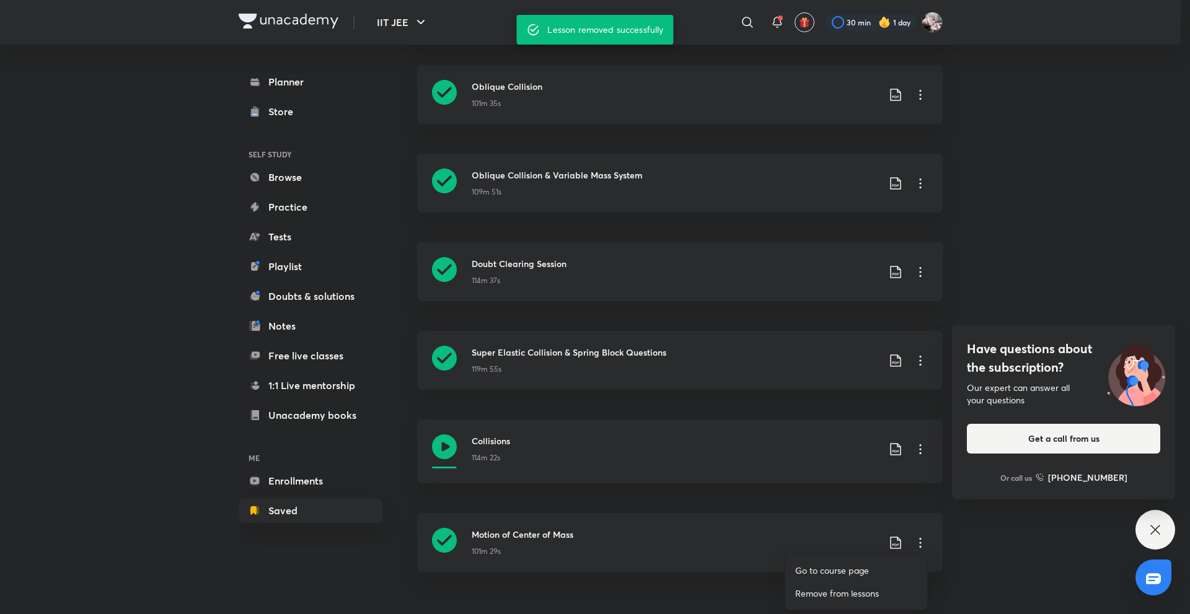
click at [835, 594] on p "Remove from lessons" at bounding box center [837, 593] width 84 height 13
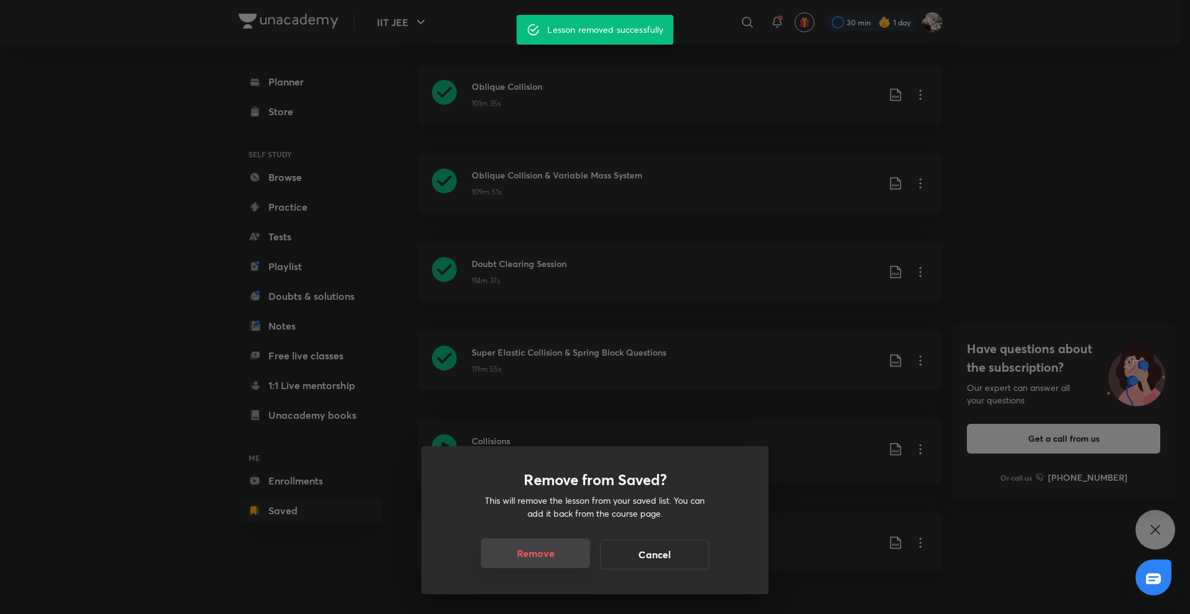
click at [554, 559] on button "Remove" at bounding box center [535, 554] width 109 height 30
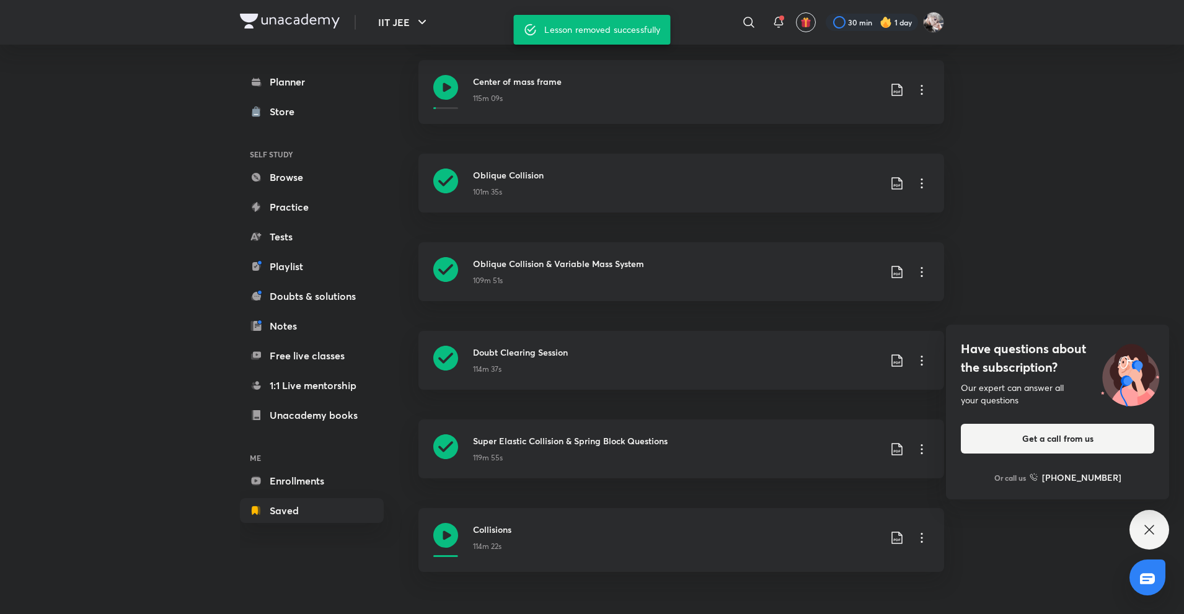
scroll to position [321, 0]
click at [922, 542] on icon at bounding box center [922, 538] width 2 height 10
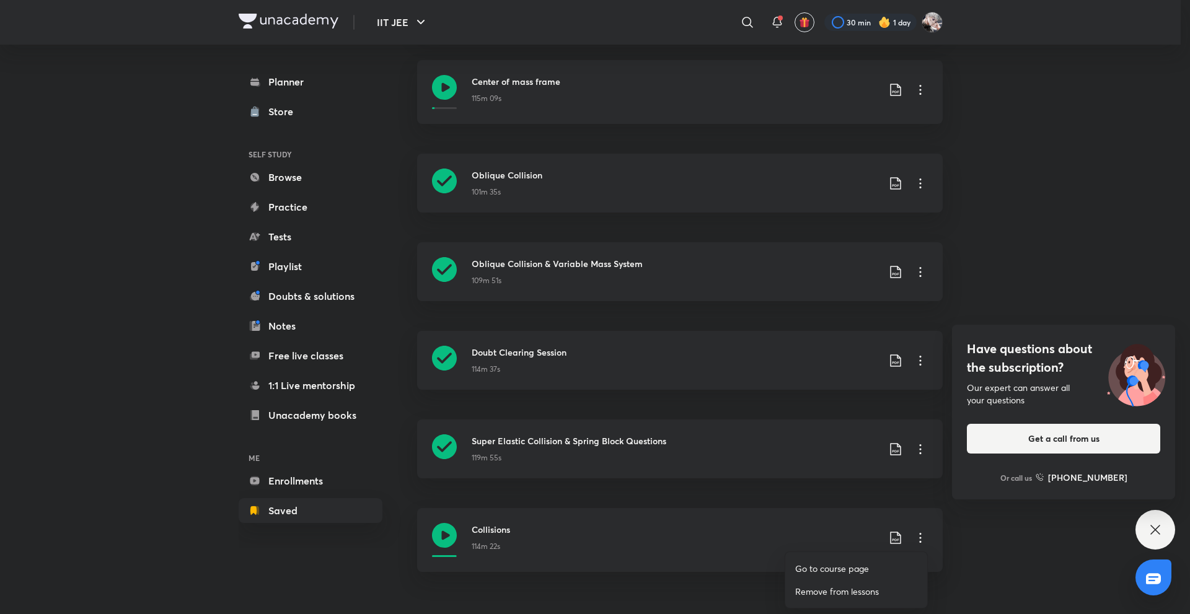
click at [801, 599] on li "Remove from lessons" at bounding box center [856, 591] width 142 height 23
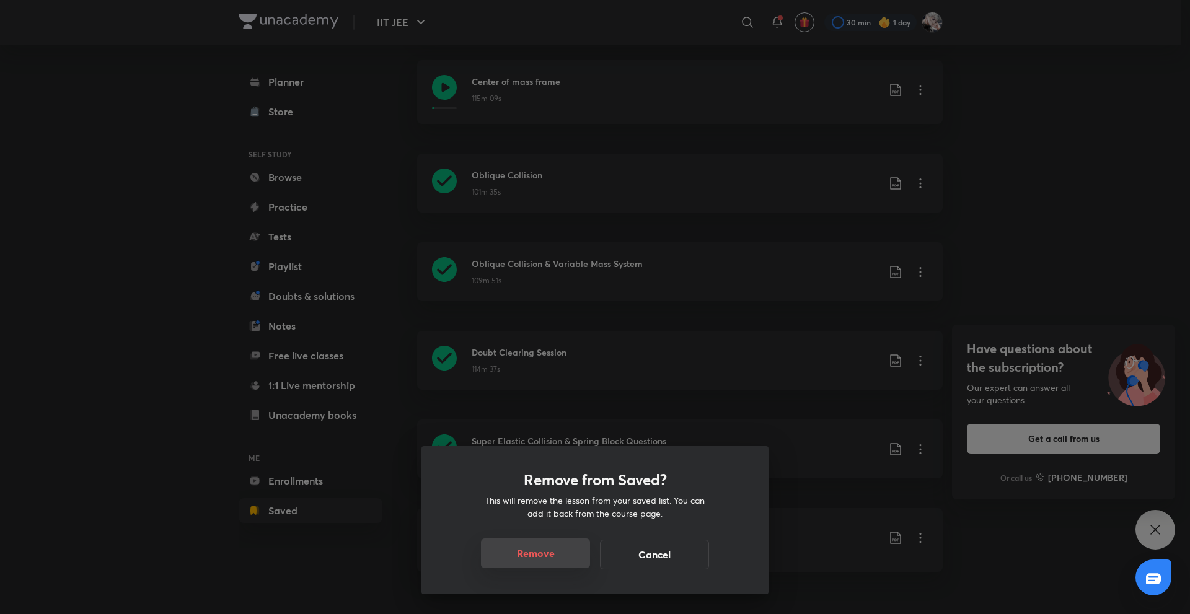
click at [563, 565] on button "Remove" at bounding box center [535, 554] width 109 height 30
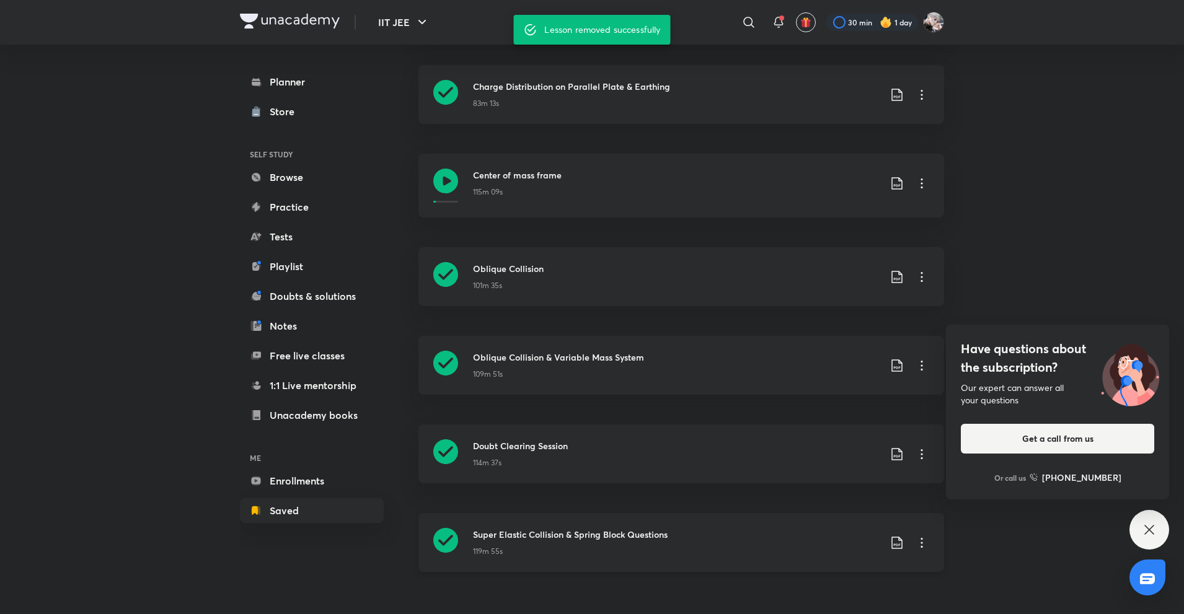
scroll to position [228, 0]
click at [917, 546] on icon at bounding box center [921, 543] width 15 height 15
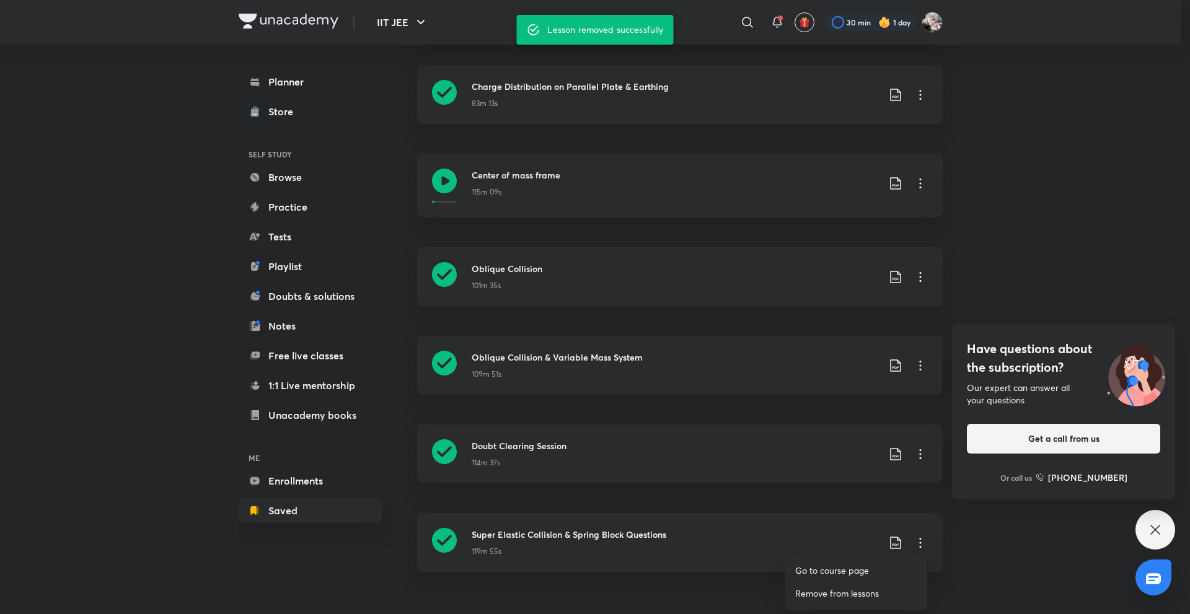
click at [838, 604] on li "Remove from lessons" at bounding box center [856, 593] width 142 height 23
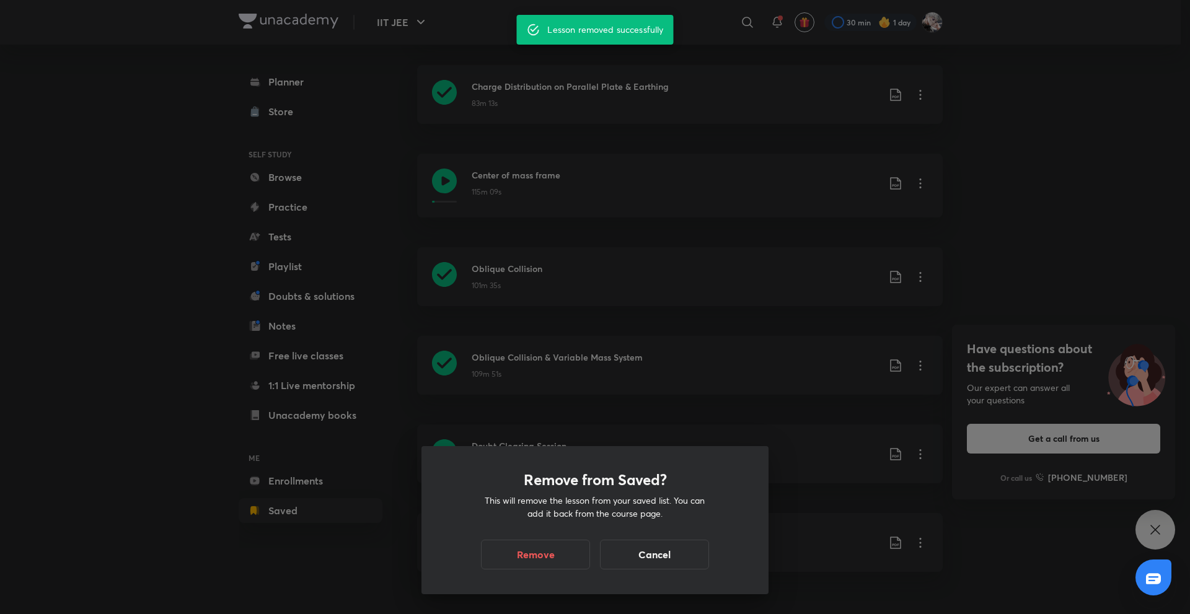
click at [574, 570] on div "Remove from Saved? This will remove the lesson from your saved list. You can ad…" at bounding box center [595, 520] width 347 height 148
click at [540, 539] on button "Remove" at bounding box center [535, 554] width 109 height 30
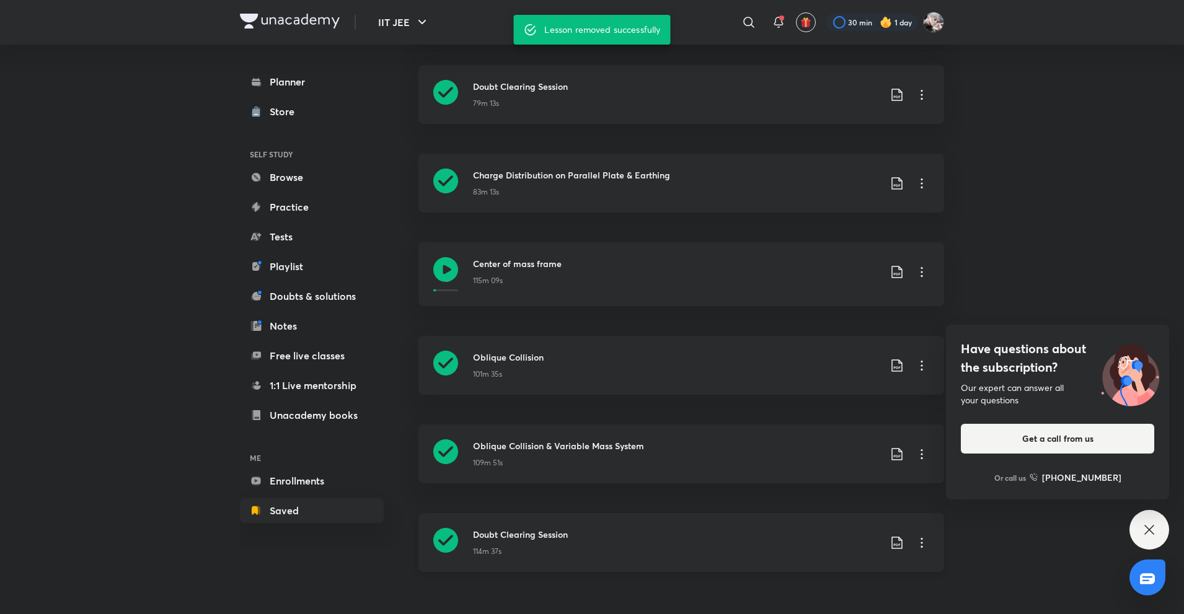
scroll to position [139, 0]
click at [923, 546] on icon at bounding box center [921, 543] width 15 height 15
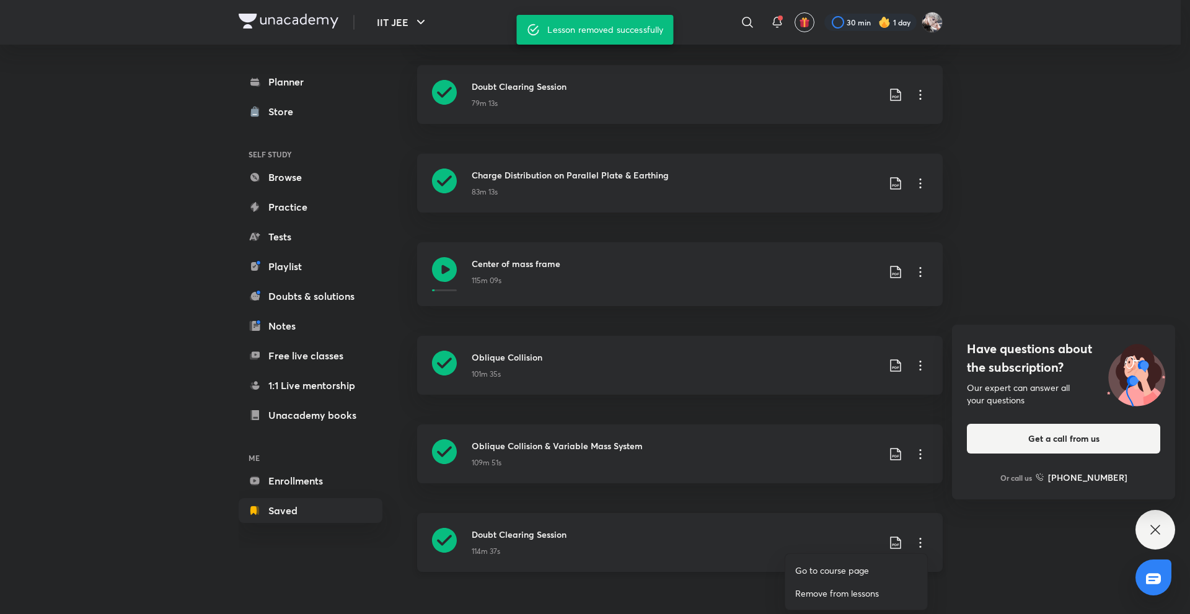
click at [923, 546] on div at bounding box center [595, 307] width 1190 height 614
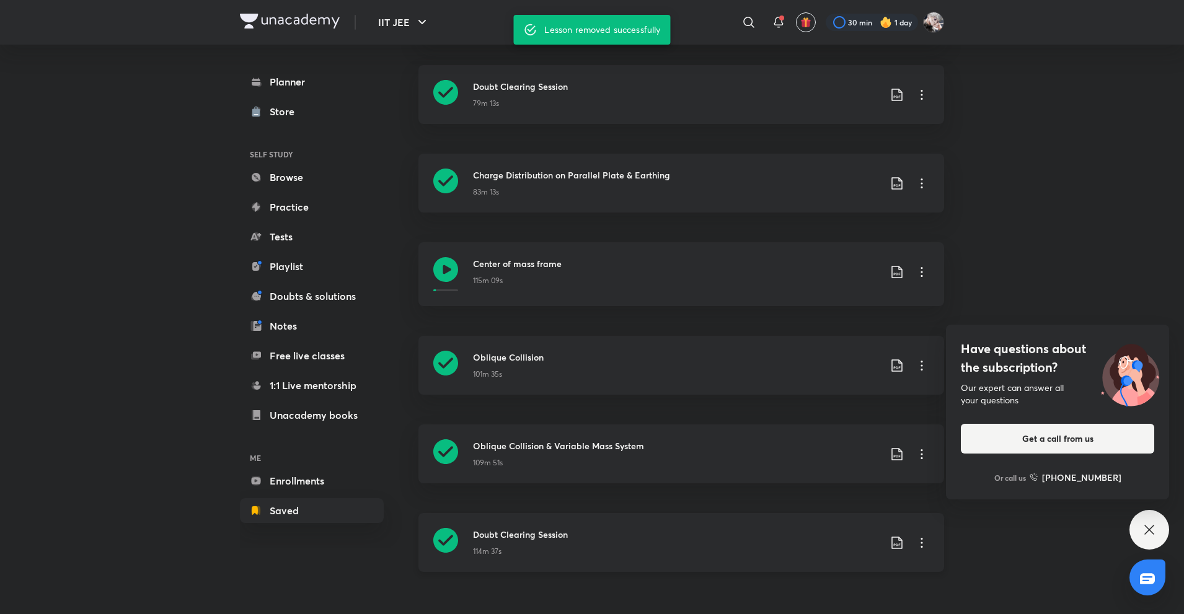
click at [924, 541] on icon at bounding box center [921, 543] width 15 height 15
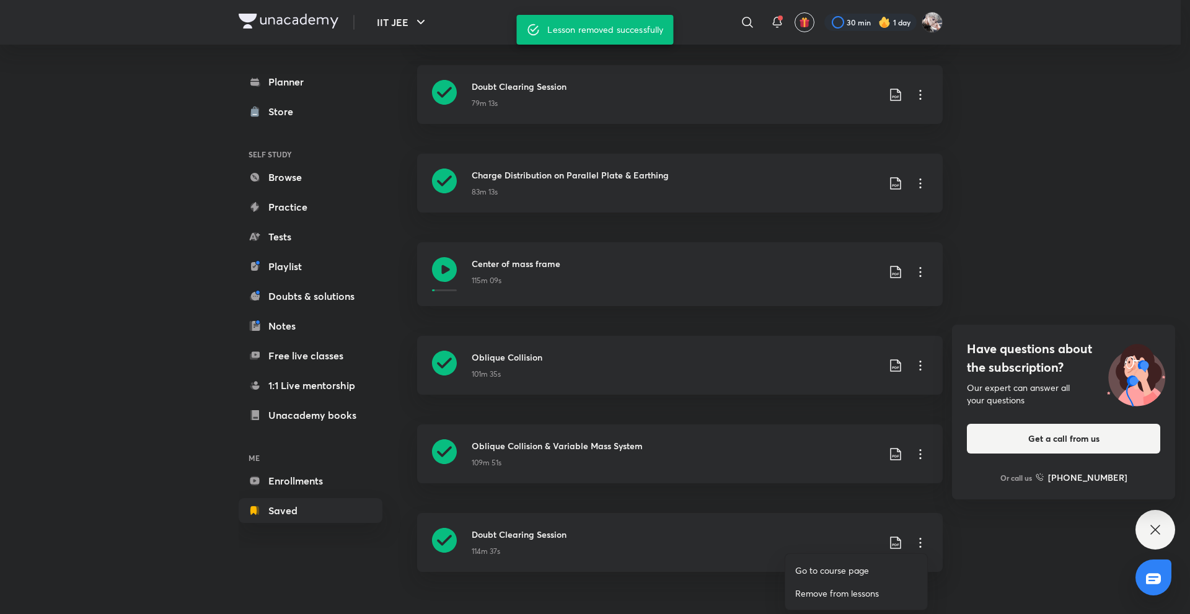
click at [823, 600] on li "Remove from lessons" at bounding box center [856, 593] width 142 height 23
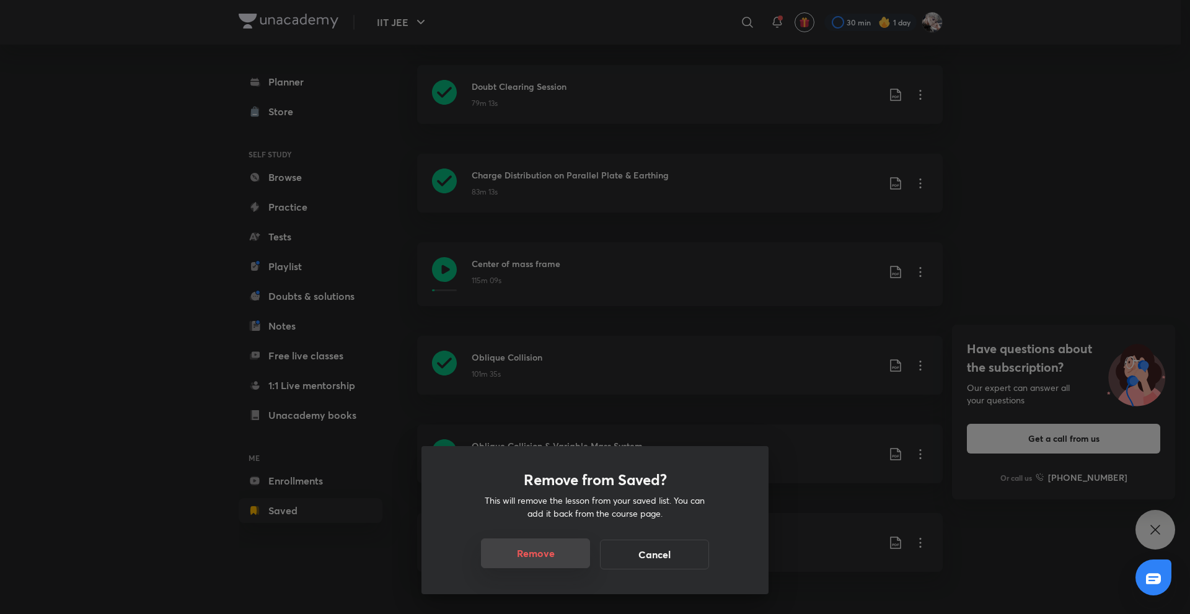
click at [537, 557] on button "Remove" at bounding box center [535, 554] width 109 height 30
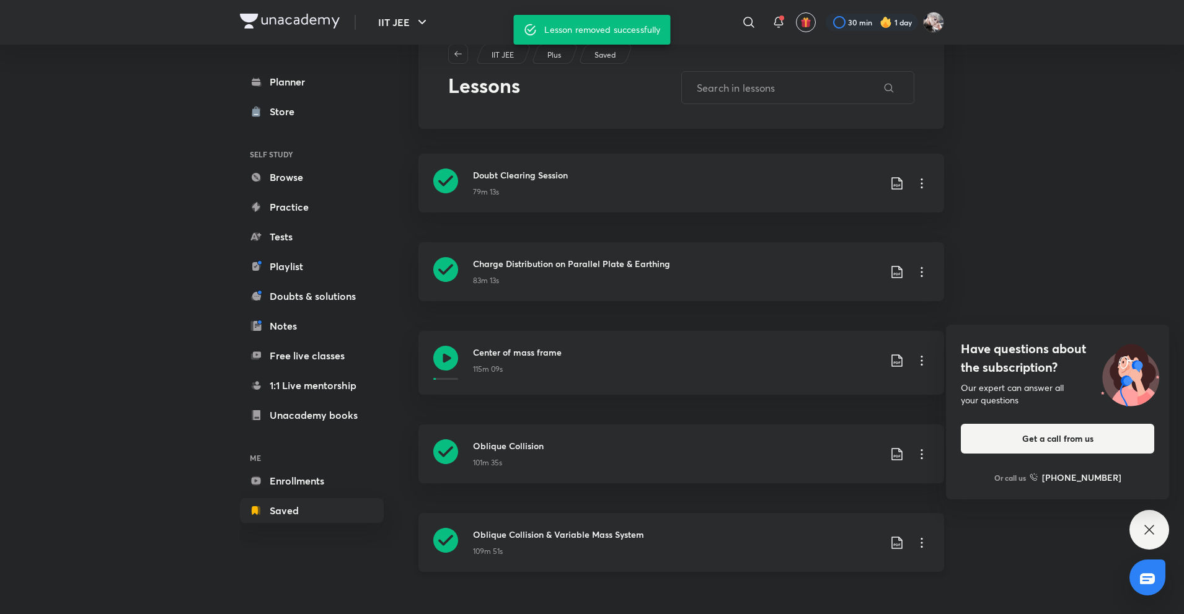
scroll to position [50, 0]
click at [925, 542] on icon at bounding box center [921, 543] width 15 height 15
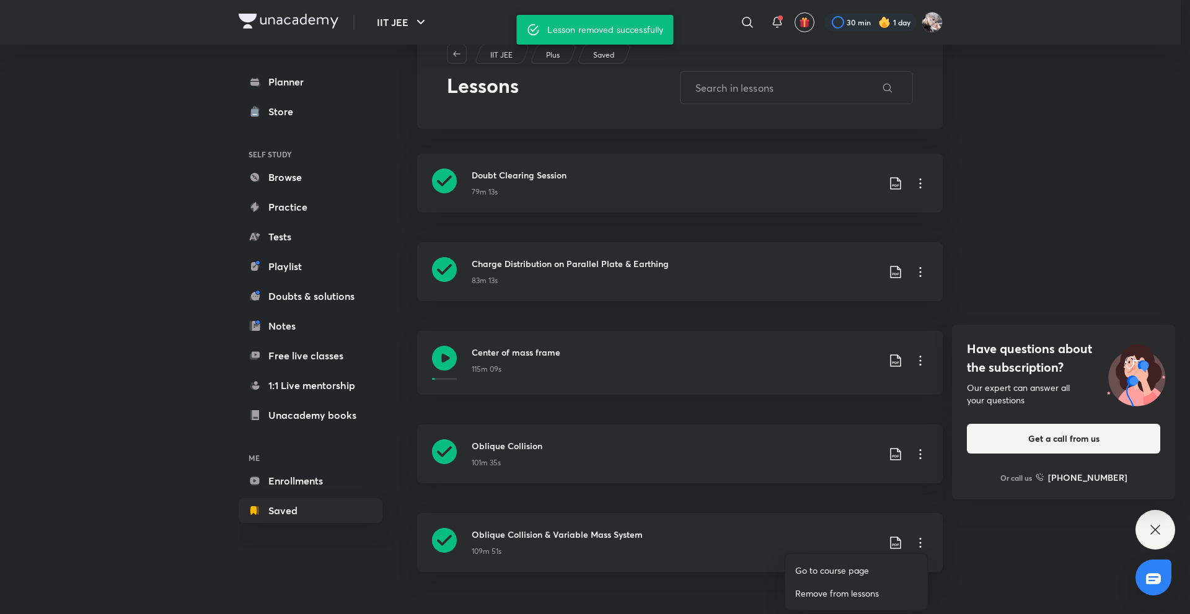
click at [815, 597] on p "Remove from lessons" at bounding box center [837, 593] width 84 height 13
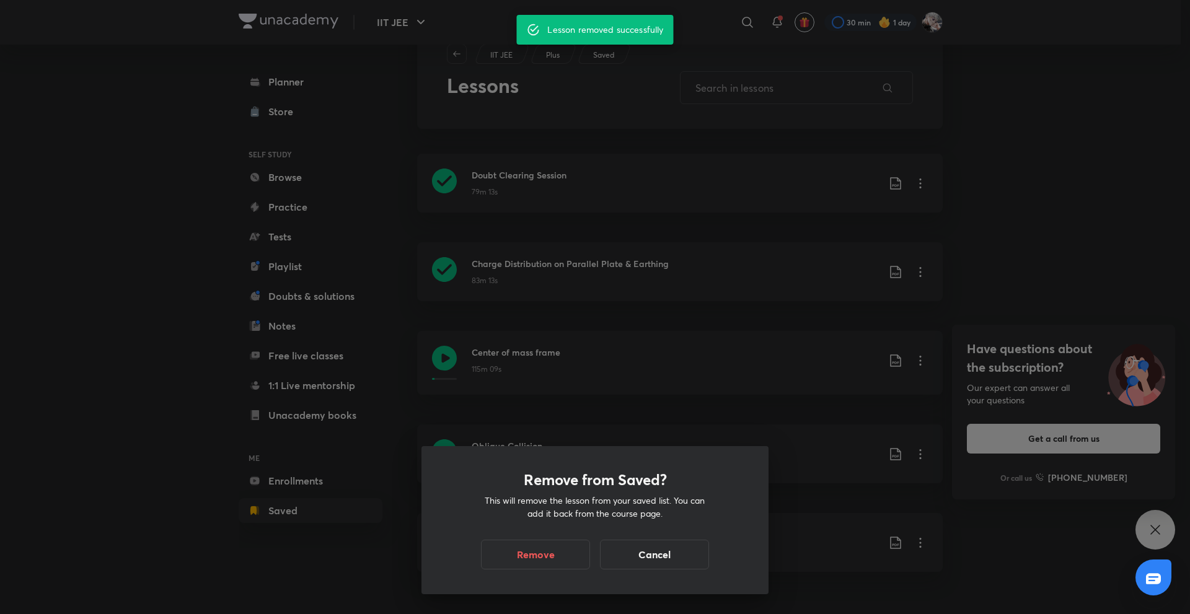
click at [551, 570] on div "Remove from Saved? This will remove the lesson from your saved list. You can ad…" at bounding box center [595, 520] width 347 height 148
click at [522, 552] on button "Remove" at bounding box center [535, 554] width 109 height 30
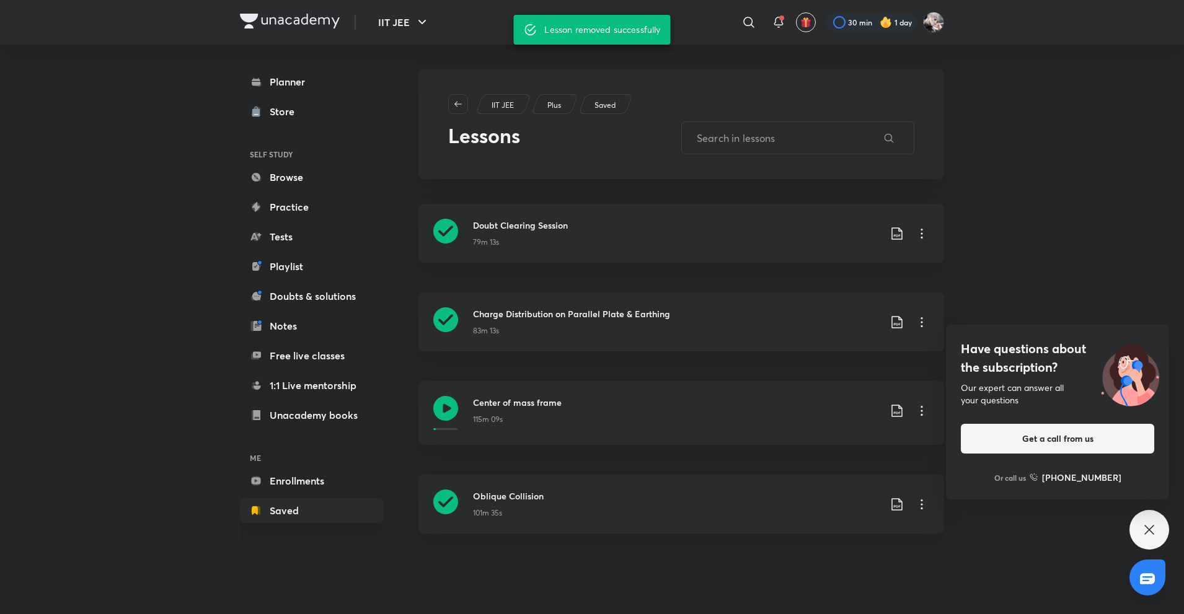
scroll to position [0, 0]
click at [927, 500] on icon at bounding box center [924, 504] width 15 height 15
click at [815, 550] on li "Remove from lessons" at bounding box center [861, 558] width 142 height 23
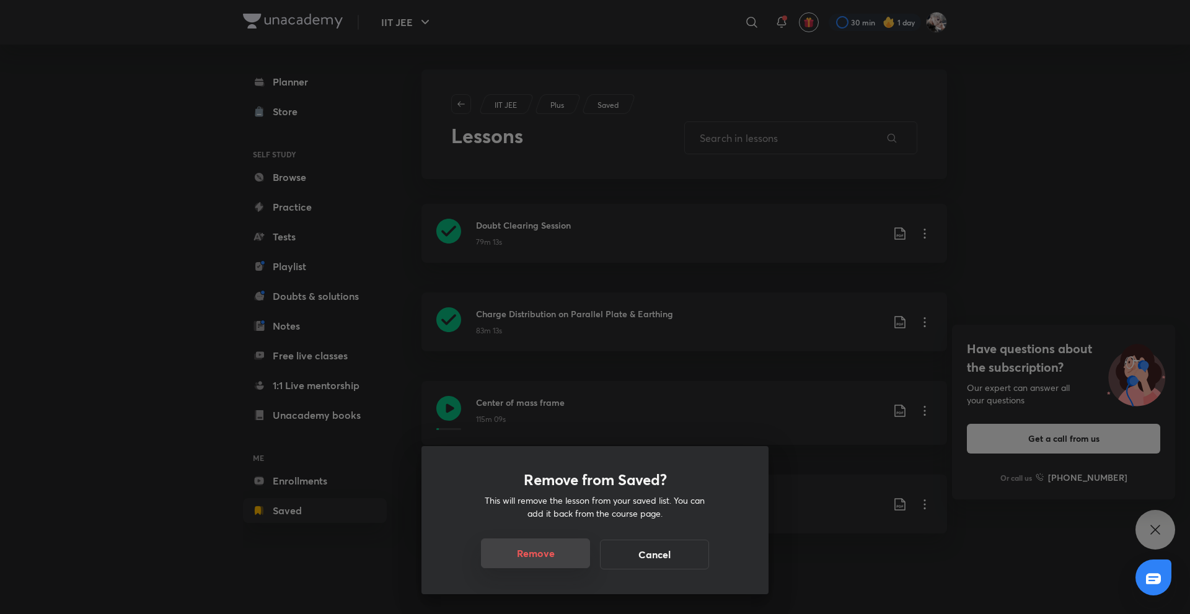
click at [505, 555] on button "Remove" at bounding box center [535, 554] width 109 height 30
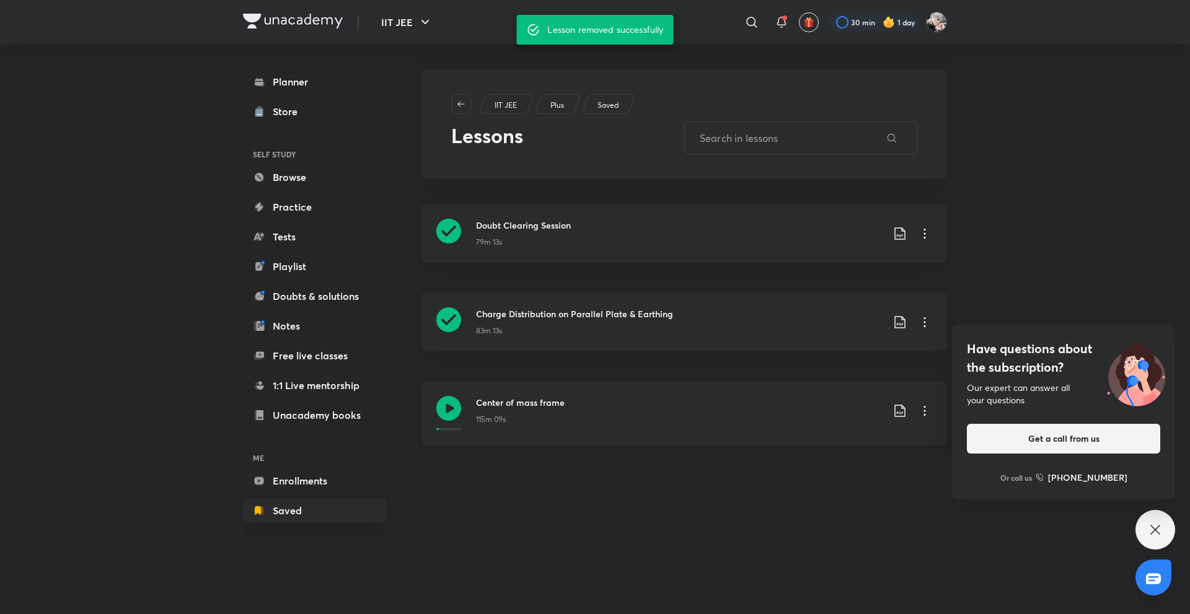
click at [927, 410] on icon at bounding box center [924, 411] width 15 height 15
click at [846, 460] on p "Remove from lessons" at bounding box center [842, 464] width 84 height 13
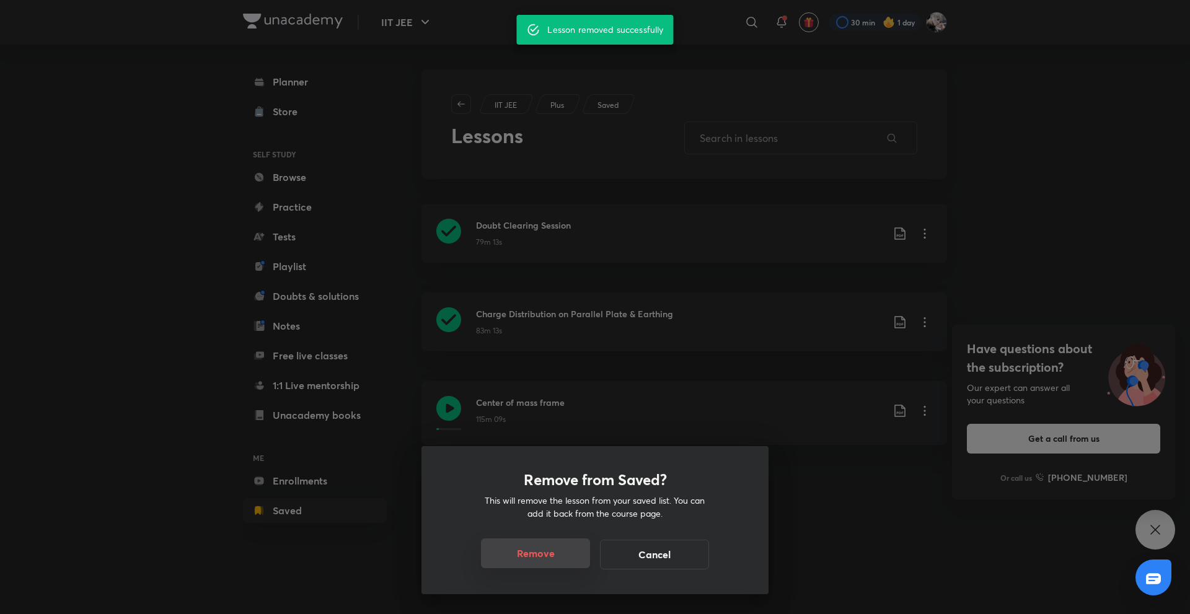
click at [510, 565] on button "Remove" at bounding box center [535, 554] width 109 height 30
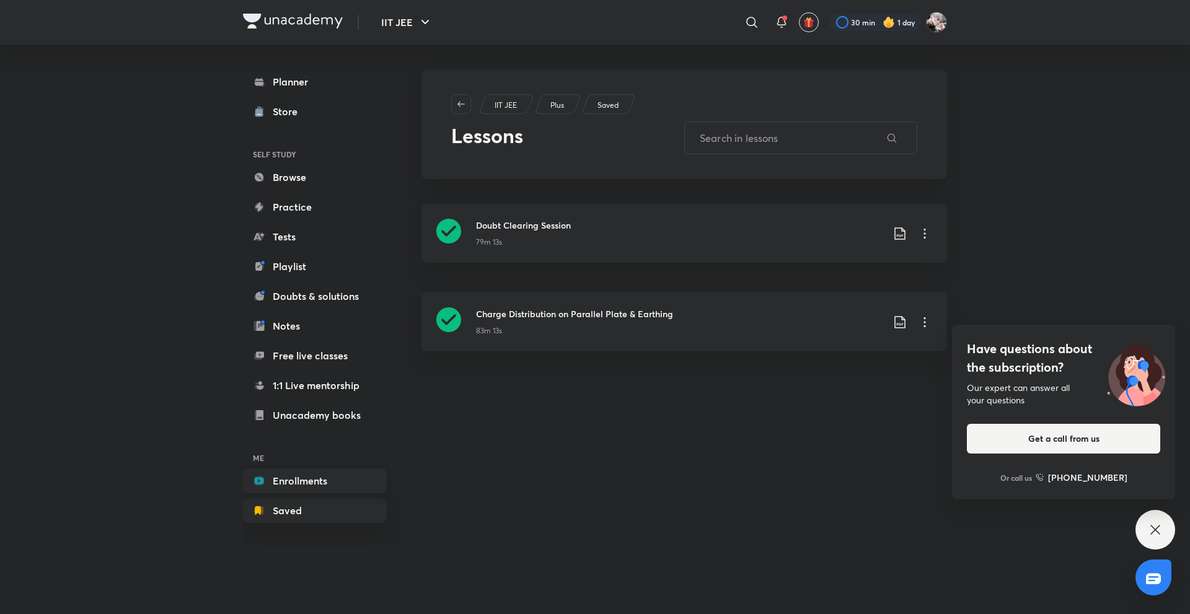
click at [299, 470] on link "Enrollments" at bounding box center [315, 481] width 144 height 25
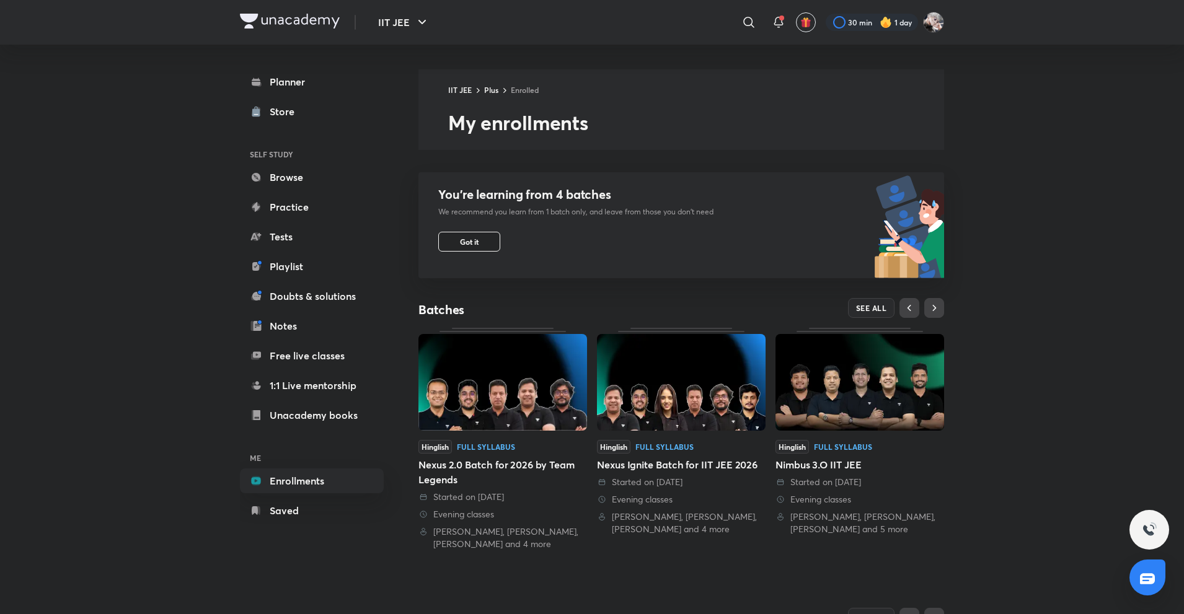
click at [454, 240] on button "Got it" at bounding box center [469, 242] width 62 height 20
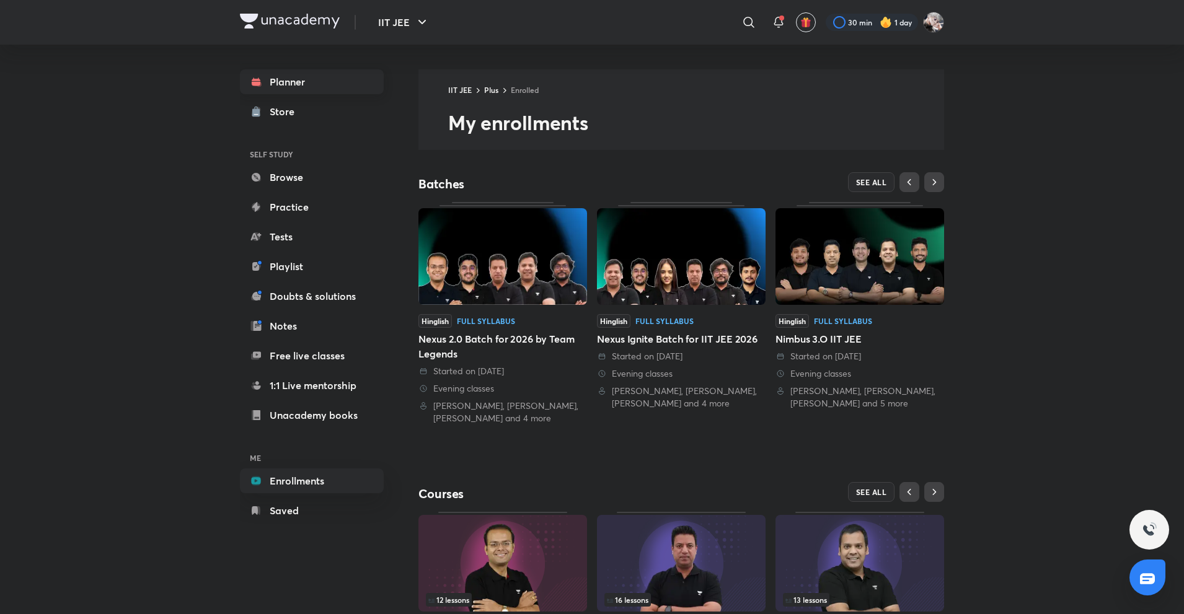
click at [279, 83] on link "Planner" at bounding box center [312, 81] width 144 height 25
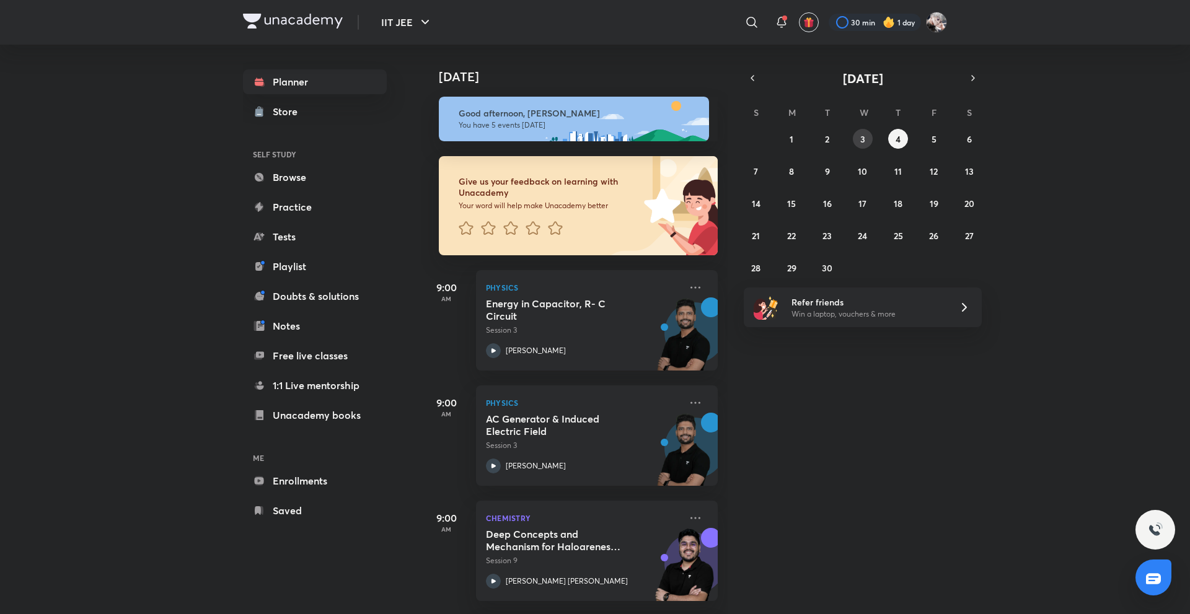
click at [855, 146] on div "31 1 2 3 4 5 6 7 8 9 10 11 12 13 14 15 16 17 18 19 20 21 22 23 24 25 26 27 28 2…" at bounding box center [863, 203] width 238 height 149
click at [867, 130] on button "3" at bounding box center [863, 139] width 20 height 20
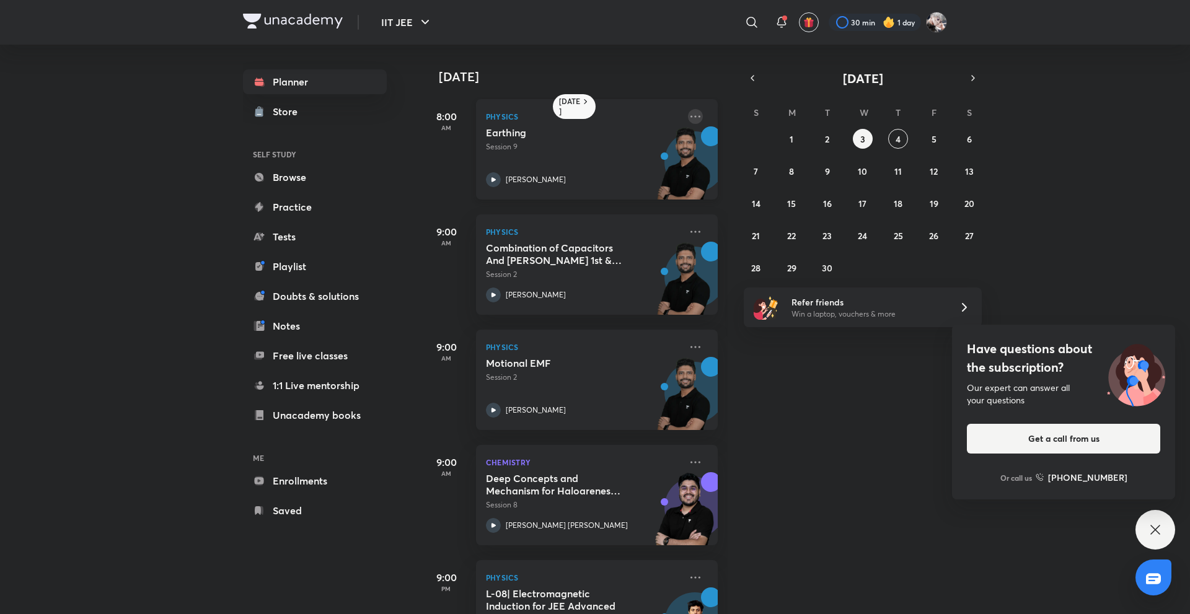
click at [689, 120] on icon at bounding box center [695, 116] width 15 height 15
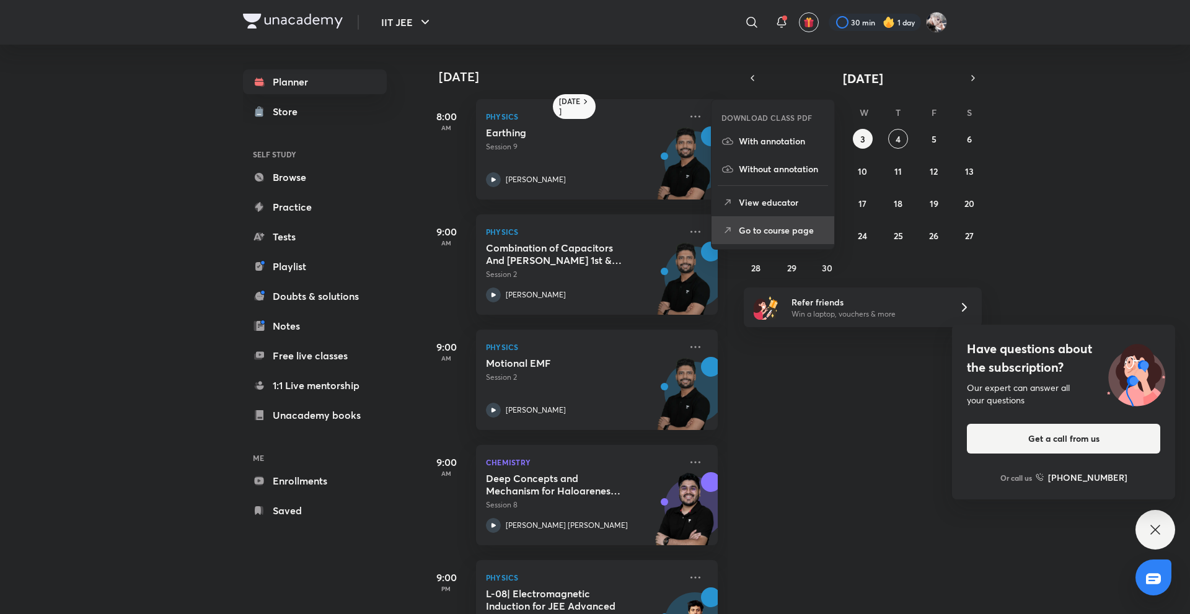
click at [776, 234] on p "Go to course page" at bounding box center [782, 230] width 86 height 13
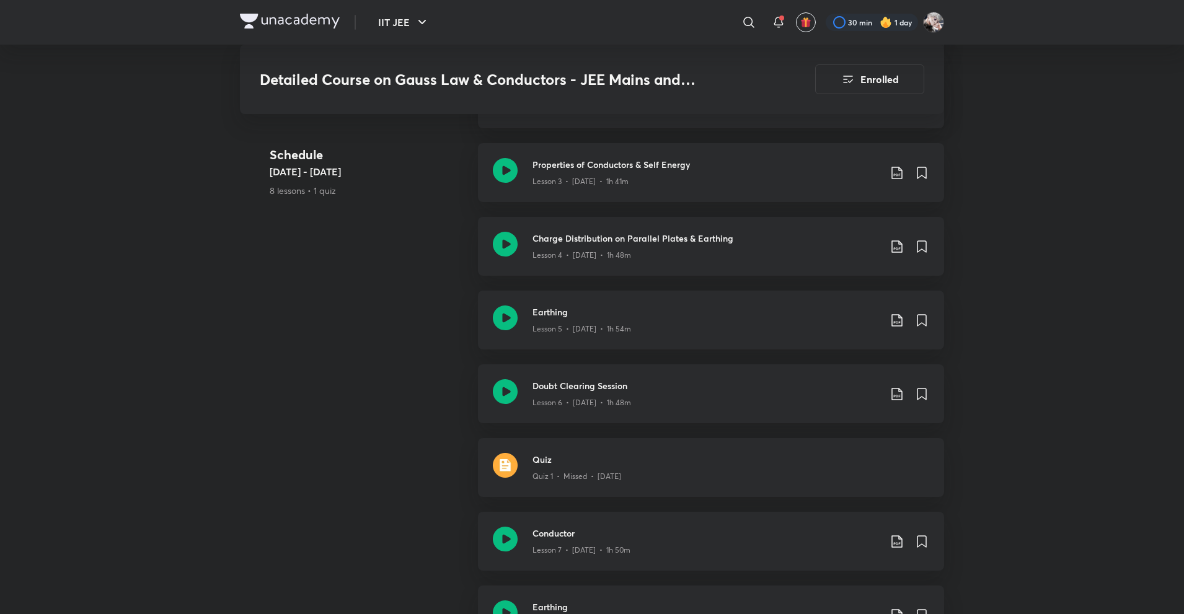
scroll to position [877, 0]
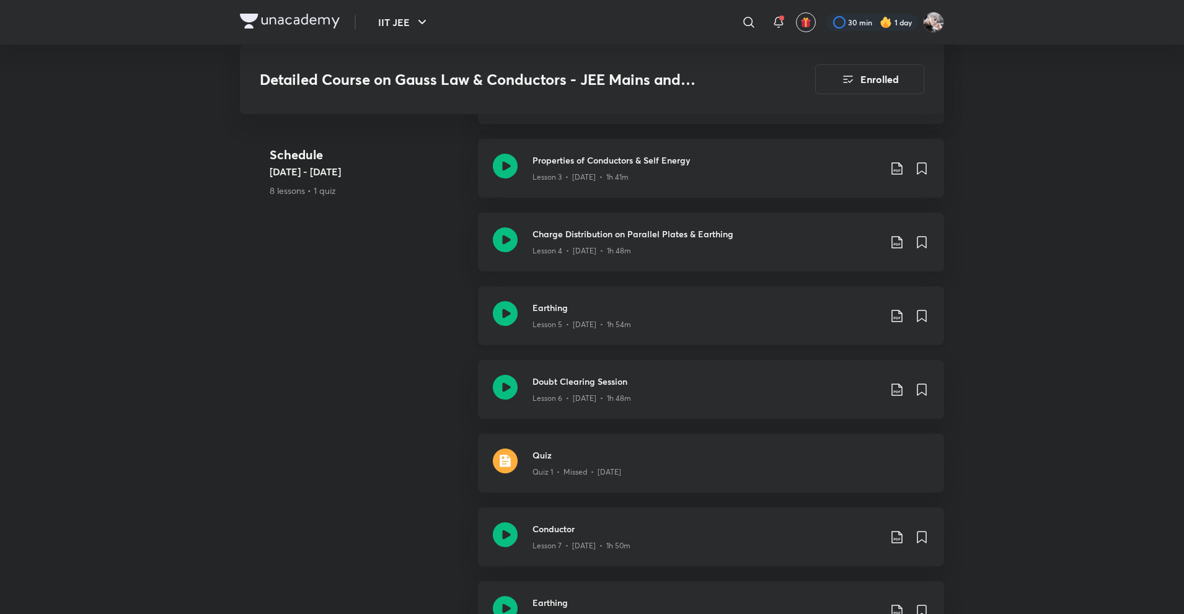
click at [580, 319] on p "Lesson 5 • Aug 24 • 1h 54m" at bounding box center [581, 324] width 99 height 11
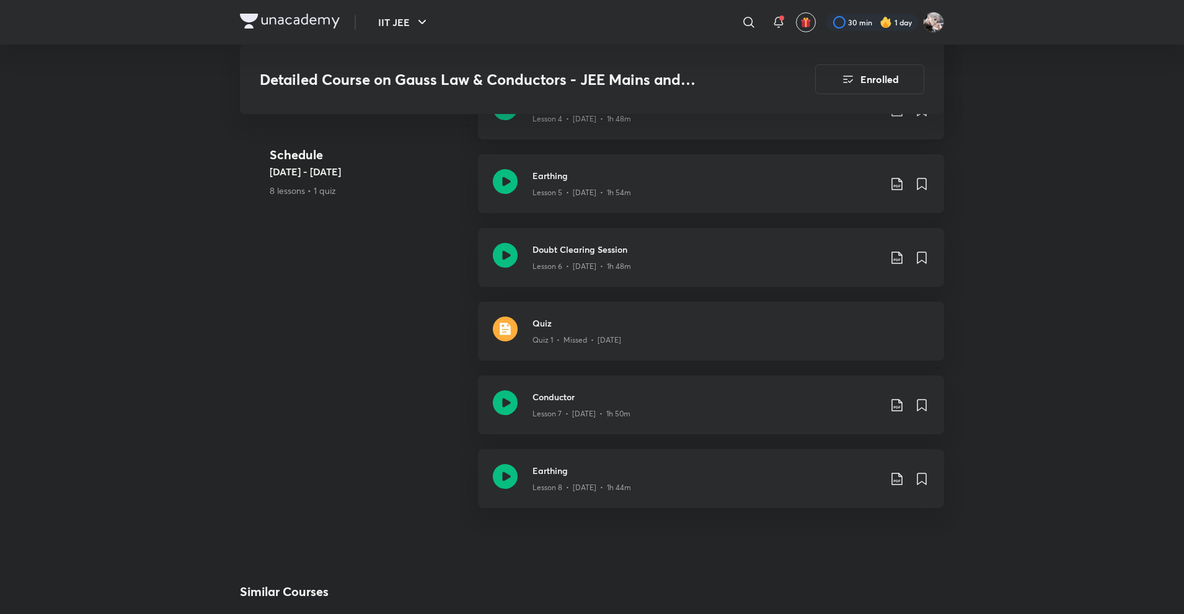
scroll to position [1010, 0]
click at [648, 242] on h3 "Doubt Clearing Session" at bounding box center [705, 248] width 347 height 13
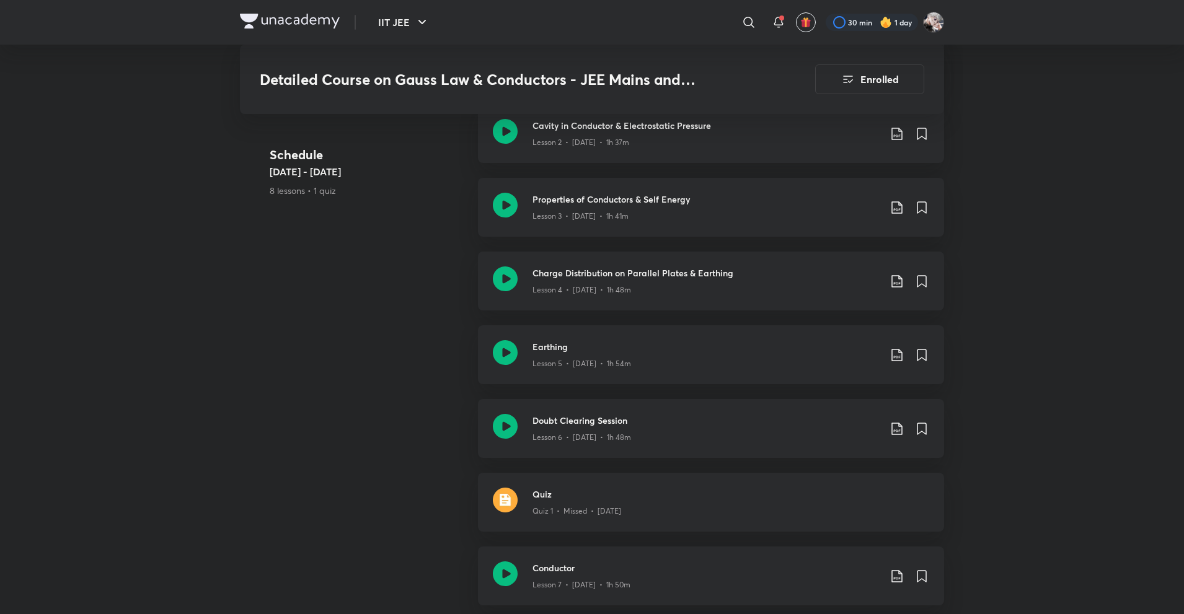
scroll to position [839, 0]
click at [570, 433] on div "Doubt Clearing Session Lesson 6 • Aug 26 • 1h 48m" at bounding box center [711, 428] width 466 height 59
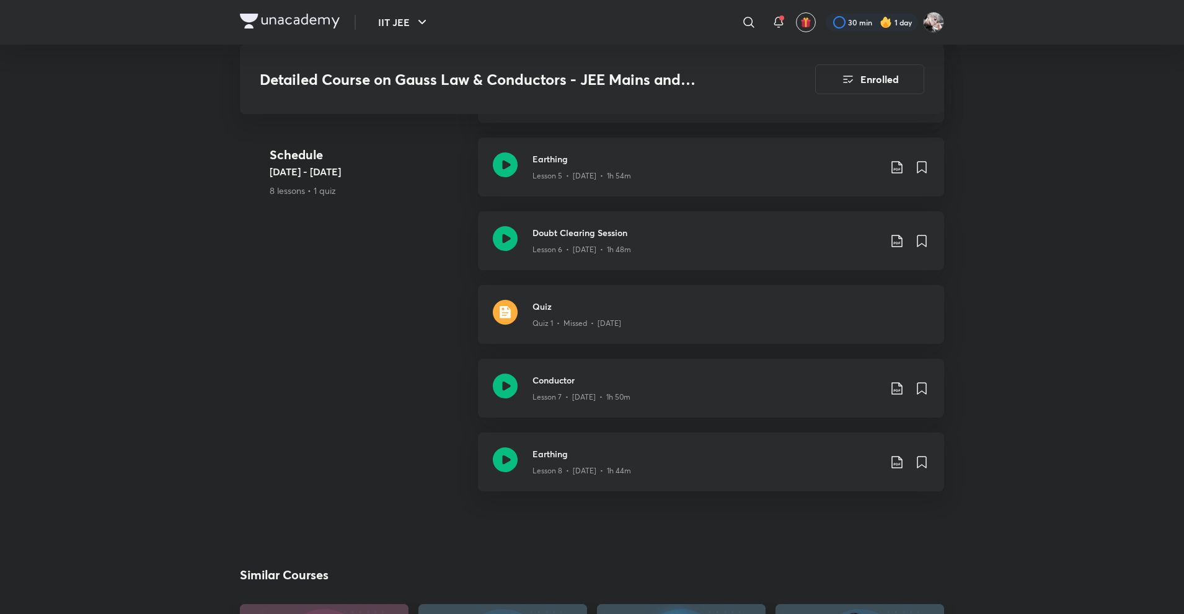
scroll to position [1027, 0]
click at [563, 386] on div "Lesson 7 • Aug 29 • 1h 50m" at bounding box center [705, 394] width 347 height 16
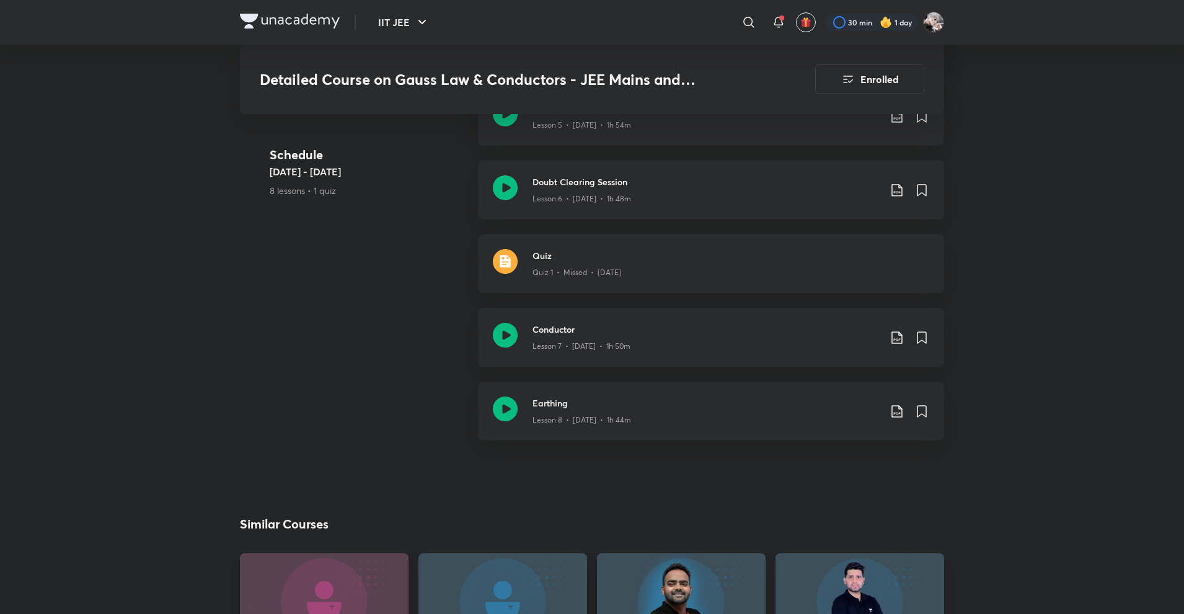
scroll to position [1079, 0]
click at [927, 329] on icon at bounding box center [921, 336] width 15 height 15
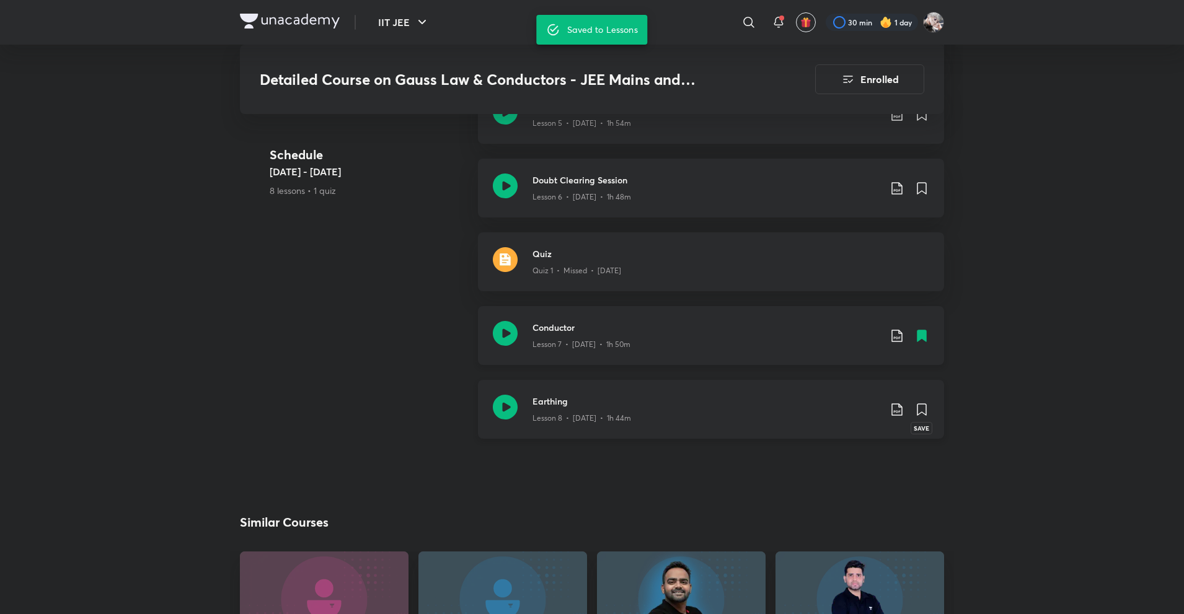
click at [926, 404] on icon at bounding box center [921, 409] width 9 height 11
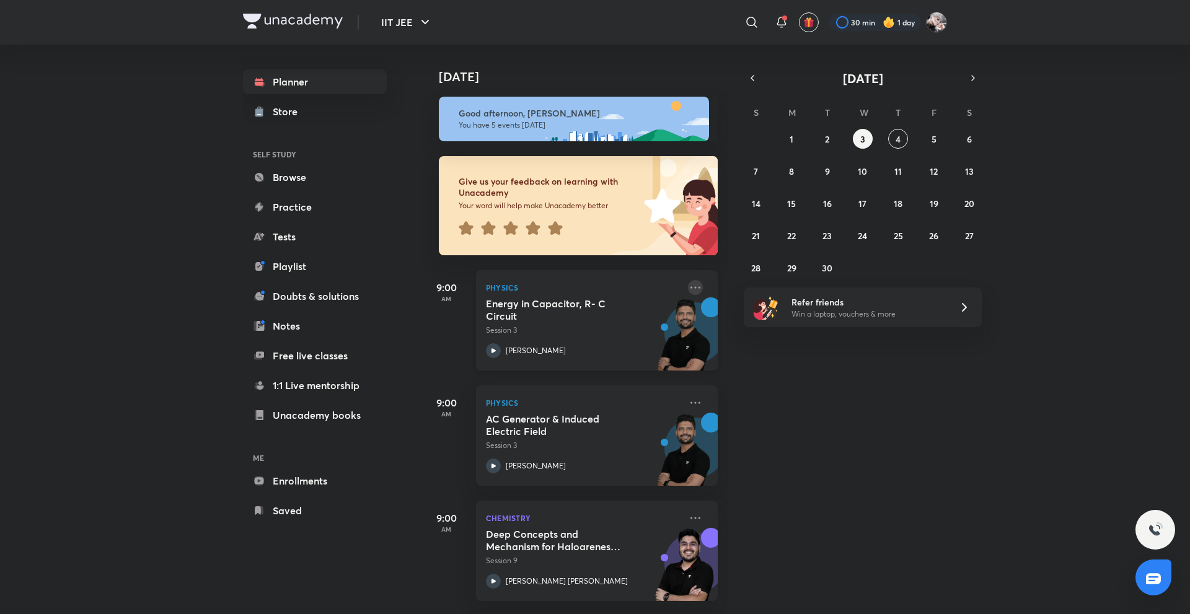
click at [688, 284] on icon at bounding box center [695, 287] width 15 height 15
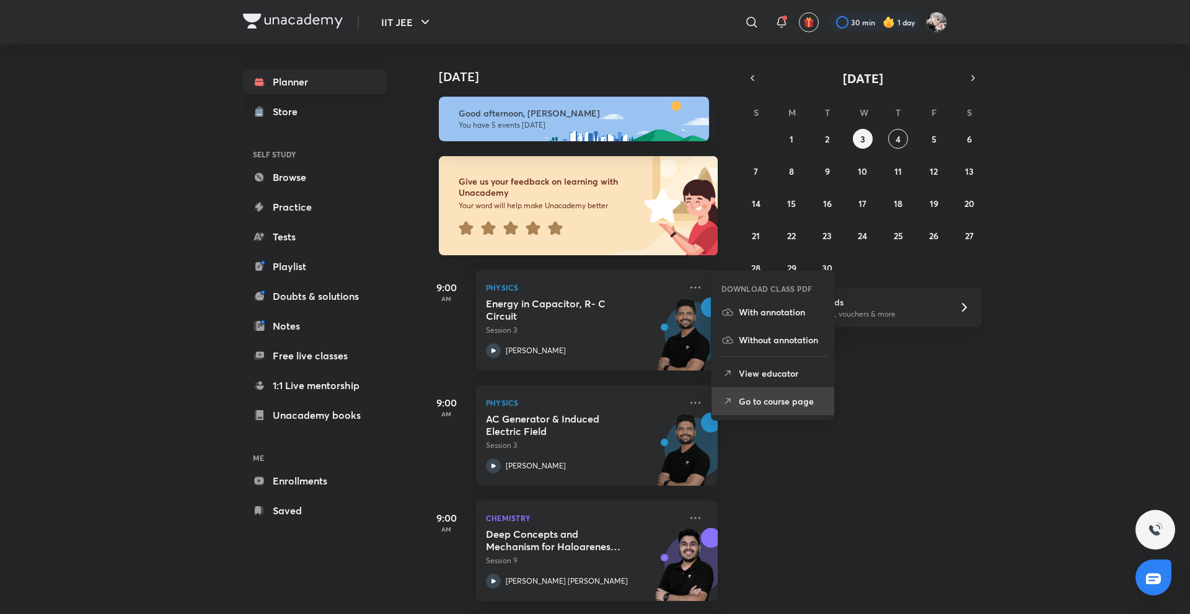
click at [761, 396] on p "Go to course page" at bounding box center [782, 401] width 86 height 13
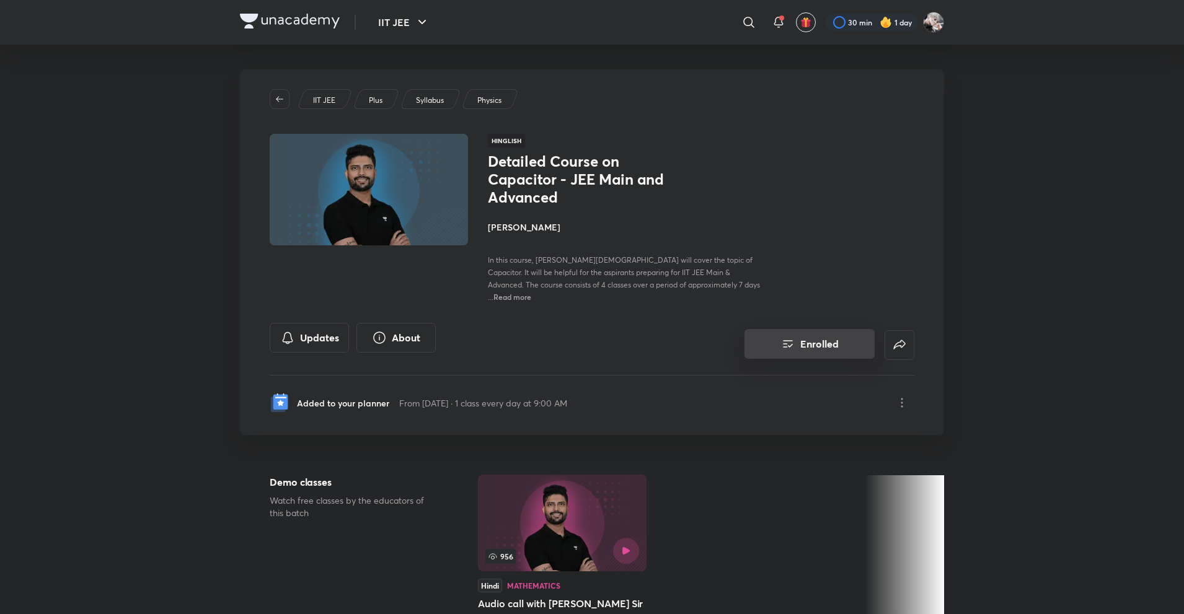
click at [802, 329] on button "Enrolled" at bounding box center [810, 344] width 130 height 30
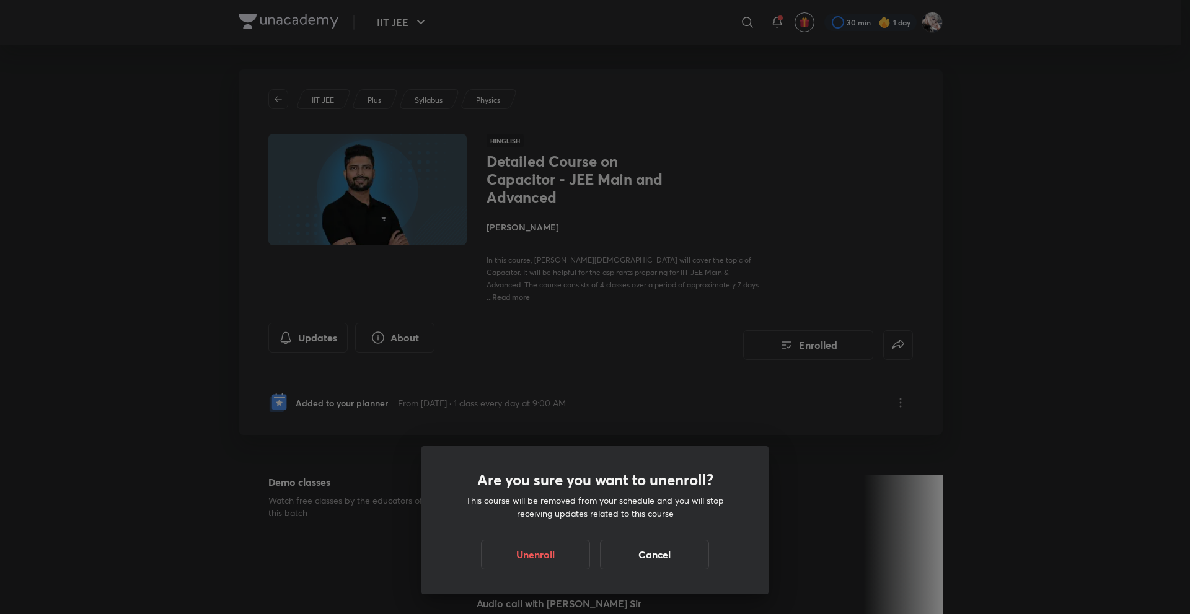
click at [541, 572] on div "Are you sure you want to unenroll? This course will be removed from your schedu…" at bounding box center [595, 520] width 347 height 148
click at [503, 561] on button "Unenroll" at bounding box center [535, 554] width 109 height 30
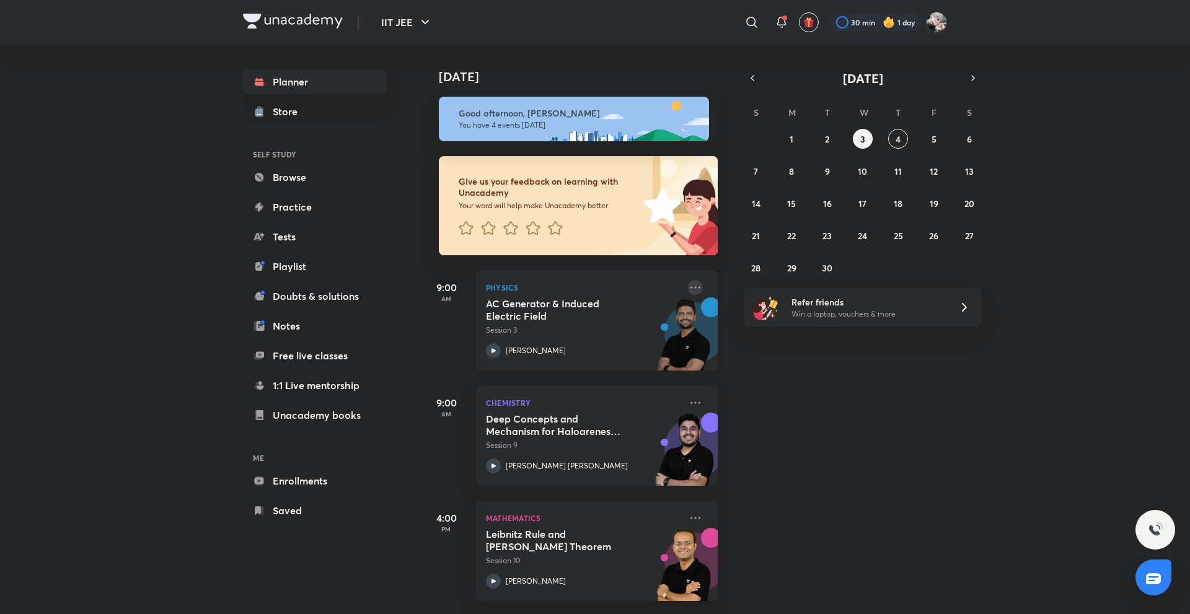
click at [689, 289] on icon at bounding box center [695, 287] width 15 height 15
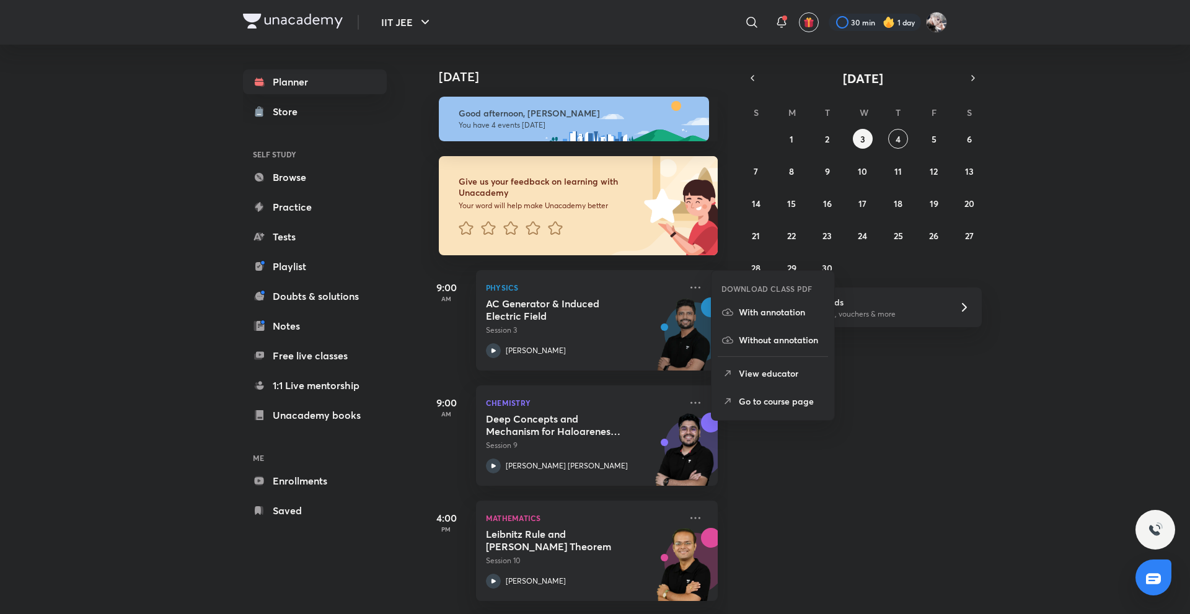
click at [758, 420] on div "DOWNLOAD CLASS PDF With annotation Without annotation View educator Go to cours…" at bounding box center [773, 345] width 124 height 151
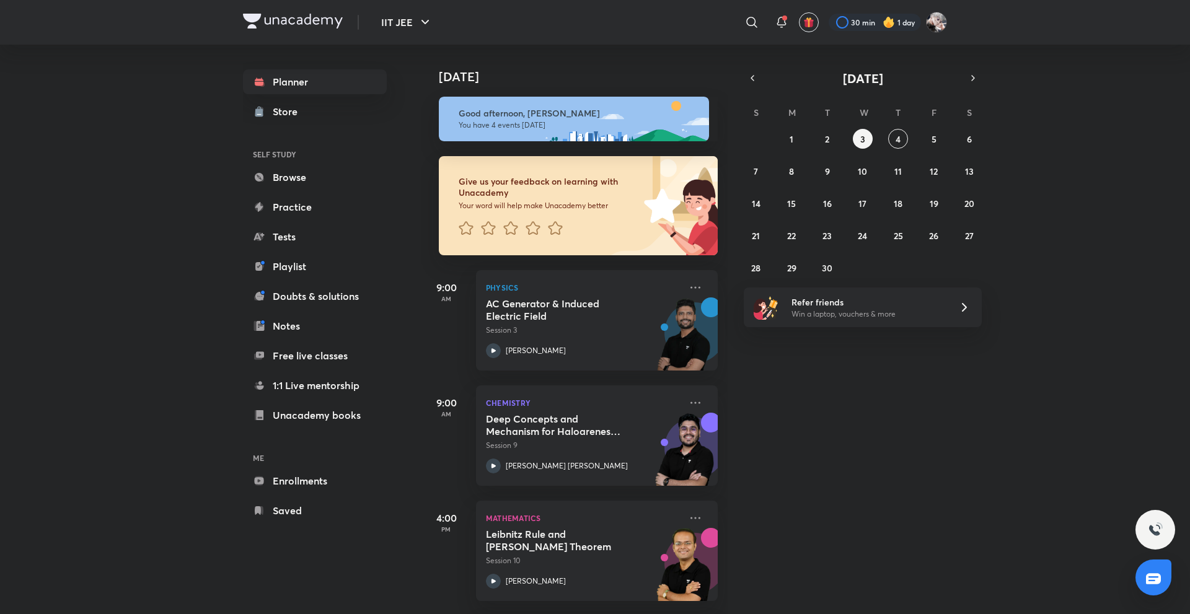
click at [404, 428] on div "Planner Store SELF STUDY Browse Practice Tests Playlist Doubts & solutions Note…" at bounding box center [327, 296] width 169 height 503
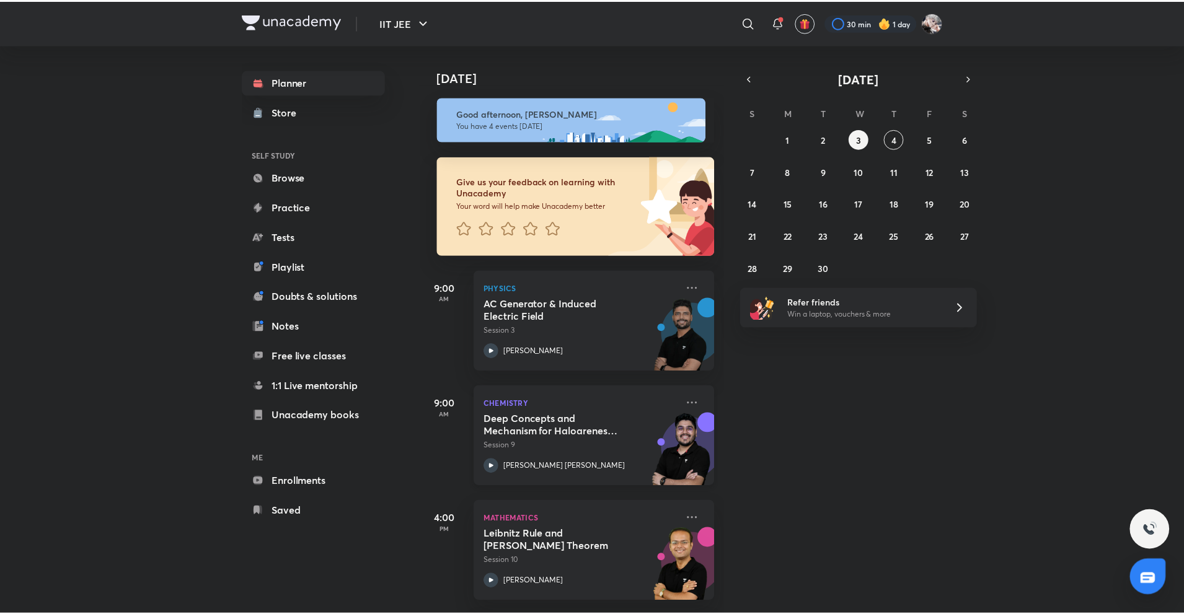
scroll to position [122, 0]
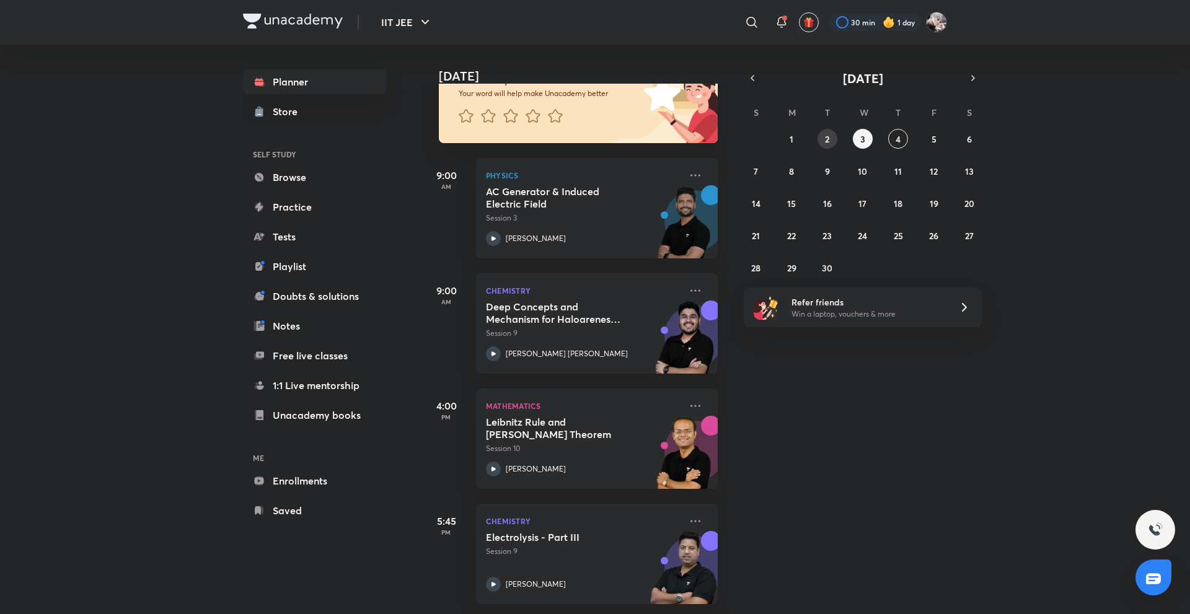
click at [833, 148] on div "31 1 2 3 4 5 6 7 8 9 10 11 12 13 14 15 16 17 18 19 20 21 22 23 24 25 26 27 28 2…" at bounding box center [863, 203] width 238 height 149
click at [831, 145] on button "2" at bounding box center [828, 139] width 20 height 20
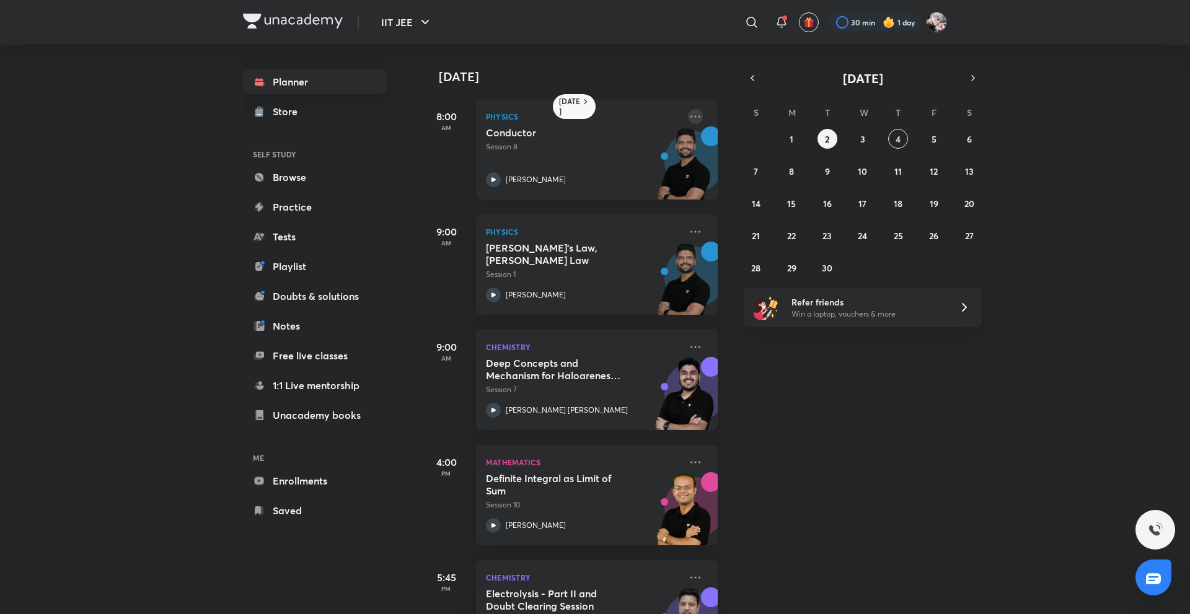
click at [688, 115] on icon at bounding box center [695, 116] width 15 height 15
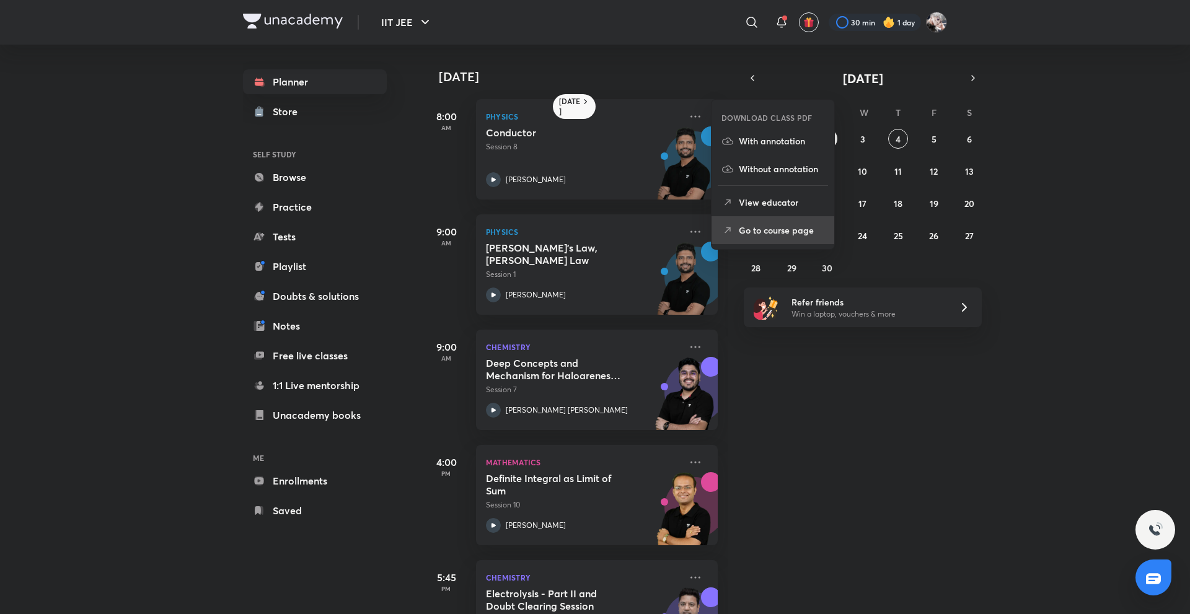
click at [764, 233] on p "Go to course page" at bounding box center [782, 230] width 86 height 13
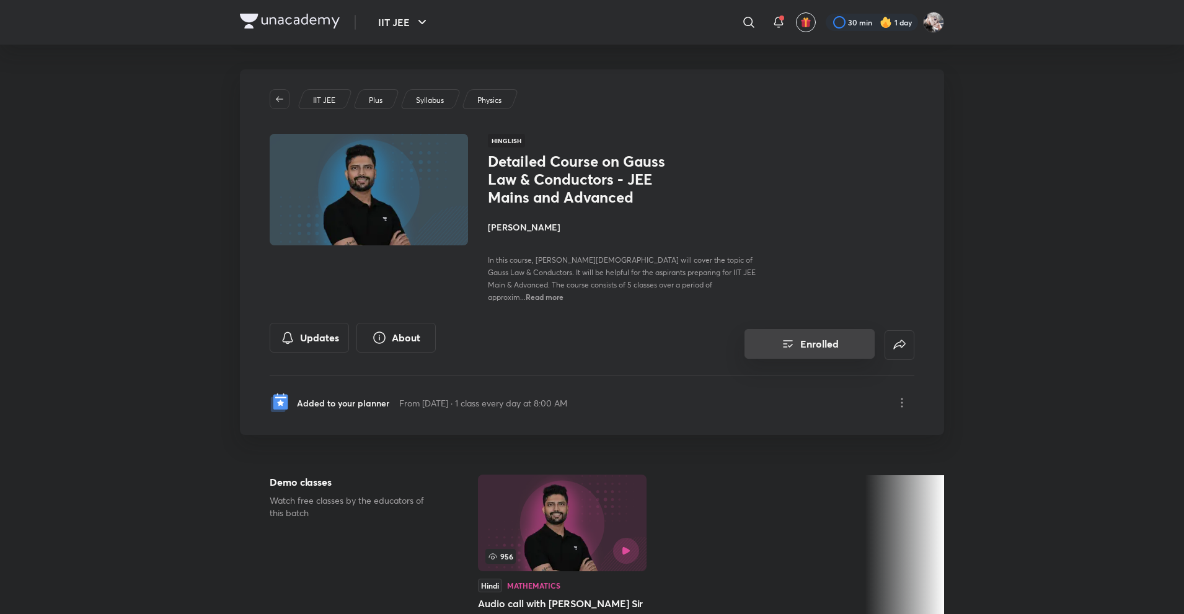
click at [813, 329] on button "Enrolled" at bounding box center [810, 344] width 130 height 30
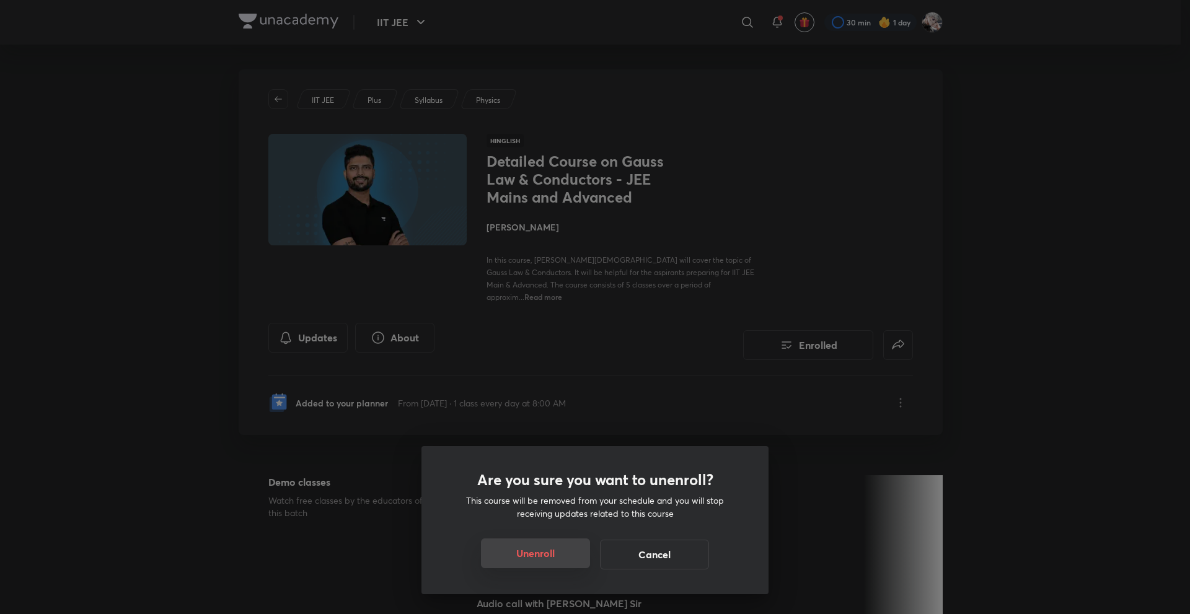
click at [528, 556] on button "Unenroll" at bounding box center [535, 554] width 109 height 30
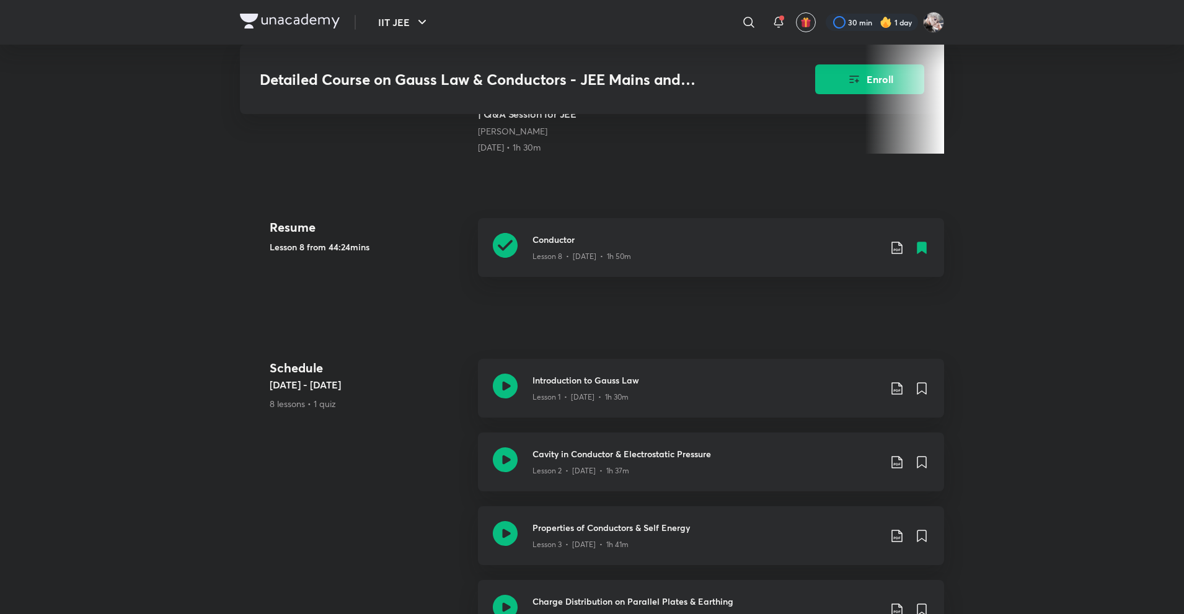
scroll to position [419, 0]
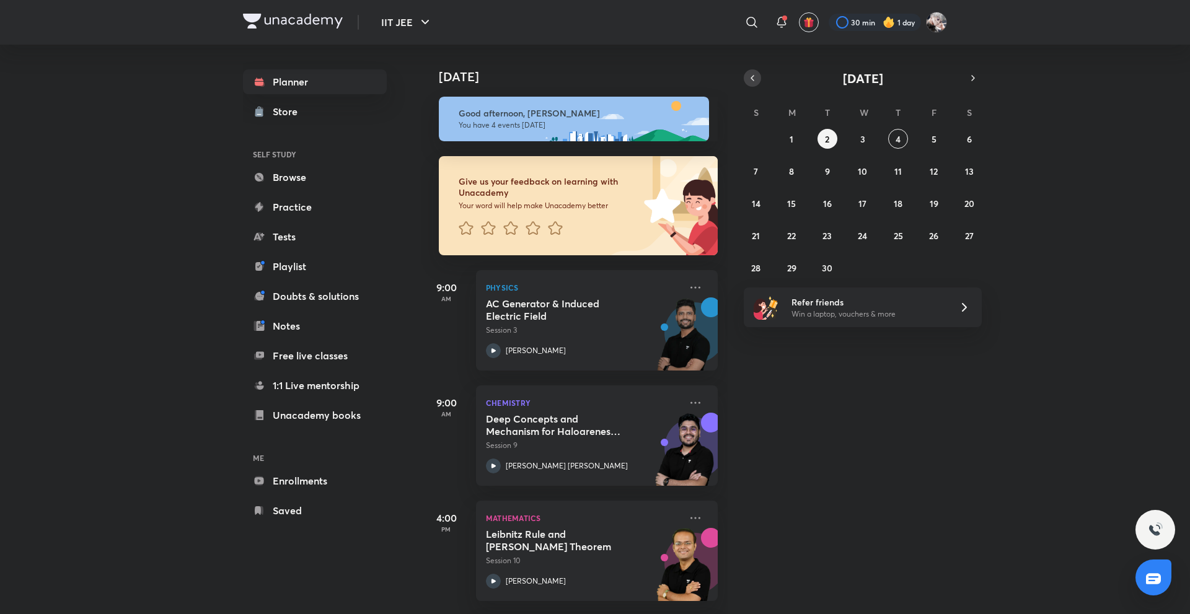
click at [754, 84] on button "button" at bounding box center [752, 77] width 17 height 17
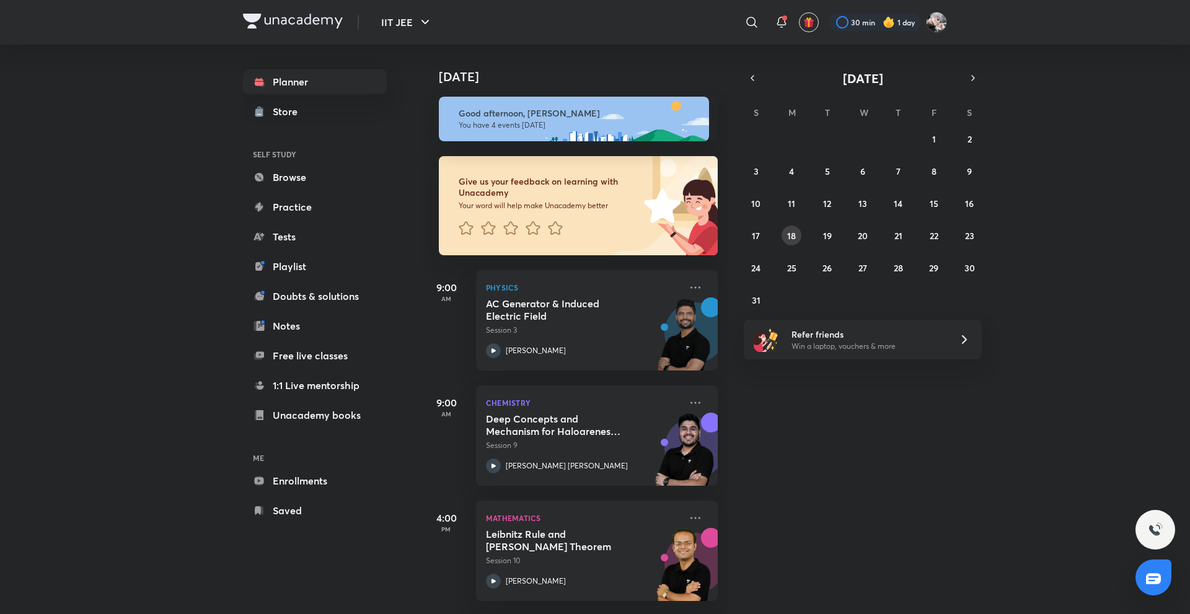
click at [798, 238] on button "18" at bounding box center [792, 236] width 20 height 20
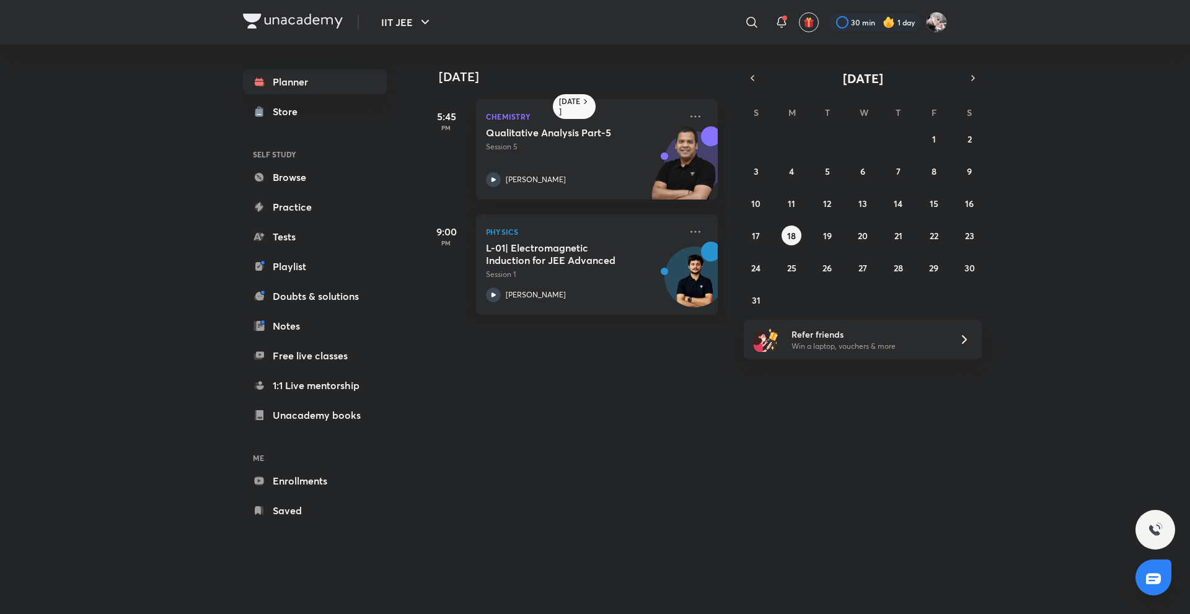
click at [774, 290] on div "27 28 29 30 31 1 2 3 4 5 6 7 8 9 10 11 12 13 14 15 16 17 18 19 20 21 22 23 24 2…" at bounding box center [863, 219] width 238 height 181
click at [752, 294] on abbr "31" at bounding box center [756, 300] width 9 height 12
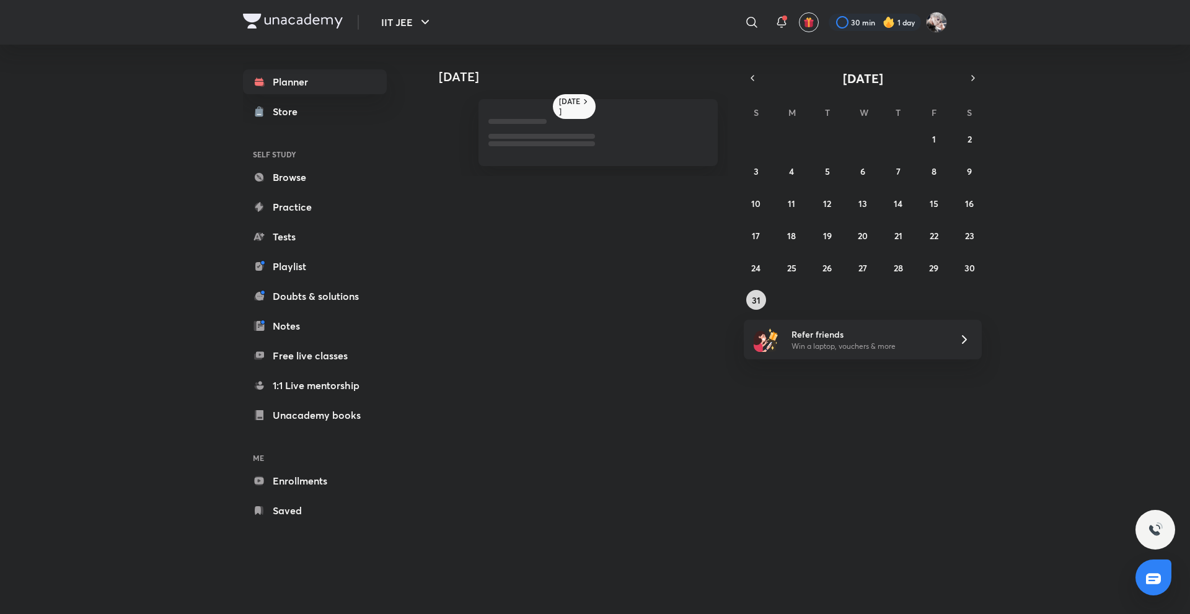
click at [752, 294] on abbr "31" at bounding box center [756, 300] width 9 height 12
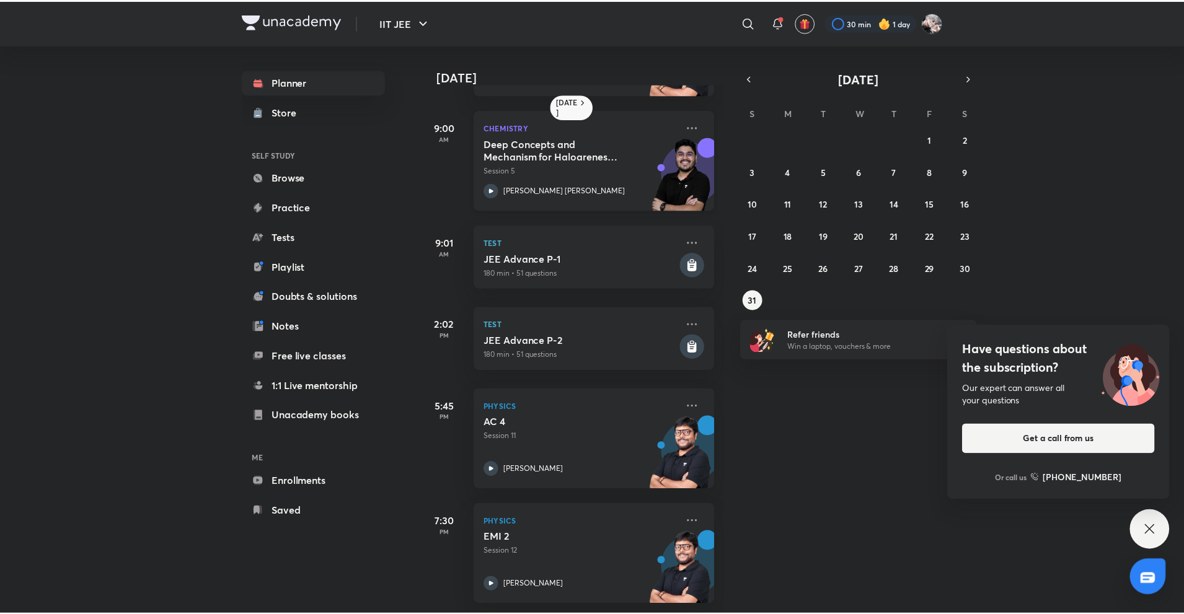
scroll to position [114, 0]
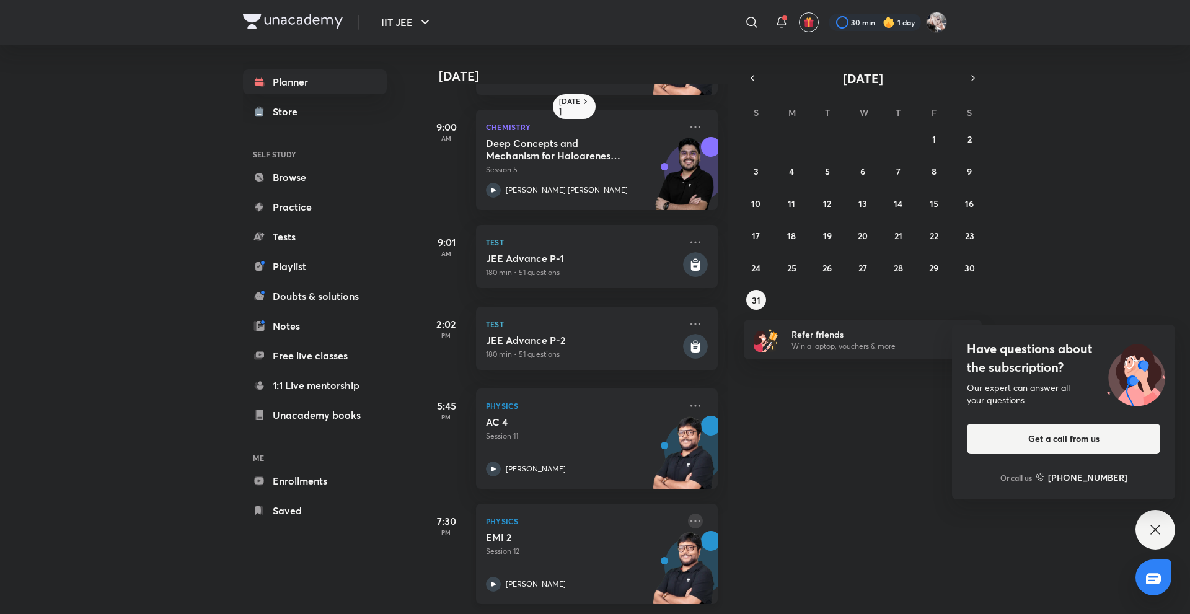
click at [688, 514] on icon at bounding box center [695, 521] width 15 height 15
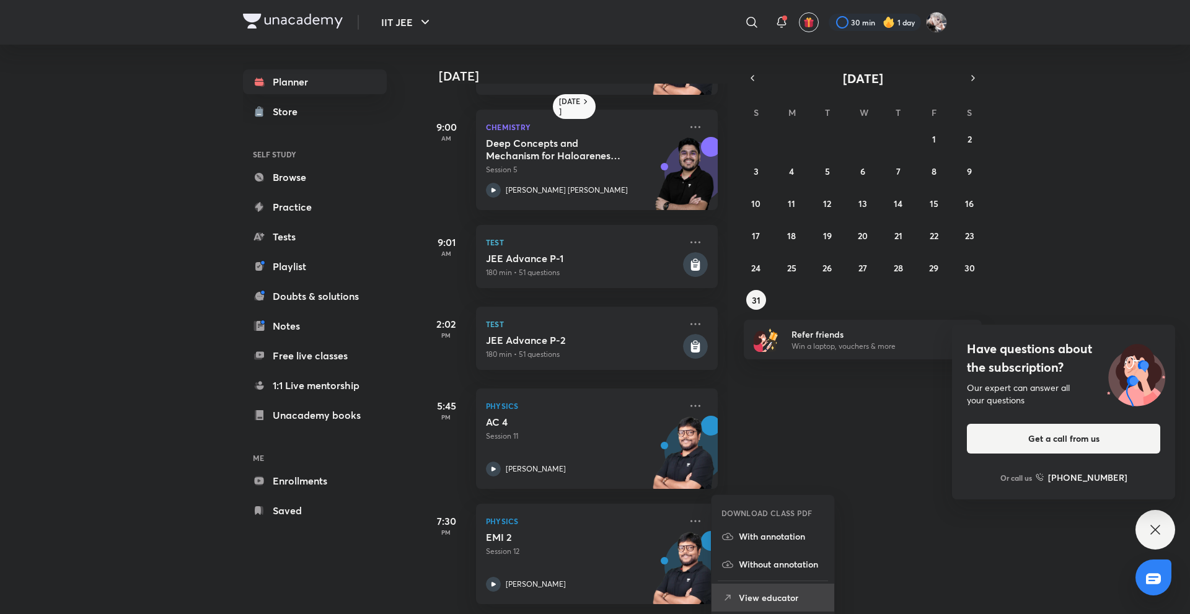
click at [763, 600] on p "View educator" at bounding box center [782, 597] width 86 height 13
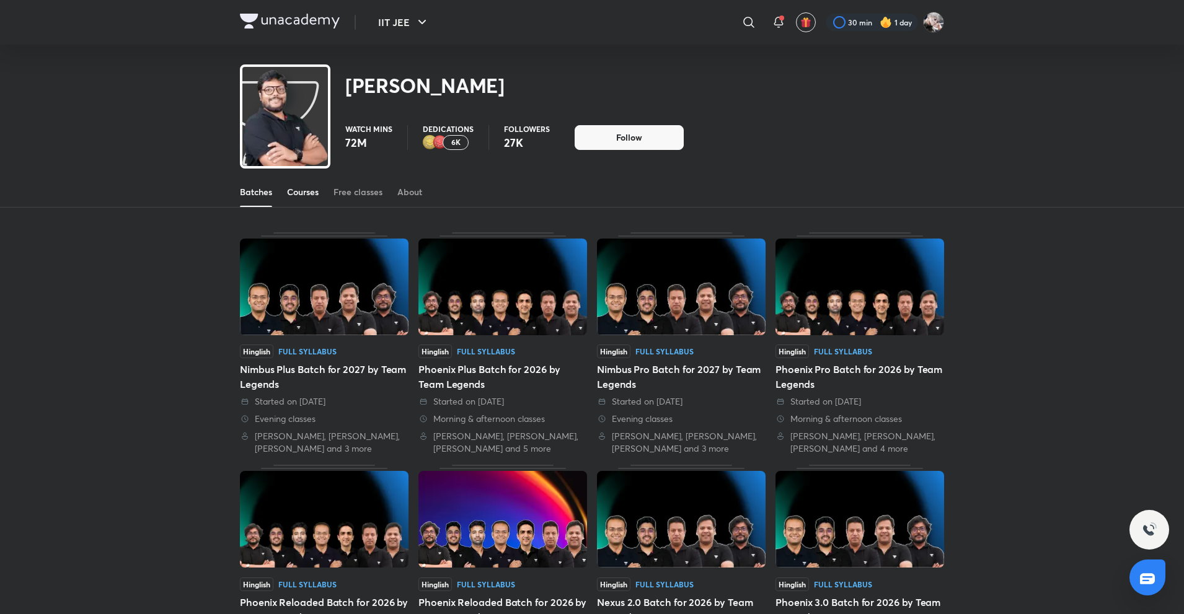
click at [295, 195] on div "Courses" at bounding box center [303, 192] width 32 height 12
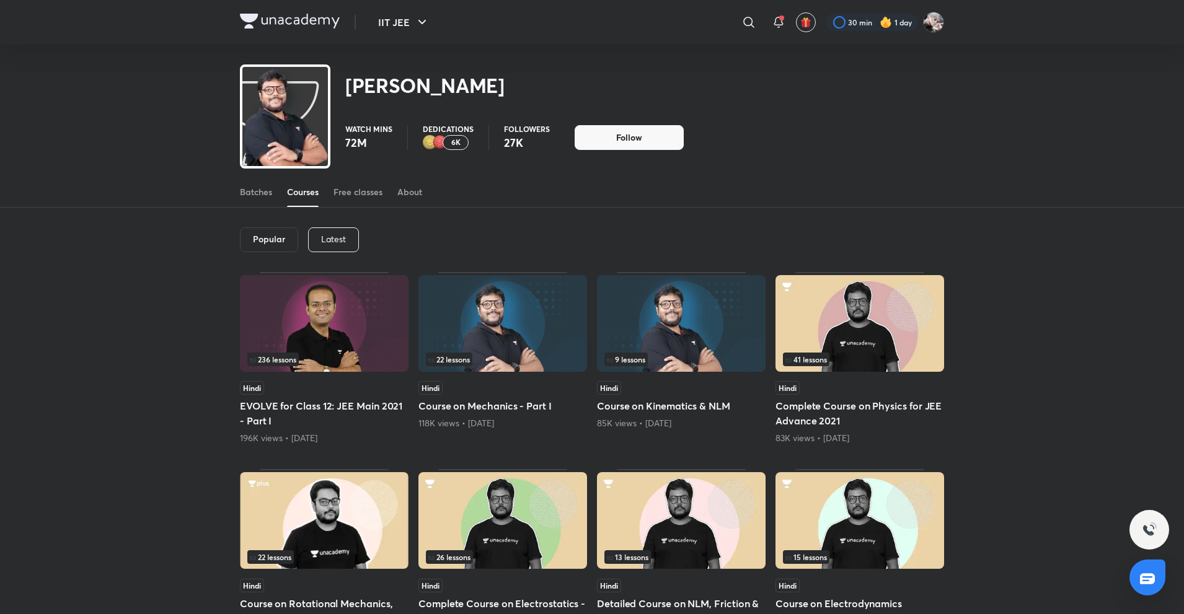
click at [332, 236] on p "Latest" at bounding box center [333, 239] width 25 height 10
click at [332, 236] on h6 "Latest" at bounding box center [332, 239] width 25 height 10
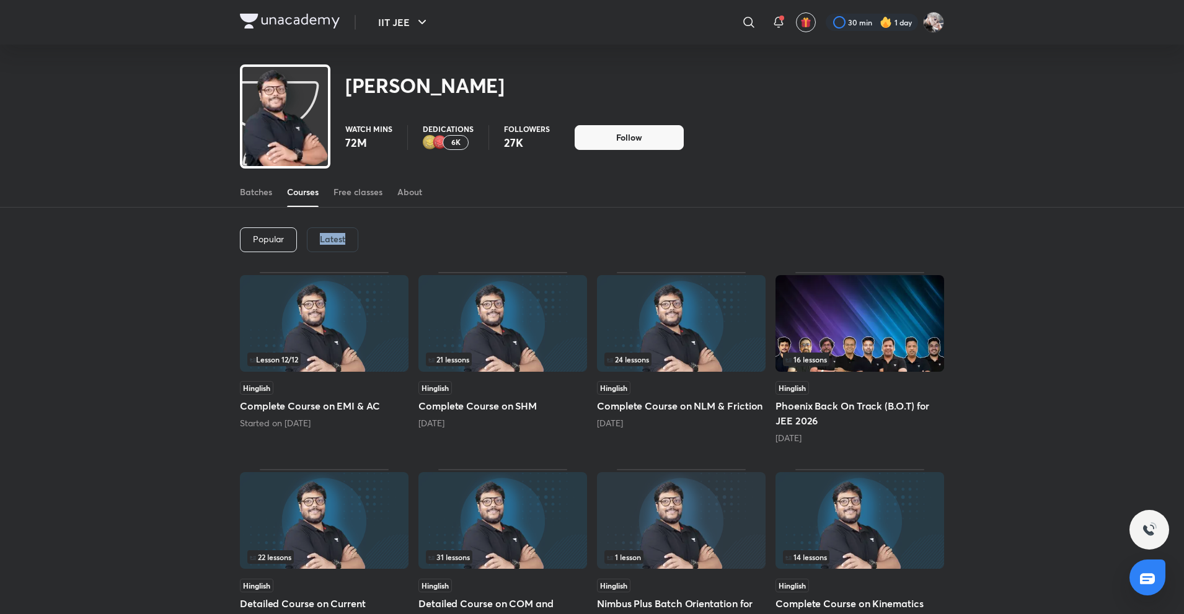
click at [332, 236] on h6 "Latest" at bounding box center [332, 239] width 25 height 10
click at [365, 236] on div "Popular Latest" at bounding box center [592, 240] width 704 height 64
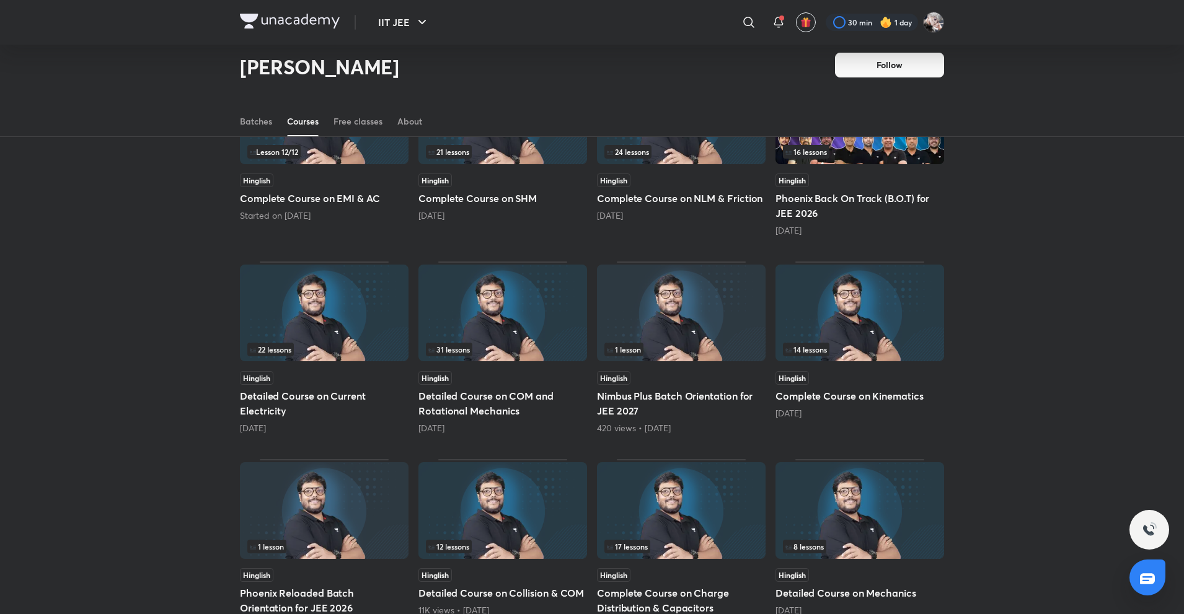
scroll to position [171, 0]
click at [306, 365] on div "22 lessons Hinglish Detailed Course on Current Electricity 22 days ago" at bounding box center [324, 347] width 169 height 172
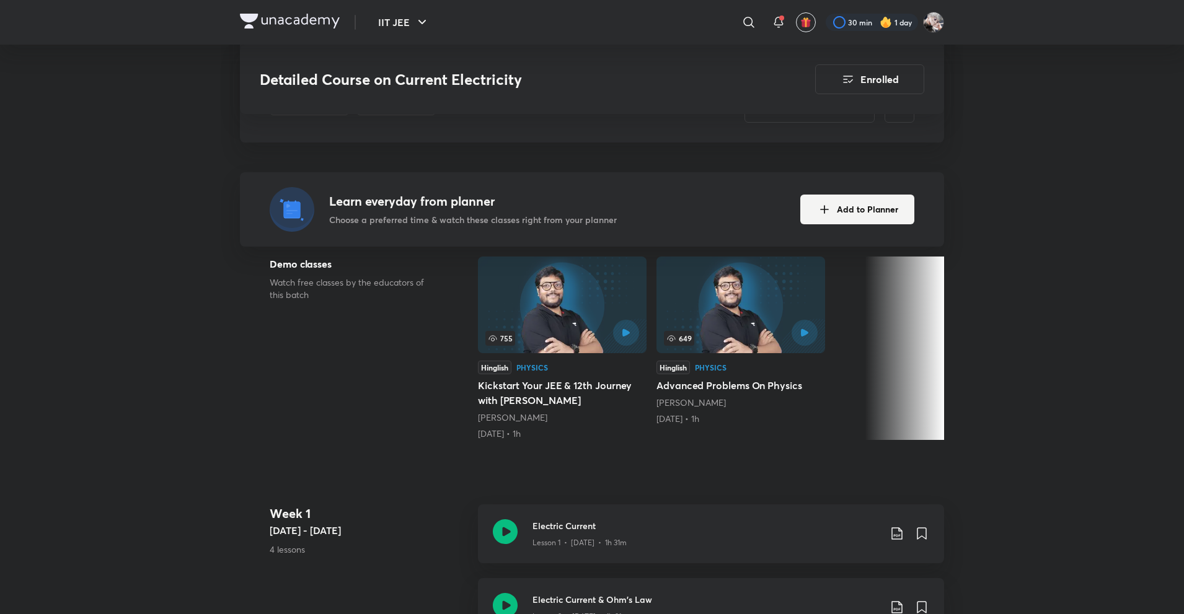
scroll to position [365, 0]
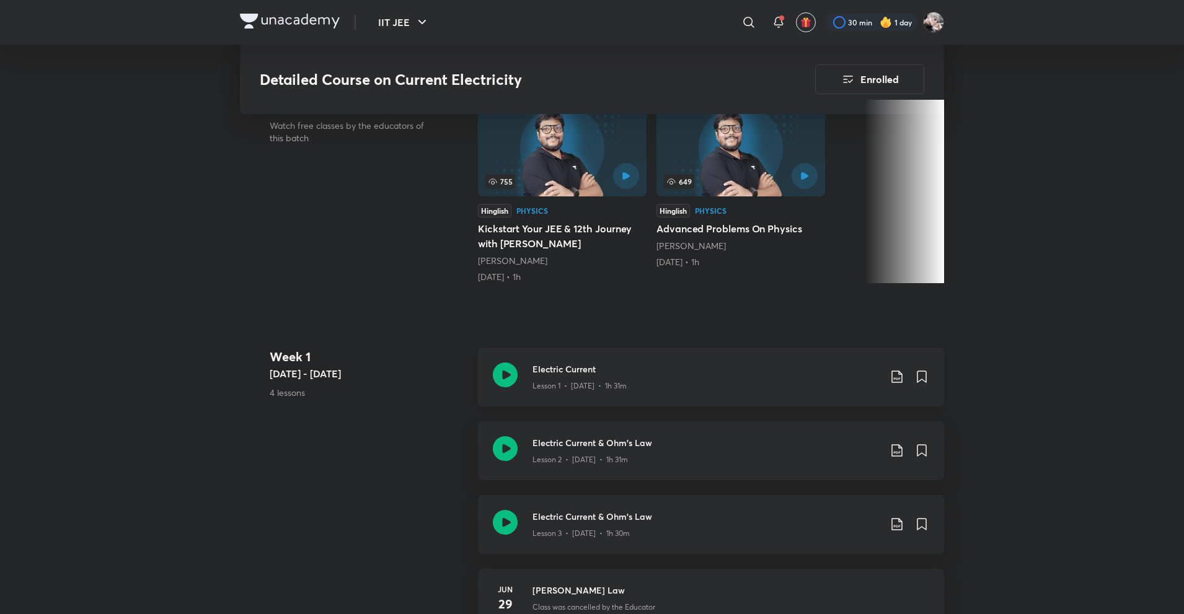
click at [579, 363] on h3 "Electric Current" at bounding box center [705, 369] width 347 height 13
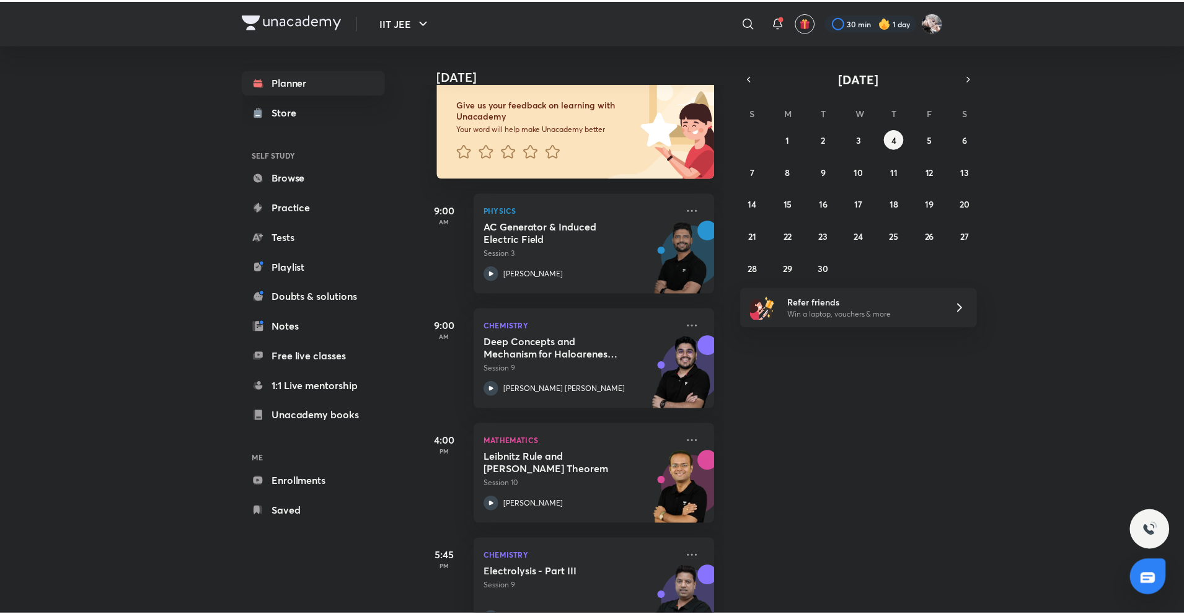
scroll to position [122, 0]
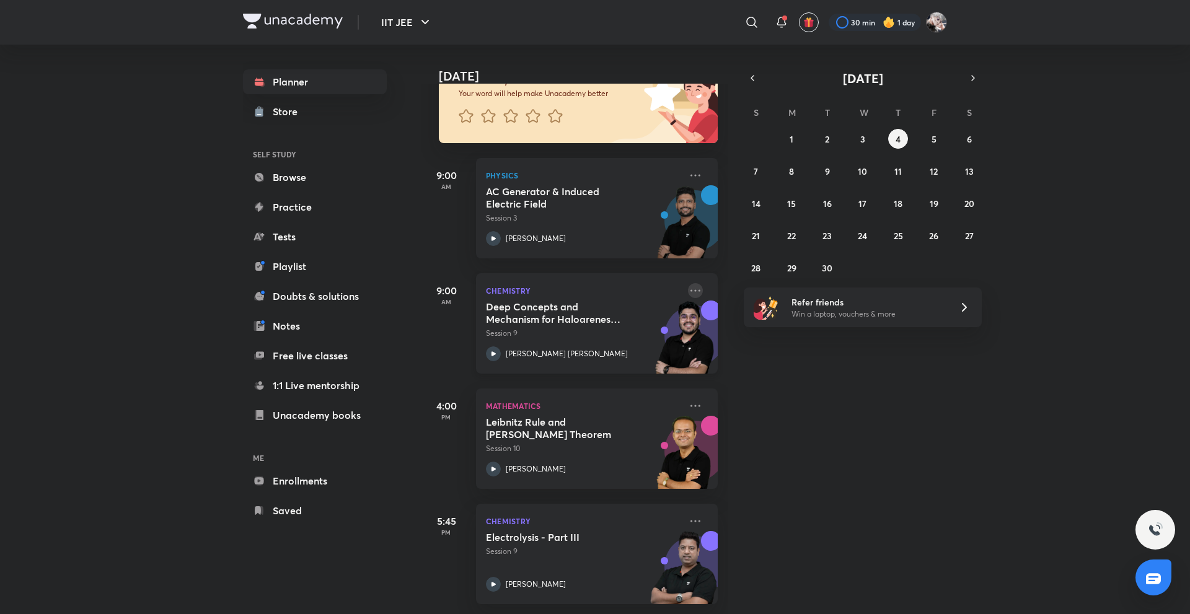
click at [688, 283] on icon at bounding box center [695, 290] width 15 height 15
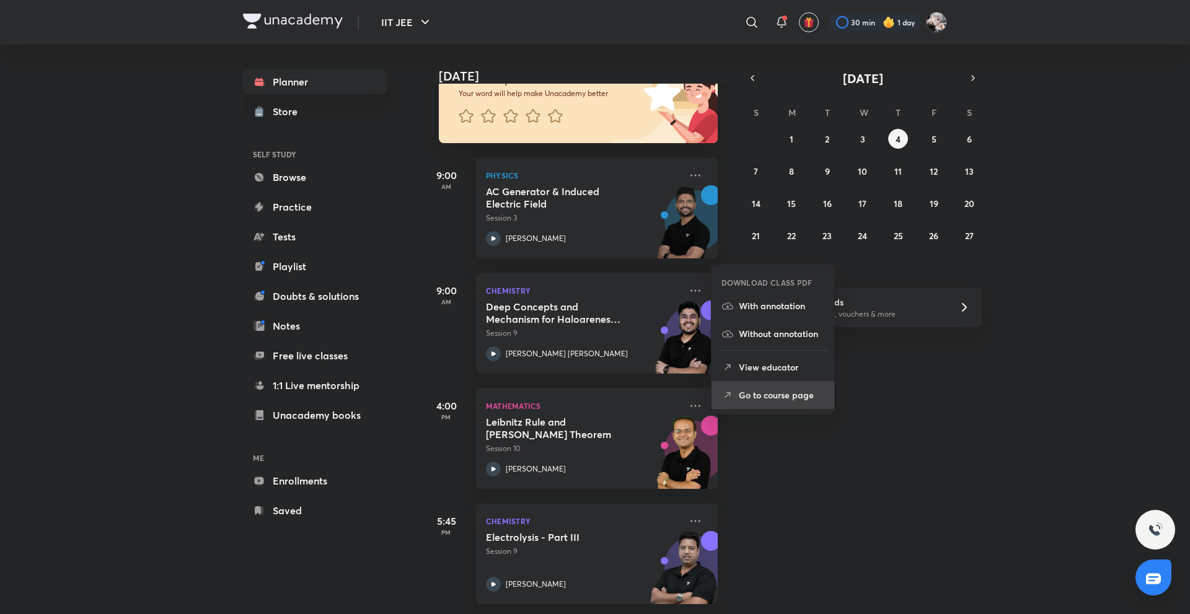
click at [789, 395] on p "Go to course page" at bounding box center [782, 395] width 86 height 13
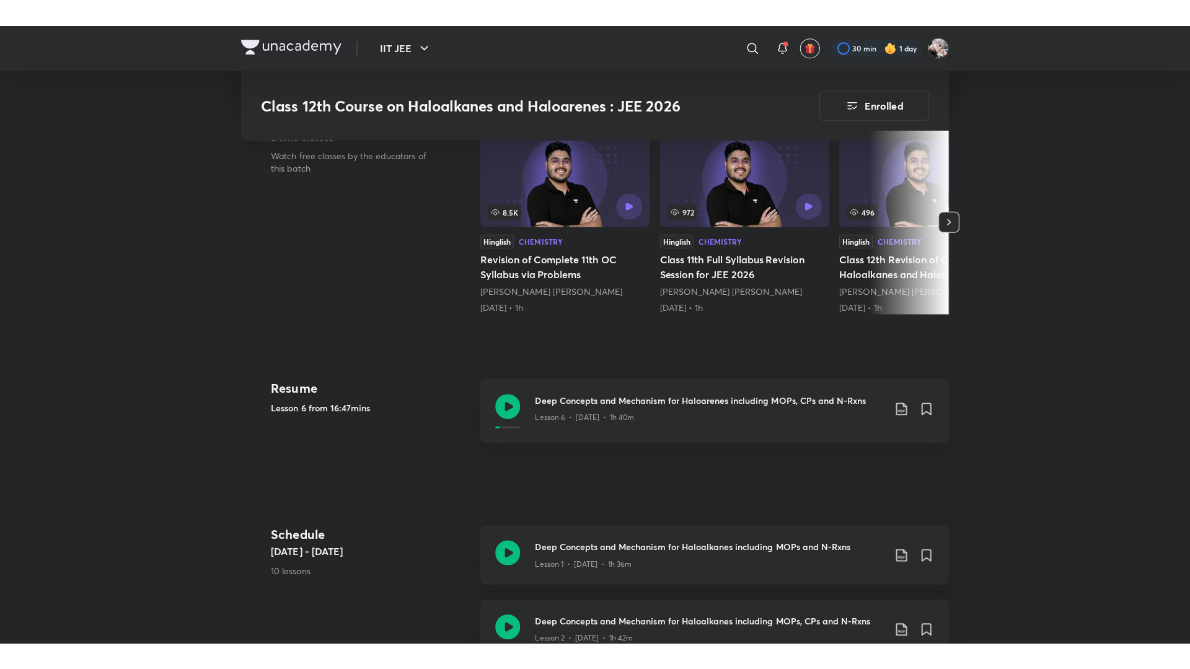
scroll to position [358, 0]
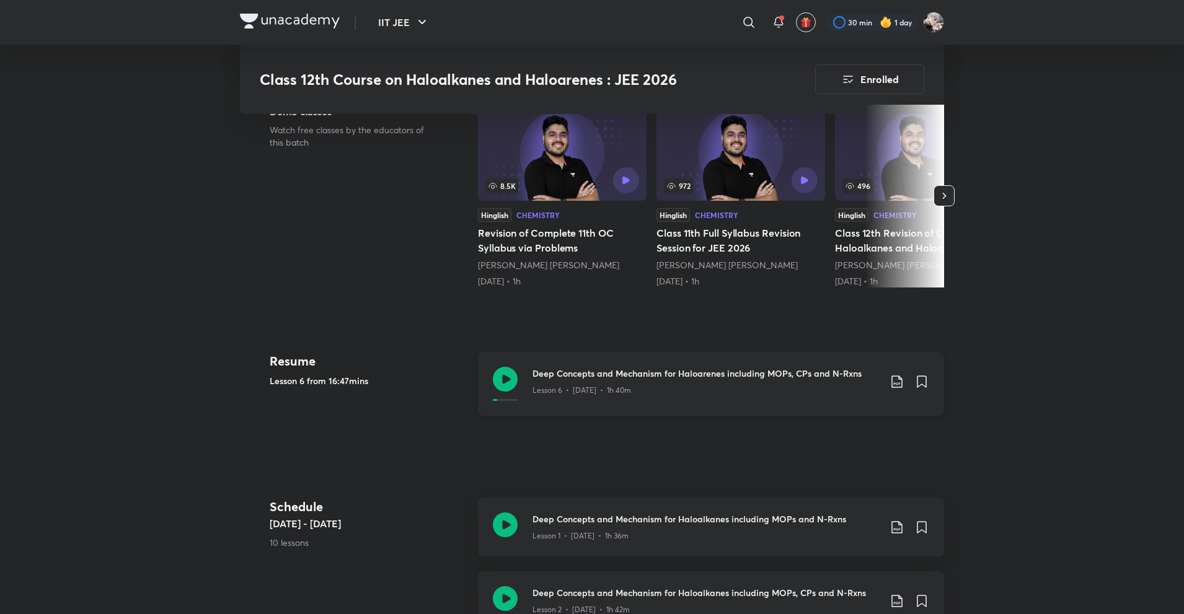
click at [558, 378] on h3 "Deep Concepts and Mechanism for Haloarenes including MOPs, CPs and N-Rxns" at bounding box center [705, 373] width 347 height 13
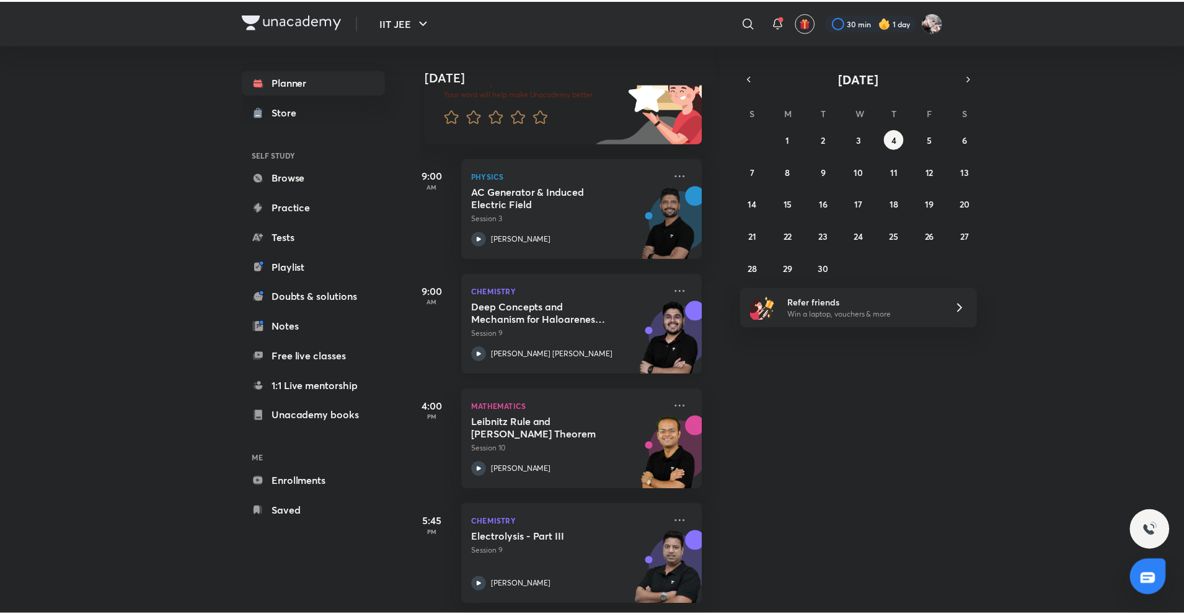
scroll to position [122, 0]
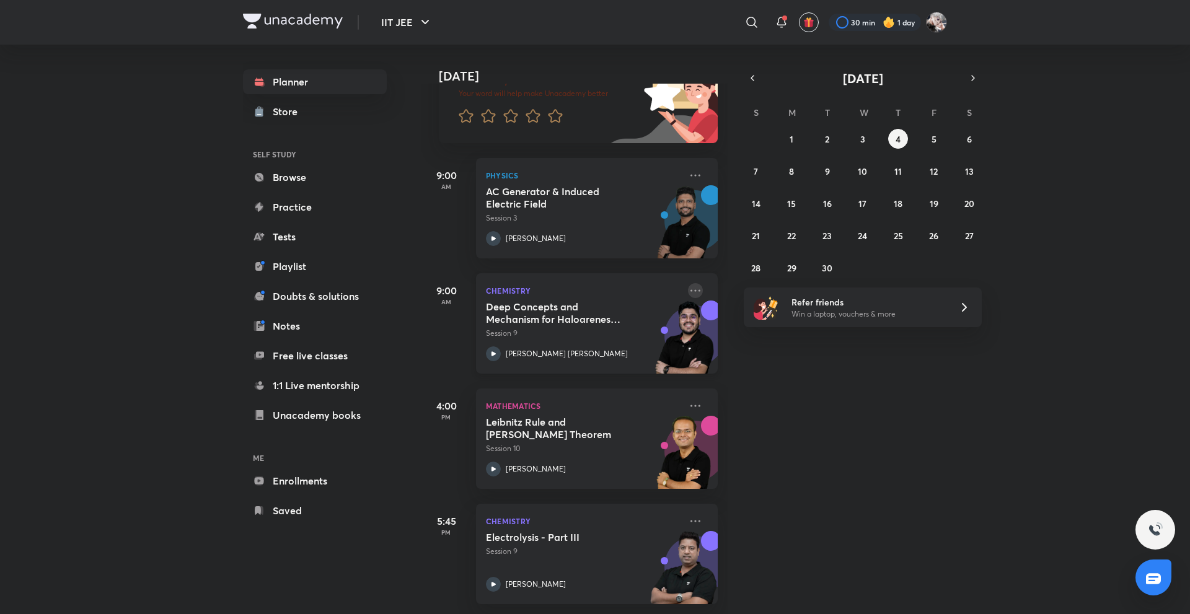
click at [688, 283] on icon at bounding box center [695, 290] width 15 height 15
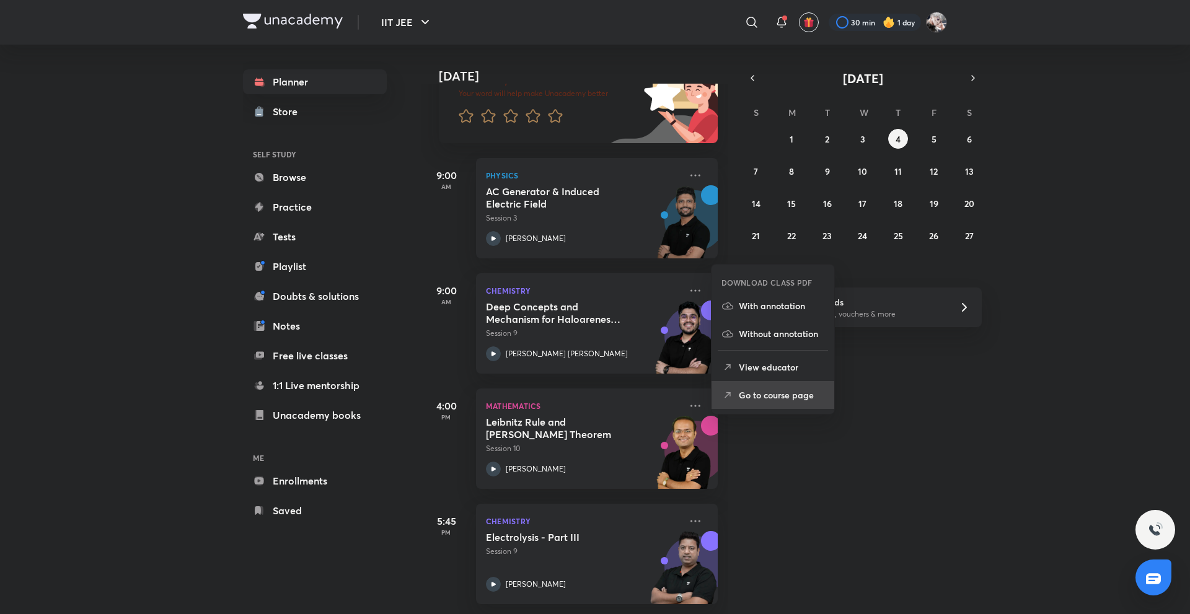
click at [763, 389] on p "Go to course page" at bounding box center [782, 395] width 86 height 13
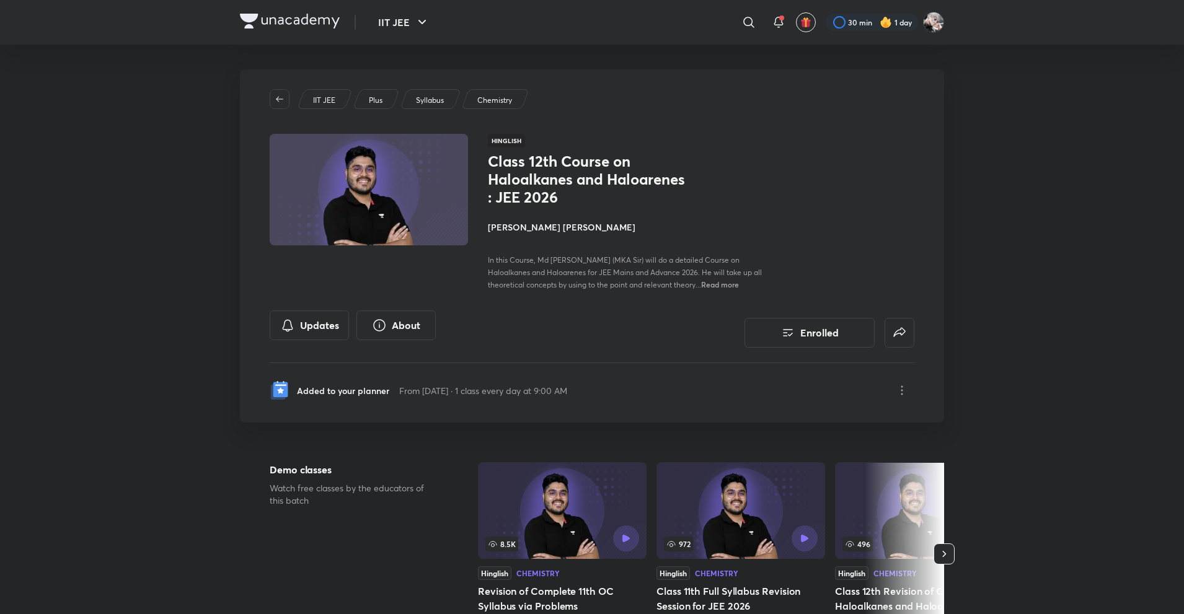
click at [521, 226] on h4 "[PERSON_NAME] [PERSON_NAME]" at bounding box center [627, 227] width 278 height 13
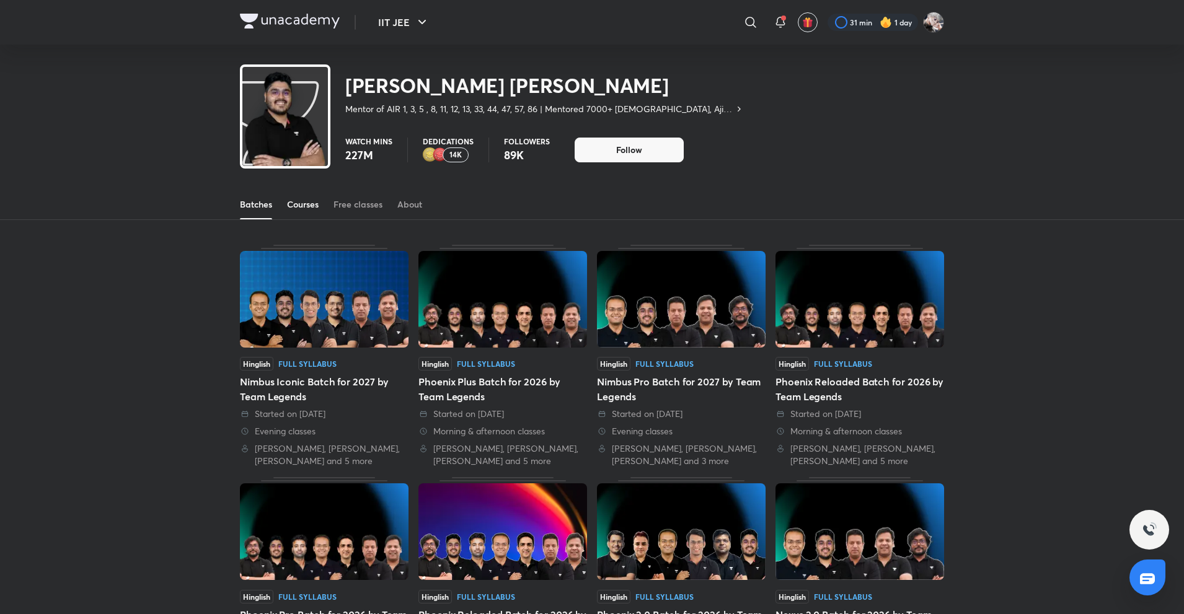
click at [314, 201] on div "Courses" at bounding box center [303, 204] width 32 height 12
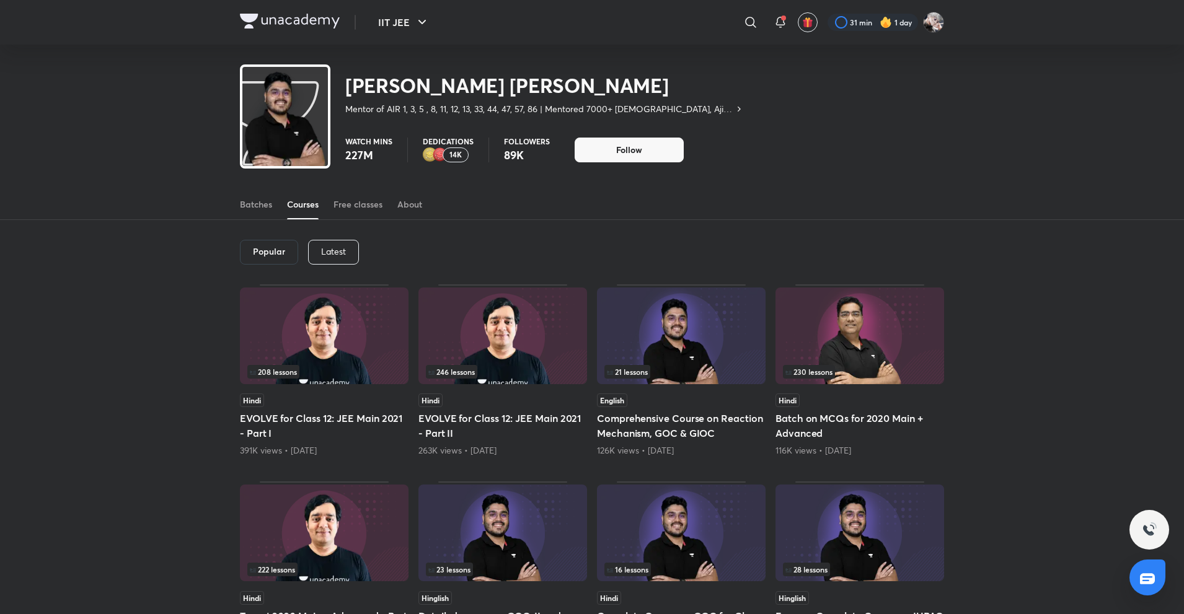
click at [325, 247] on p "Latest" at bounding box center [333, 252] width 25 height 10
click at [325, 247] on h6 "Latest" at bounding box center [332, 252] width 25 height 10
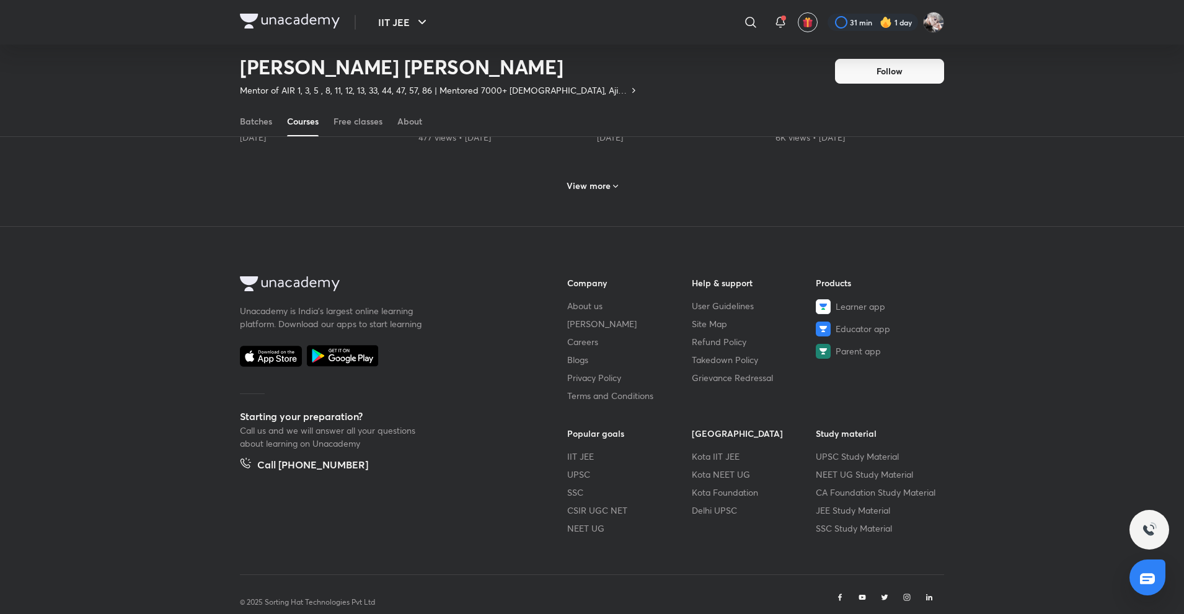
scroll to position [711, 0]
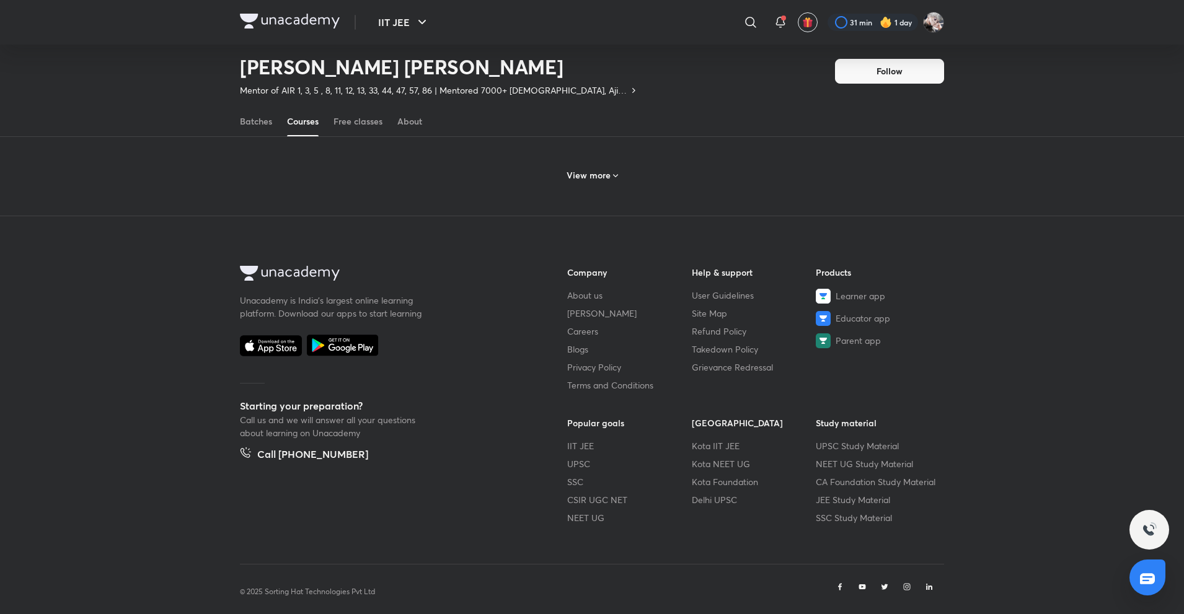
click at [594, 169] on h6 "View more" at bounding box center [589, 175] width 44 height 12
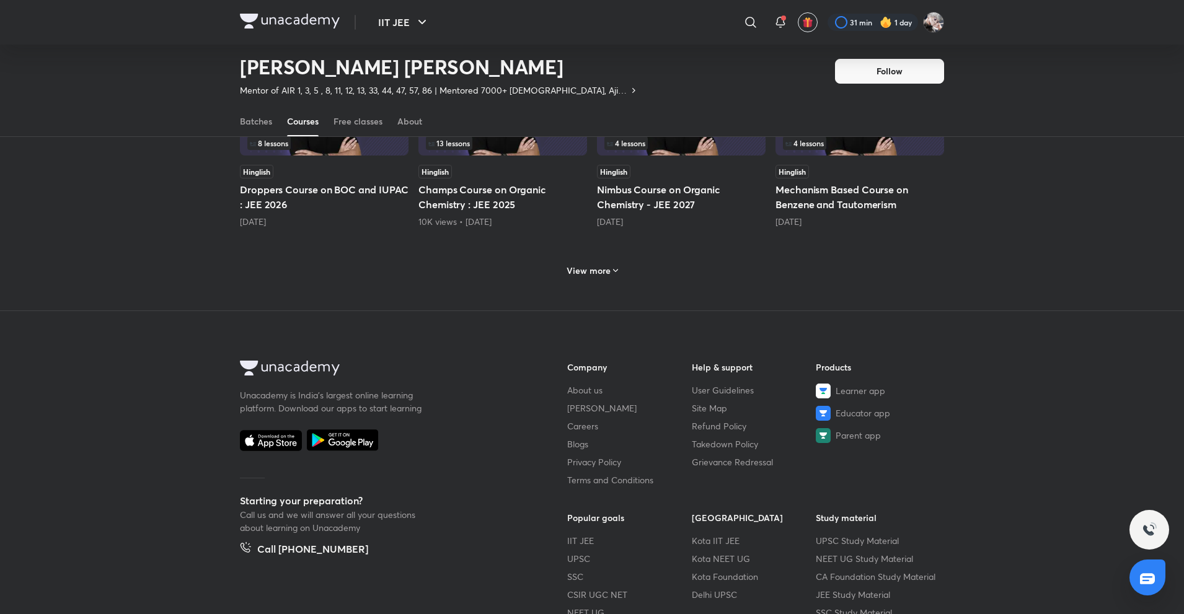
scroll to position [1318, 0]
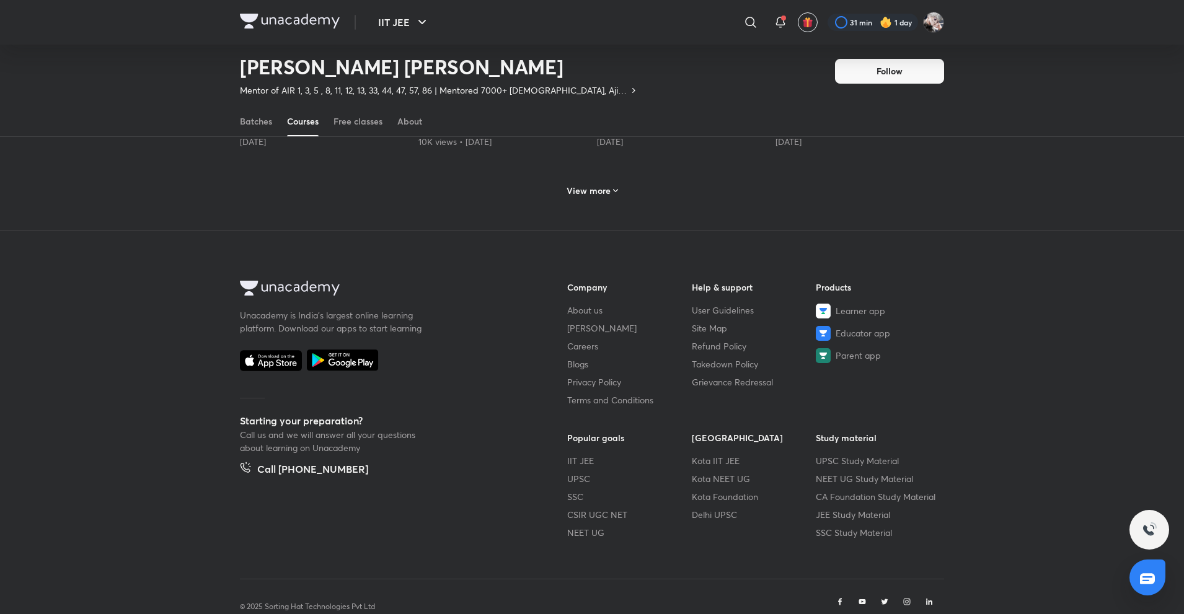
click at [594, 185] on h6 "View more" at bounding box center [589, 191] width 44 height 12
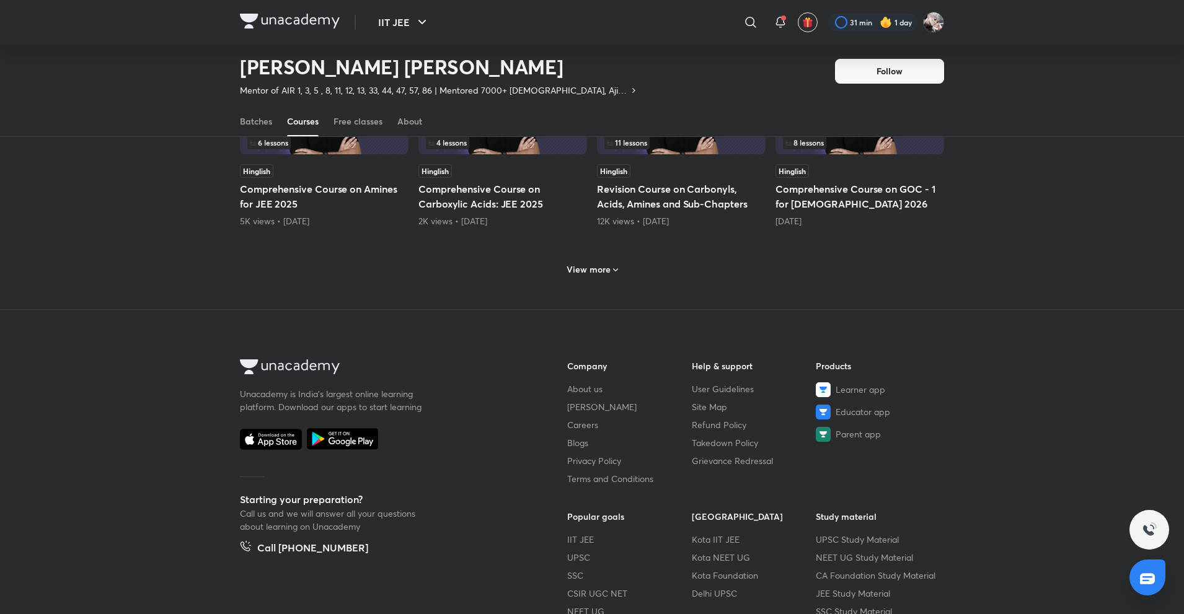
scroll to position [1910, 0]
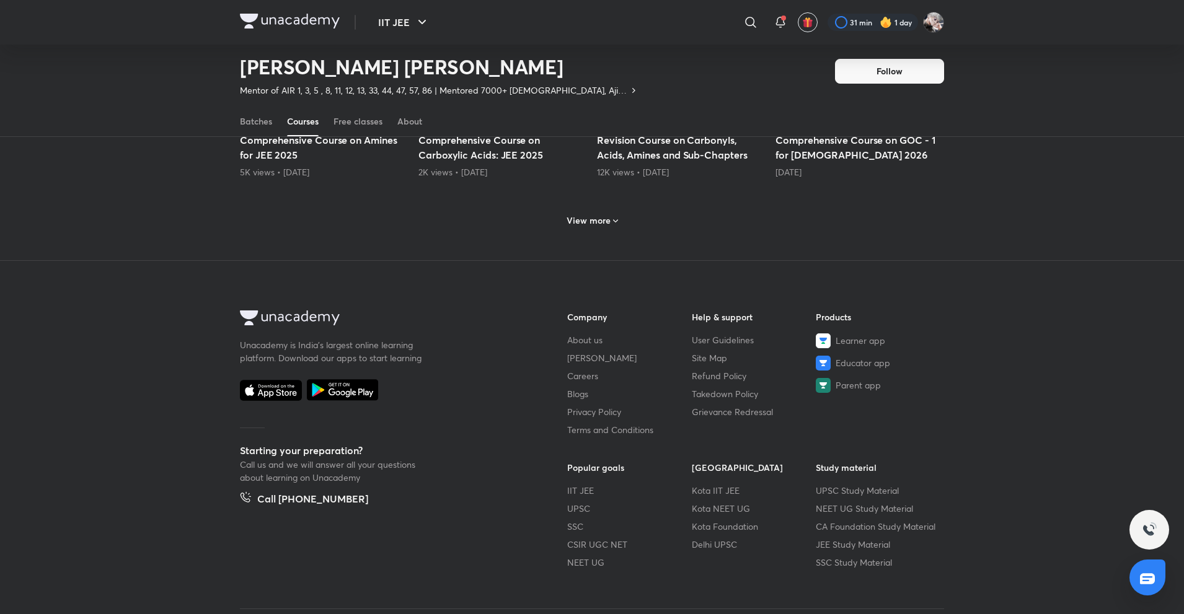
click at [584, 214] on h6 "View more" at bounding box center [589, 220] width 44 height 12
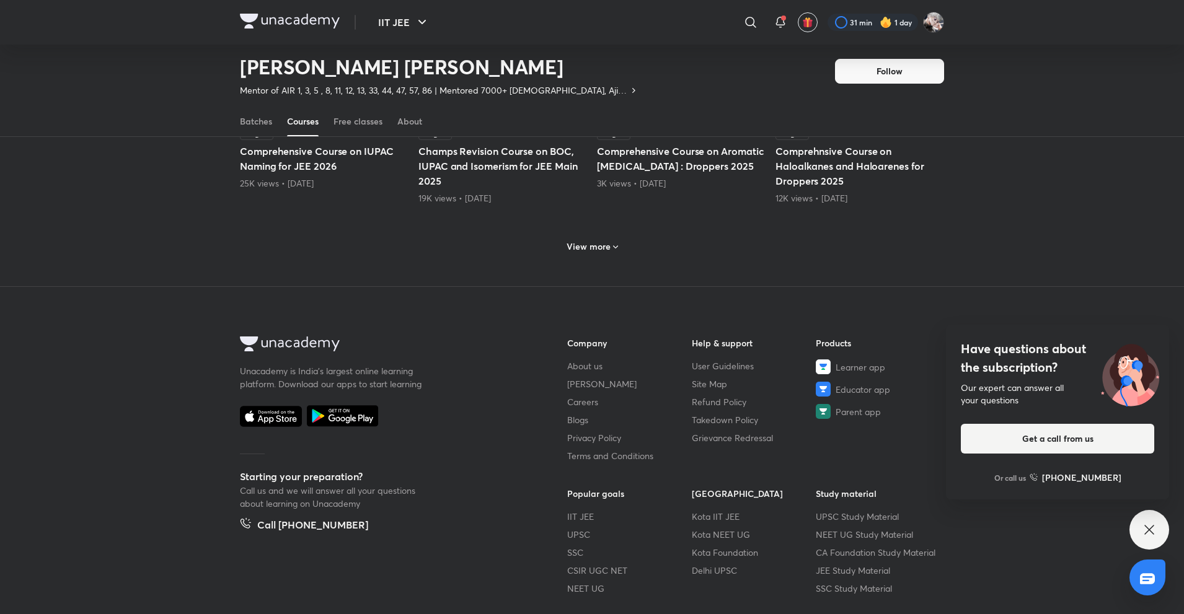
scroll to position [2510, 0]
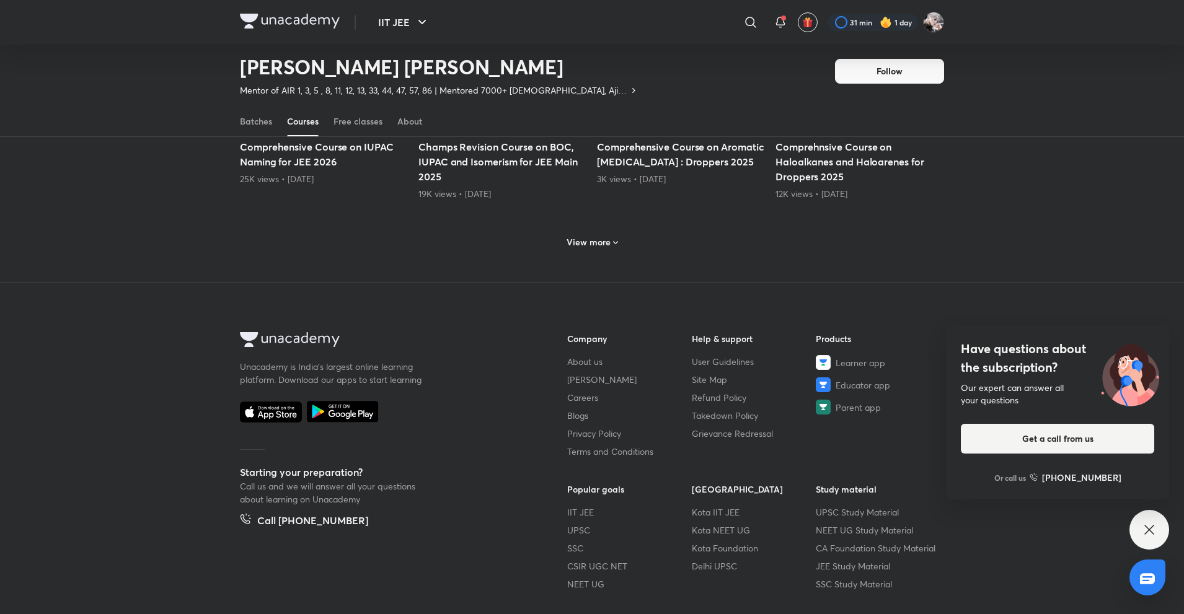
click at [582, 236] on h6 "View more" at bounding box center [589, 242] width 44 height 12
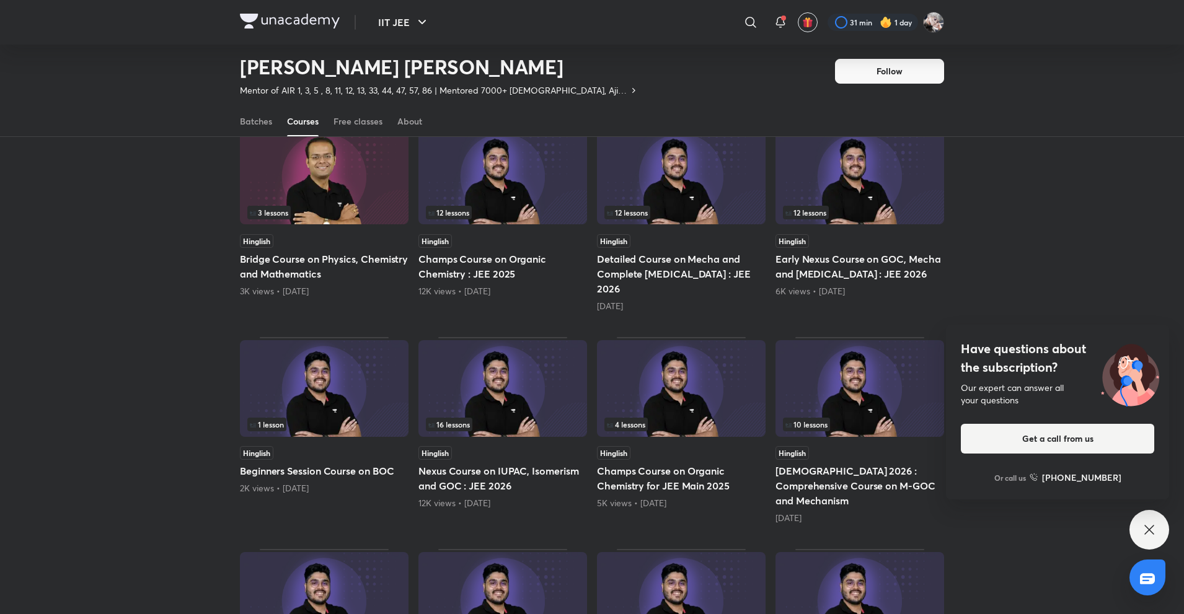
scroll to position [1242, 0]
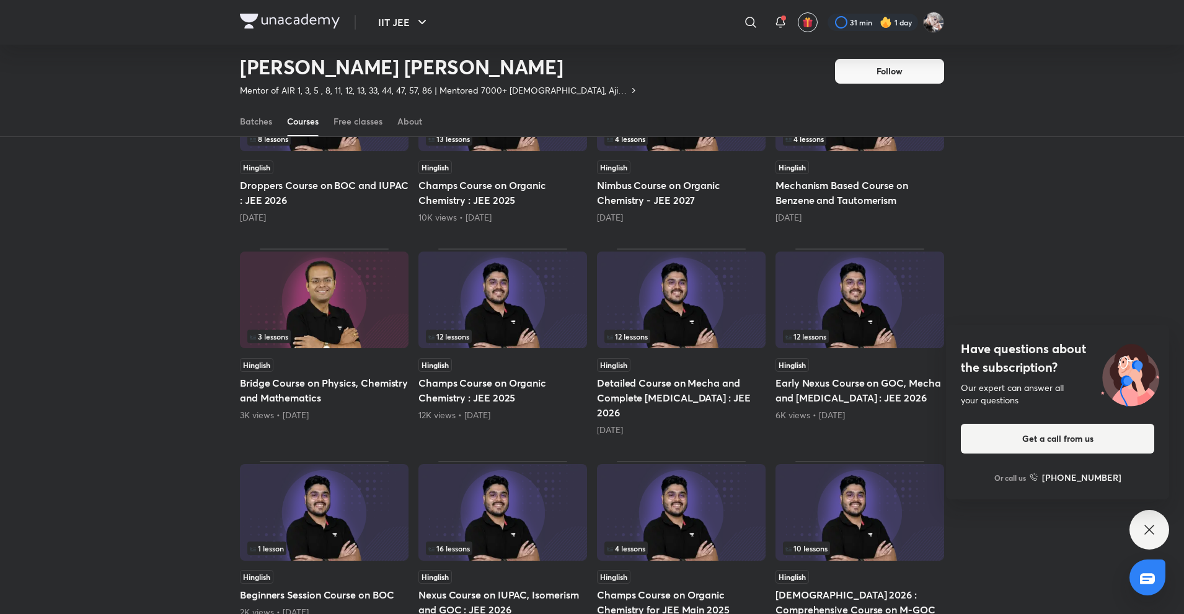
click at [478, 464] on img at bounding box center [502, 512] width 169 height 97
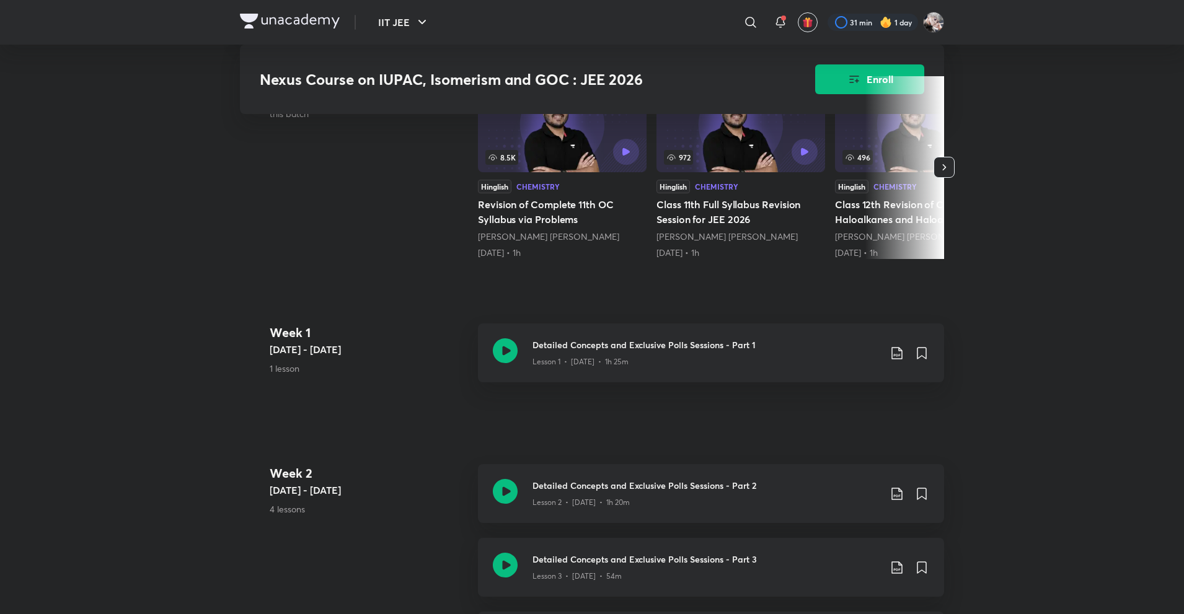
scroll to position [496, 0]
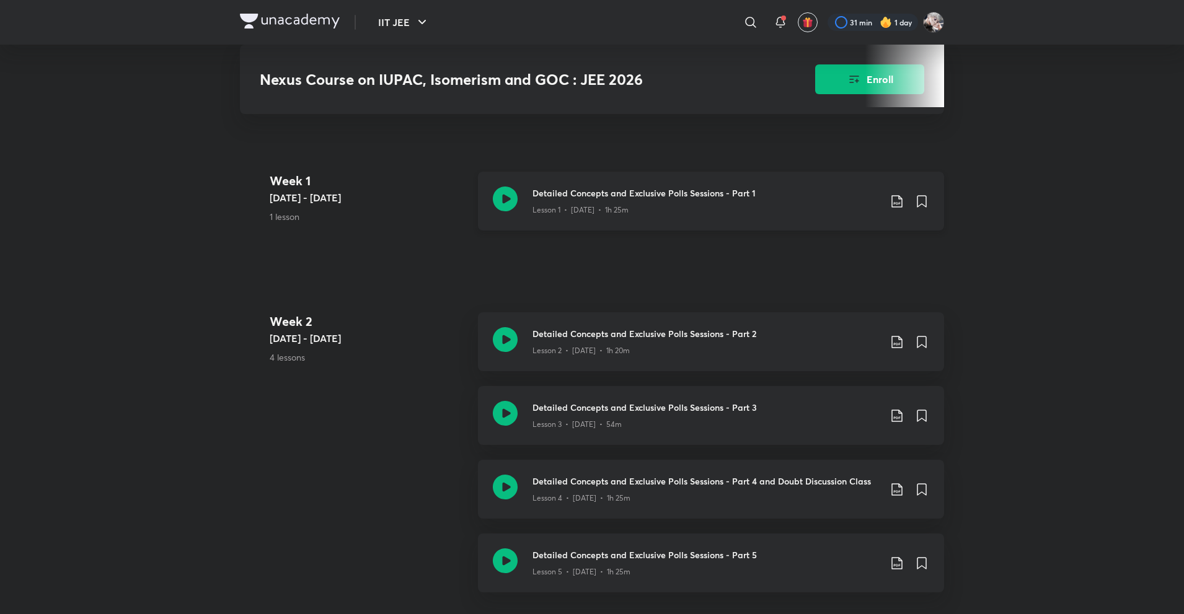
click at [530, 211] on div "Detailed Concepts and Exclusive Polls Sessions - Part 1 Lesson 1 • Jan 30 • 1h …" at bounding box center [711, 201] width 466 height 59
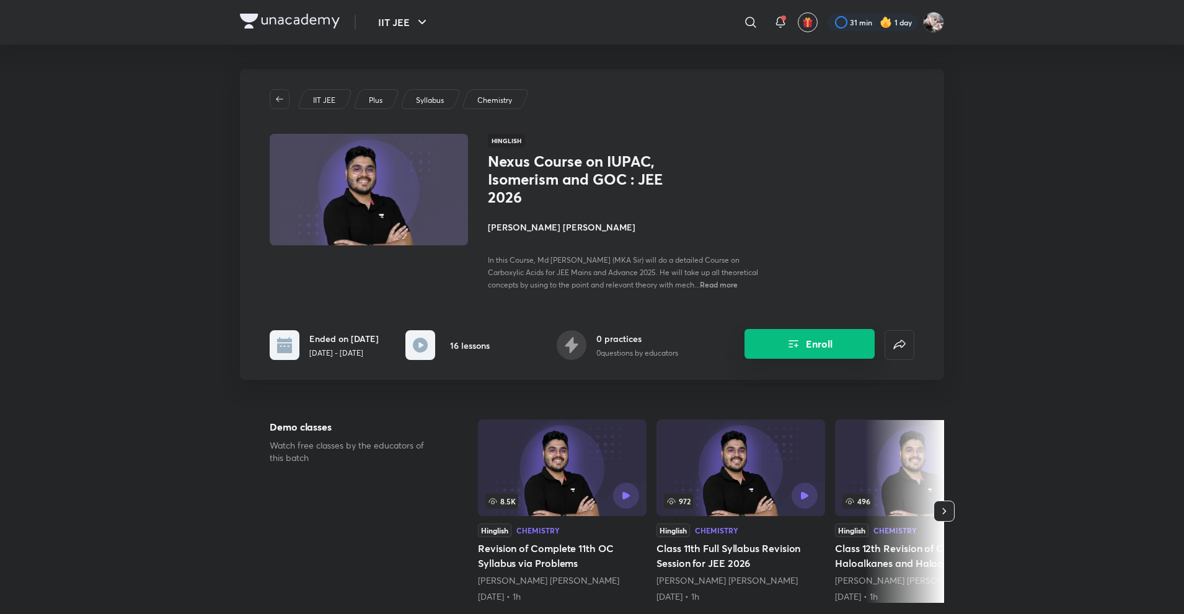
click at [793, 351] on icon "Enroll" at bounding box center [793, 344] width 15 height 15
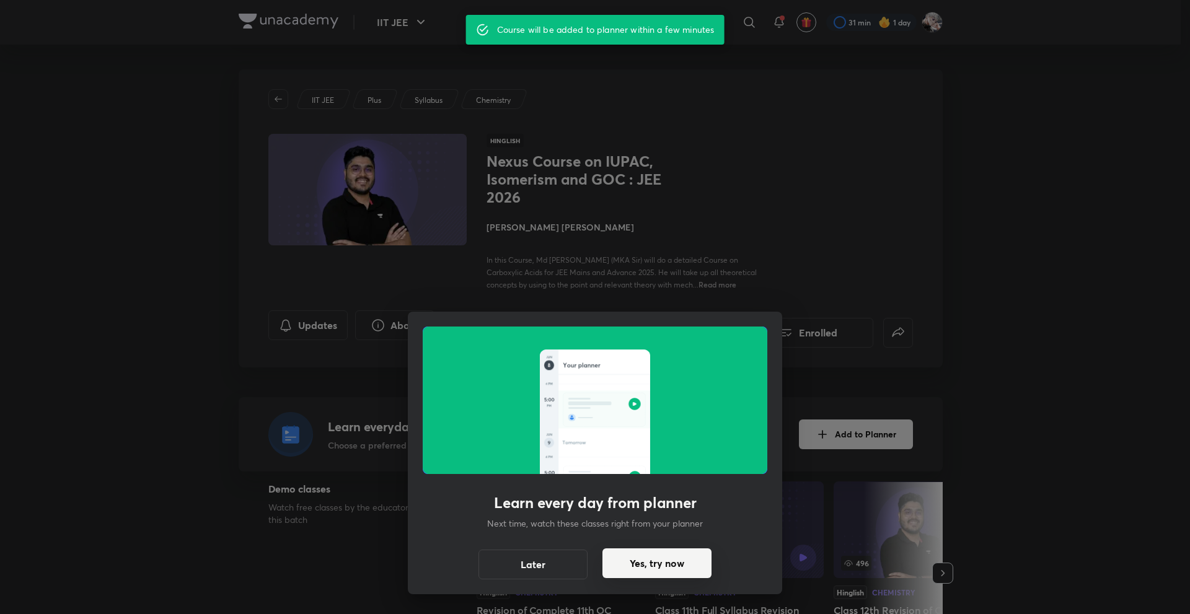
click at [661, 565] on button "Yes, try now" at bounding box center [657, 564] width 109 height 30
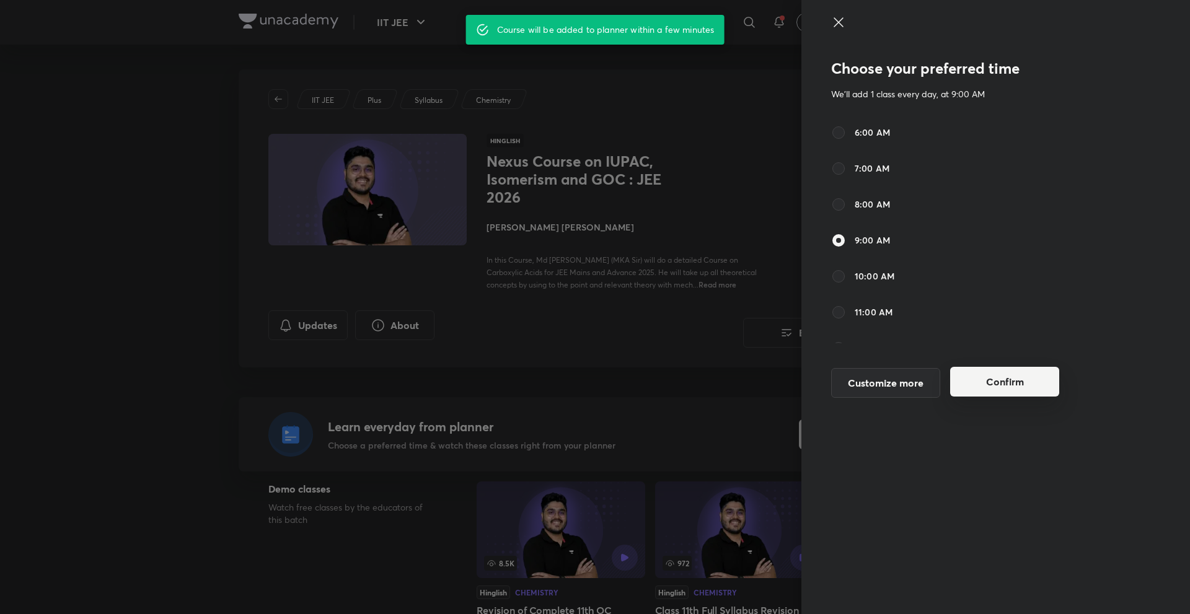
click at [969, 380] on button "Confirm" at bounding box center [1004, 382] width 109 height 30
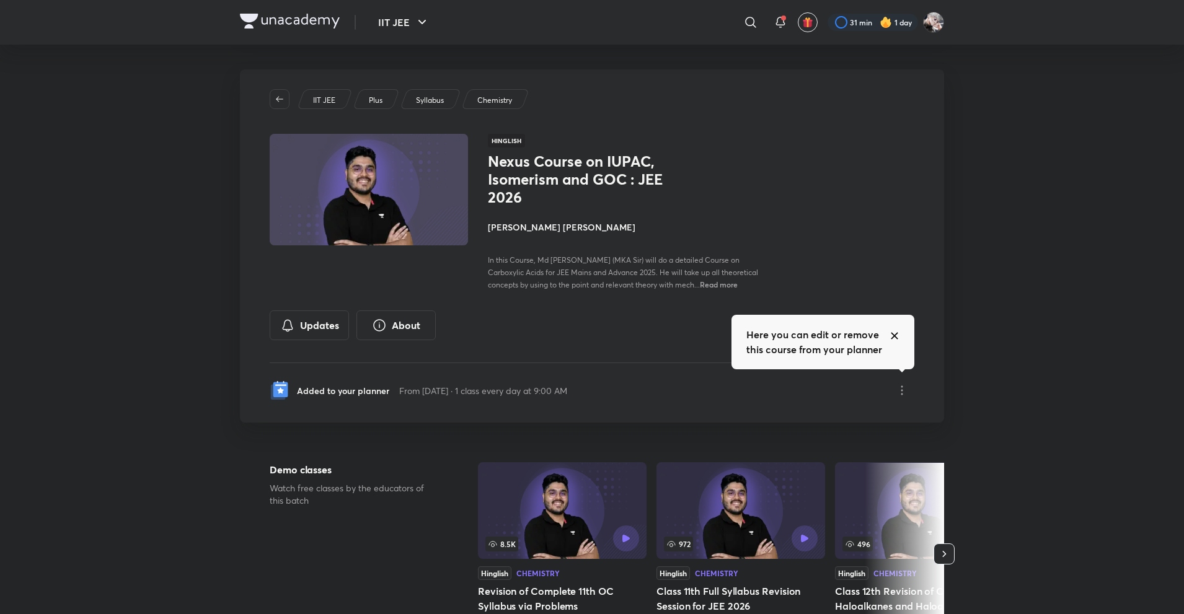
click at [552, 306] on div "IIT JEE Plus Syllabus Chemistry Hinglish Nexus Course on IUPAC, Isomerism and G…" at bounding box center [592, 245] width 704 height 353
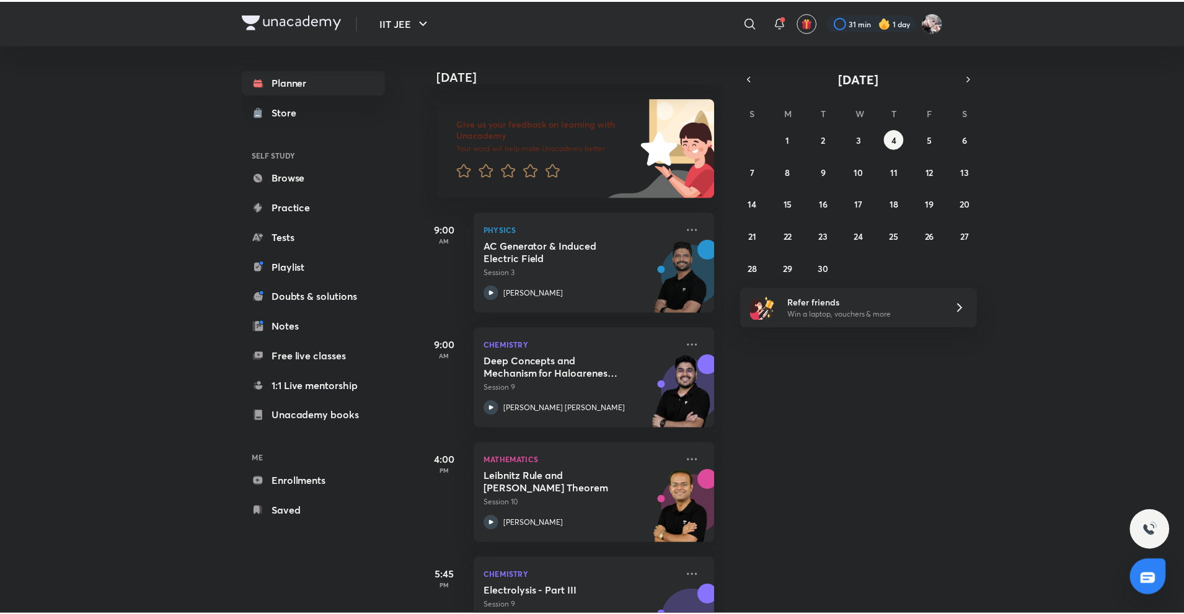
scroll to position [122, 0]
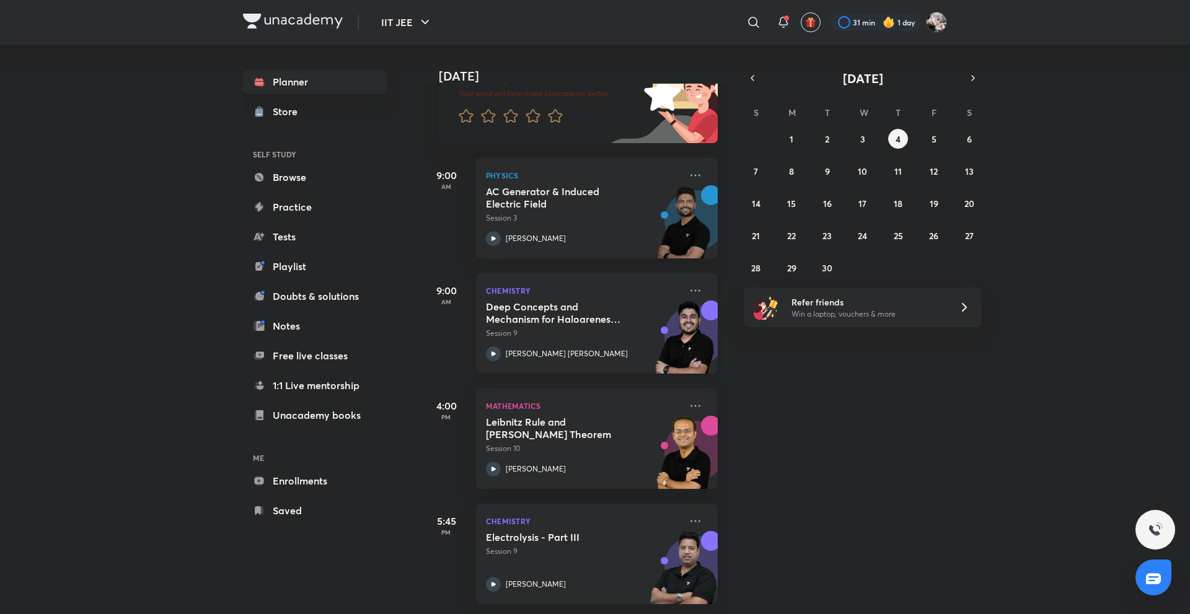
click at [546, 348] on p "[PERSON_NAME] [PERSON_NAME]" at bounding box center [567, 353] width 122 height 11
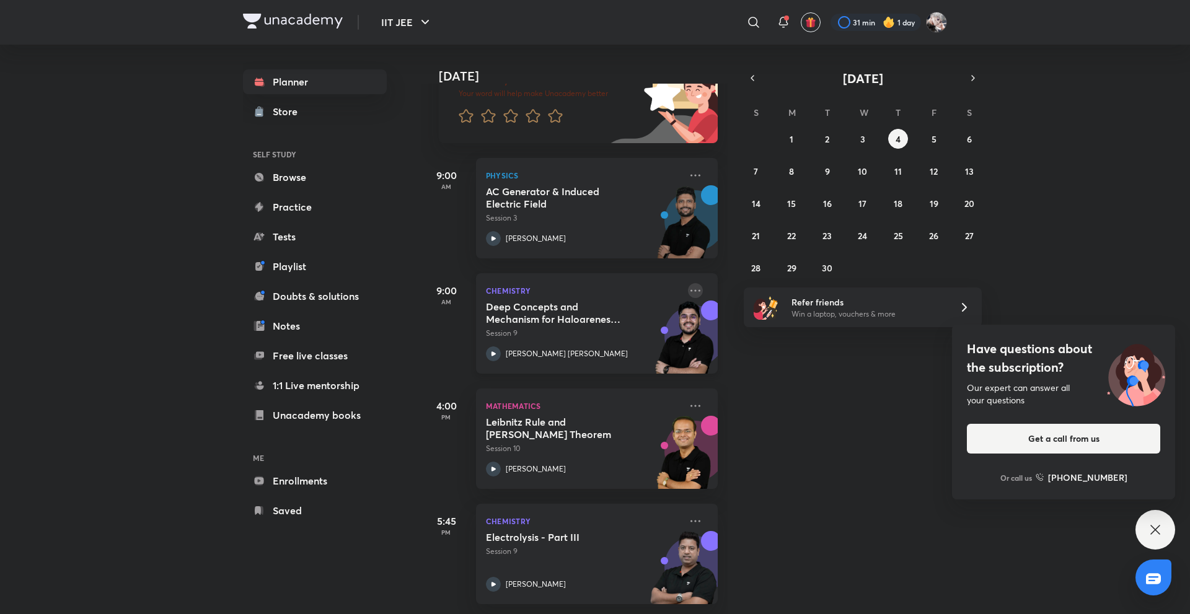
click at [688, 286] on icon at bounding box center [695, 290] width 15 height 15
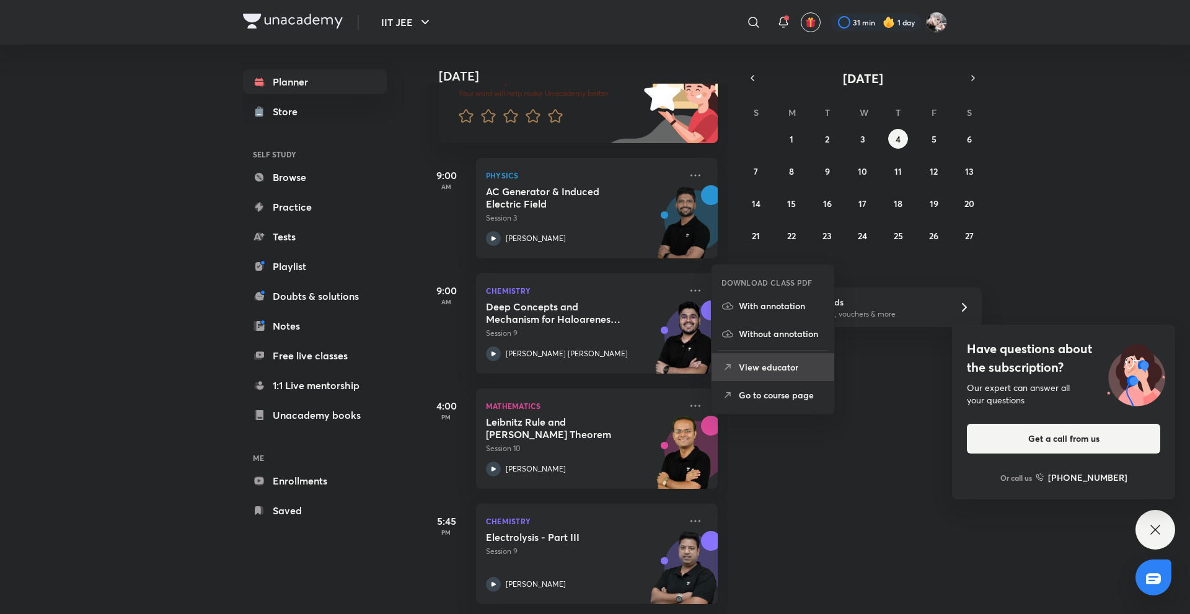
click at [759, 363] on p "View educator" at bounding box center [782, 367] width 86 height 13
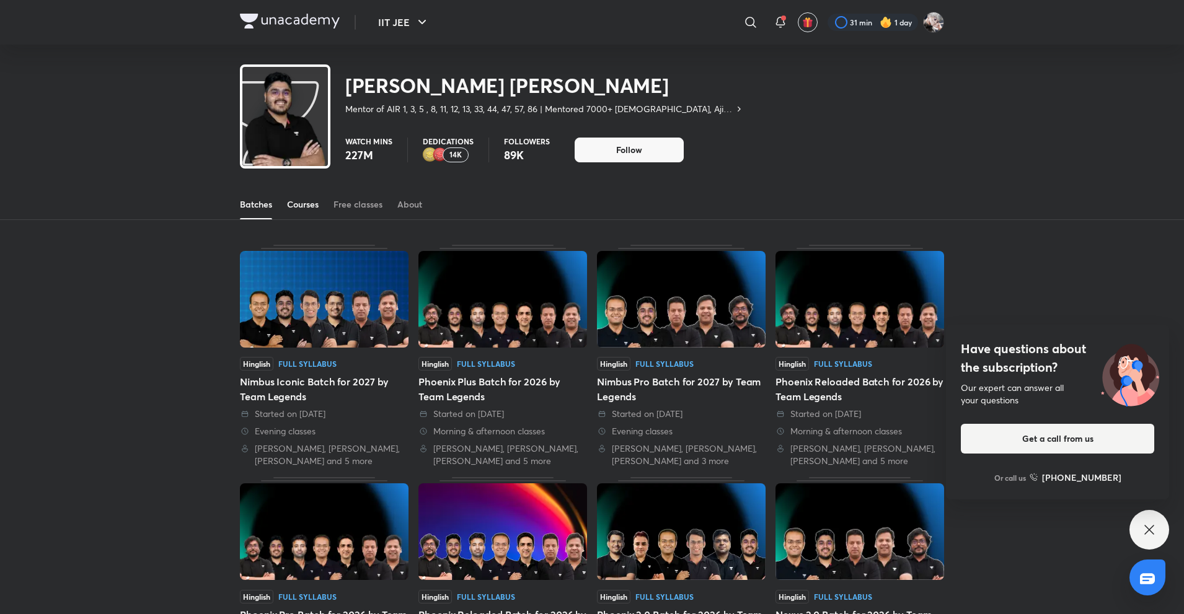
click at [303, 216] on link "Courses" at bounding box center [303, 205] width 32 height 30
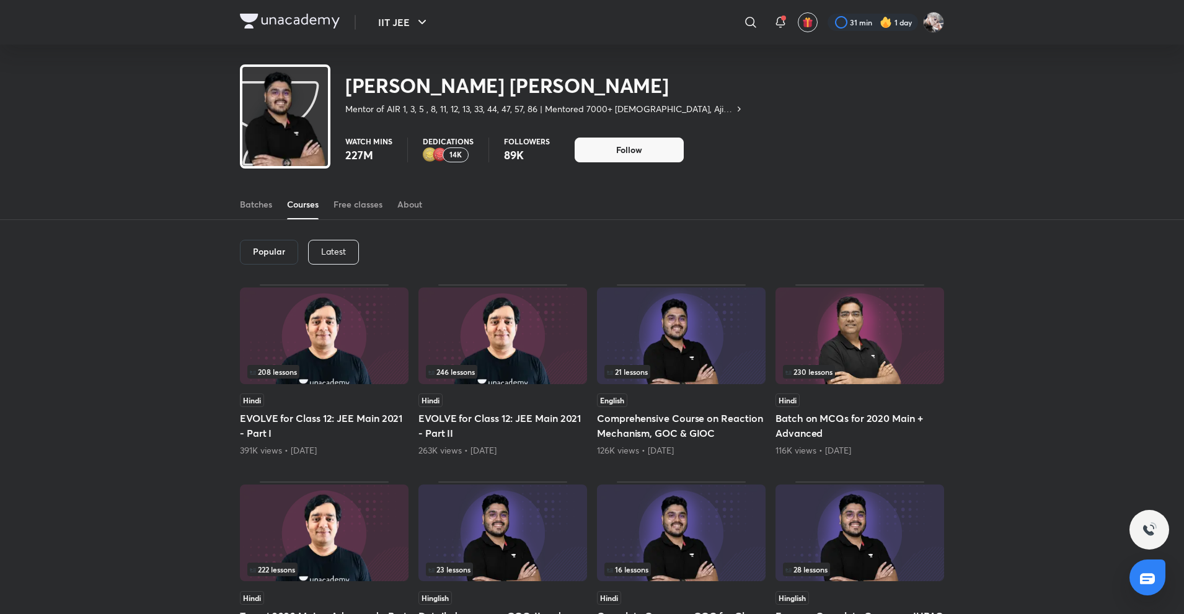
click at [344, 247] on p "Latest" at bounding box center [333, 252] width 25 height 10
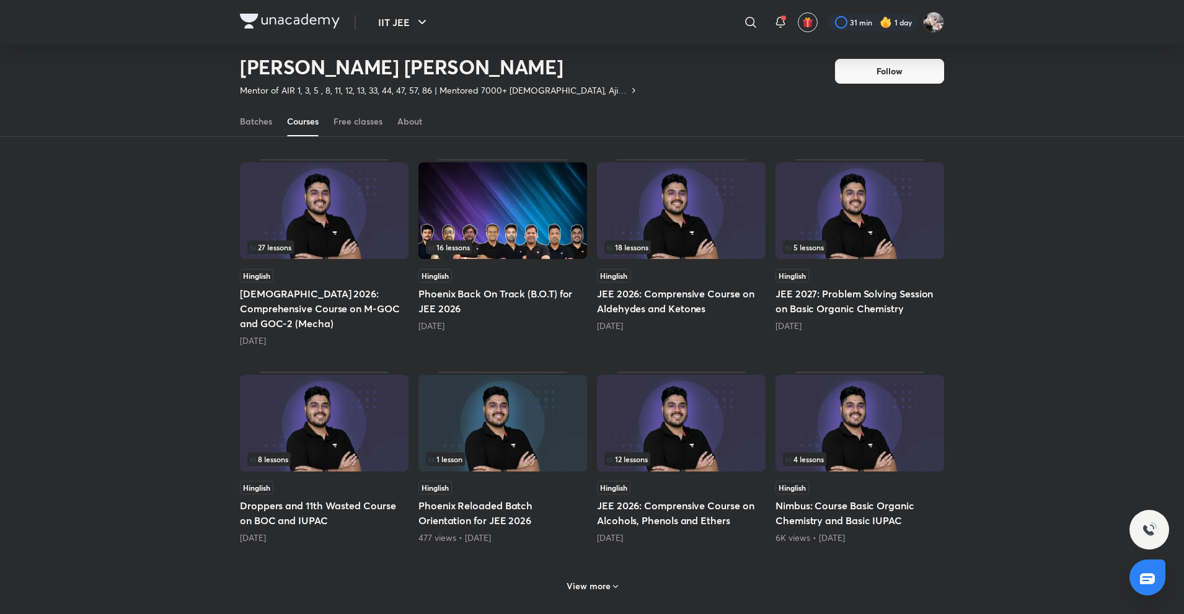
scroll to position [424, 0]
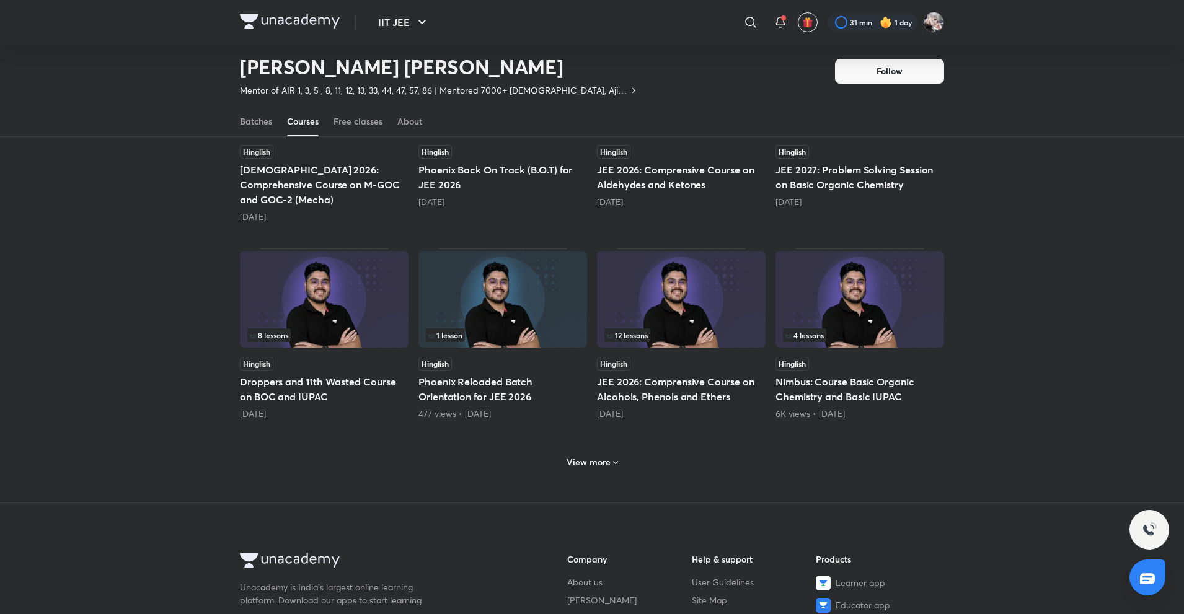
click at [598, 453] on div "View more" at bounding box center [592, 463] width 61 height 20
